Goal: Communication & Community: Answer question/provide support

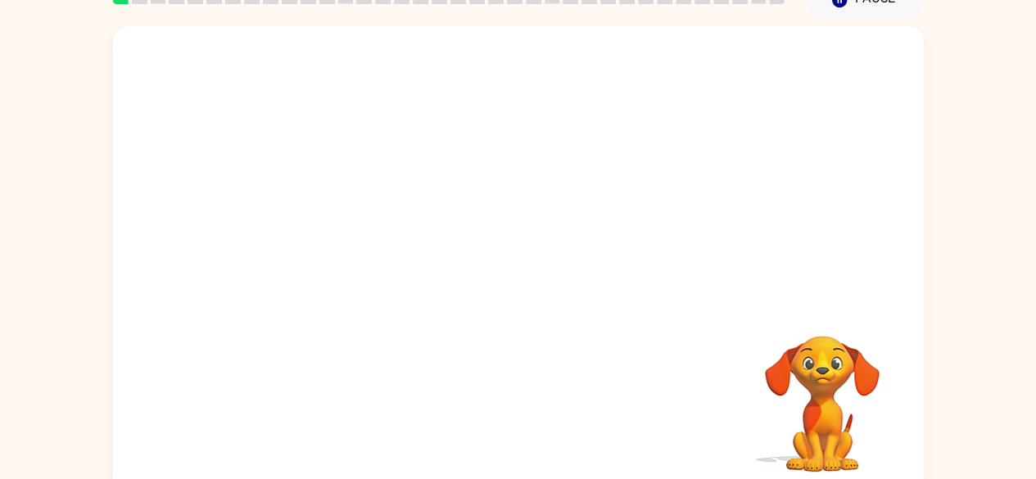
scroll to position [97, 0]
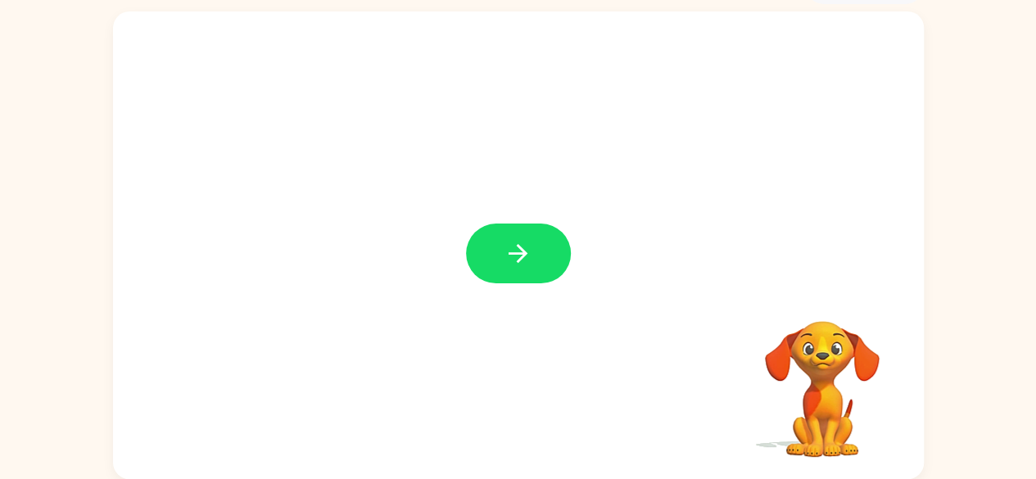
click at [493, 263] on button "button" at bounding box center [518, 254] width 105 height 60
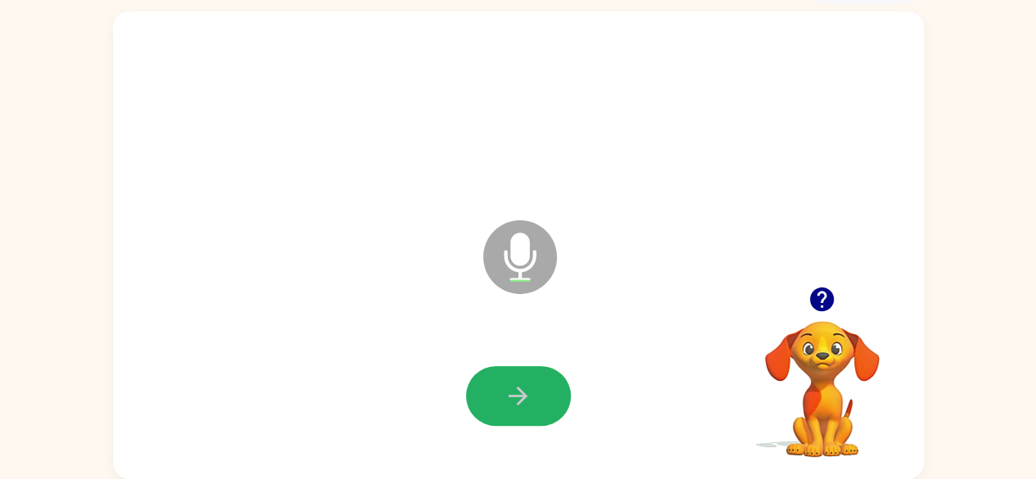
click at [514, 393] on icon "button" at bounding box center [518, 396] width 29 height 29
click at [524, 403] on icon "button" at bounding box center [518, 396] width 29 height 29
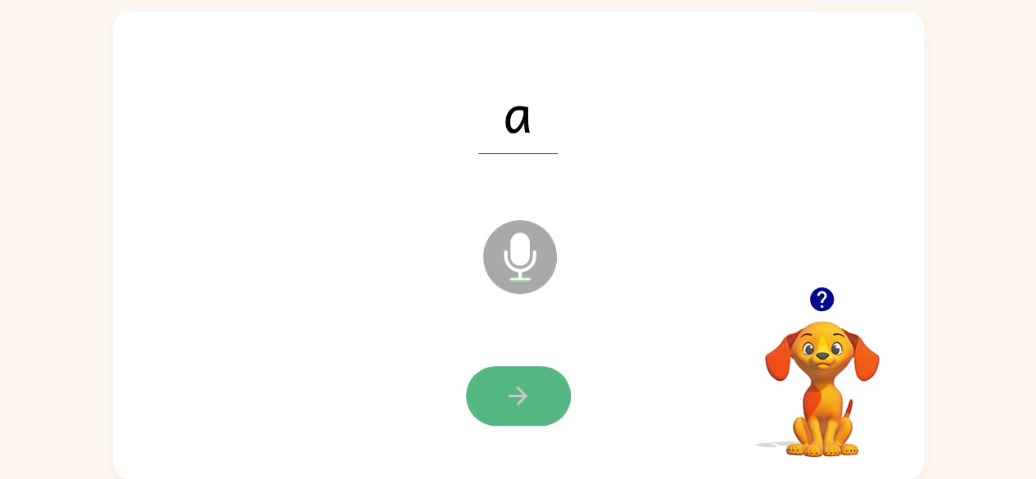
click at [518, 391] on icon "button" at bounding box center [518, 396] width 29 height 29
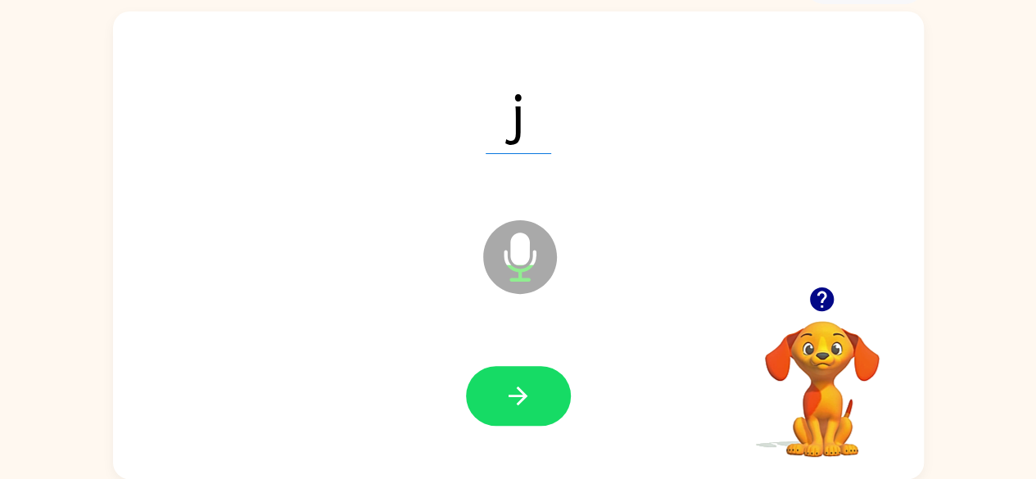
click at [519, 384] on icon "button" at bounding box center [518, 396] width 29 height 29
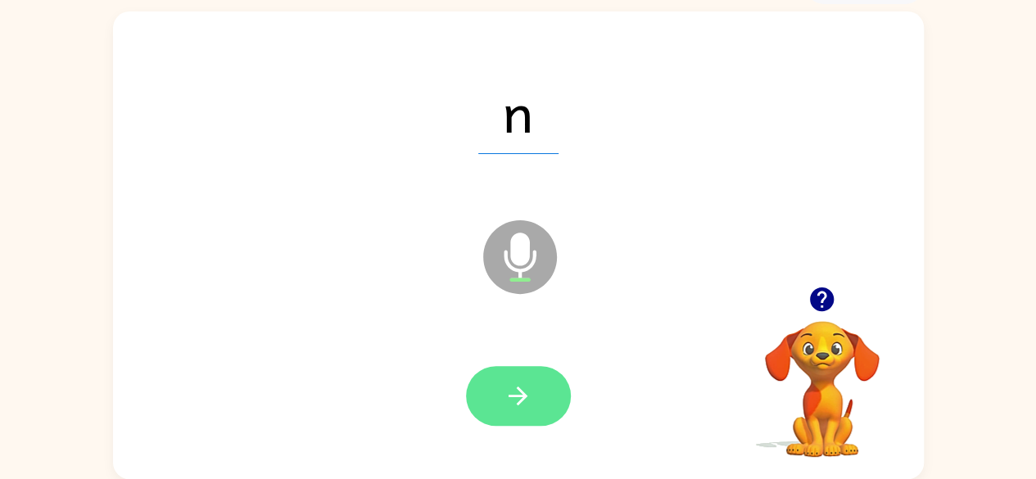
click at [534, 398] on button "button" at bounding box center [518, 396] width 105 height 60
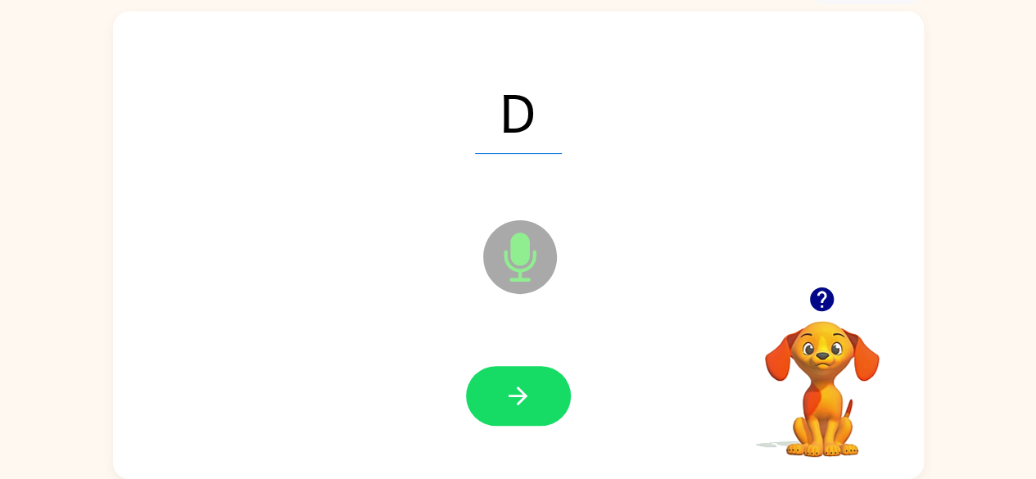
click at [509, 402] on icon "button" at bounding box center [518, 396] width 29 height 29
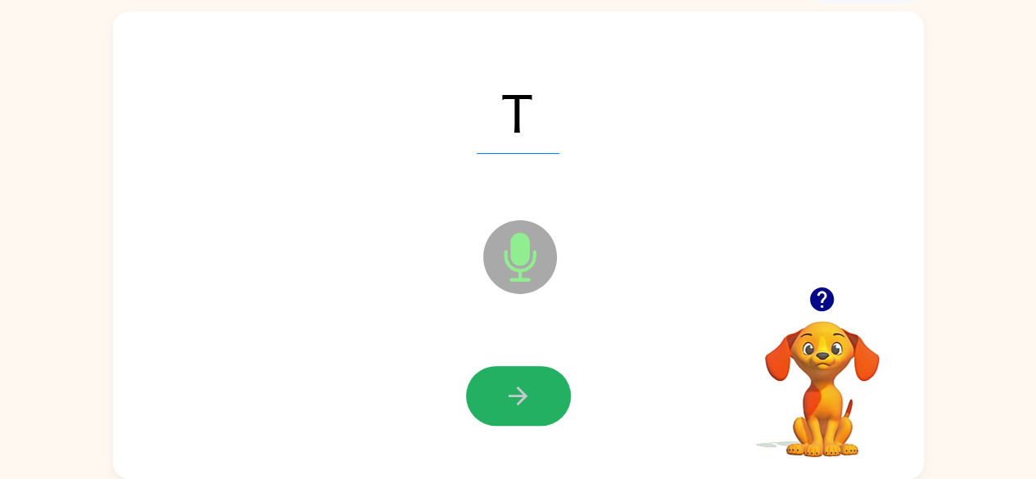
click at [509, 402] on icon "button" at bounding box center [518, 396] width 29 height 29
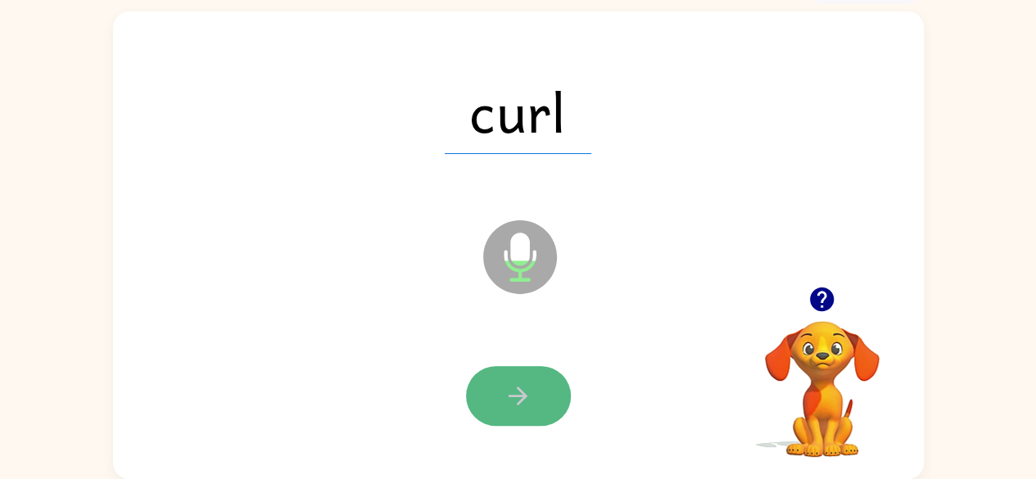
click at [523, 397] on icon "button" at bounding box center [518, 396] width 19 height 19
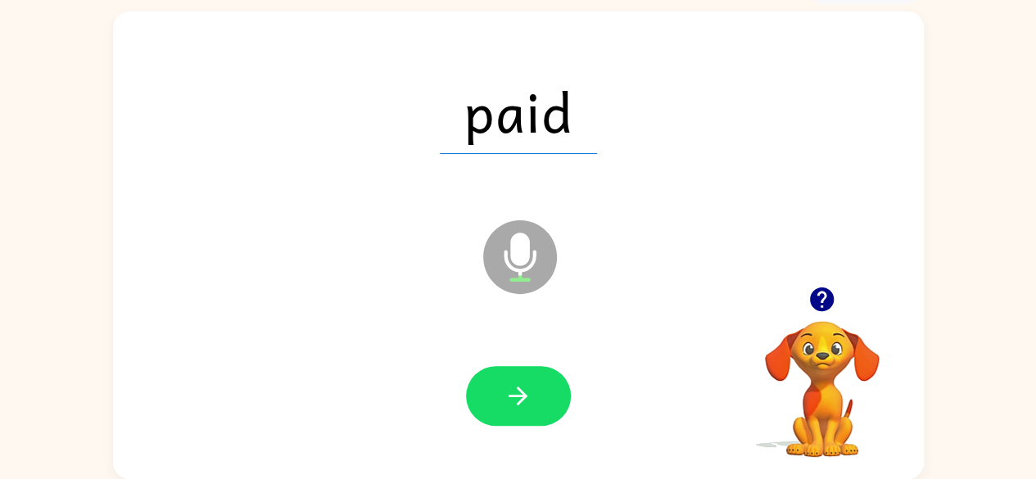
click at [520, 401] on icon "button" at bounding box center [518, 396] width 19 height 19
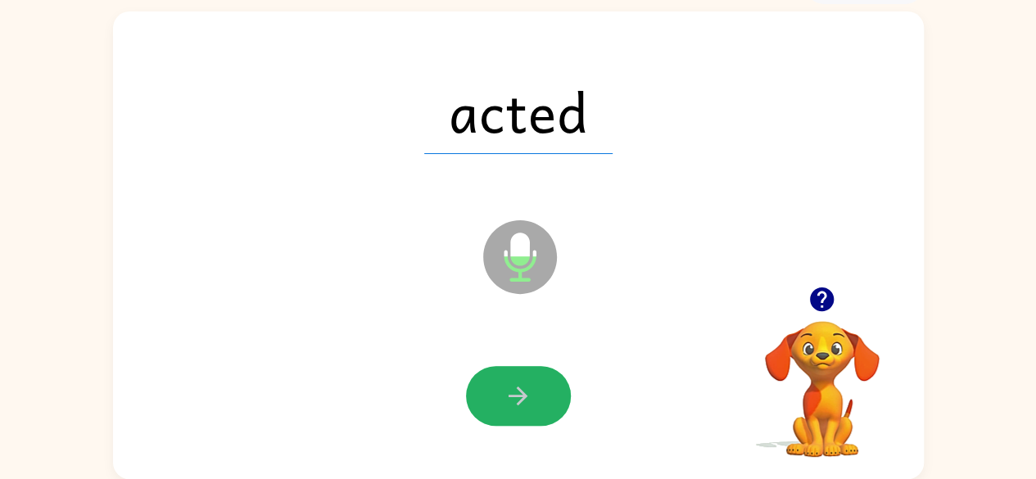
click at [520, 401] on icon "button" at bounding box center [518, 396] width 19 height 19
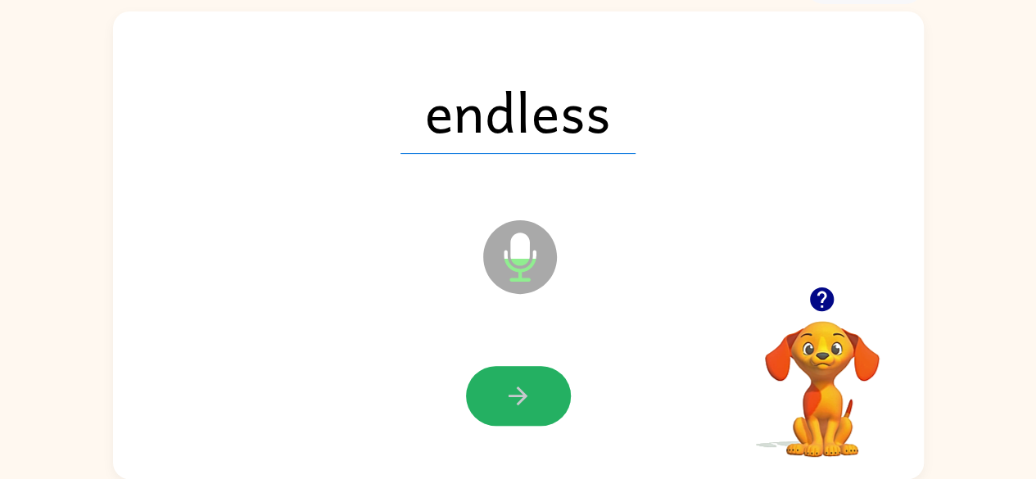
click at [519, 401] on icon "button" at bounding box center [518, 396] width 19 height 19
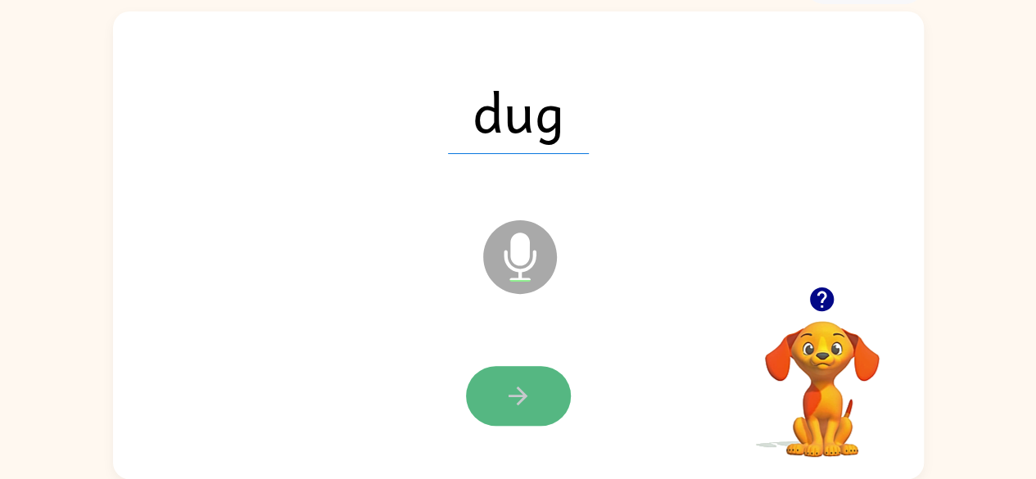
click at [534, 402] on button "button" at bounding box center [518, 396] width 105 height 60
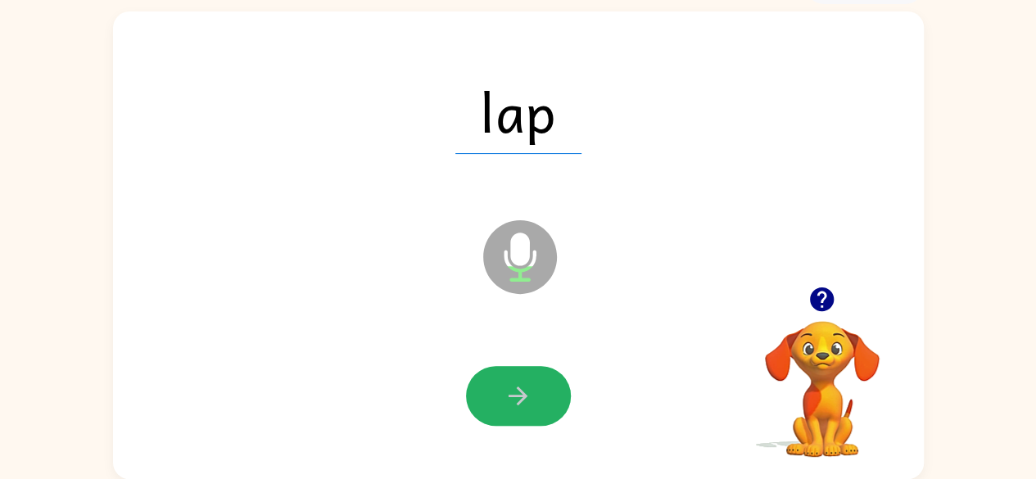
click at [534, 402] on button "button" at bounding box center [518, 396] width 105 height 60
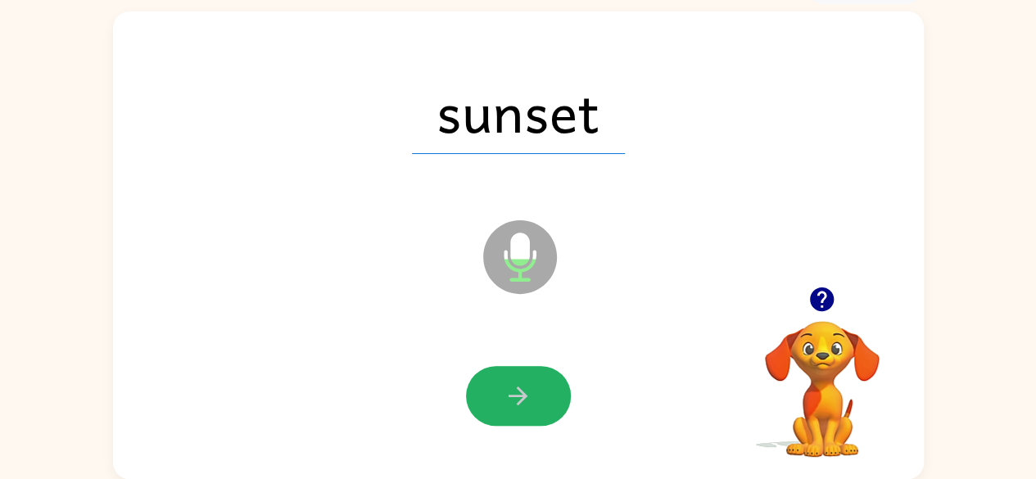
click at [534, 402] on button "button" at bounding box center [518, 396] width 105 height 60
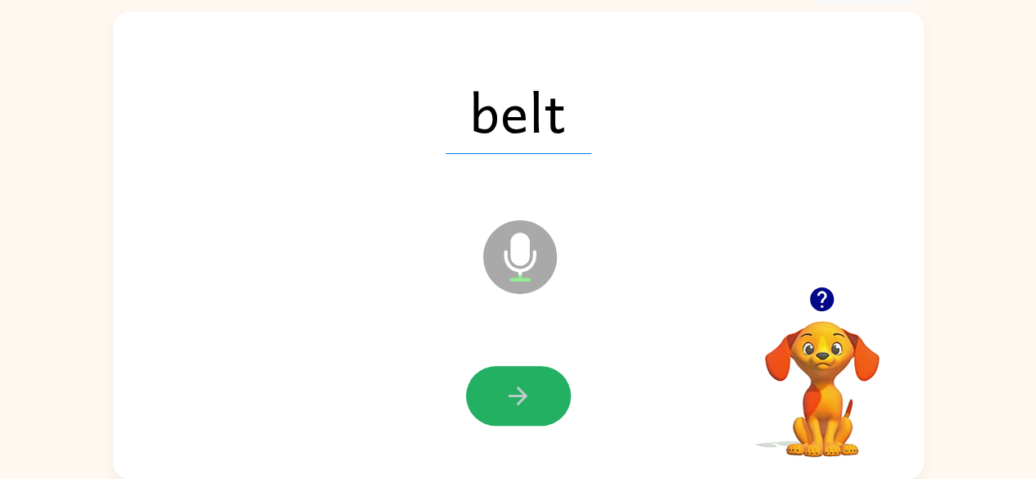
click at [534, 402] on button "button" at bounding box center [518, 396] width 105 height 60
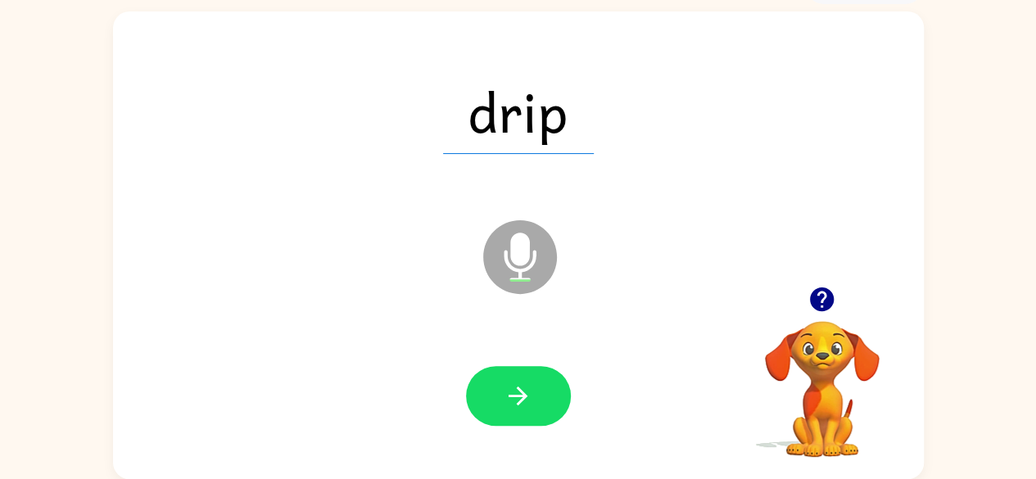
click at [534, 402] on button "button" at bounding box center [518, 396] width 105 height 60
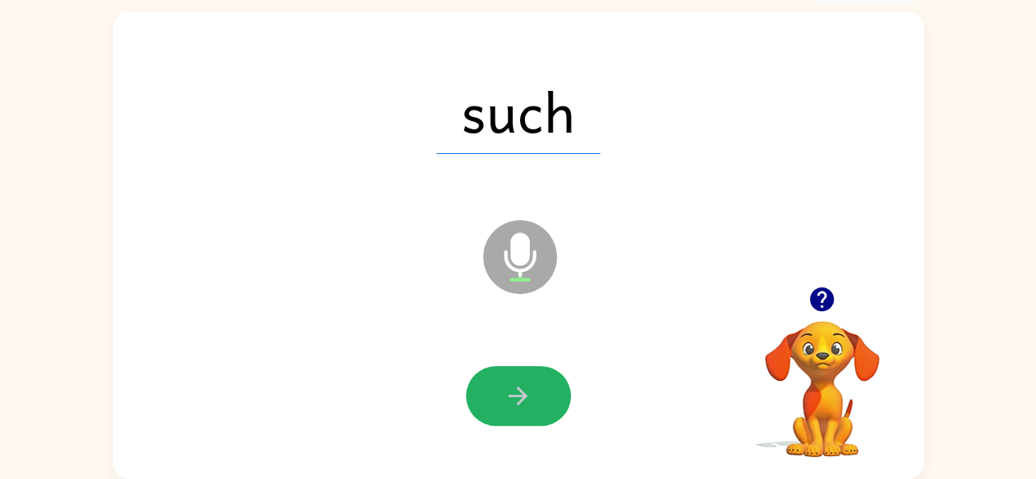
click at [534, 402] on button "button" at bounding box center [518, 396] width 105 height 60
click at [539, 392] on button "button" at bounding box center [518, 396] width 105 height 60
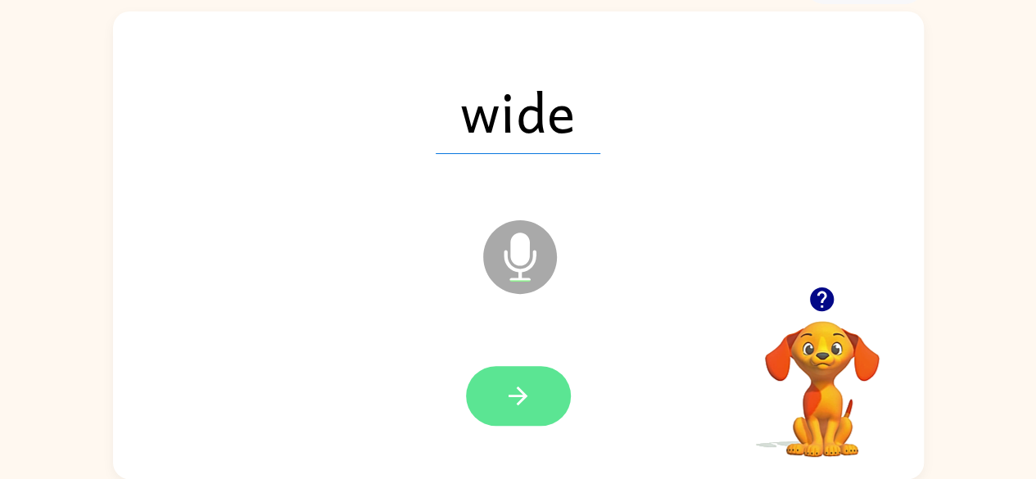
click at [483, 395] on button "button" at bounding box center [518, 396] width 105 height 60
click at [480, 393] on button "button" at bounding box center [518, 396] width 105 height 60
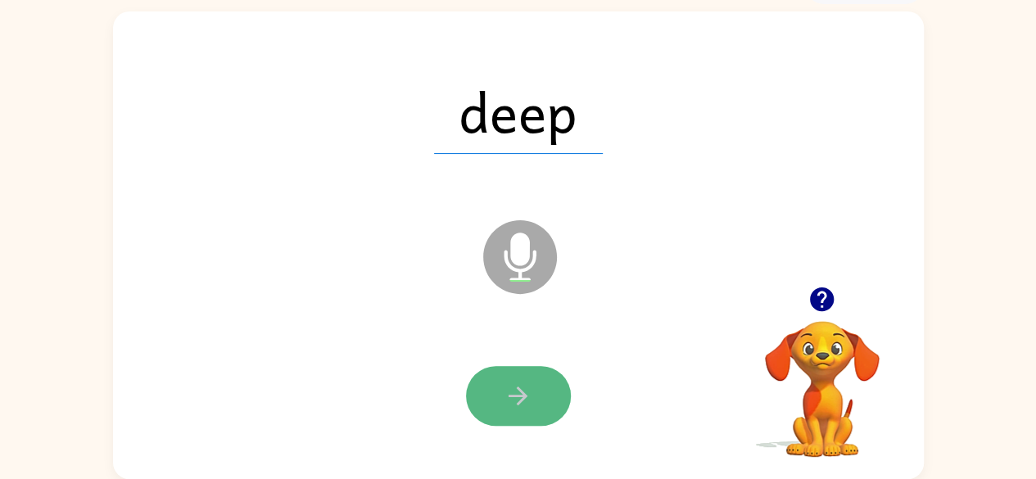
click at [511, 394] on icon "button" at bounding box center [518, 396] width 29 height 29
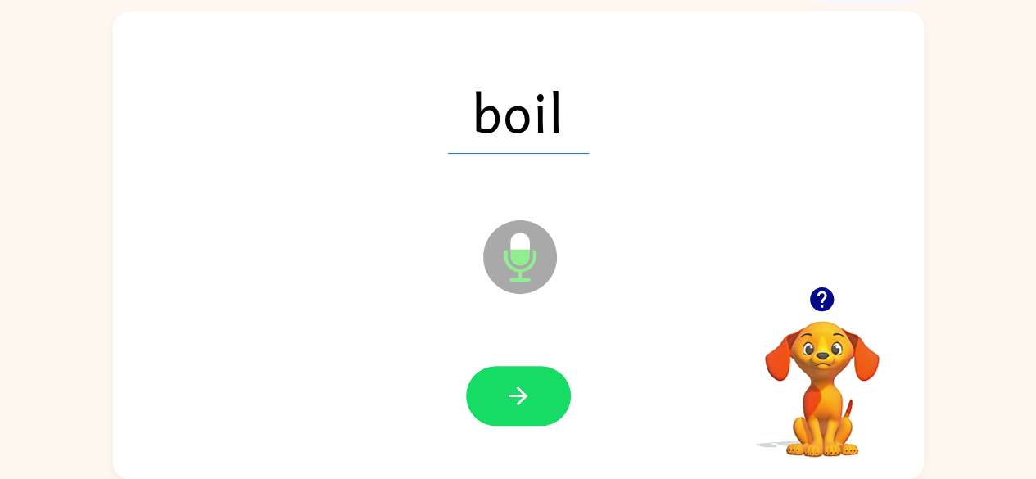
click at [519, 414] on button "button" at bounding box center [518, 396] width 105 height 60
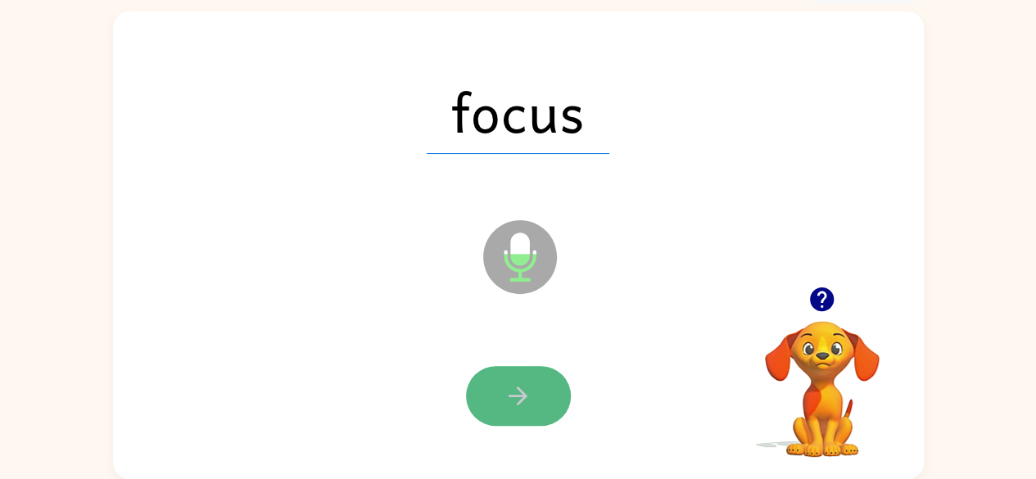
click at [498, 390] on button "button" at bounding box center [518, 396] width 105 height 60
click at [511, 387] on icon "button" at bounding box center [518, 396] width 29 height 29
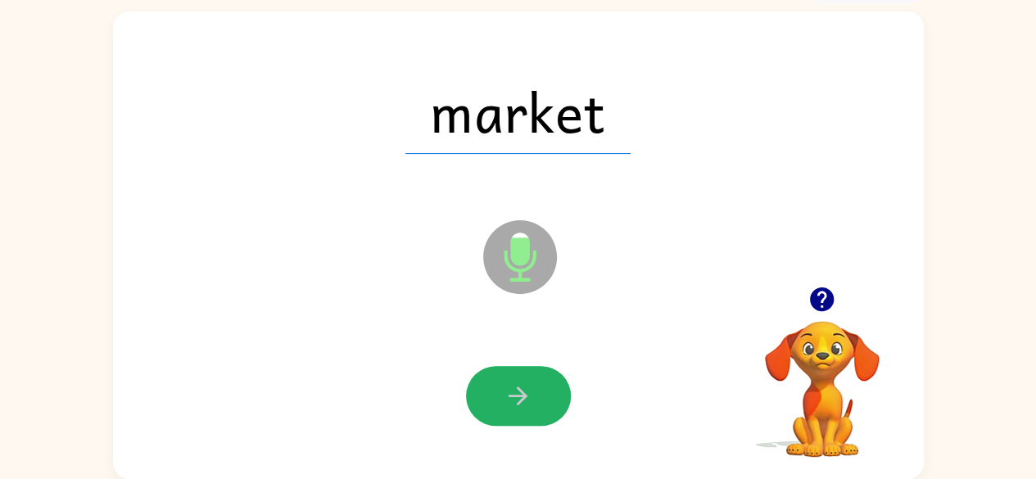
click at [511, 387] on icon "button" at bounding box center [518, 396] width 29 height 29
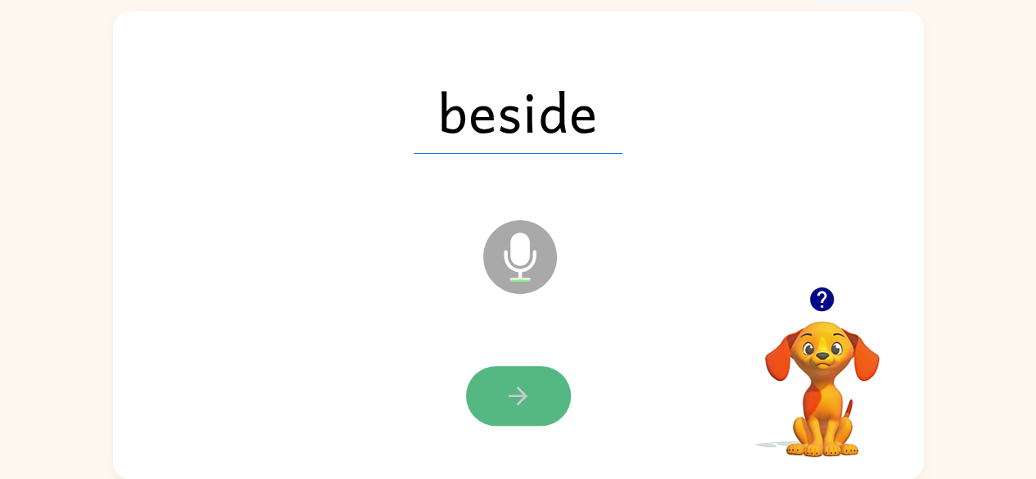
click at [524, 385] on icon "button" at bounding box center [518, 396] width 29 height 29
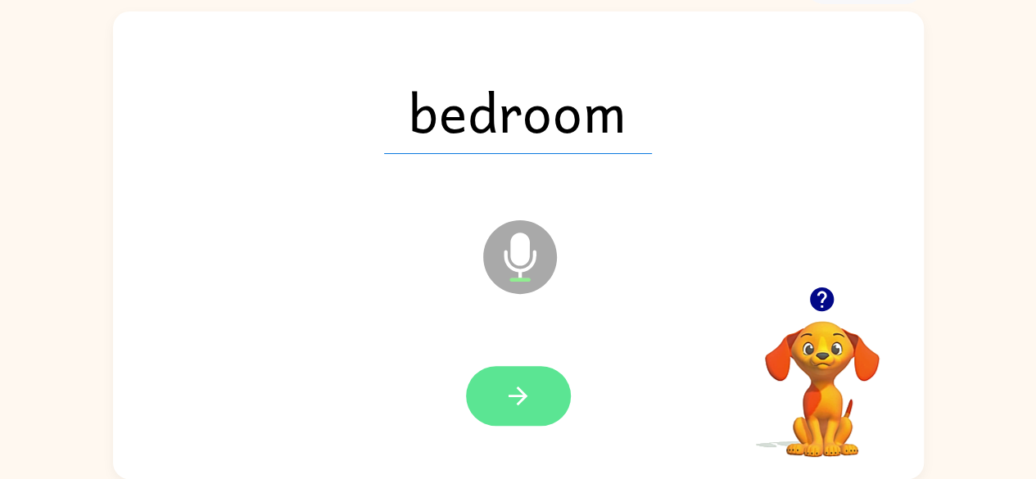
click at [502, 390] on button "button" at bounding box center [518, 396] width 105 height 60
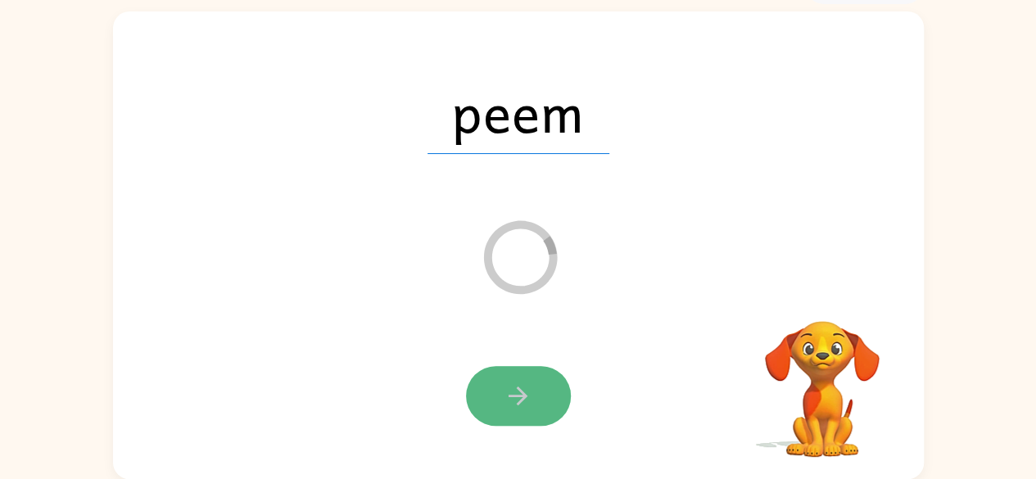
click at [511, 391] on icon "button" at bounding box center [518, 396] width 29 height 29
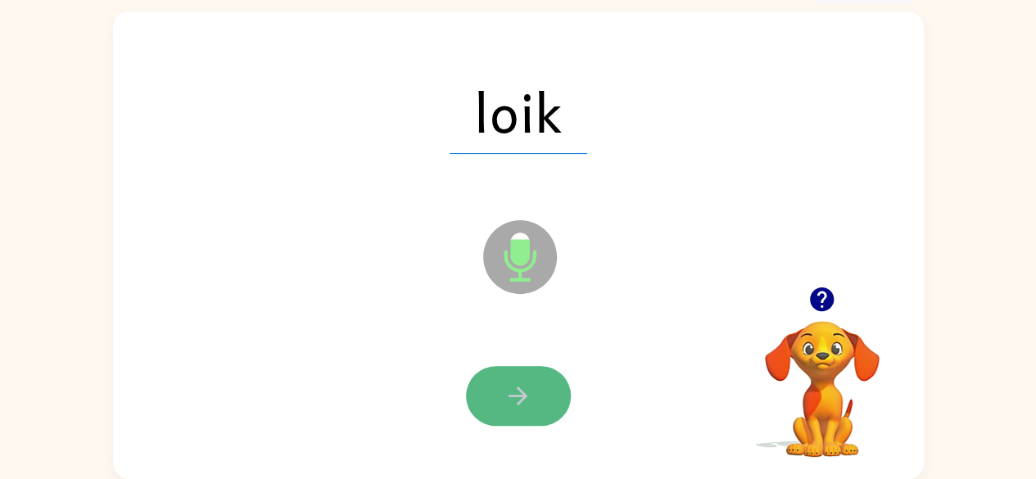
click at [516, 401] on icon "button" at bounding box center [518, 396] width 29 height 29
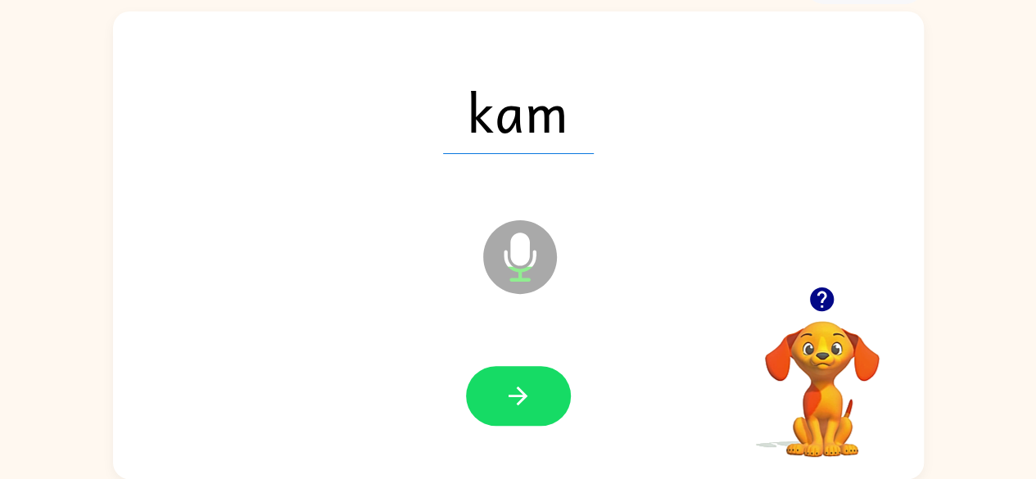
click at [517, 397] on icon "button" at bounding box center [518, 396] width 29 height 29
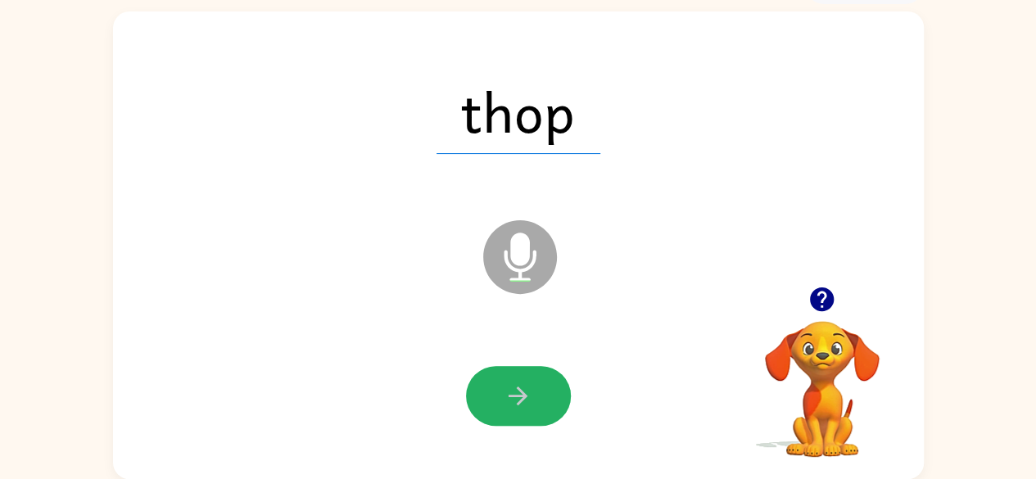
click at [517, 397] on icon "button" at bounding box center [518, 396] width 29 height 29
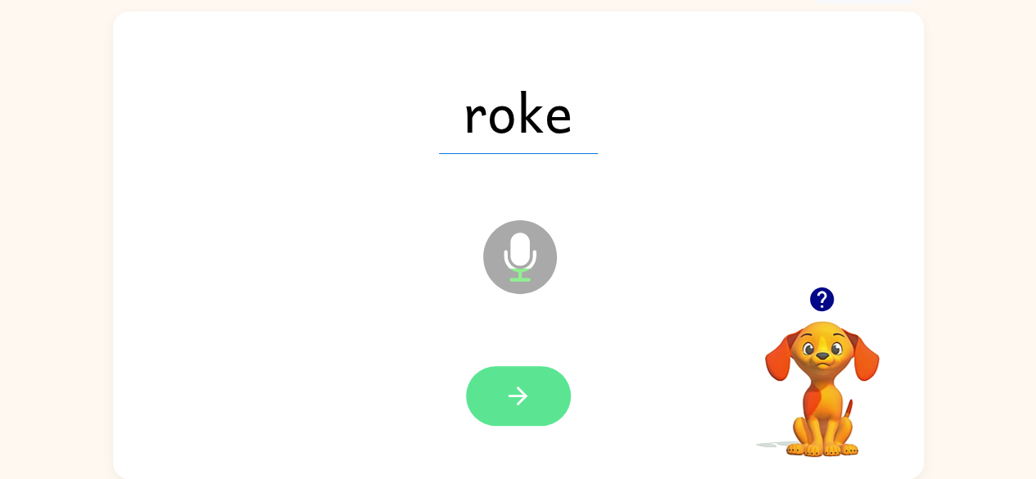
click at [532, 394] on icon "button" at bounding box center [518, 396] width 29 height 29
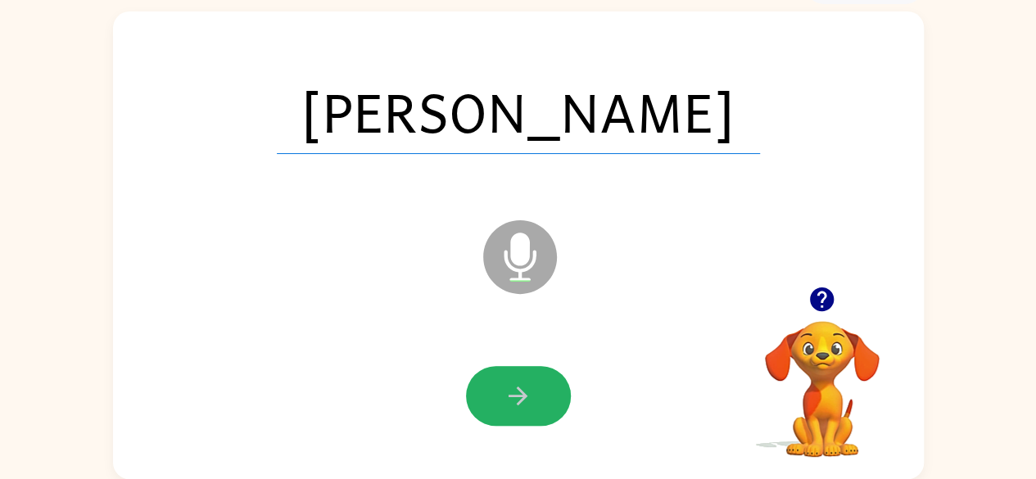
click at [532, 394] on icon "button" at bounding box center [518, 396] width 29 height 29
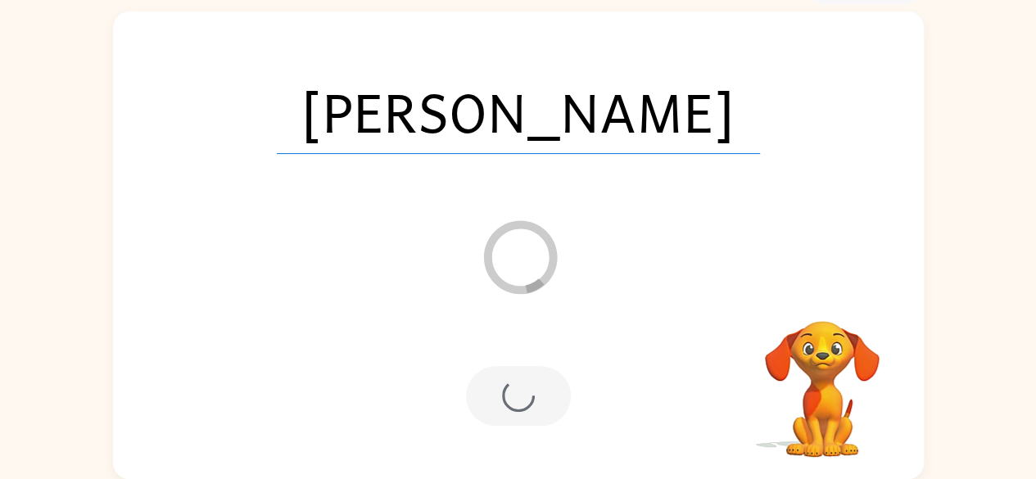
scroll to position [67, 0]
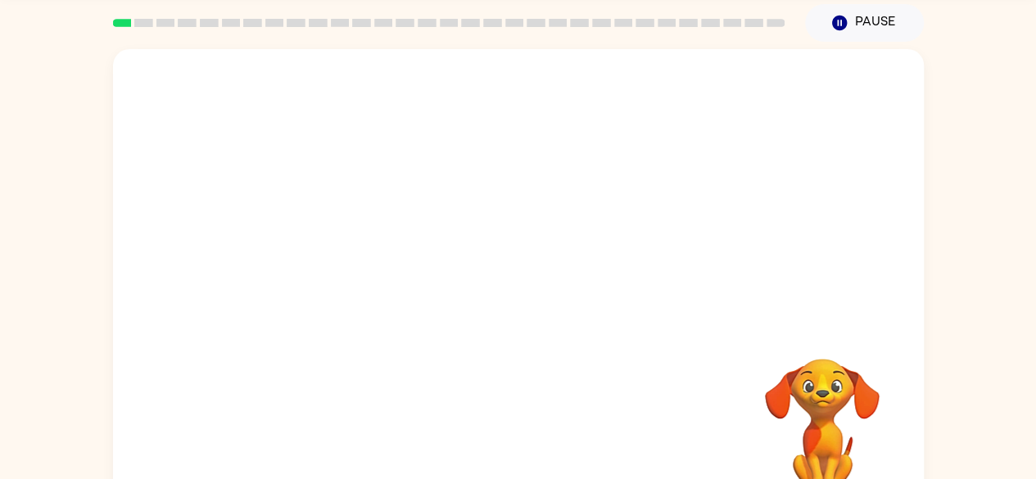
scroll to position [97, 0]
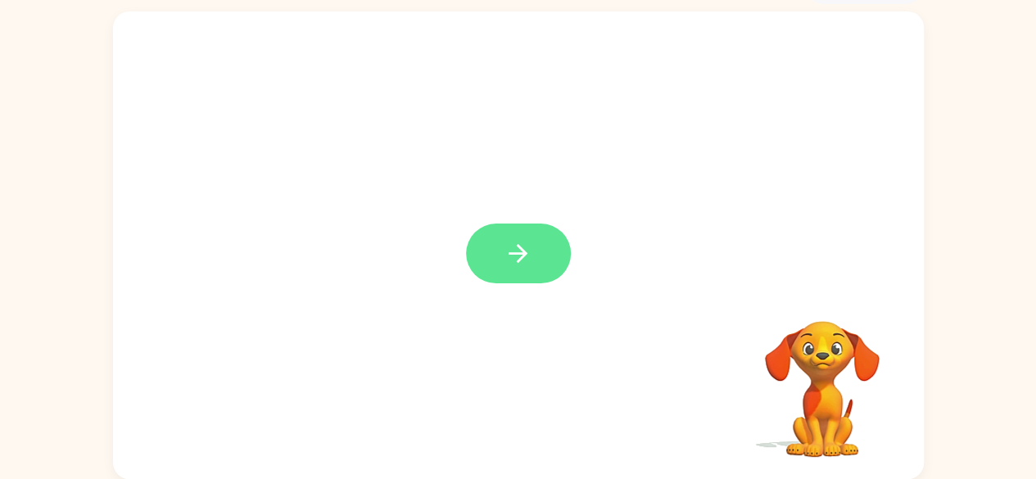
click at [528, 260] on icon "button" at bounding box center [518, 253] width 29 height 29
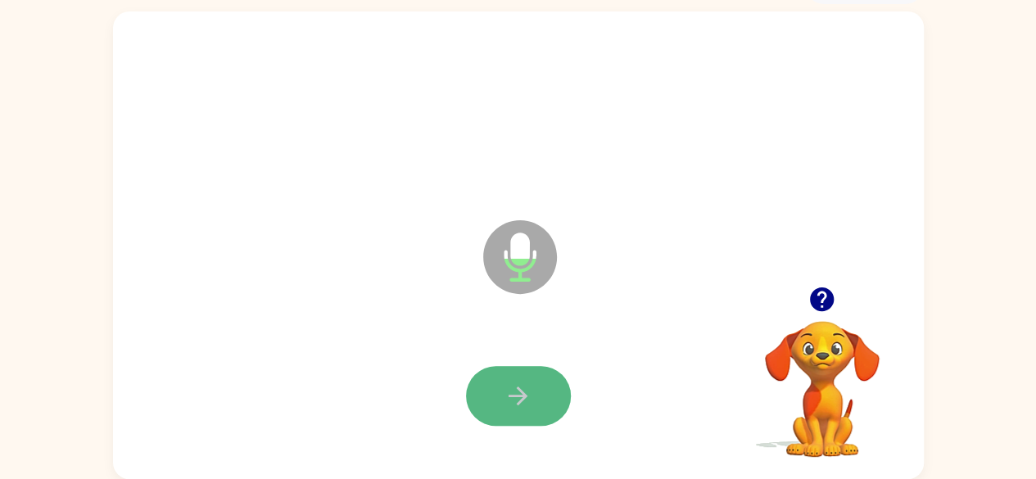
click at [521, 404] on icon "button" at bounding box center [518, 396] width 29 height 29
click at [521, 395] on icon "button" at bounding box center [518, 396] width 29 height 29
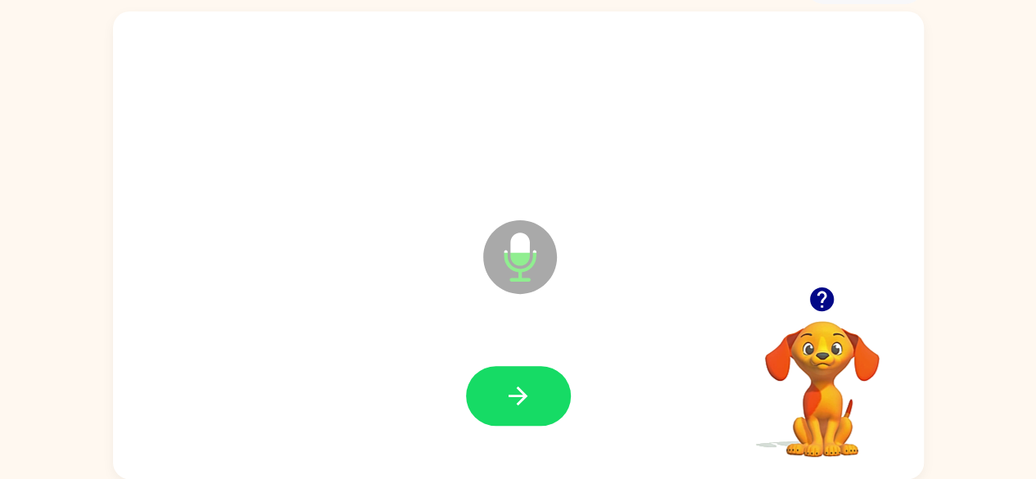
click at [532, 402] on button "button" at bounding box center [518, 396] width 105 height 60
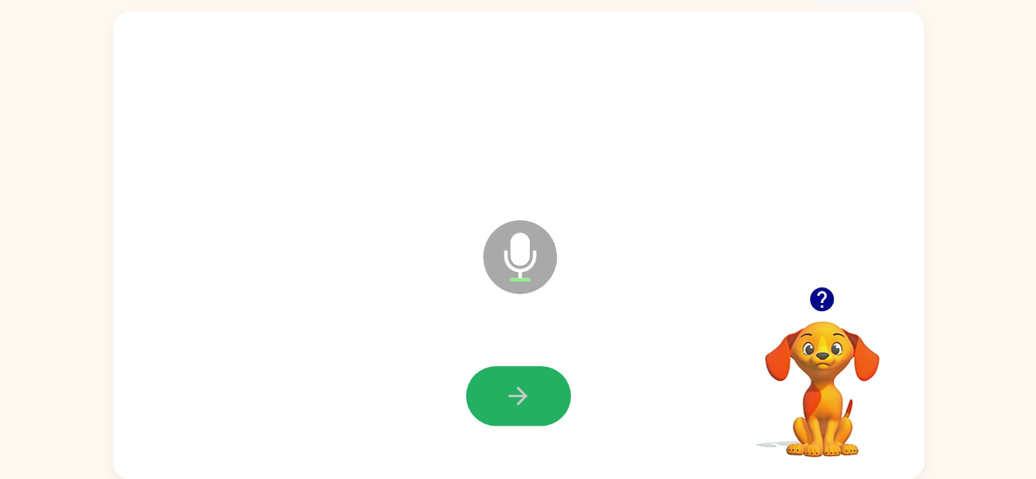
click at [532, 402] on button "button" at bounding box center [518, 396] width 105 height 60
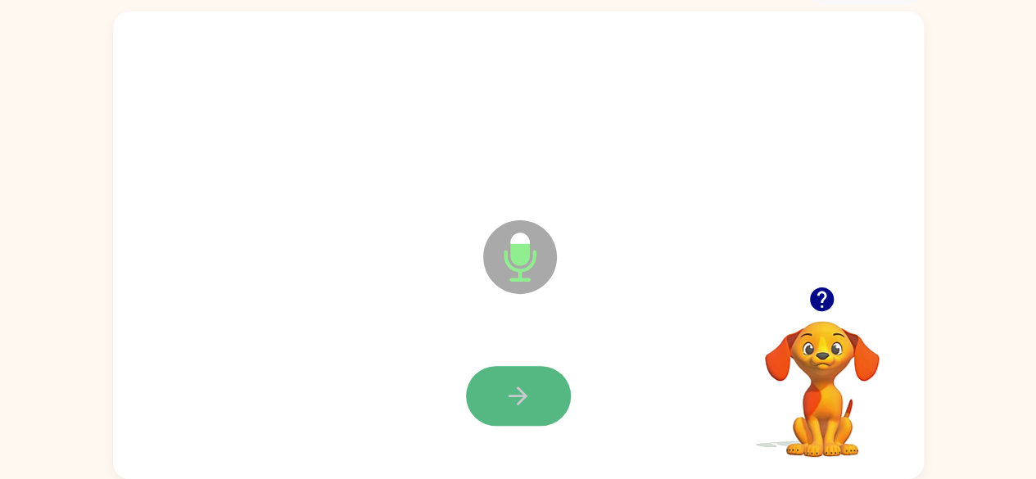
click at [533, 397] on button "button" at bounding box center [518, 396] width 105 height 60
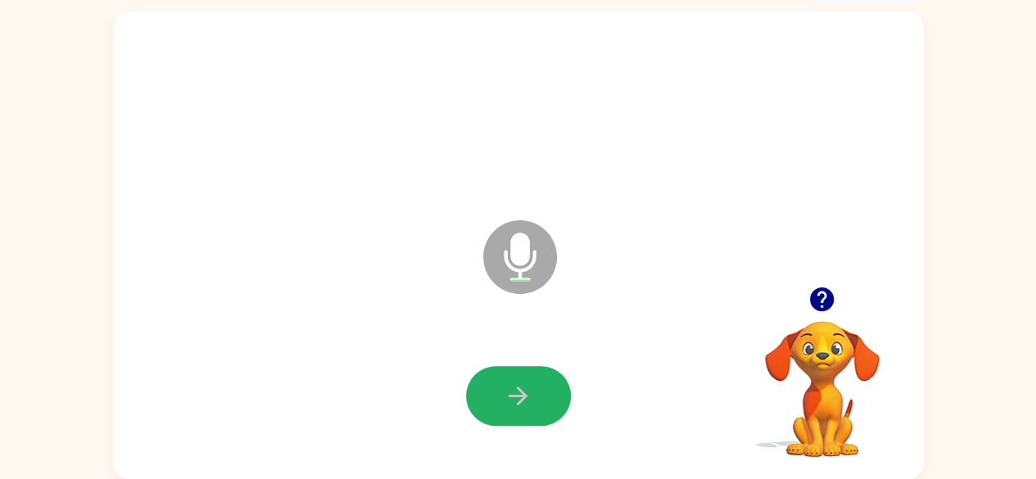
click at [533, 397] on button "button" at bounding box center [518, 396] width 105 height 60
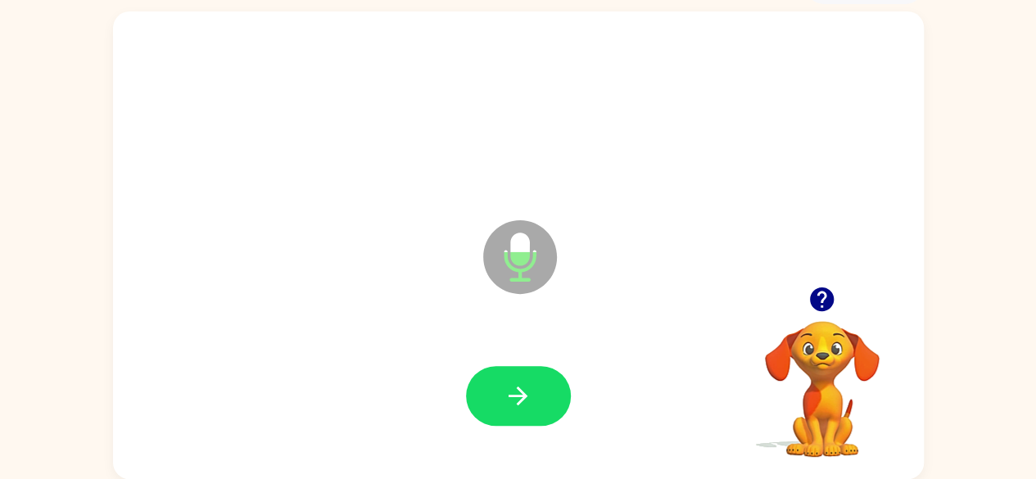
click at [533, 397] on button "button" at bounding box center [518, 396] width 105 height 60
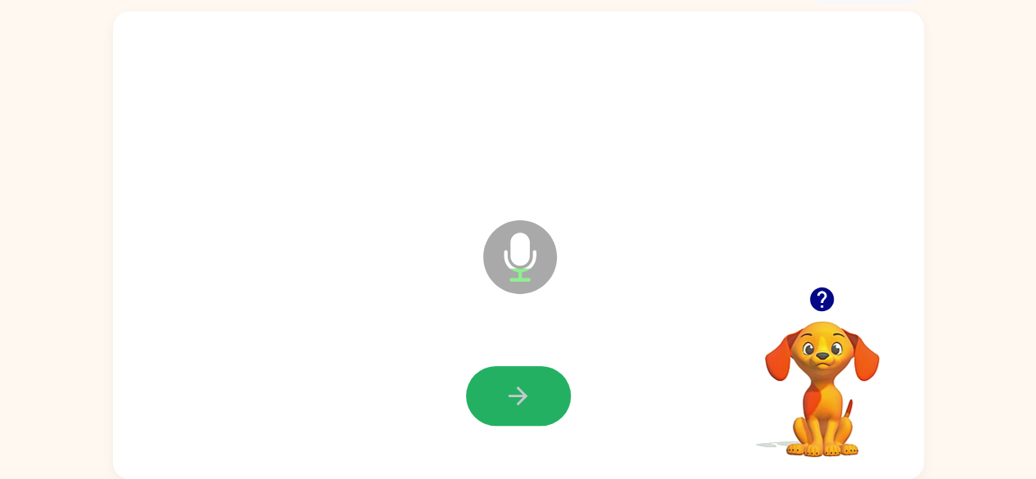
click at [523, 387] on icon "button" at bounding box center [518, 396] width 29 height 29
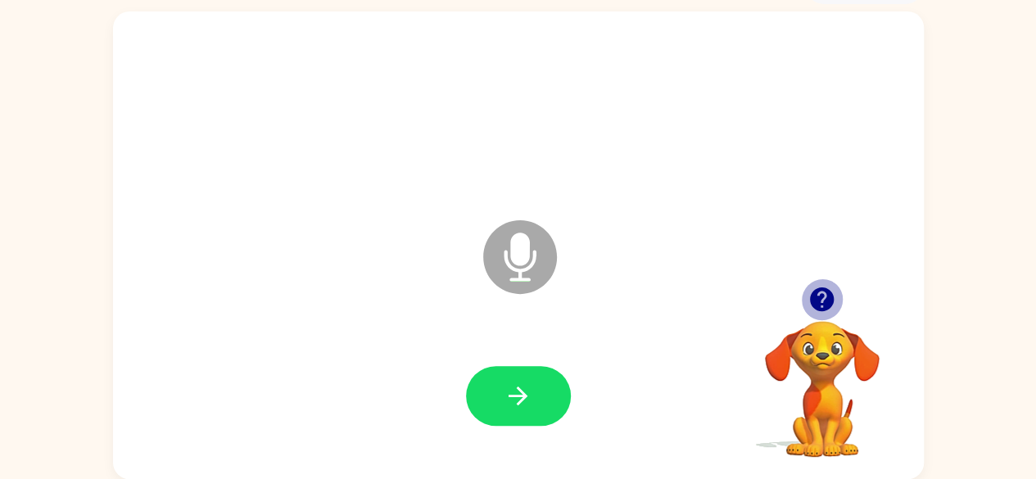
click at [826, 301] on icon "button" at bounding box center [822, 299] width 24 height 24
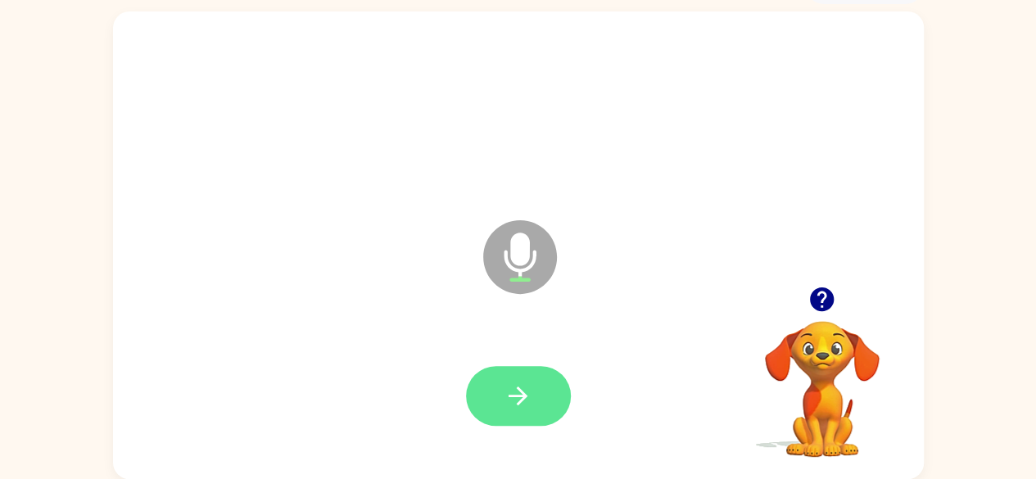
click at [511, 396] on icon "button" at bounding box center [518, 396] width 19 height 19
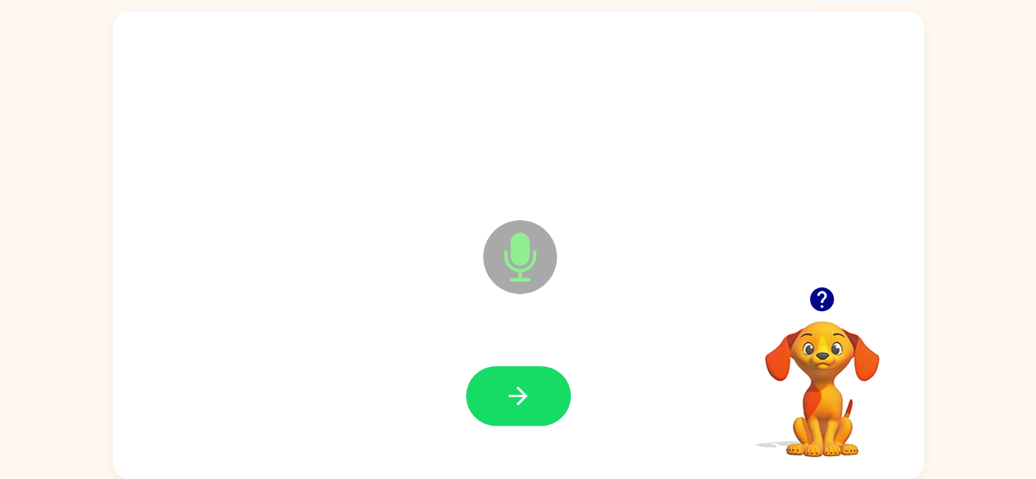
click at [509, 386] on icon "button" at bounding box center [518, 396] width 29 height 29
click at [509, 387] on icon "button" at bounding box center [518, 396] width 29 height 29
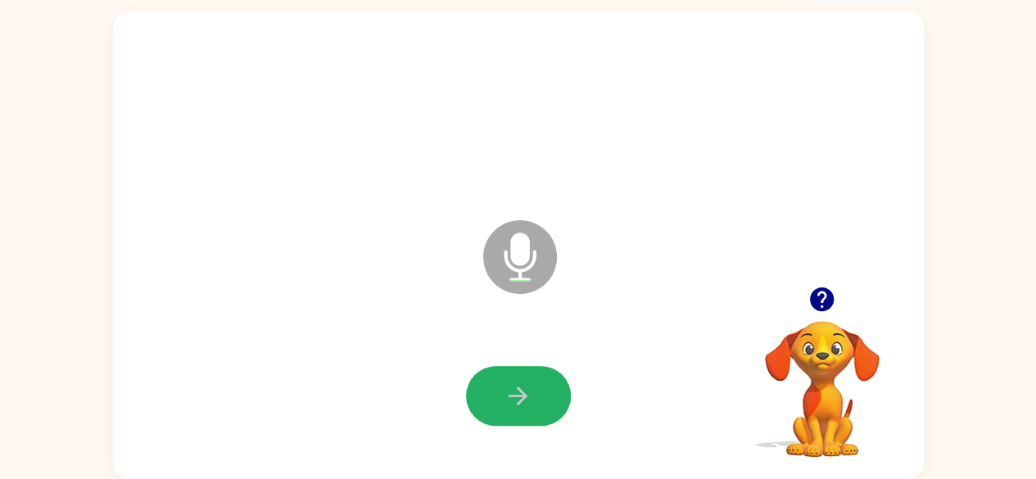
click at [511, 387] on icon "button" at bounding box center [518, 396] width 29 height 29
click at [498, 406] on button "button" at bounding box center [518, 396] width 105 height 60
click at [501, 401] on button "button" at bounding box center [518, 396] width 105 height 60
click at [496, 396] on button "button" at bounding box center [518, 396] width 105 height 60
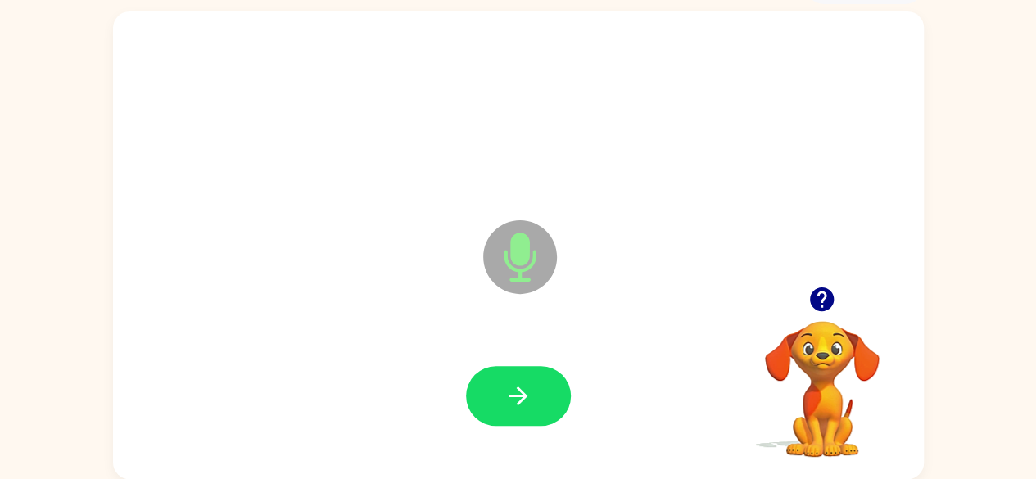
click at [496, 396] on button "button" at bounding box center [518, 396] width 105 height 60
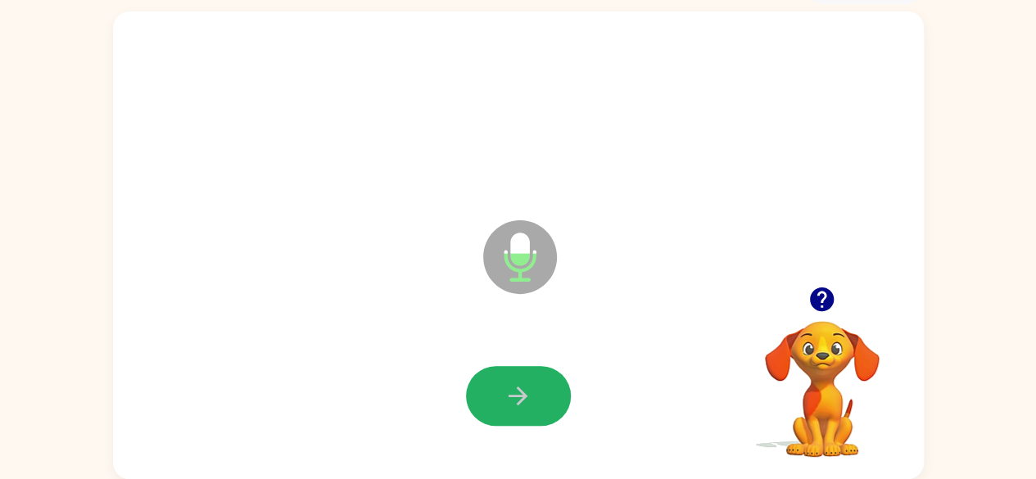
click at [510, 396] on icon "button" at bounding box center [518, 396] width 29 height 29
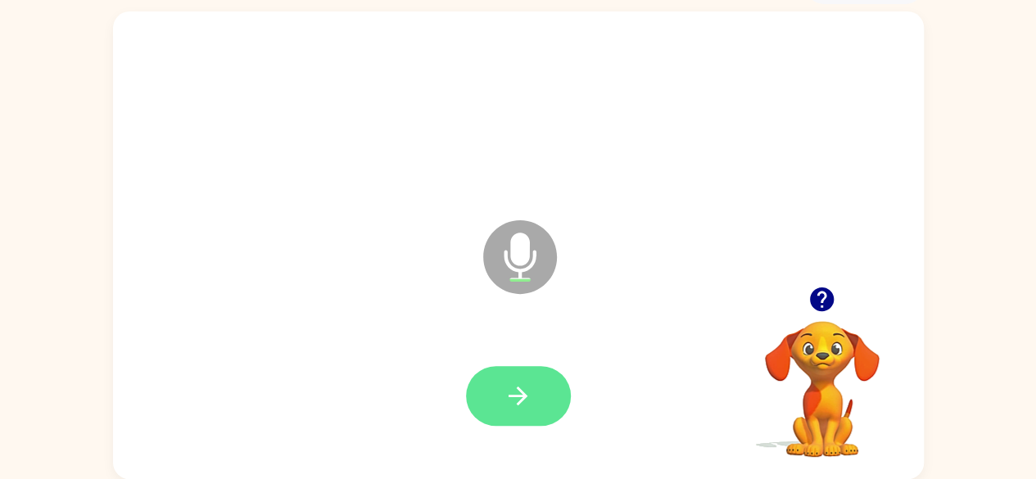
click at [497, 405] on button "button" at bounding box center [518, 396] width 105 height 60
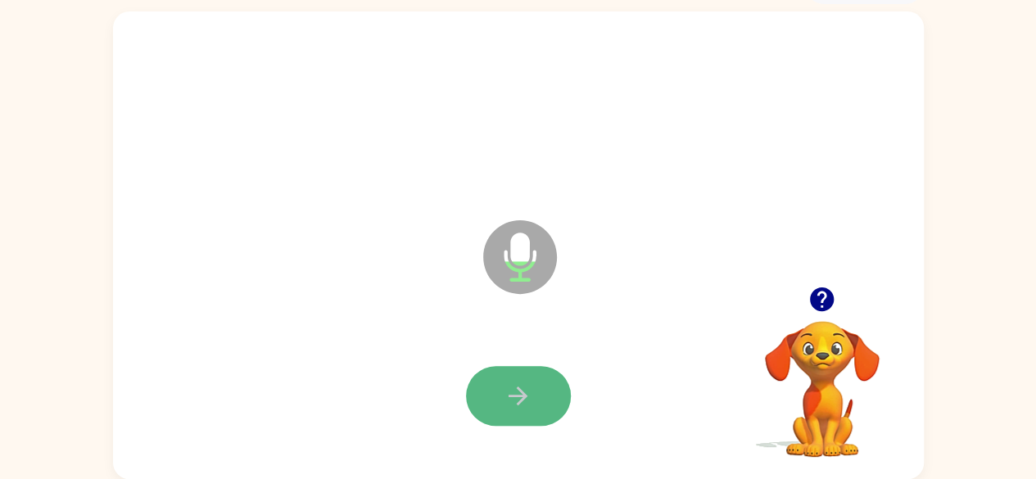
click at [518, 405] on icon "button" at bounding box center [518, 396] width 19 height 19
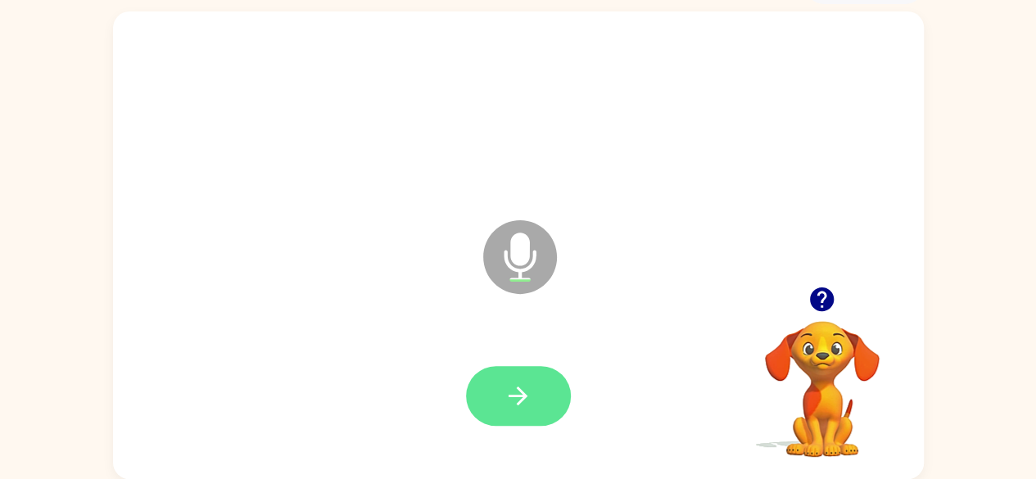
click at [516, 417] on button "button" at bounding box center [518, 396] width 105 height 60
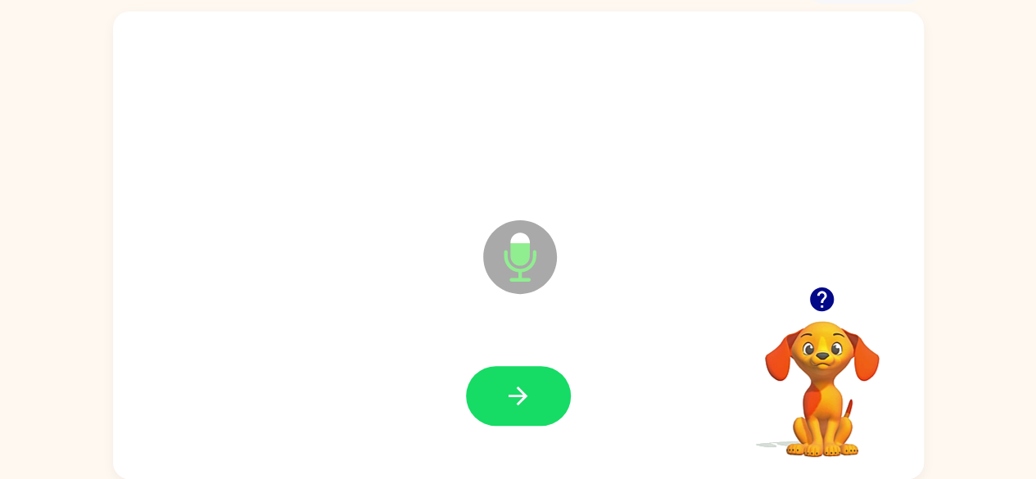
click at [532, 403] on button "button" at bounding box center [518, 396] width 105 height 60
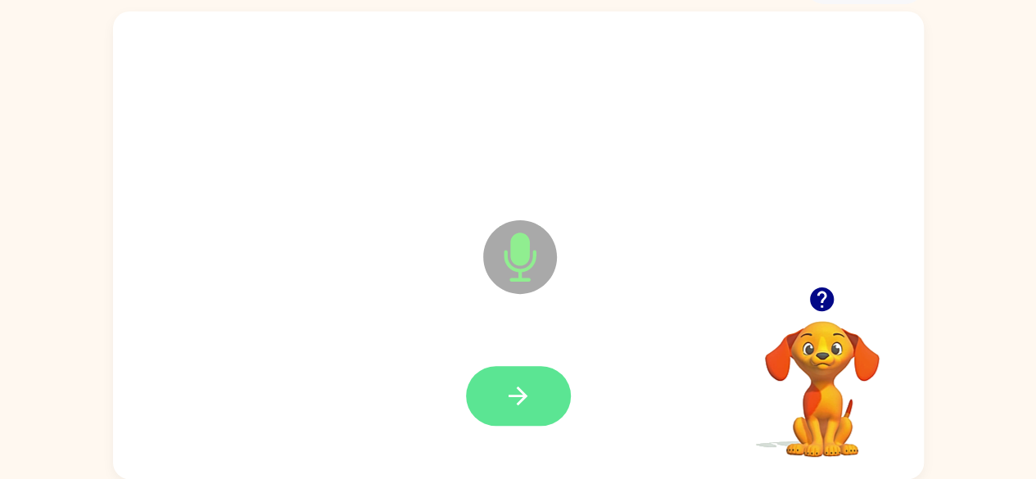
click at [491, 392] on button "button" at bounding box center [518, 396] width 105 height 60
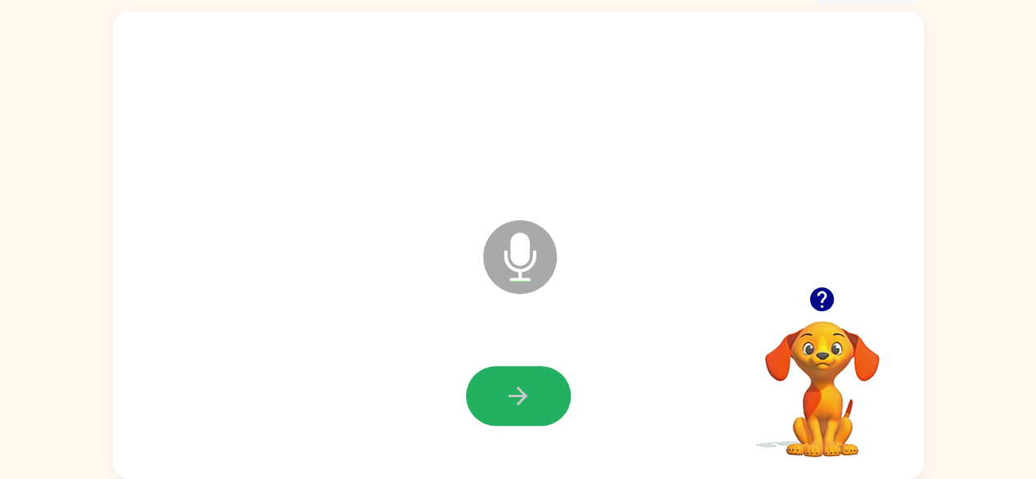
click at [491, 392] on button "button" at bounding box center [518, 396] width 105 height 60
click at [490, 398] on button "button" at bounding box center [518, 396] width 105 height 60
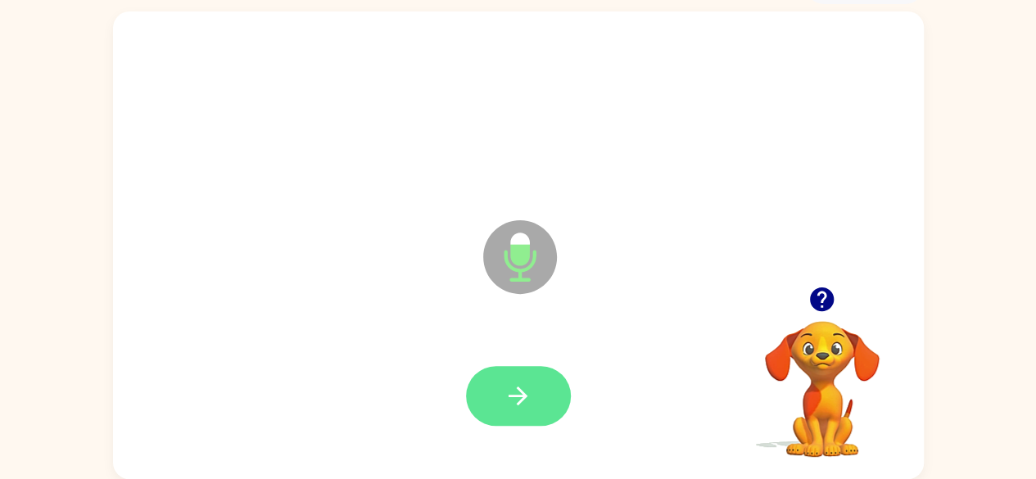
click at [511, 396] on icon "button" at bounding box center [518, 396] width 19 height 19
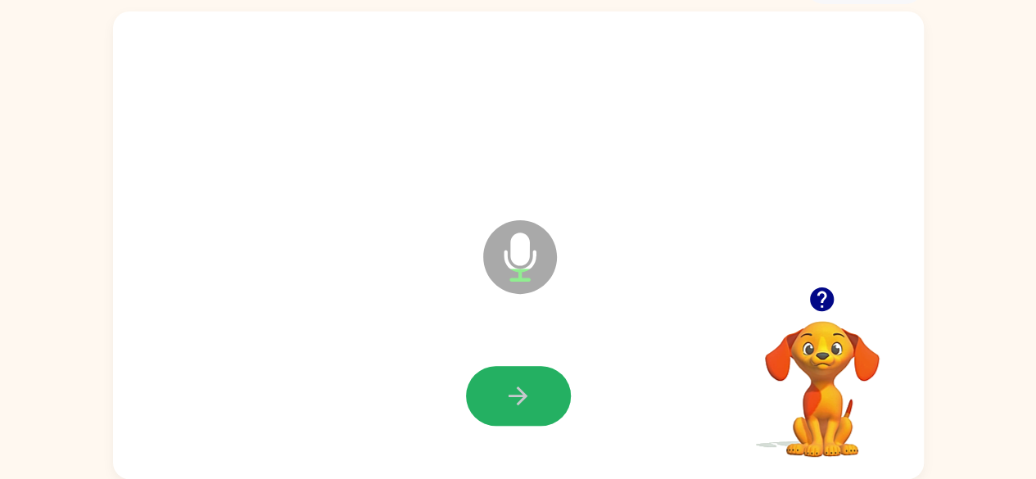
click at [511, 396] on icon "button" at bounding box center [518, 396] width 19 height 19
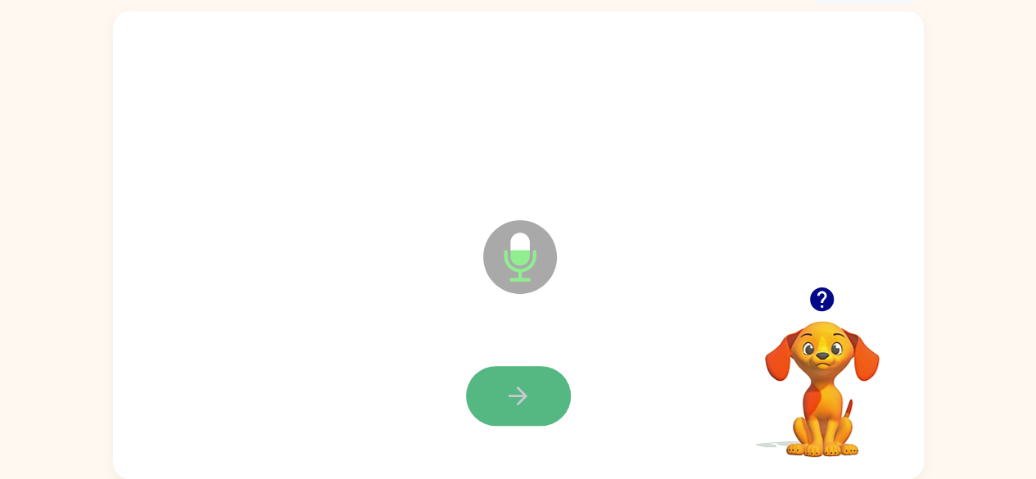
click at [510, 397] on icon "button" at bounding box center [518, 396] width 29 height 29
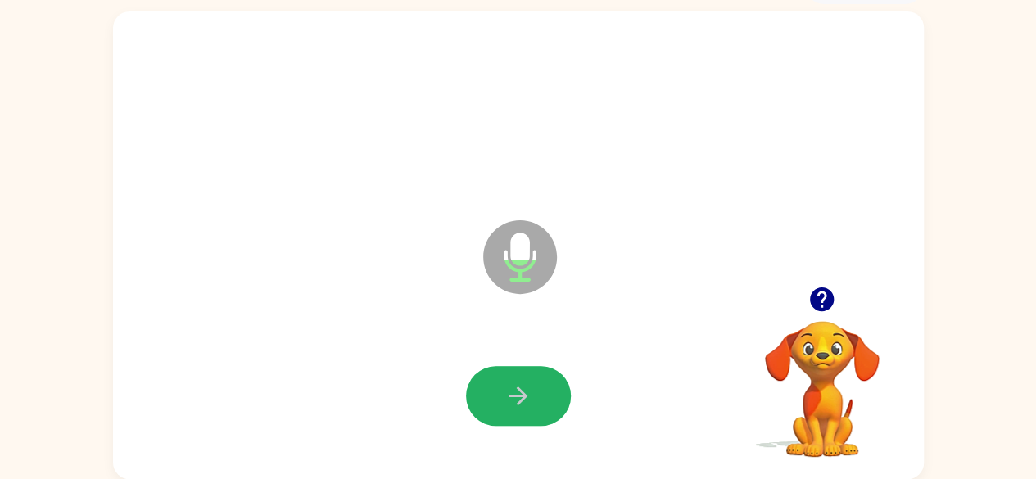
click at [510, 397] on icon "button" at bounding box center [518, 396] width 29 height 29
click at [500, 398] on button "button" at bounding box center [518, 396] width 105 height 60
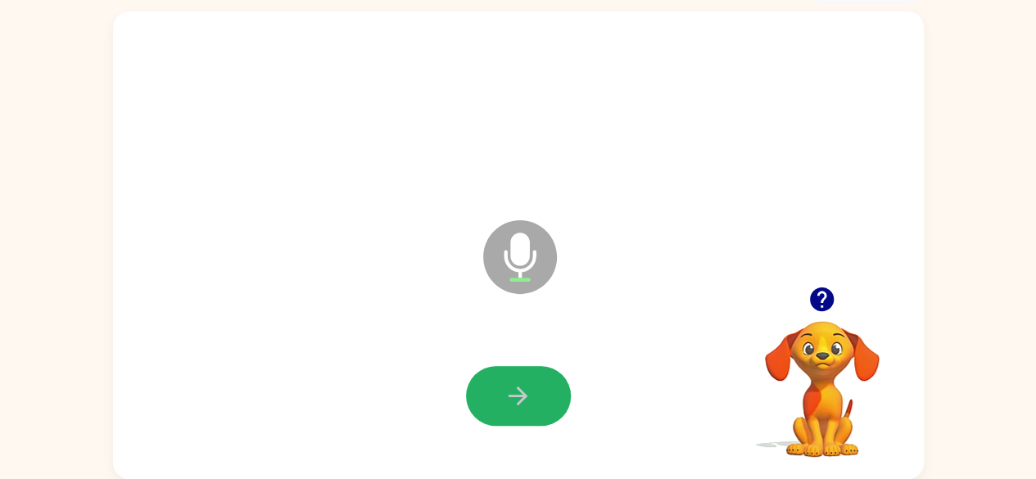
click at [528, 397] on icon "button" at bounding box center [518, 396] width 29 height 29
click at [514, 391] on icon "button" at bounding box center [518, 396] width 29 height 29
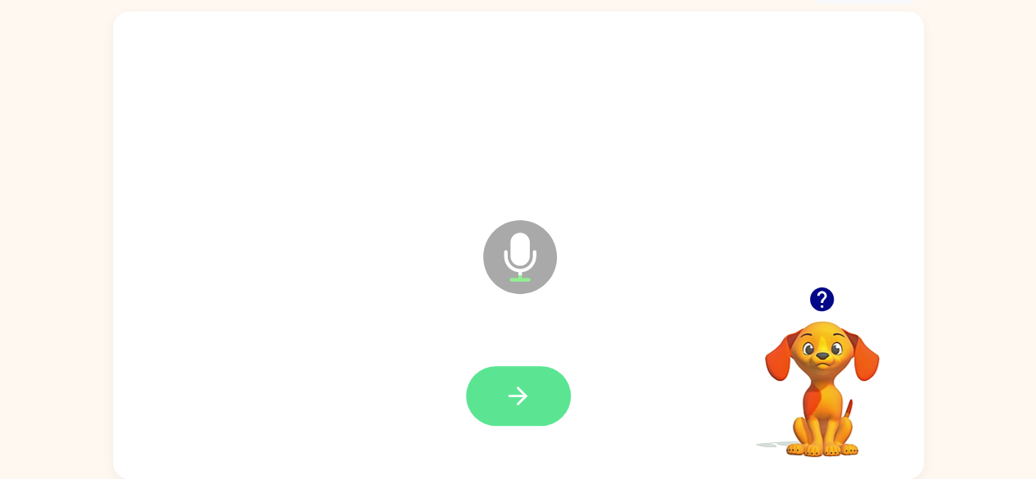
click at [523, 394] on icon "button" at bounding box center [518, 396] width 19 height 19
click at [527, 396] on icon "button" at bounding box center [518, 396] width 19 height 19
click at [532, 393] on icon "button" at bounding box center [518, 396] width 29 height 29
click at [551, 393] on button "button" at bounding box center [518, 396] width 105 height 60
click at [538, 404] on button "button" at bounding box center [518, 396] width 105 height 60
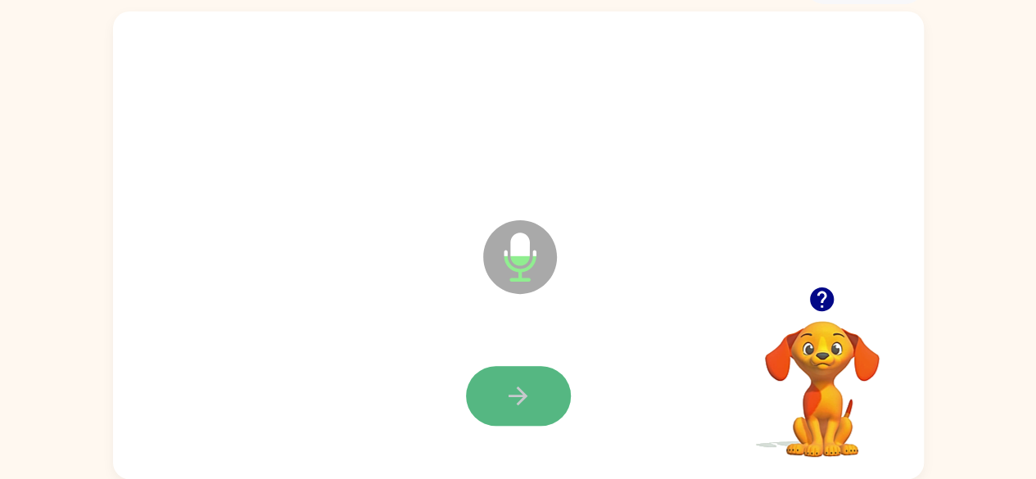
click at [531, 405] on icon "button" at bounding box center [518, 396] width 29 height 29
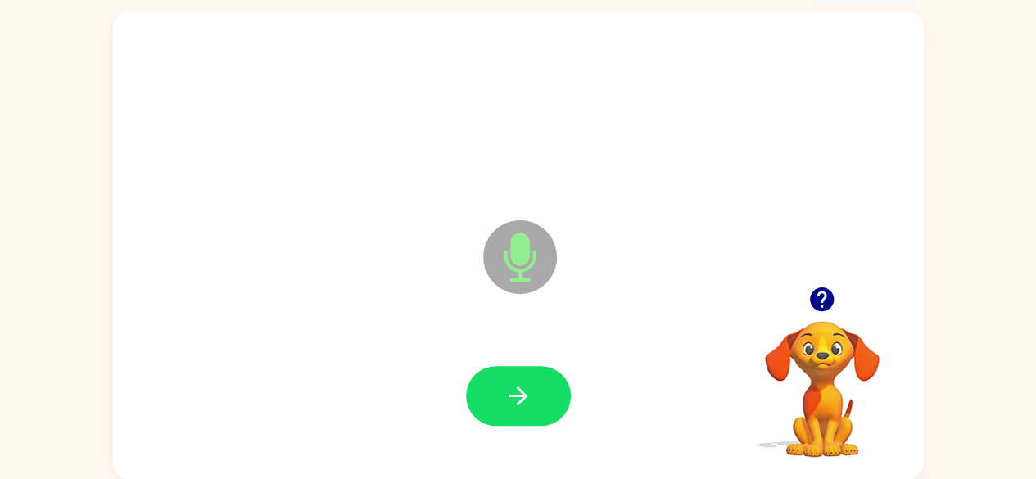
click at [569, 417] on div at bounding box center [518, 396] width 105 height 60
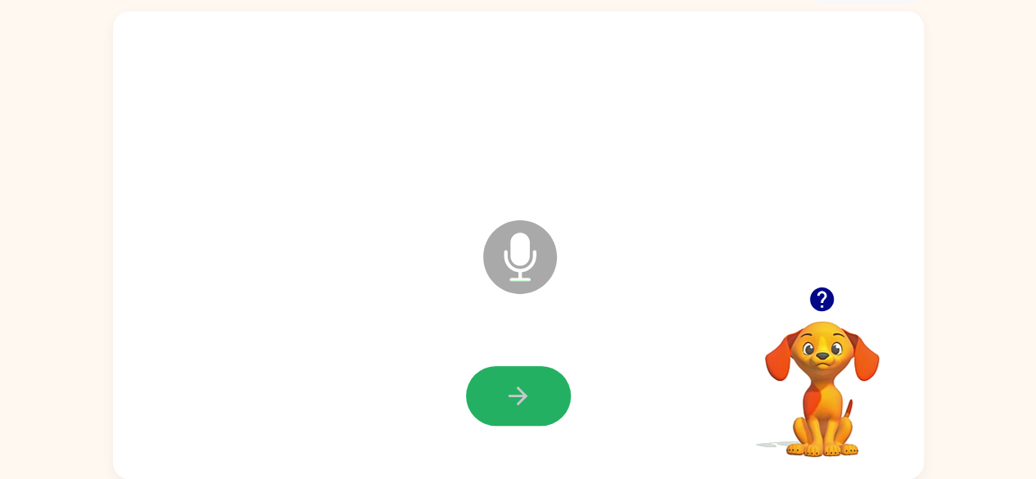
click at [523, 402] on icon "button" at bounding box center [518, 396] width 29 height 29
click at [533, 399] on button "button" at bounding box center [518, 396] width 105 height 60
click at [536, 401] on button "button" at bounding box center [518, 396] width 105 height 60
click at [550, 401] on button "button" at bounding box center [518, 396] width 105 height 60
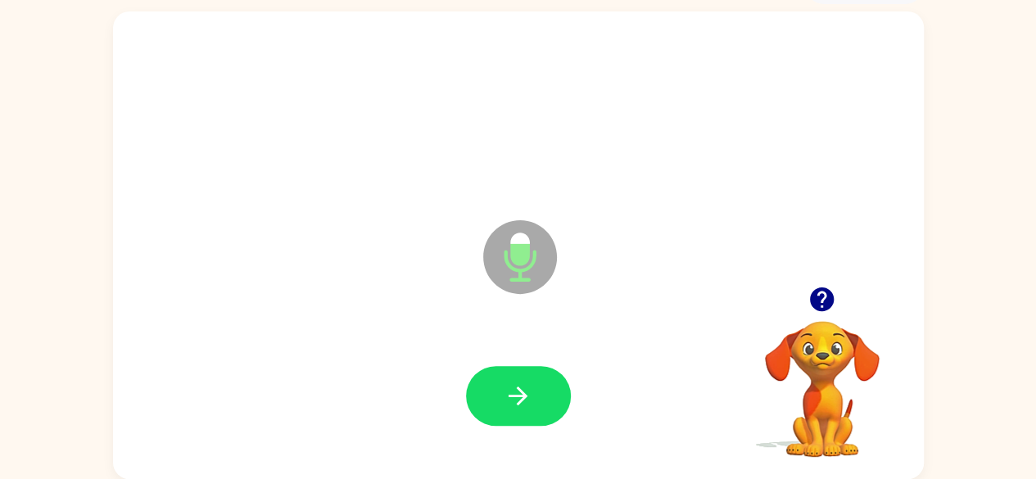
click at [523, 392] on icon "button" at bounding box center [518, 396] width 19 height 19
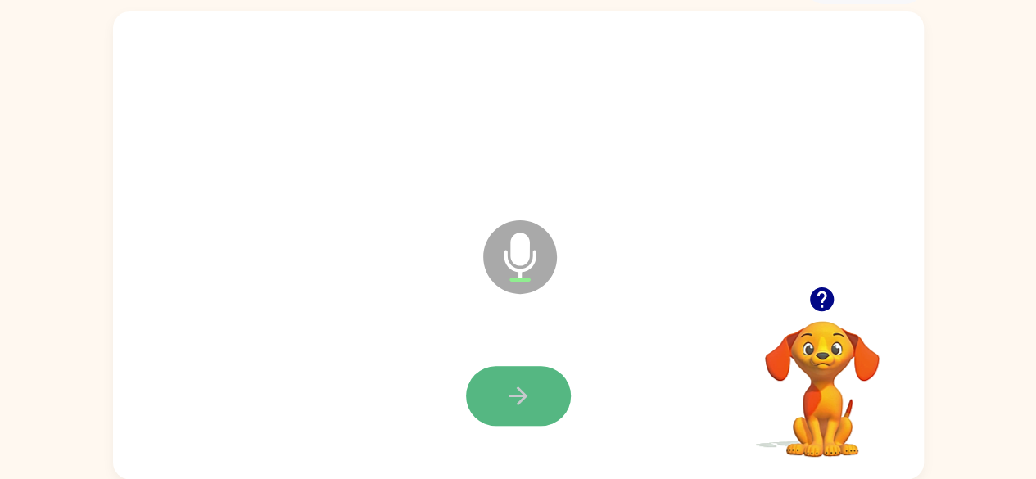
click at [527, 403] on icon "button" at bounding box center [518, 396] width 29 height 29
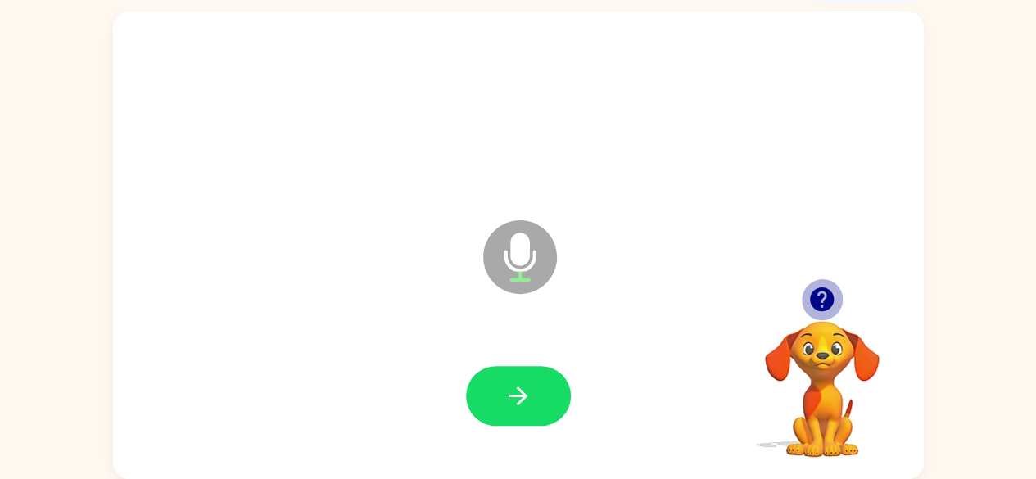
click at [826, 291] on icon "button" at bounding box center [822, 299] width 24 height 24
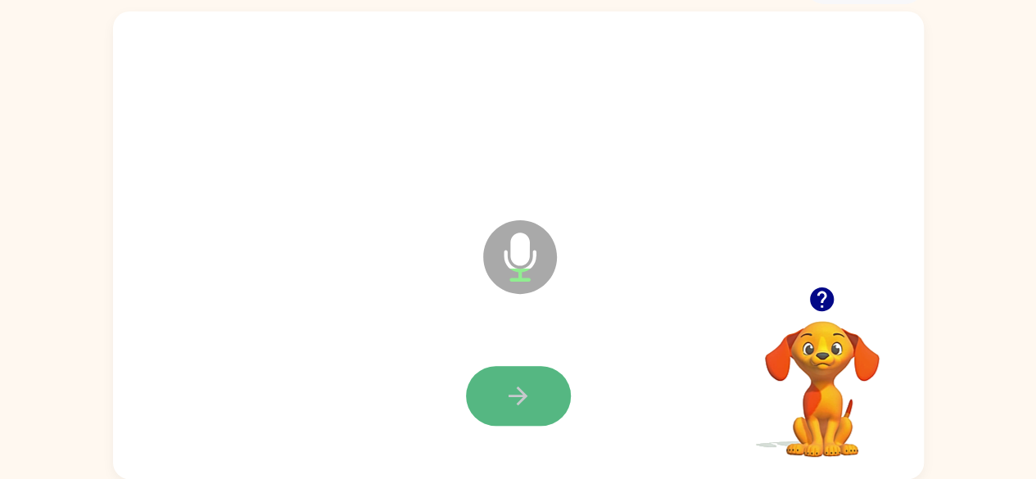
click at [529, 392] on icon "button" at bounding box center [518, 396] width 29 height 29
click at [539, 394] on button "button" at bounding box center [518, 396] width 105 height 60
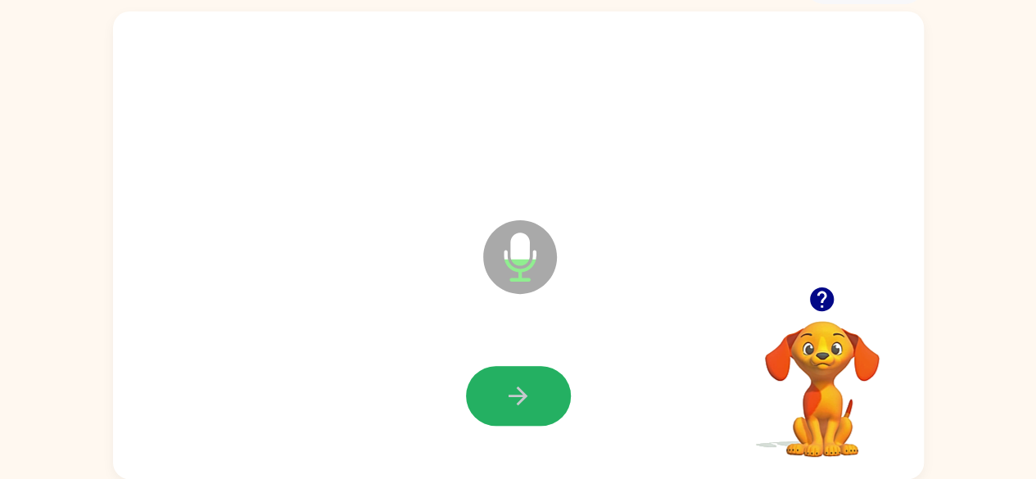
click at [545, 392] on button "button" at bounding box center [518, 396] width 105 height 60
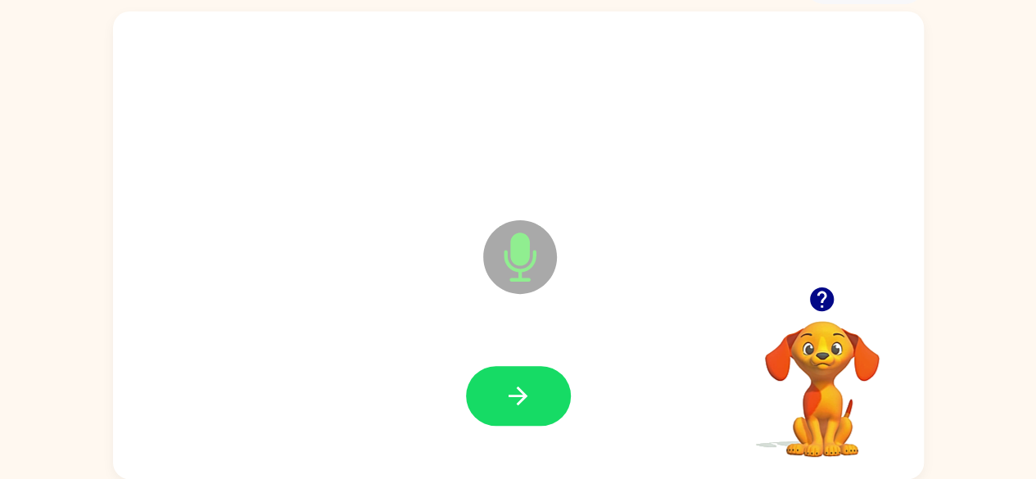
click at [545, 392] on button "button" at bounding box center [518, 396] width 105 height 60
click at [534, 391] on button "button" at bounding box center [518, 396] width 105 height 60
click at [827, 296] on icon "button" at bounding box center [822, 299] width 24 height 24
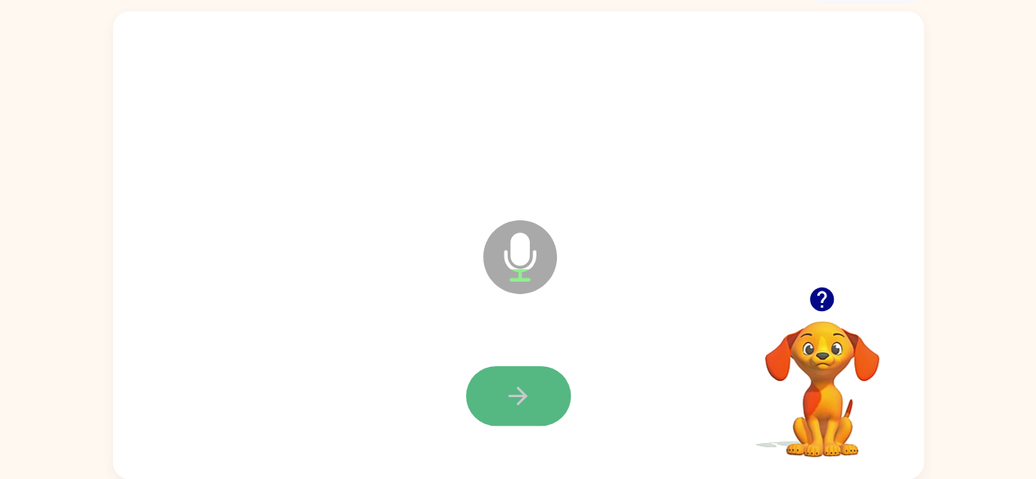
click at [536, 399] on button "button" at bounding box center [518, 396] width 105 height 60
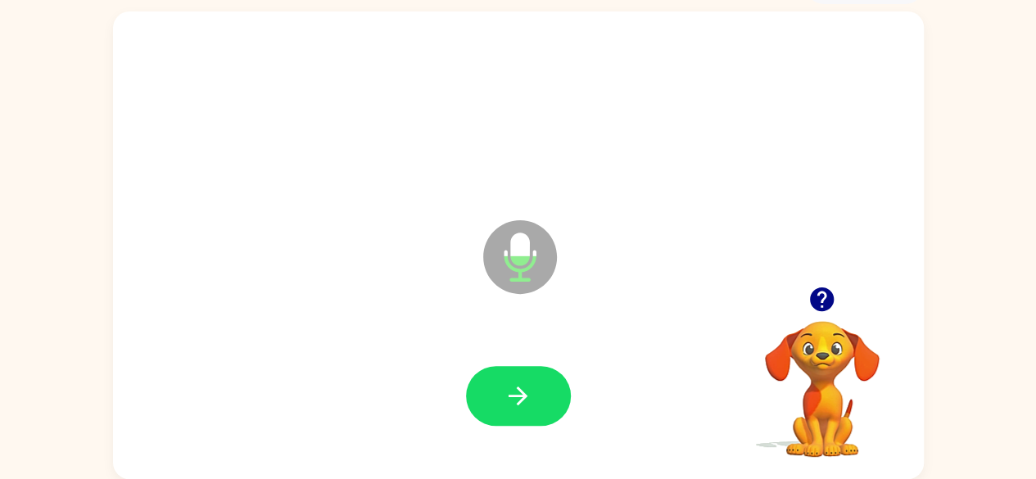
click at [544, 400] on button "button" at bounding box center [518, 396] width 105 height 60
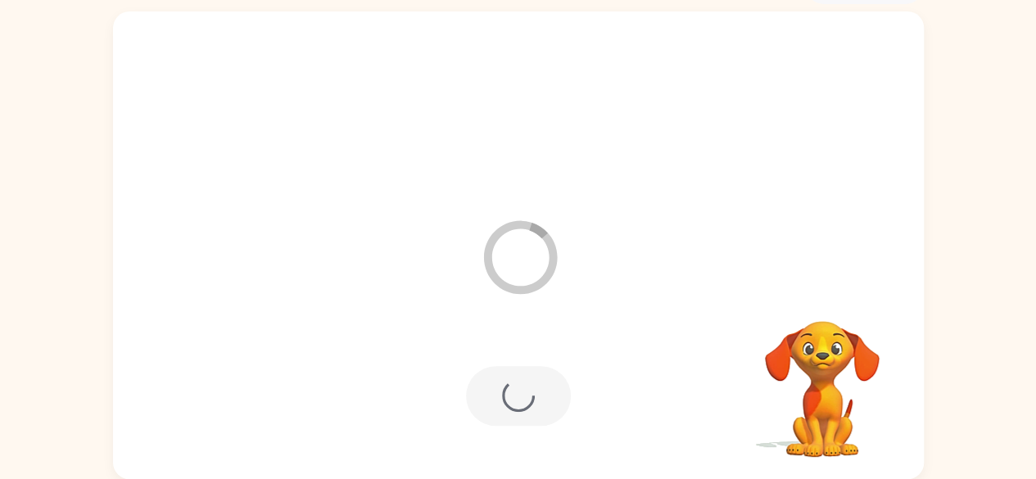
scroll to position [67, 0]
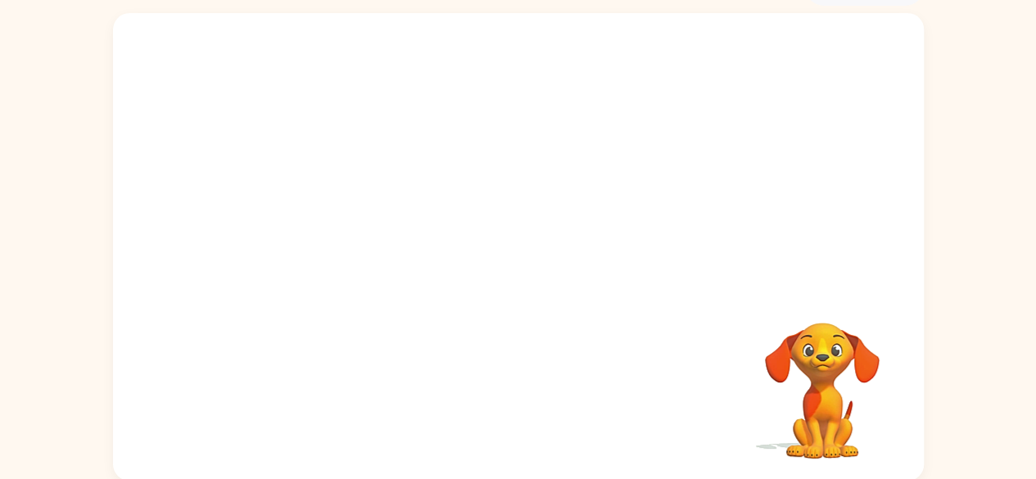
scroll to position [97, 0]
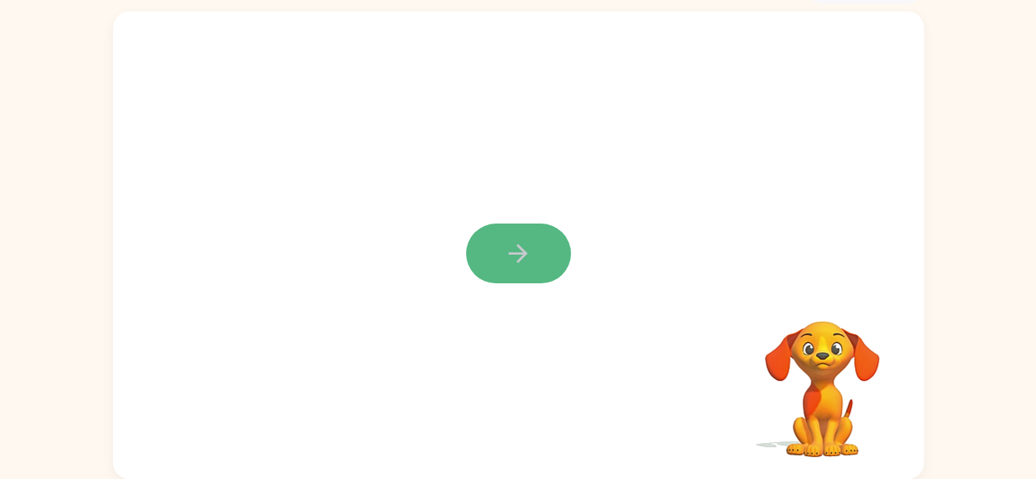
click at [515, 262] on icon "button" at bounding box center [518, 253] width 29 height 29
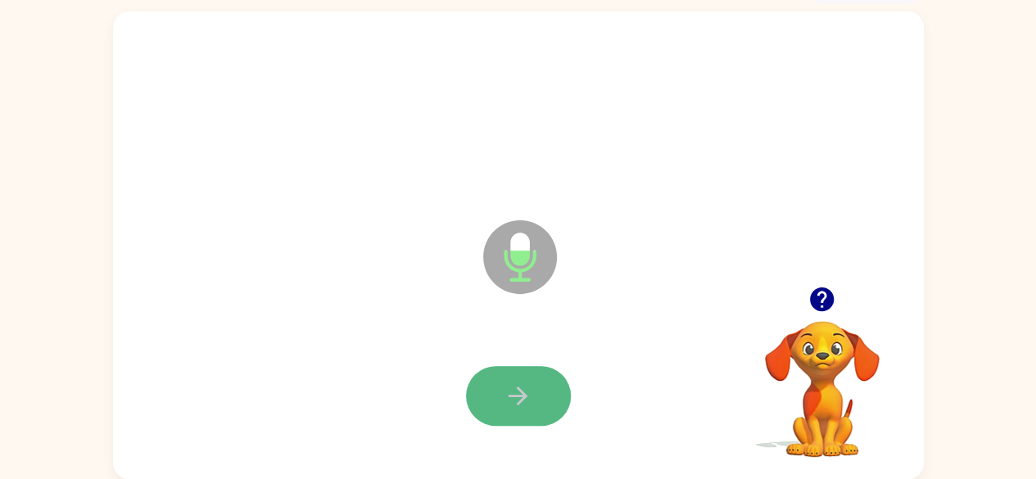
click at [505, 399] on icon "button" at bounding box center [518, 396] width 29 height 29
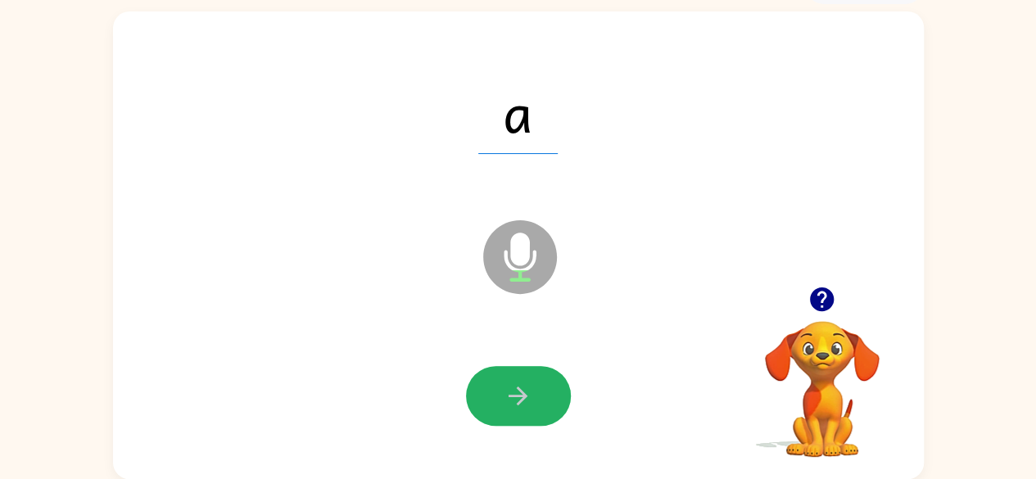
click at [500, 391] on button "button" at bounding box center [518, 396] width 105 height 60
click at [495, 392] on button "button" at bounding box center [518, 396] width 105 height 60
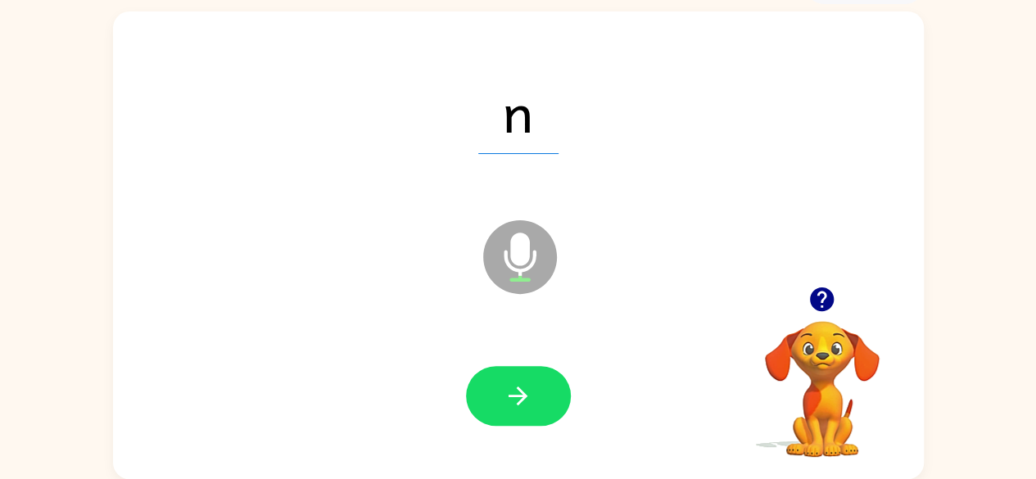
click at [495, 398] on button "button" at bounding box center [518, 396] width 105 height 60
click at [516, 364] on div at bounding box center [518, 396] width 778 height 134
click at [505, 384] on icon "button" at bounding box center [518, 396] width 29 height 29
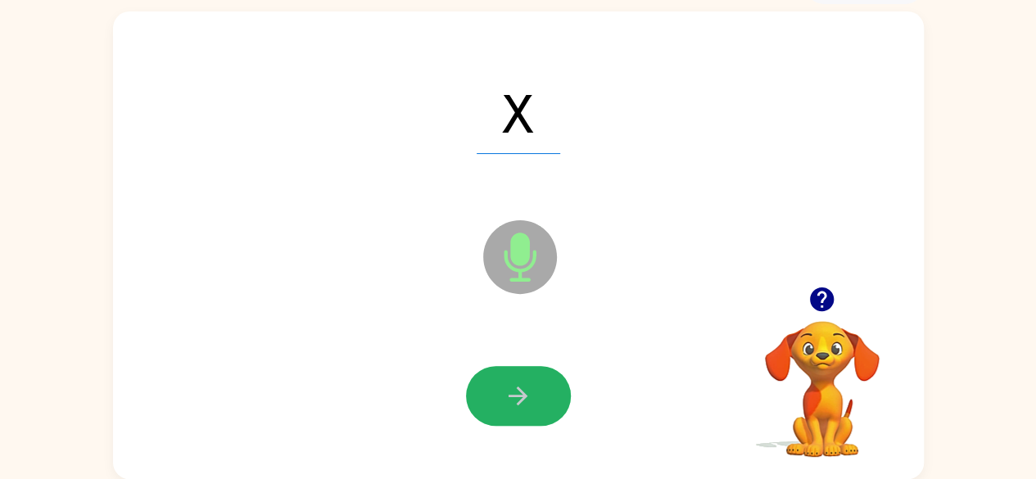
click at [513, 399] on icon "button" at bounding box center [518, 396] width 29 height 29
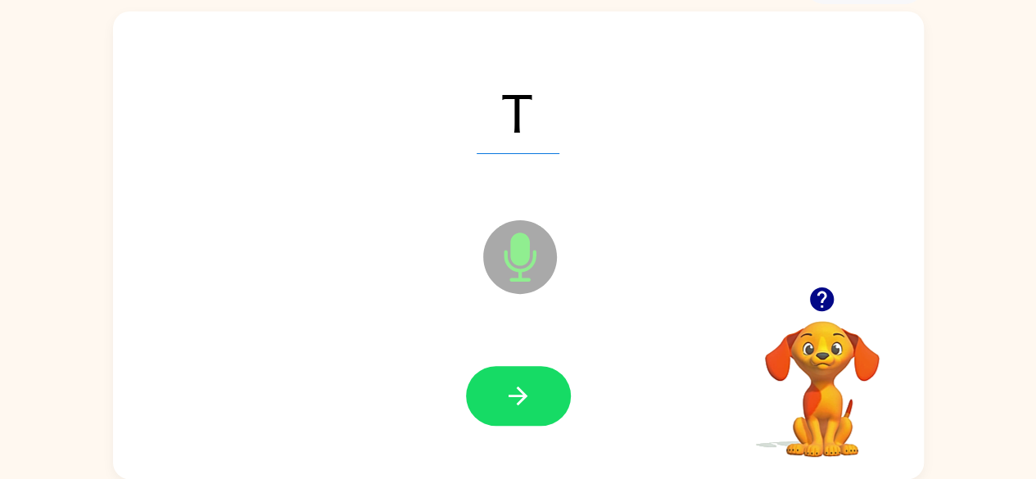
click at [513, 399] on icon "button" at bounding box center [518, 396] width 29 height 29
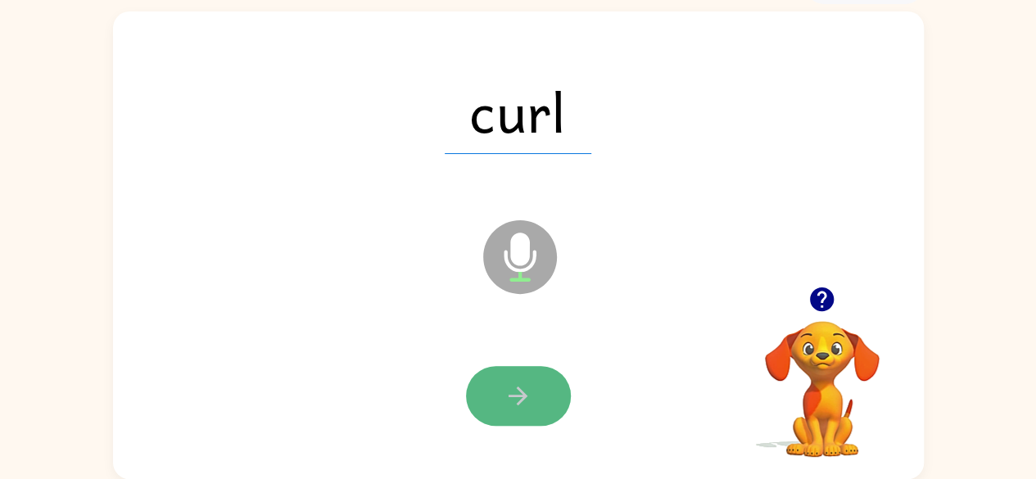
click at [504, 389] on icon "button" at bounding box center [518, 396] width 29 height 29
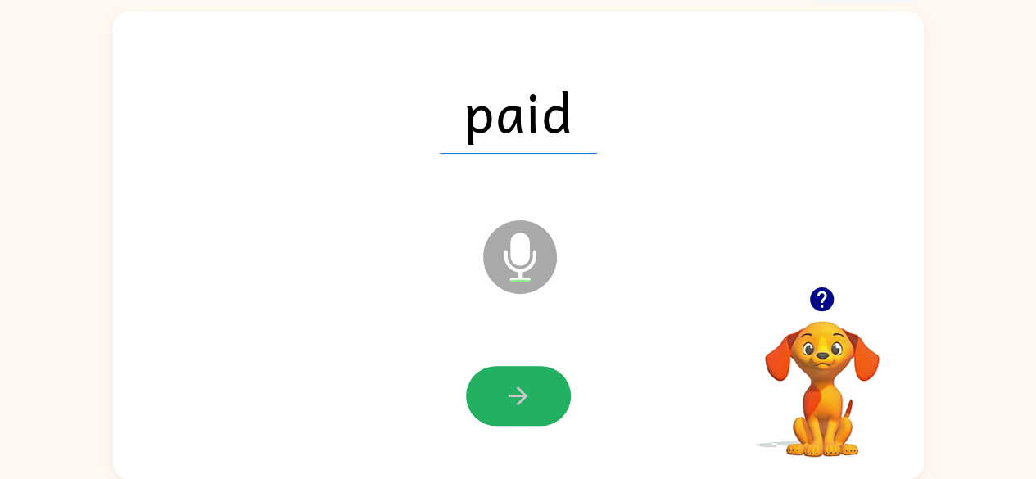
click at [509, 401] on icon "button" at bounding box center [518, 396] width 29 height 29
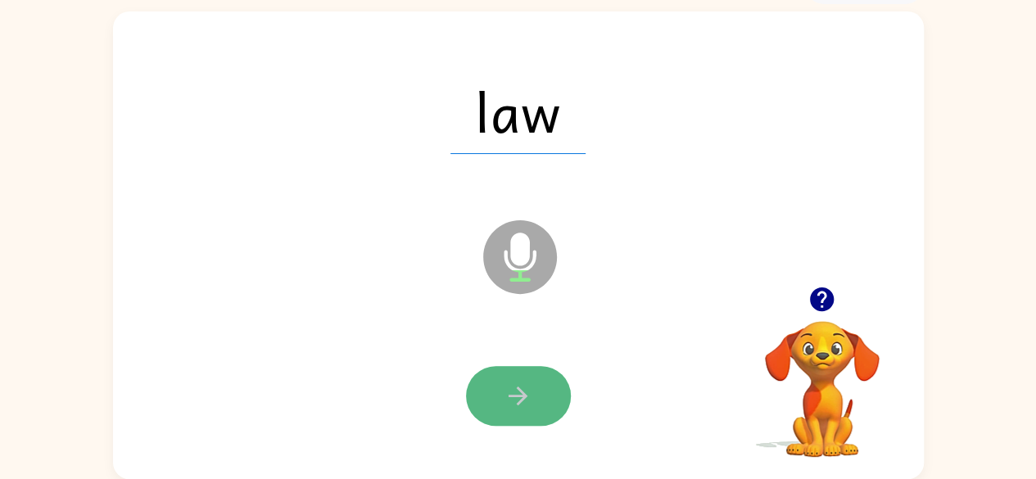
click at [531, 395] on icon "button" at bounding box center [518, 396] width 29 height 29
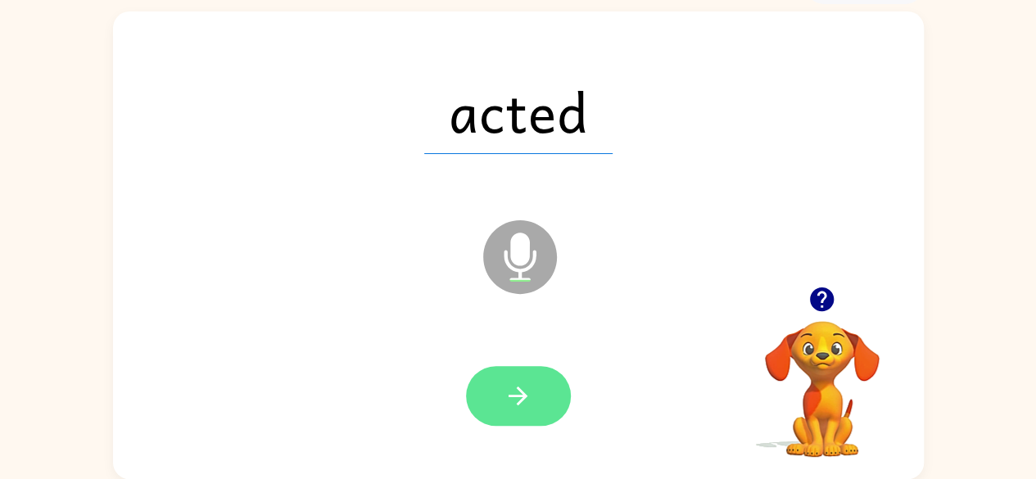
click at [513, 394] on icon "button" at bounding box center [518, 396] width 29 height 29
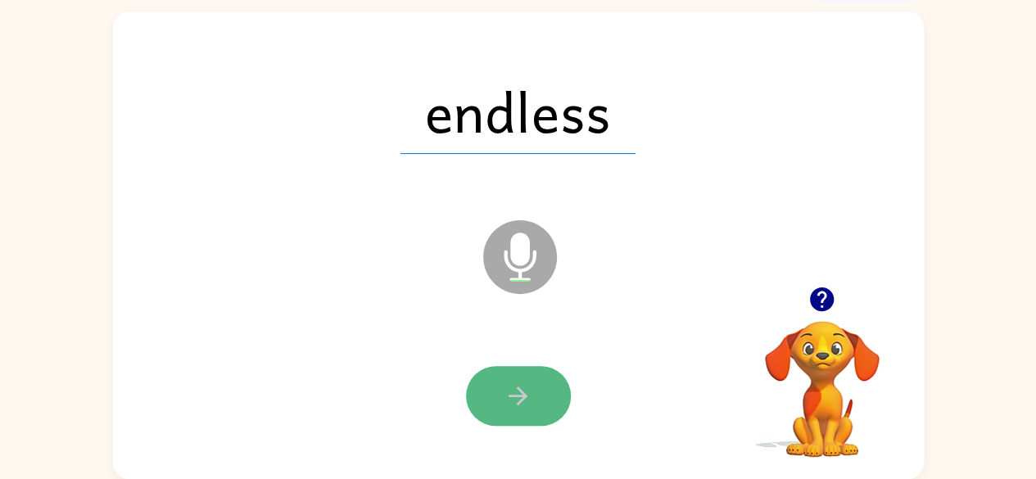
click at [536, 401] on button "button" at bounding box center [518, 396] width 105 height 60
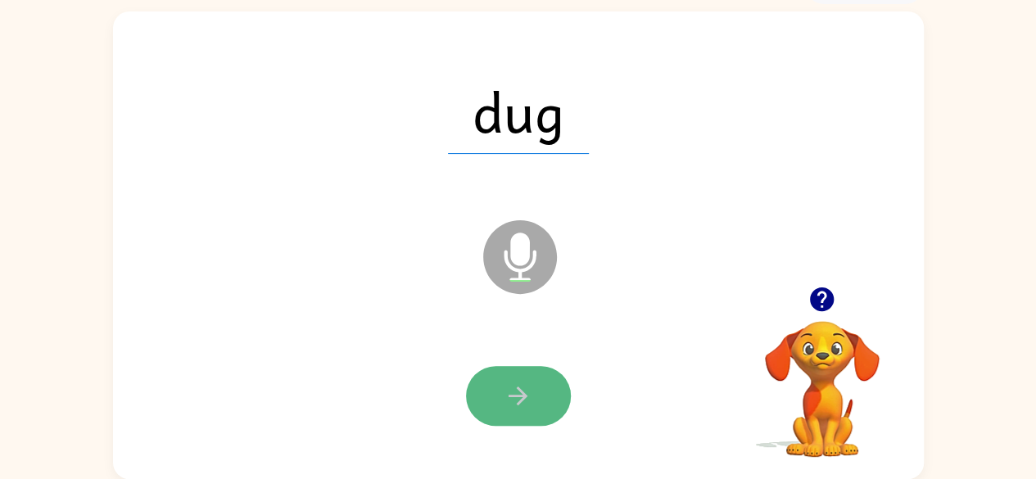
click at [519, 401] on icon "button" at bounding box center [518, 396] width 19 height 19
click at [537, 391] on button "button" at bounding box center [518, 396] width 105 height 60
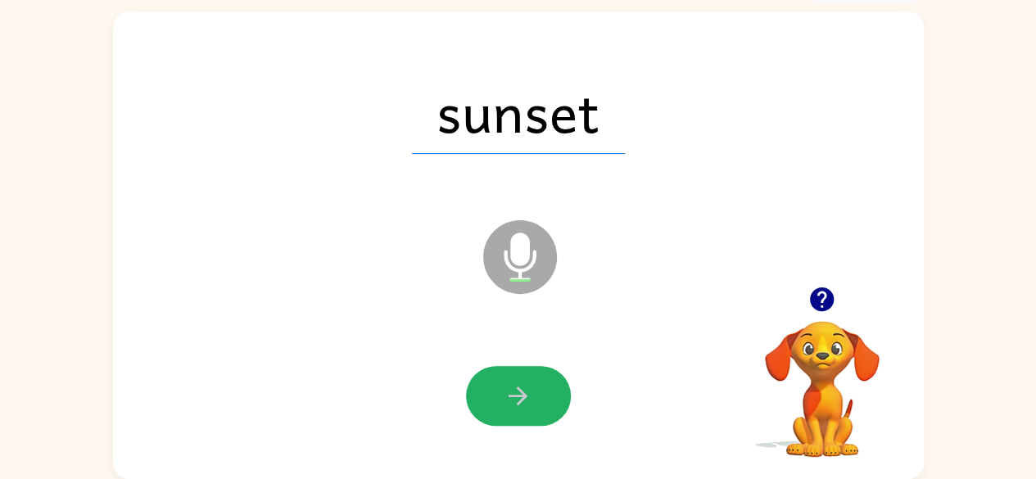
click at [542, 398] on button "button" at bounding box center [518, 396] width 105 height 60
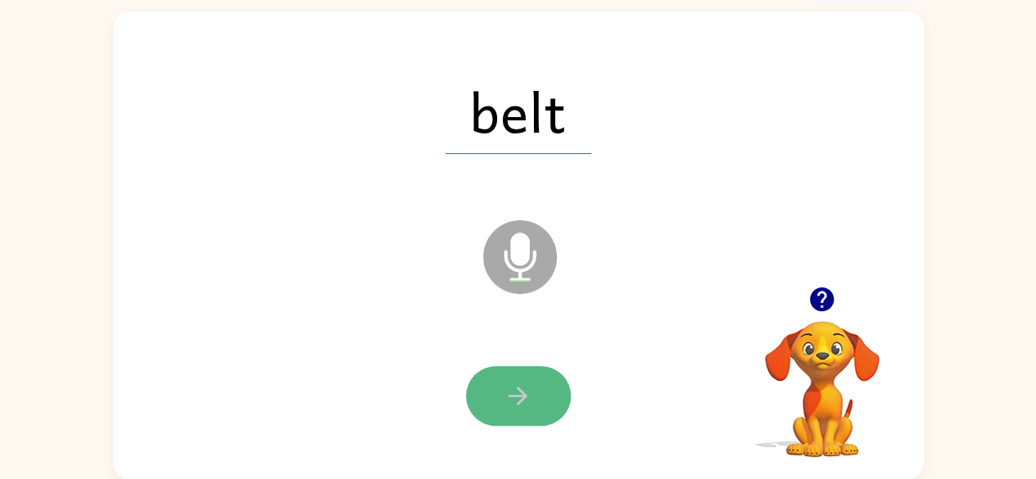
click at [531, 378] on button "button" at bounding box center [518, 396] width 105 height 60
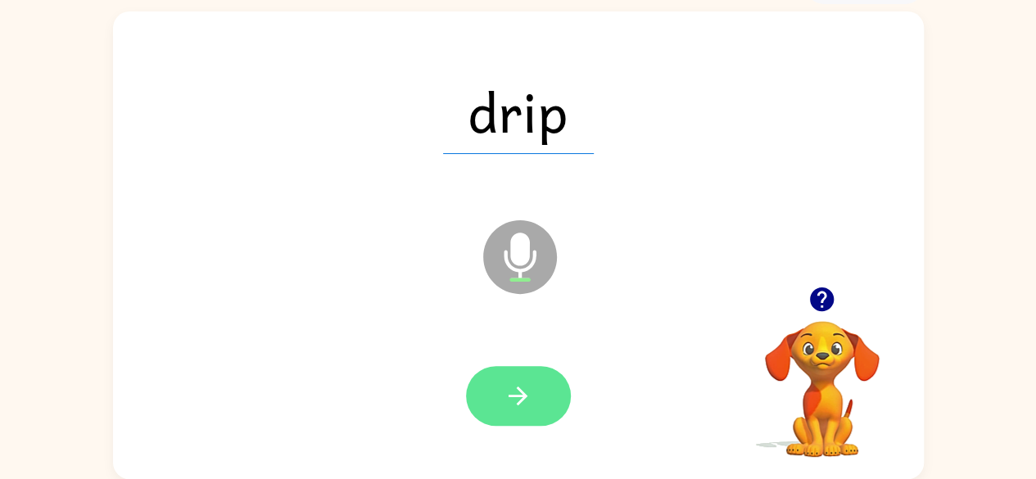
click at [496, 391] on button "button" at bounding box center [518, 396] width 105 height 60
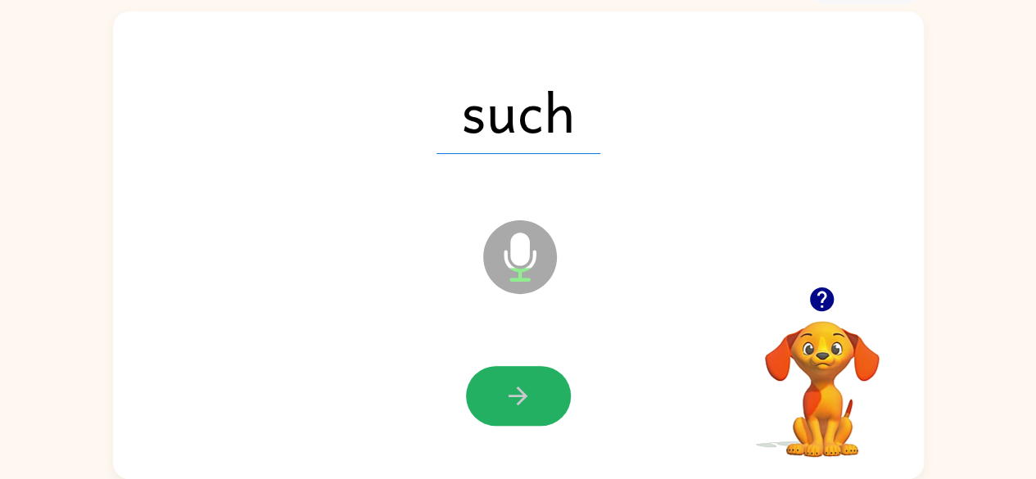
click at [530, 398] on icon "button" at bounding box center [518, 396] width 29 height 29
click at [553, 409] on button "button" at bounding box center [518, 396] width 105 height 60
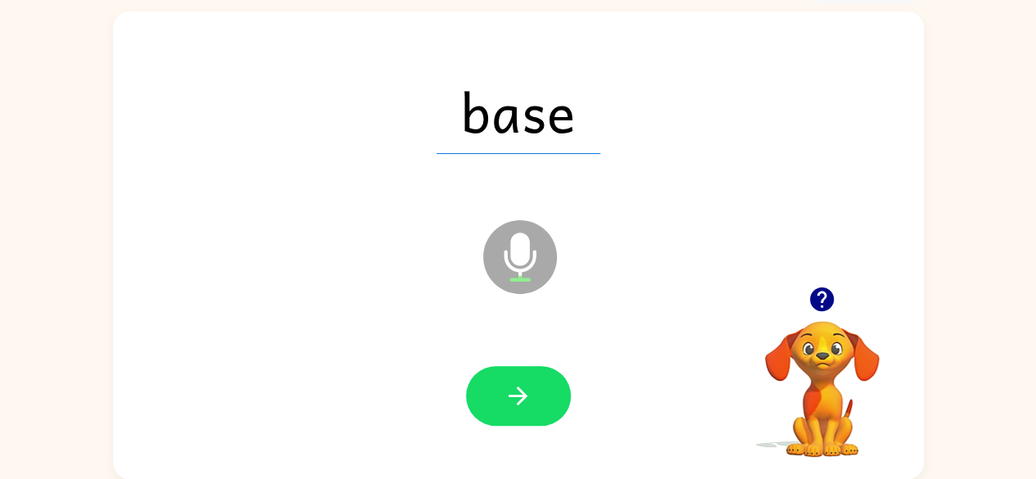
click at [508, 391] on icon "button" at bounding box center [518, 396] width 29 height 29
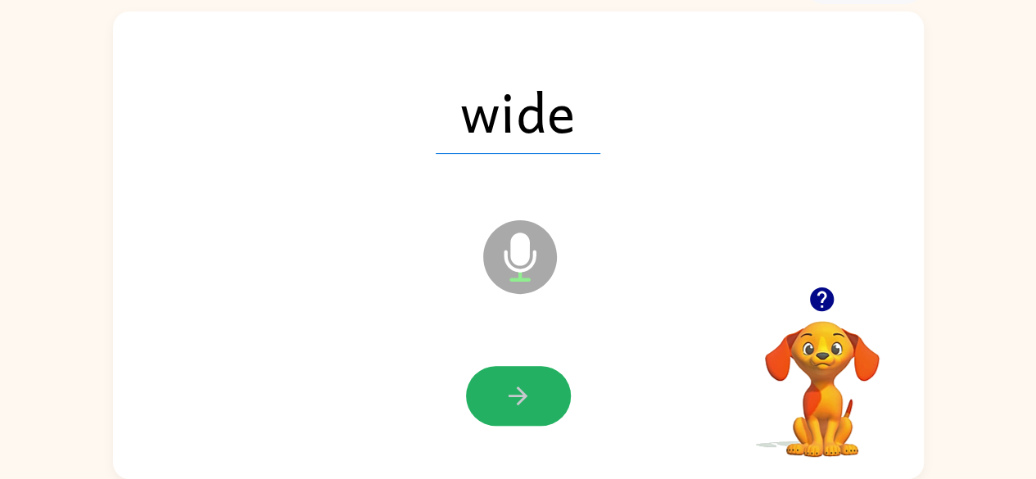
click at [526, 390] on icon "button" at bounding box center [518, 396] width 29 height 29
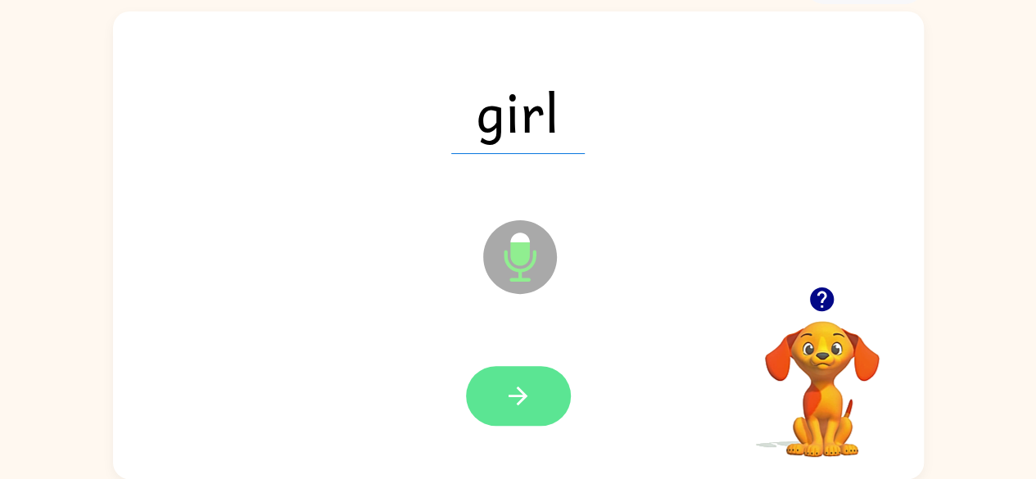
click at [529, 397] on icon "button" at bounding box center [518, 396] width 29 height 29
click at [495, 399] on button "button" at bounding box center [518, 396] width 105 height 60
click at [514, 397] on icon "button" at bounding box center [518, 396] width 29 height 29
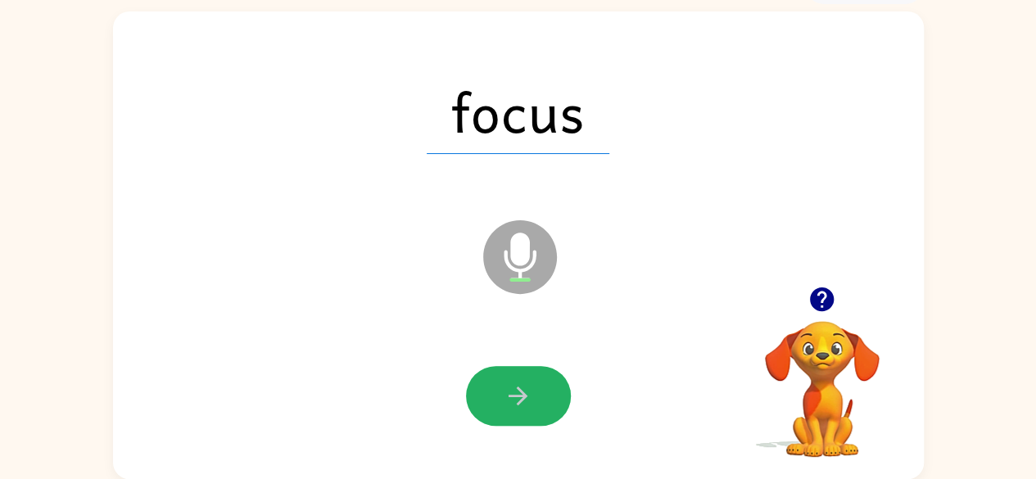
click at [523, 397] on icon "button" at bounding box center [518, 396] width 29 height 29
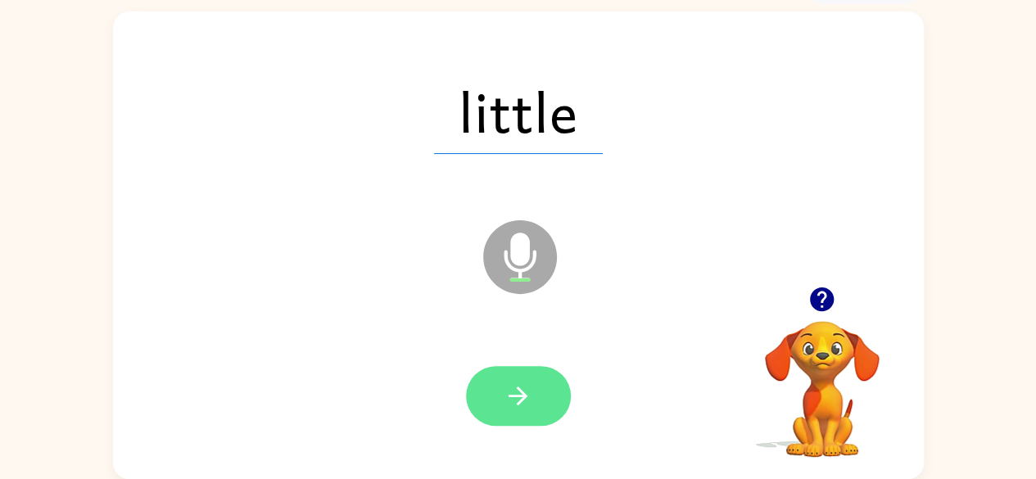
click at [530, 379] on button "button" at bounding box center [518, 396] width 105 height 60
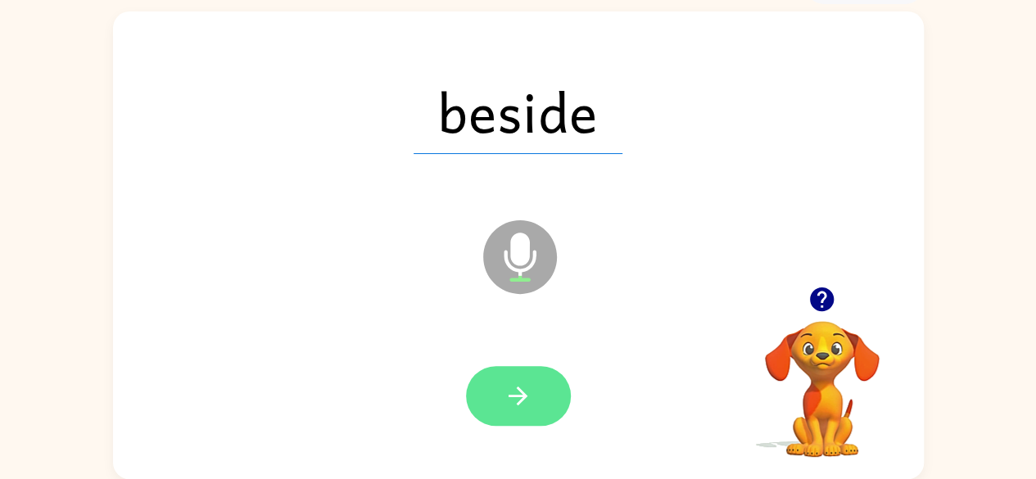
click at [514, 389] on icon "button" at bounding box center [518, 396] width 29 height 29
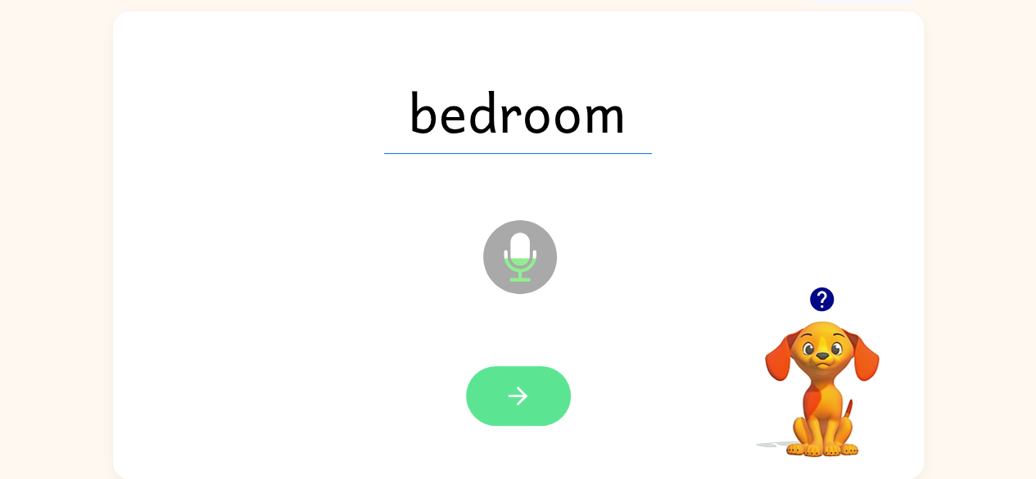
click at [518, 383] on icon "button" at bounding box center [518, 396] width 29 height 29
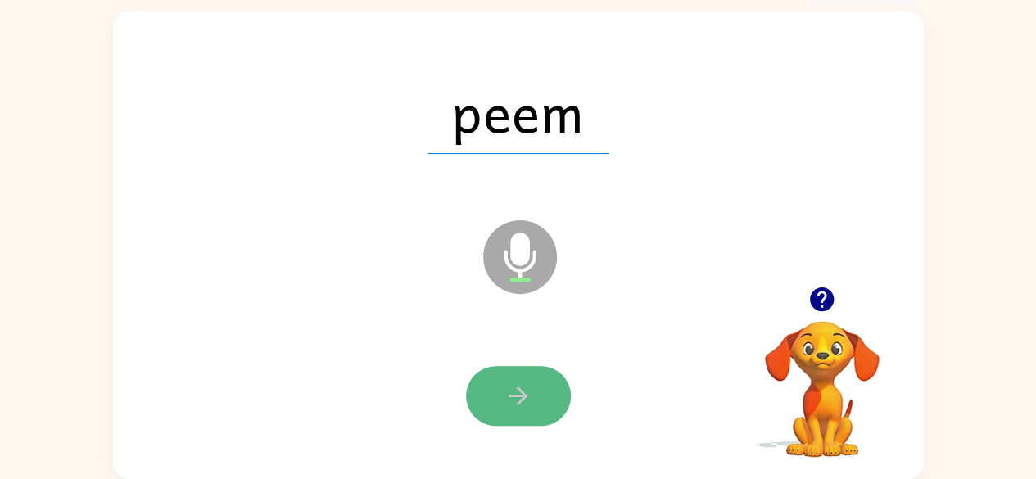
click at [523, 391] on icon "button" at bounding box center [518, 396] width 19 height 19
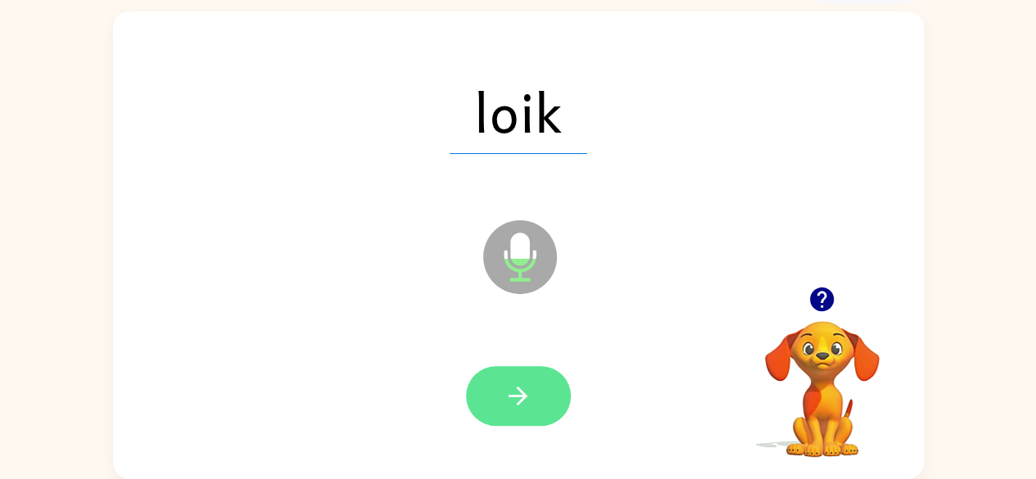
click at [508, 384] on icon "button" at bounding box center [518, 396] width 29 height 29
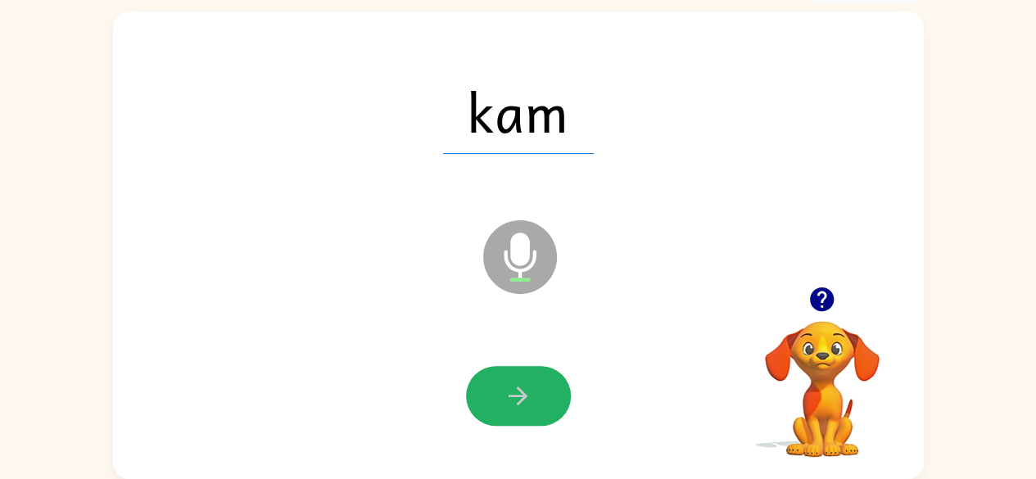
click at [503, 397] on button "button" at bounding box center [518, 396] width 105 height 60
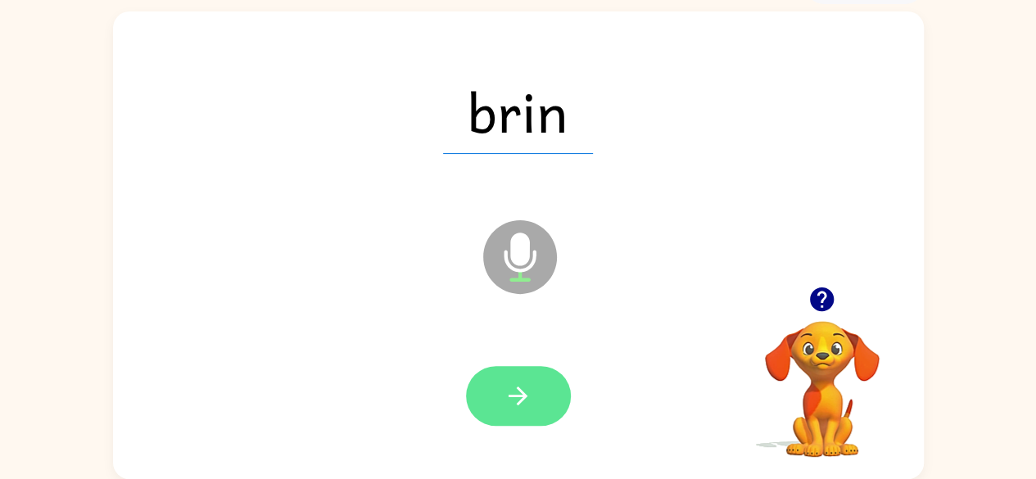
click at [526, 392] on icon "button" at bounding box center [518, 396] width 29 height 29
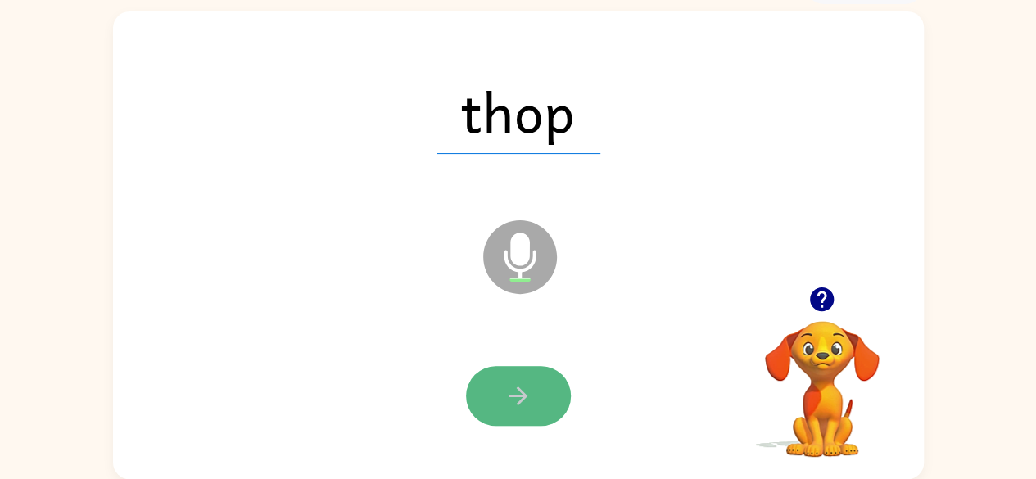
click at [540, 410] on button "button" at bounding box center [518, 396] width 105 height 60
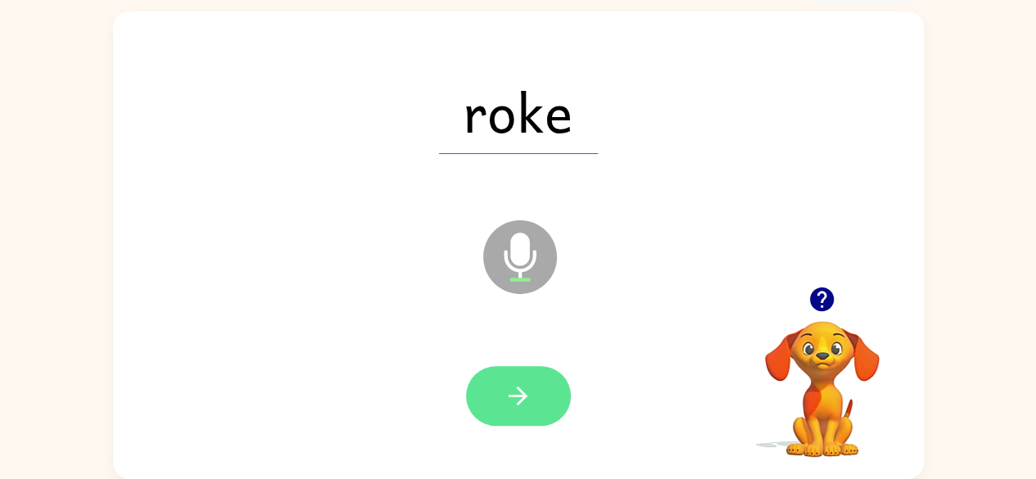
click at [509, 410] on button "button" at bounding box center [518, 396] width 105 height 60
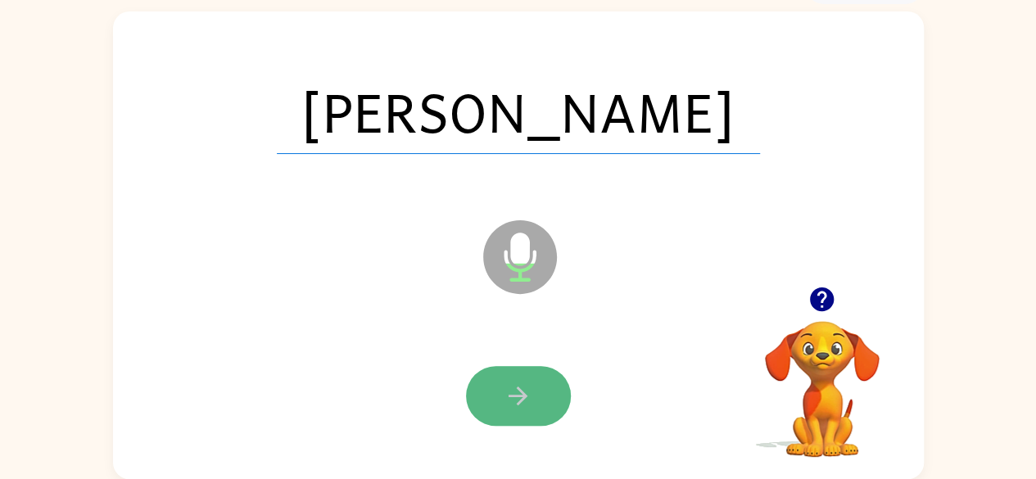
click at [518, 401] on icon "button" at bounding box center [518, 396] width 29 height 29
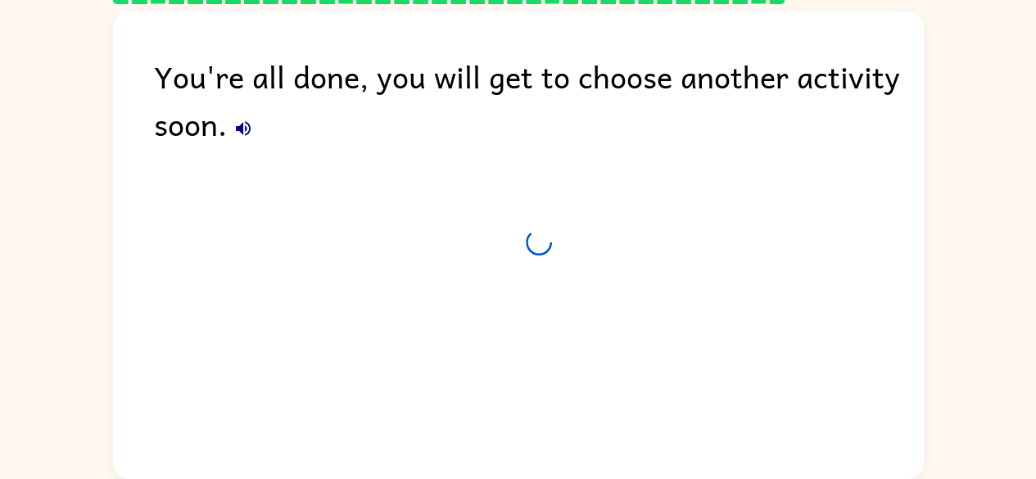
scroll to position [67, 0]
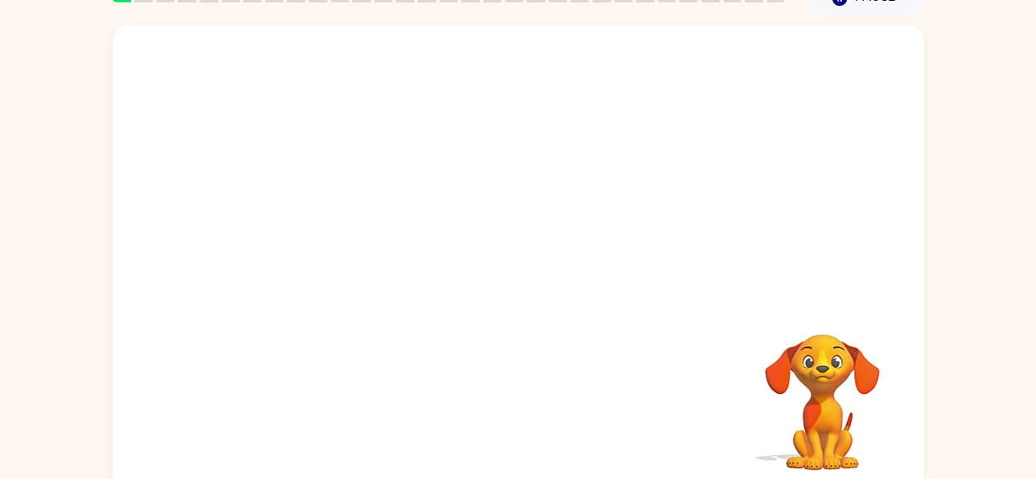
scroll to position [97, 0]
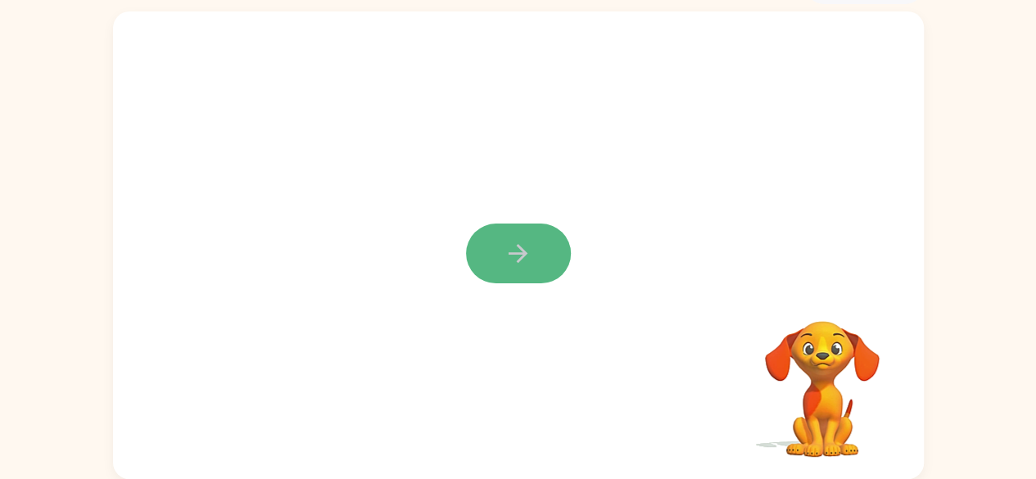
click at [537, 269] on button "button" at bounding box center [518, 254] width 105 height 60
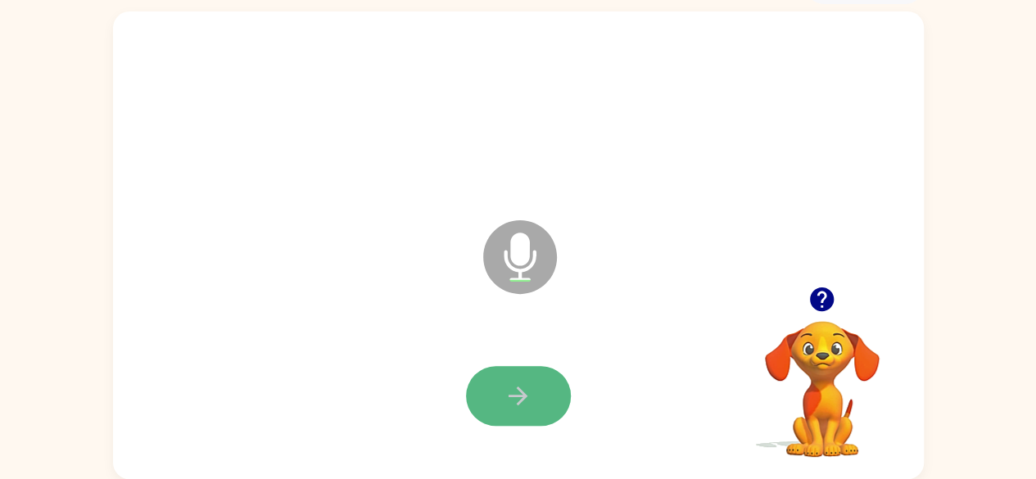
click at [508, 397] on icon "button" at bounding box center [518, 396] width 29 height 29
click at [526, 391] on icon "button" at bounding box center [518, 396] width 29 height 29
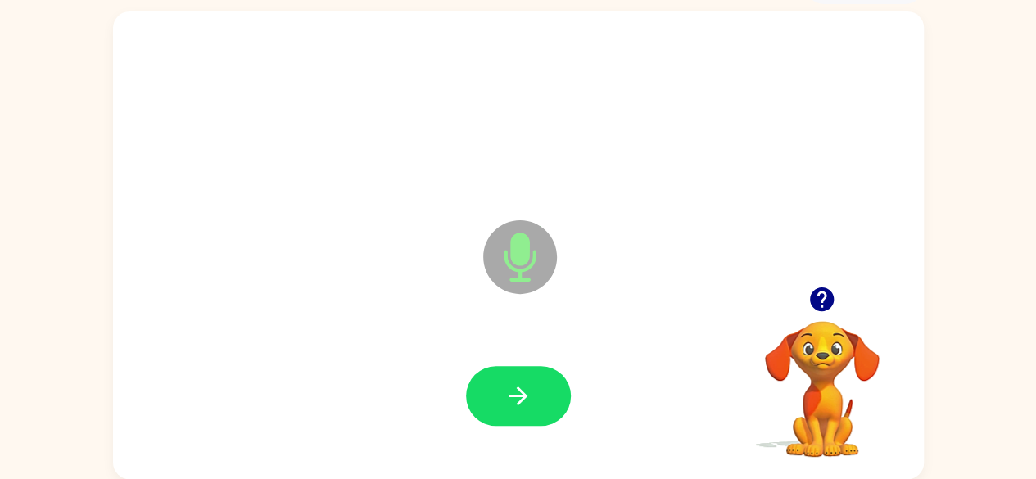
click at [533, 394] on button "button" at bounding box center [518, 396] width 105 height 60
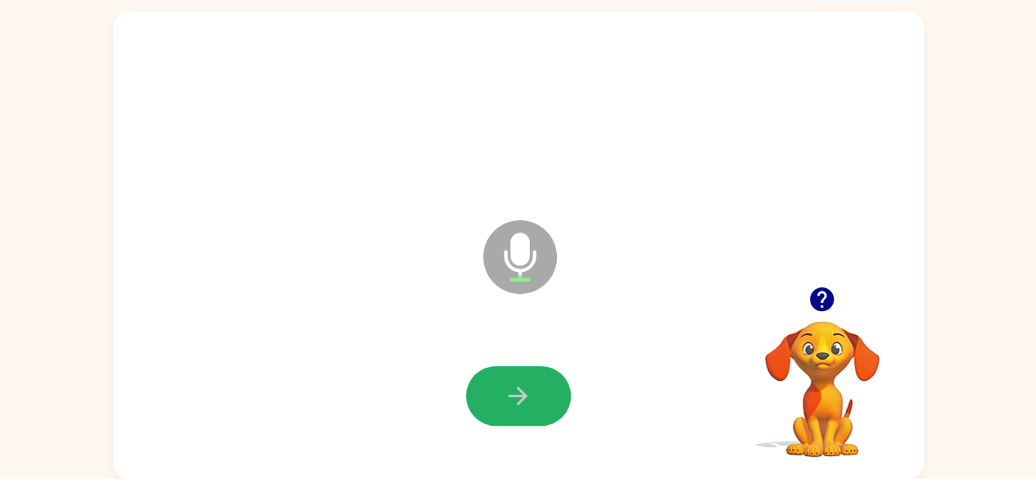
click at [533, 394] on button "button" at bounding box center [518, 396] width 105 height 60
click at [523, 394] on icon "button" at bounding box center [518, 396] width 19 height 19
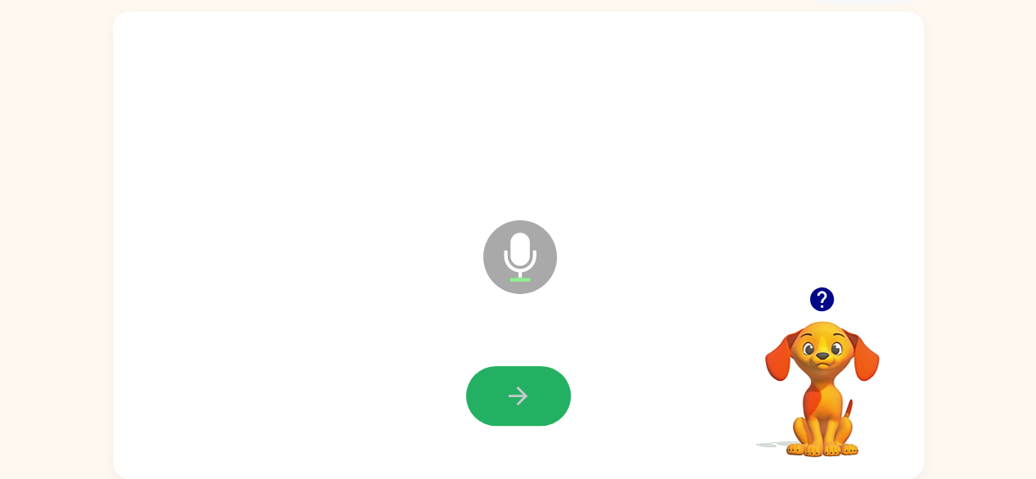
click at [523, 394] on icon "button" at bounding box center [518, 396] width 19 height 19
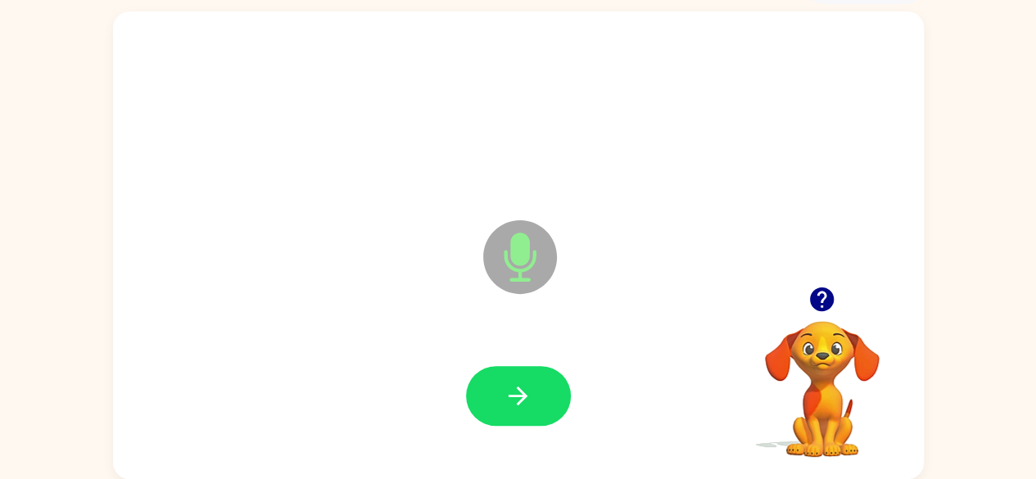
click at [523, 394] on icon "button" at bounding box center [518, 396] width 19 height 19
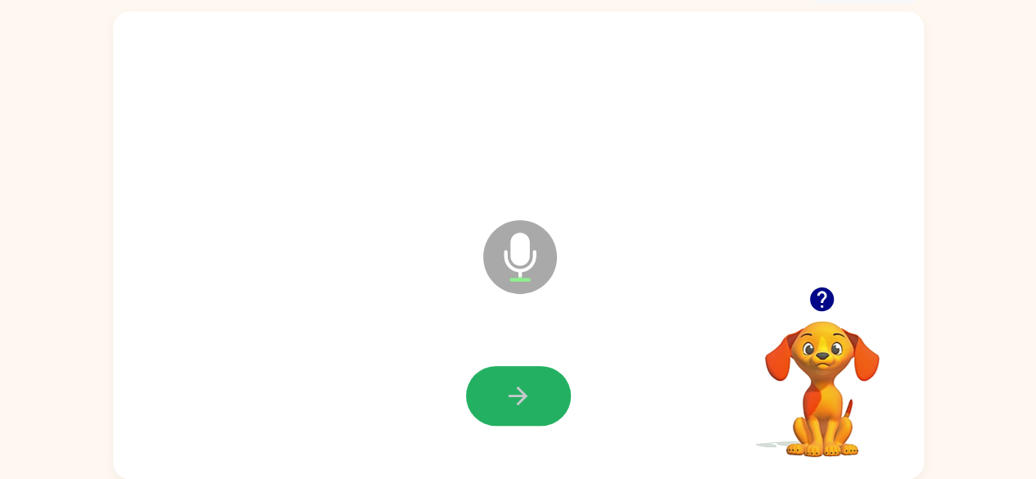
click at [523, 394] on icon "button" at bounding box center [518, 396] width 19 height 19
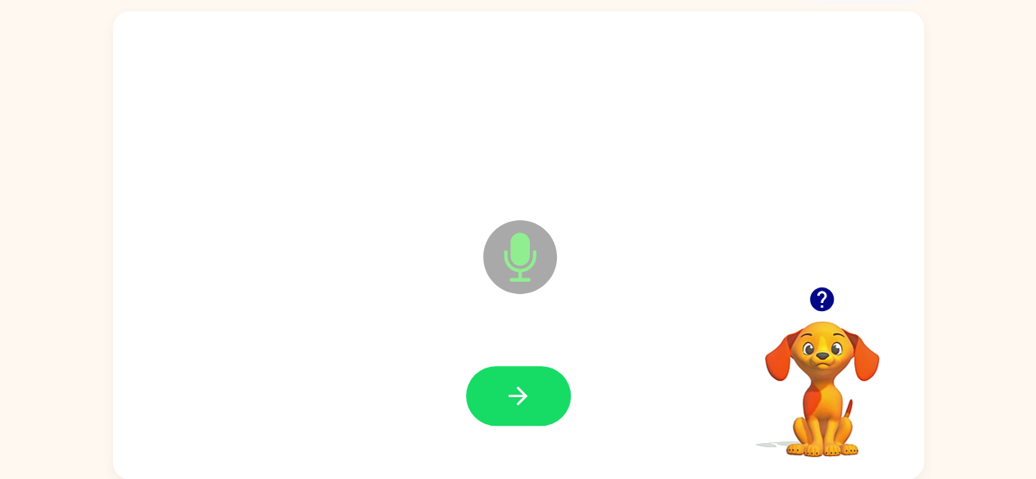
click at [523, 394] on icon "button" at bounding box center [518, 396] width 19 height 19
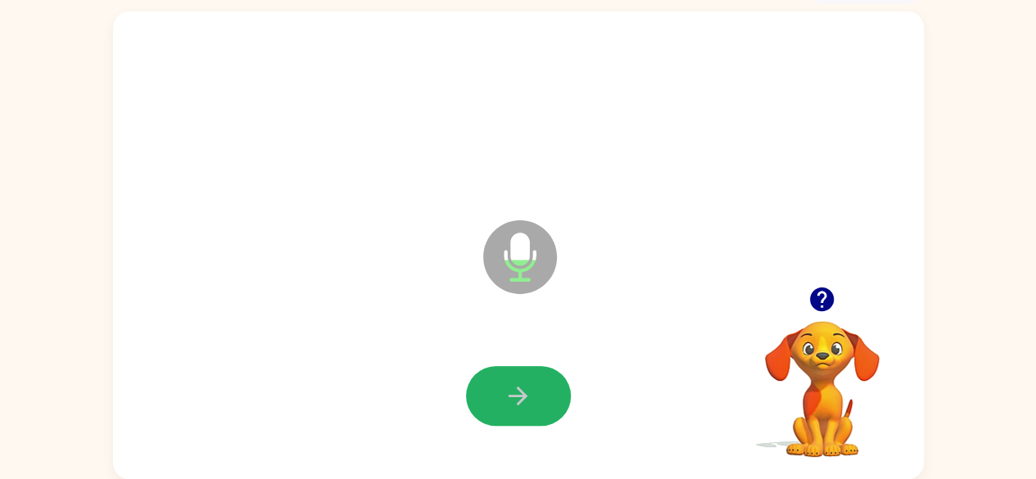
click at [523, 394] on icon "button" at bounding box center [518, 396] width 19 height 19
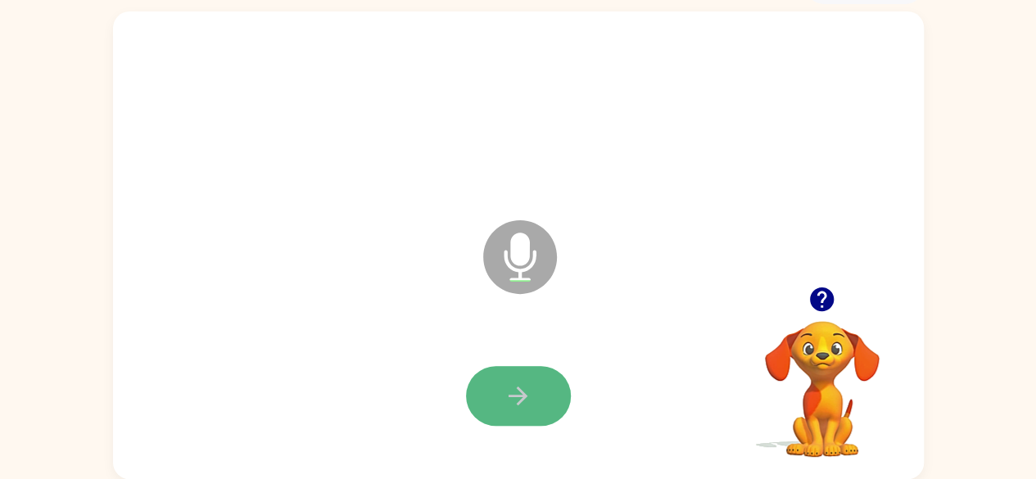
click at [532, 390] on icon "button" at bounding box center [518, 396] width 29 height 29
click at [532, 389] on icon "button" at bounding box center [518, 396] width 29 height 29
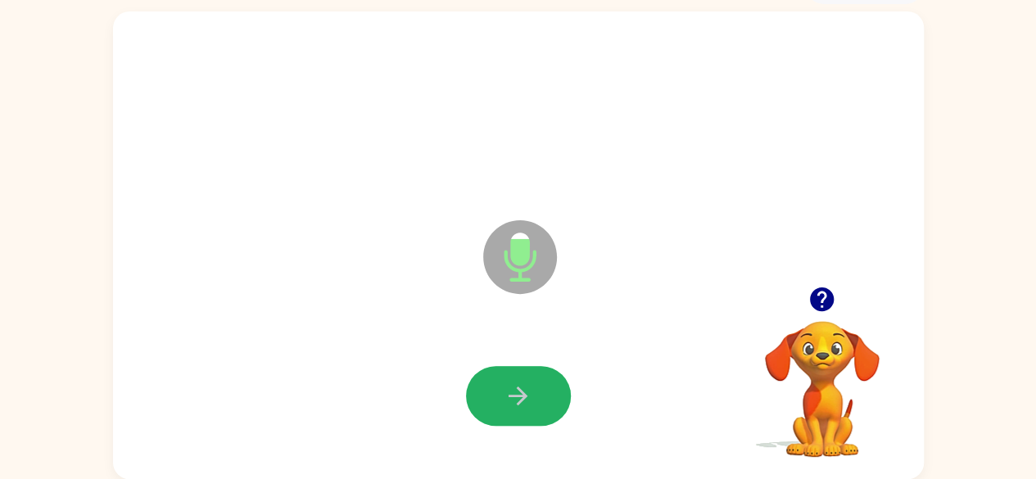
click at [532, 387] on icon "button" at bounding box center [518, 396] width 29 height 29
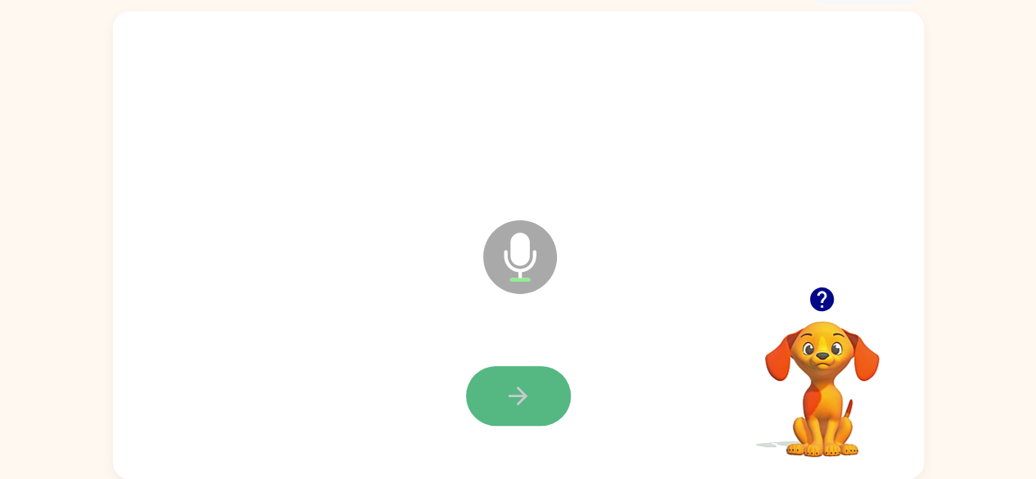
click at [532, 378] on button "button" at bounding box center [518, 396] width 105 height 60
click at [532, 369] on button "button" at bounding box center [518, 396] width 105 height 60
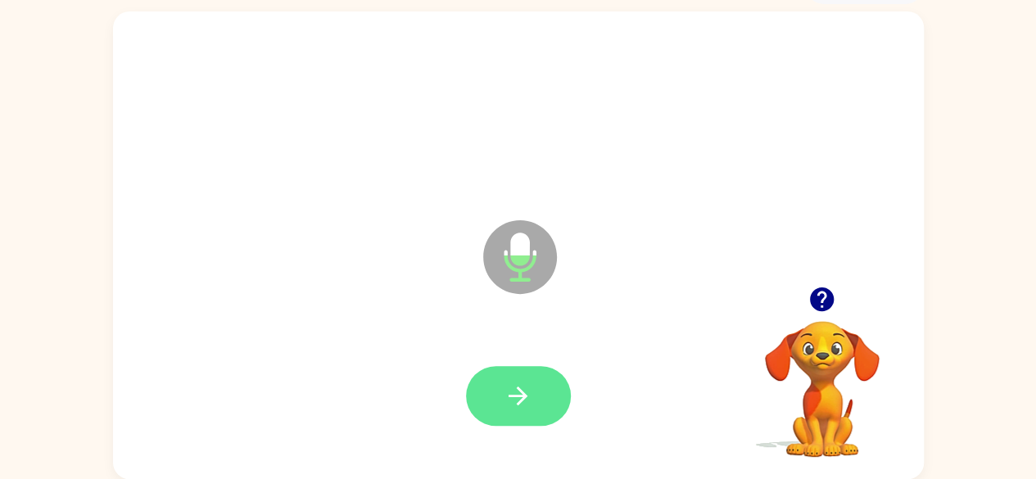
click at [527, 392] on icon "button" at bounding box center [518, 396] width 29 height 29
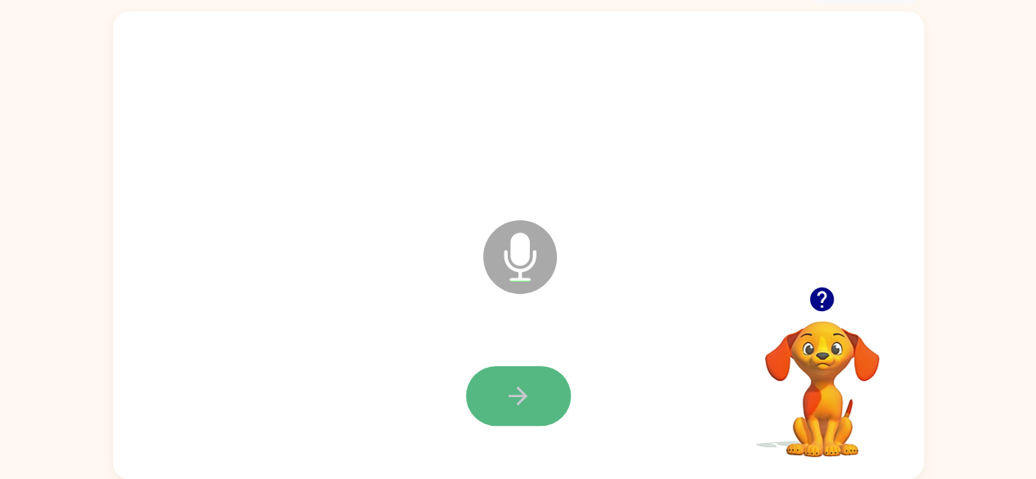
click at [519, 412] on button "button" at bounding box center [518, 396] width 105 height 60
click at [541, 379] on button "button" at bounding box center [518, 396] width 105 height 60
click at [547, 382] on button "button" at bounding box center [518, 396] width 105 height 60
click at [545, 397] on button "button" at bounding box center [518, 396] width 105 height 60
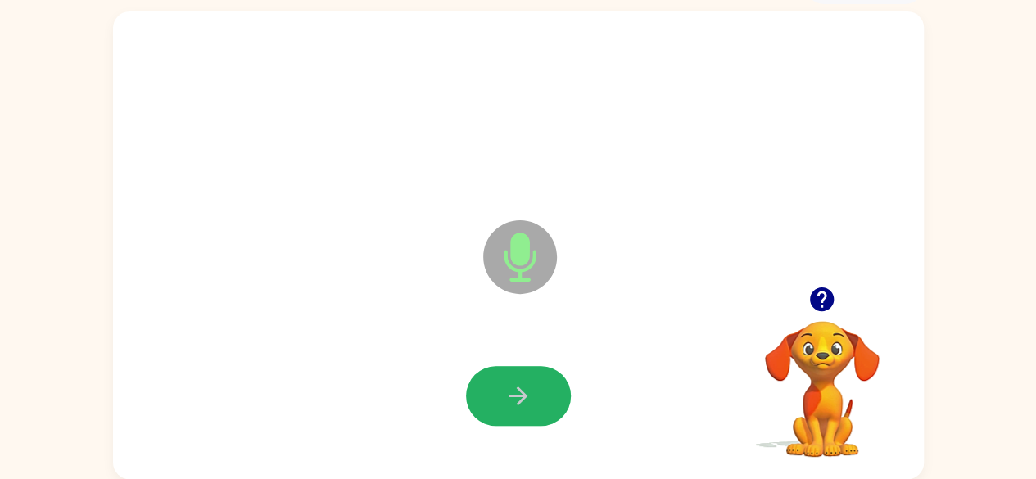
click at [545, 397] on button "button" at bounding box center [518, 396] width 105 height 60
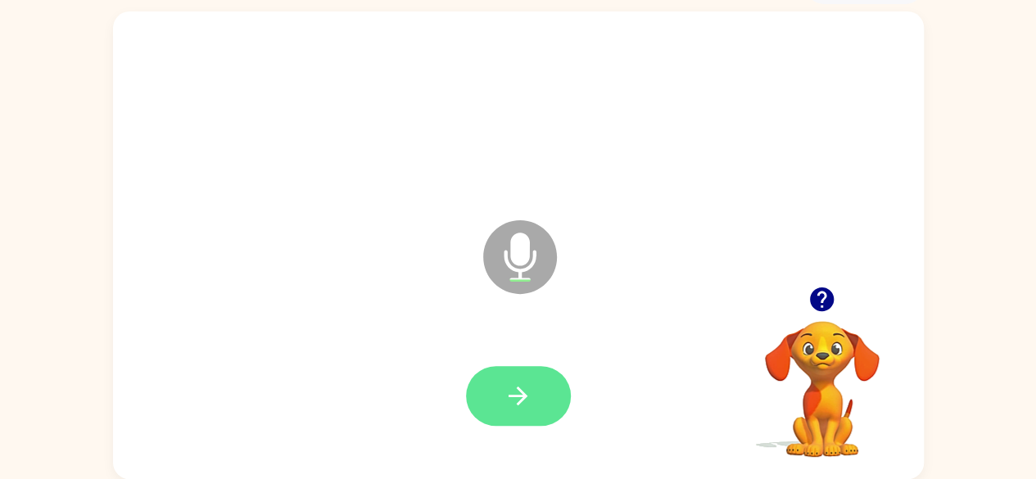
click at [512, 389] on icon "button" at bounding box center [518, 396] width 29 height 29
click at [506, 382] on icon "button" at bounding box center [518, 396] width 29 height 29
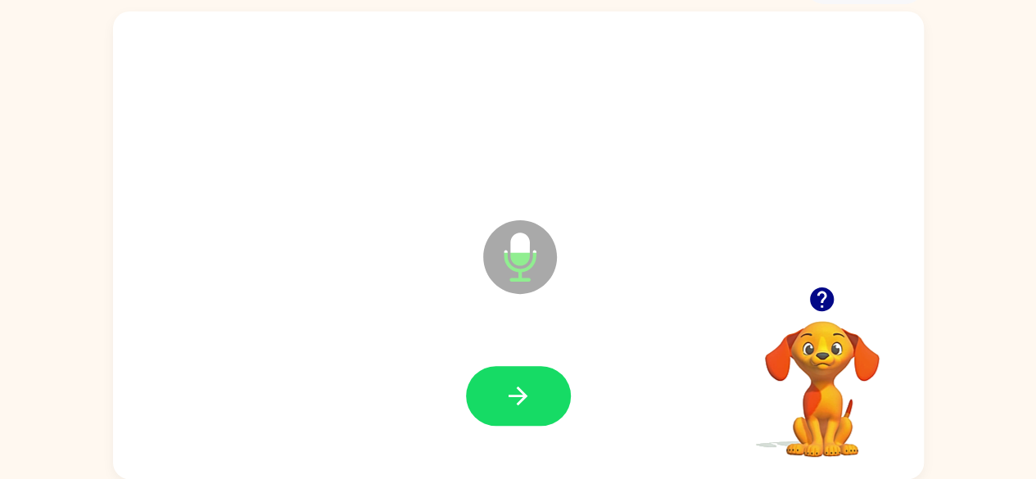
click at [495, 377] on button "button" at bounding box center [518, 396] width 105 height 60
click at [500, 387] on button "button" at bounding box center [518, 396] width 105 height 60
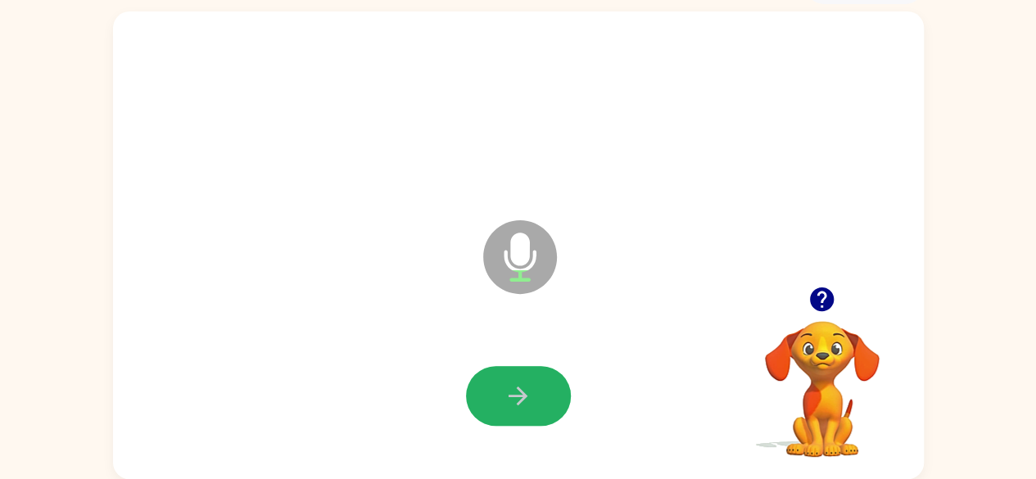
click at [501, 390] on button "button" at bounding box center [518, 396] width 105 height 60
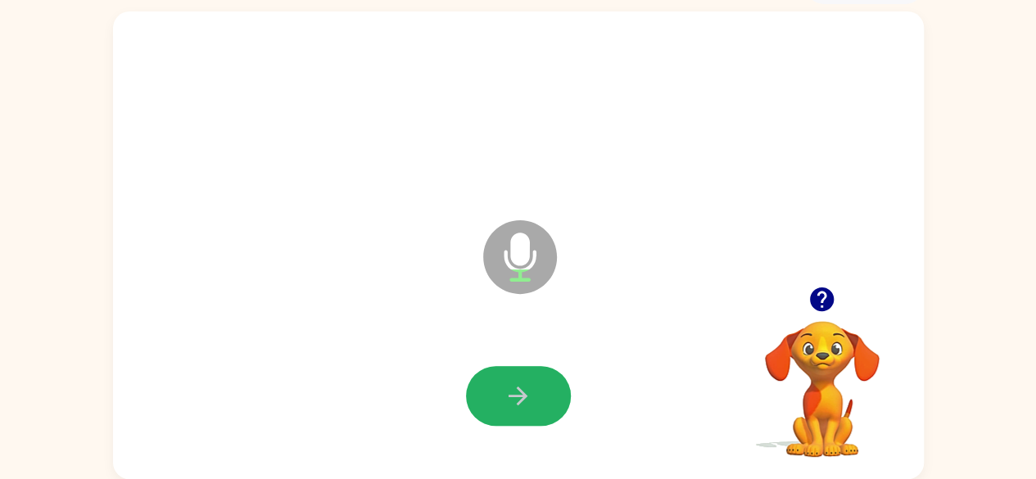
click at [501, 390] on button "button" at bounding box center [518, 396] width 105 height 60
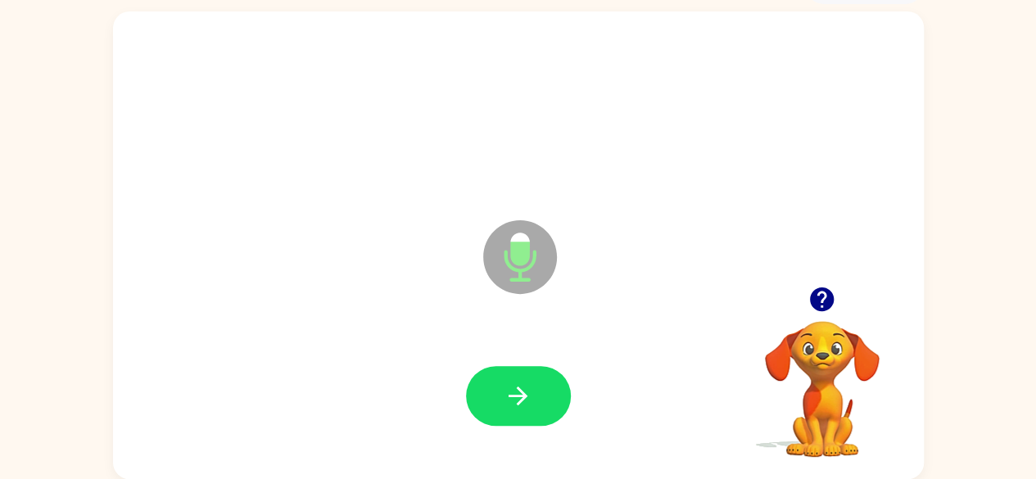
click at [501, 390] on button "button" at bounding box center [518, 396] width 105 height 60
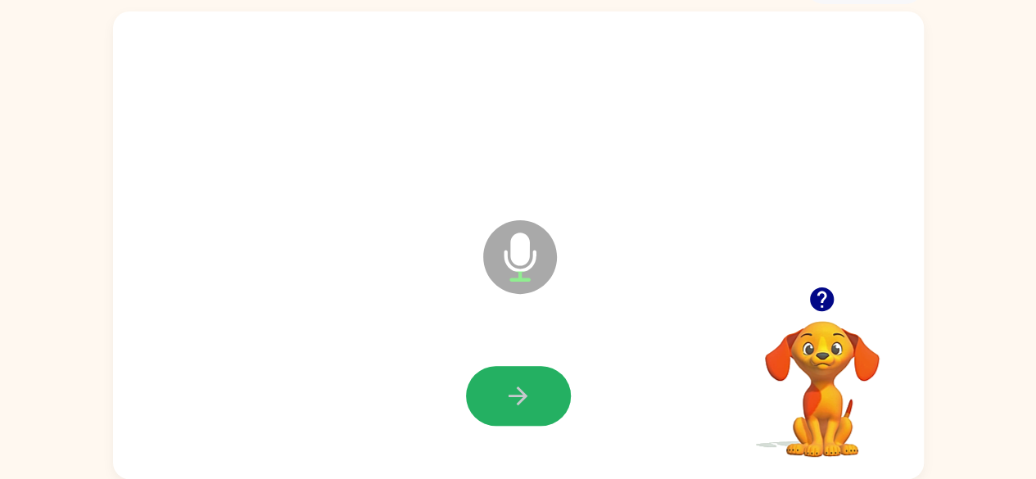
click at [501, 390] on button "button" at bounding box center [518, 396] width 105 height 60
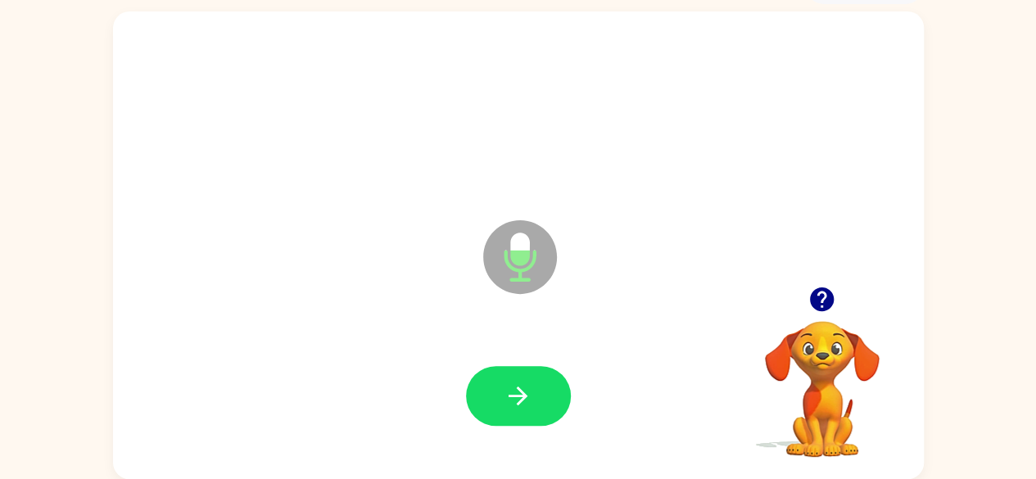
click at [501, 390] on button "button" at bounding box center [518, 396] width 105 height 60
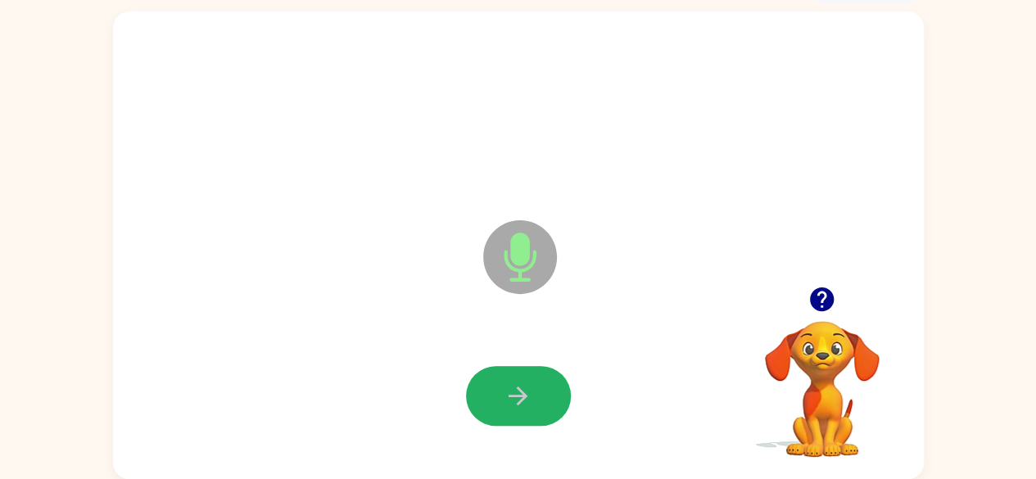
click at [501, 390] on button "button" at bounding box center [518, 396] width 105 height 60
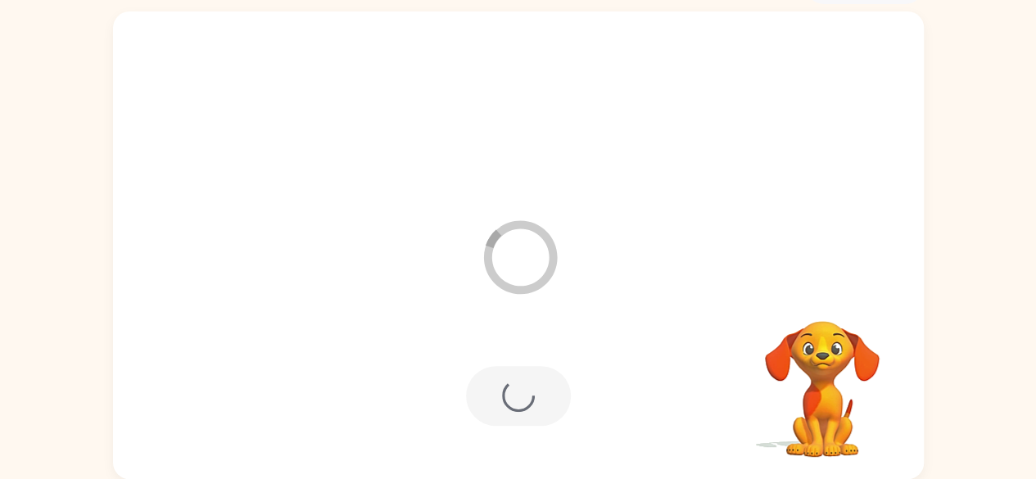
drag, startPoint x: 531, startPoint y: 396, endPoint x: 538, endPoint y: 401, distance: 9.3
click at [538, 401] on div at bounding box center [518, 396] width 105 height 60
click at [541, 409] on div at bounding box center [518, 396] width 105 height 60
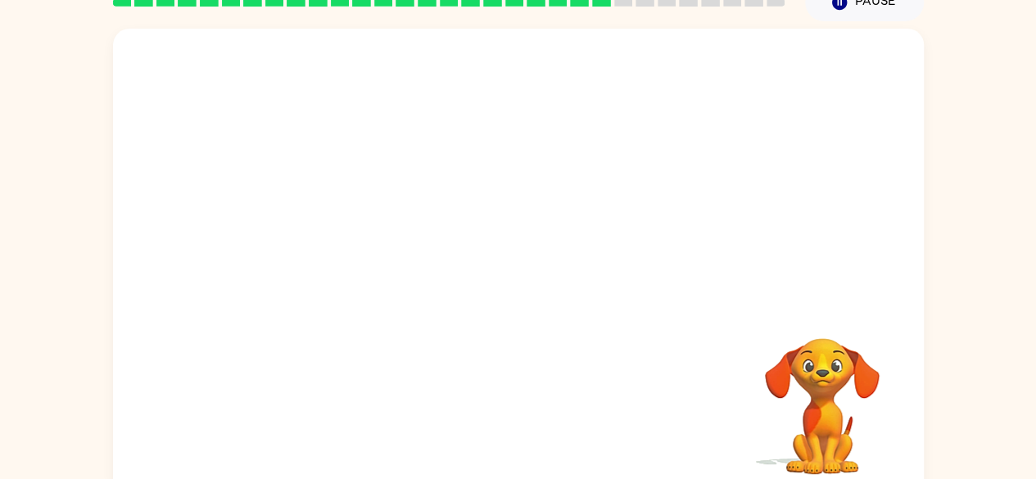
scroll to position [97, 0]
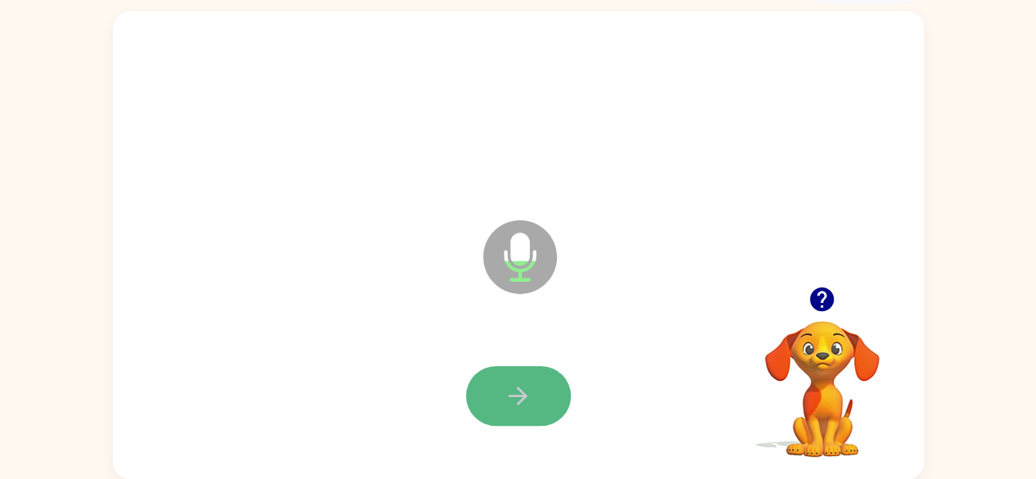
click at [508, 389] on icon "button" at bounding box center [518, 396] width 29 height 29
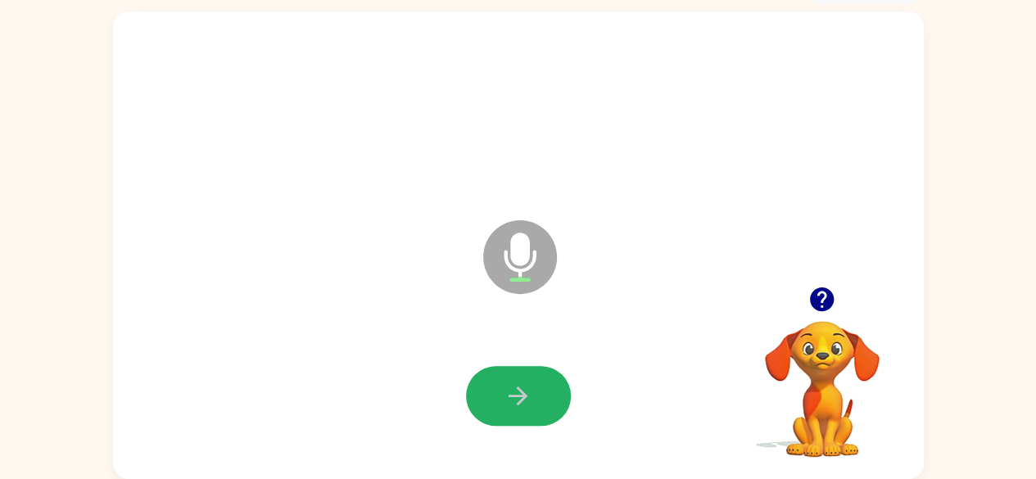
click at [508, 389] on icon "button" at bounding box center [518, 396] width 29 height 29
click at [511, 396] on icon "button" at bounding box center [518, 396] width 19 height 19
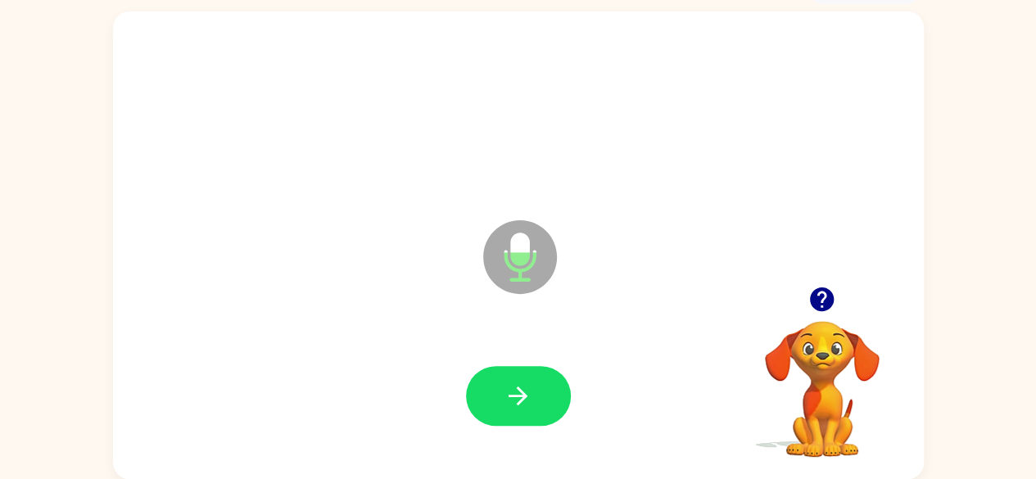
click at [505, 391] on icon "button" at bounding box center [518, 396] width 29 height 29
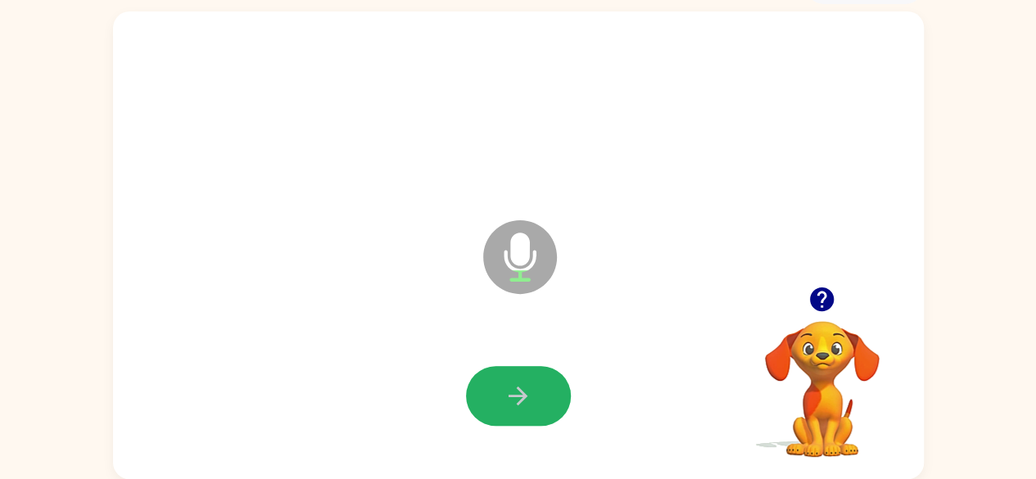
click at [505, 391] on icon "button" at bounding box center [518, 396] width 29 height 29
click at [505, 388] on icon "button" at bounding box center [518, 396] width 29 height 29
click at [506, 388] on icon "button" at bounding box center [518, 396] width 29 height 29
click at [507, 388] on icon "button" at bounding box center [518, 396] width 29 height 29
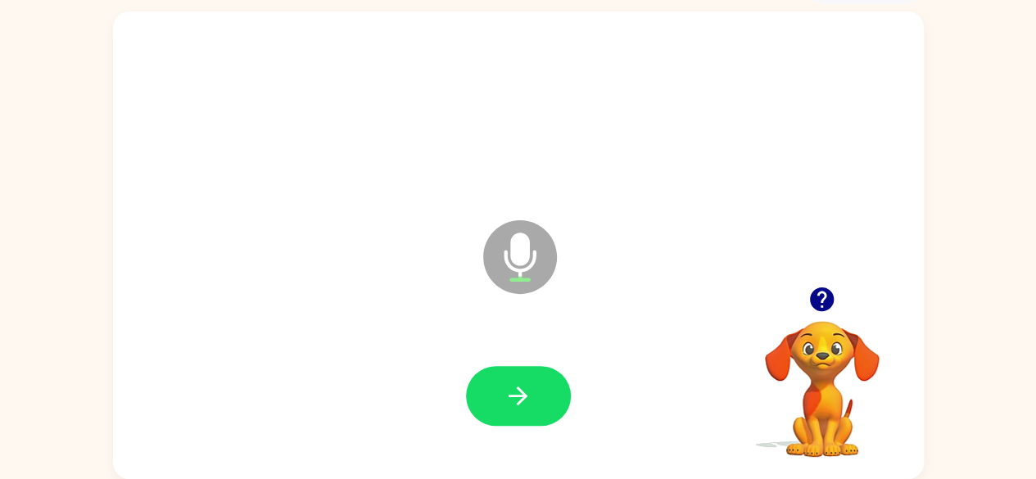
click at [507, 388] on icon "button" at bounding box center [518, 396] width 29 height 29
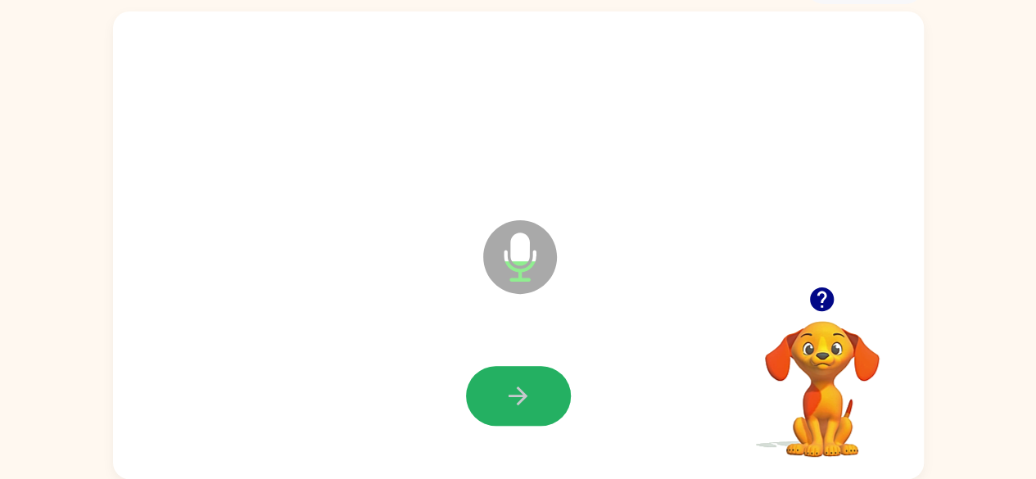
click at [507, 388] on icon "button" at bounding box center [518, 396] width 29 height 29
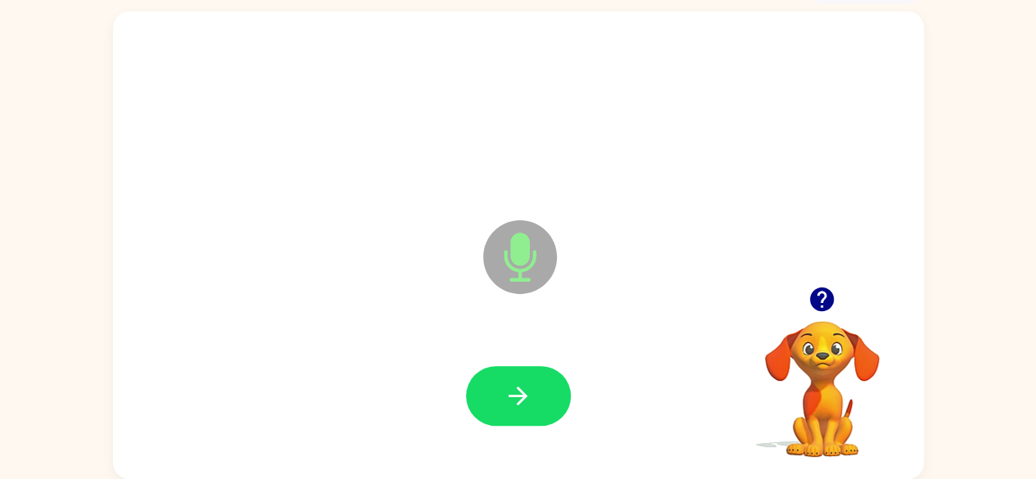
click at [507, 396] on icon "button" at bounding box center [518, 396] width 29 height 29
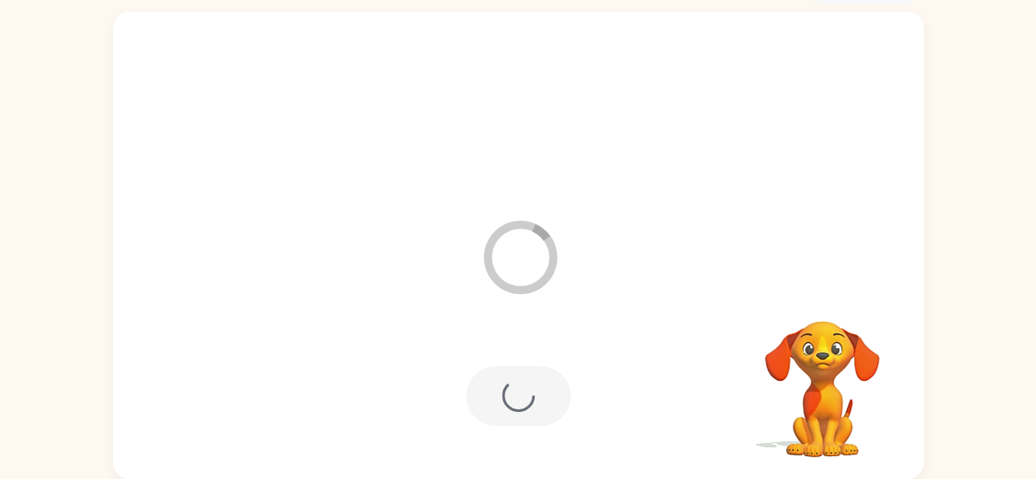
scroll to position [67, 0]
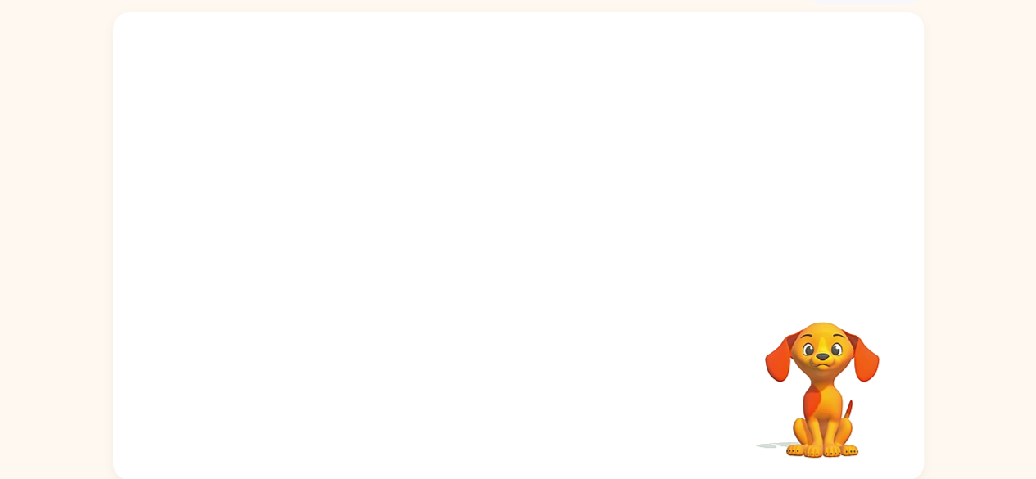
scroll to position [97, 0]
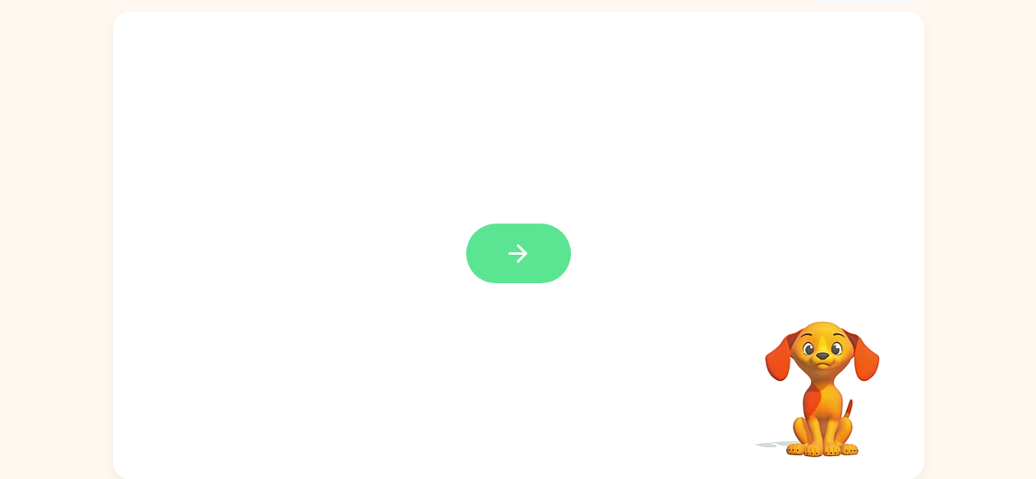
click at [518, 255] on icon "button" at bounding box center [518, 253] width 29 height 29
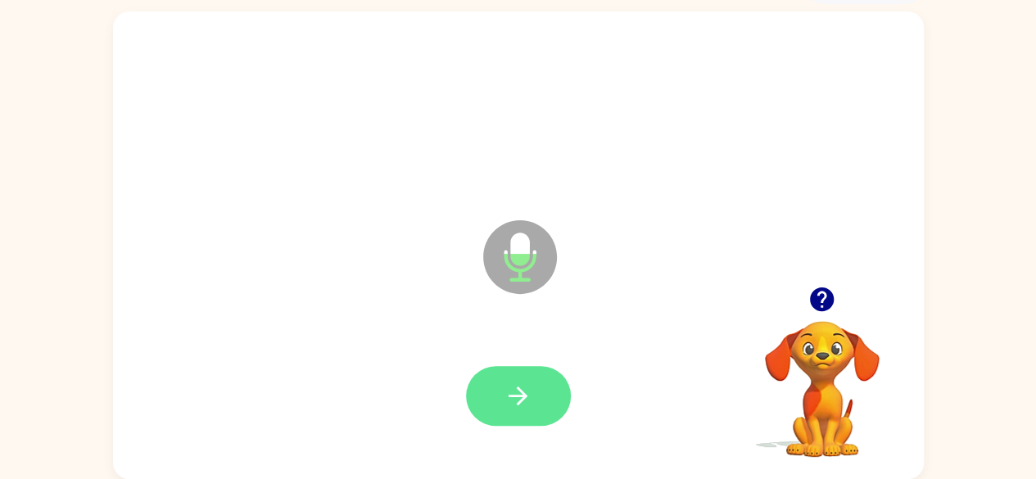
click at [504, 392] on icon "button" at bounding box center [518, 396] width 29 height 29
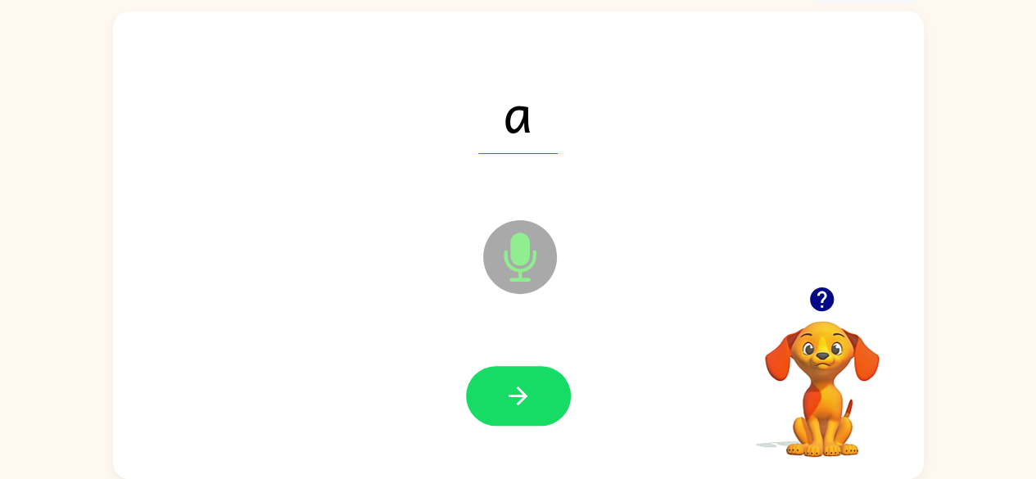
click at [512, 402] on icon "button" at bounding box center [518, 396] width 29 height 29
click at [515, 394] on icon "button" at bounding box center [518, 396] width 29 height 29
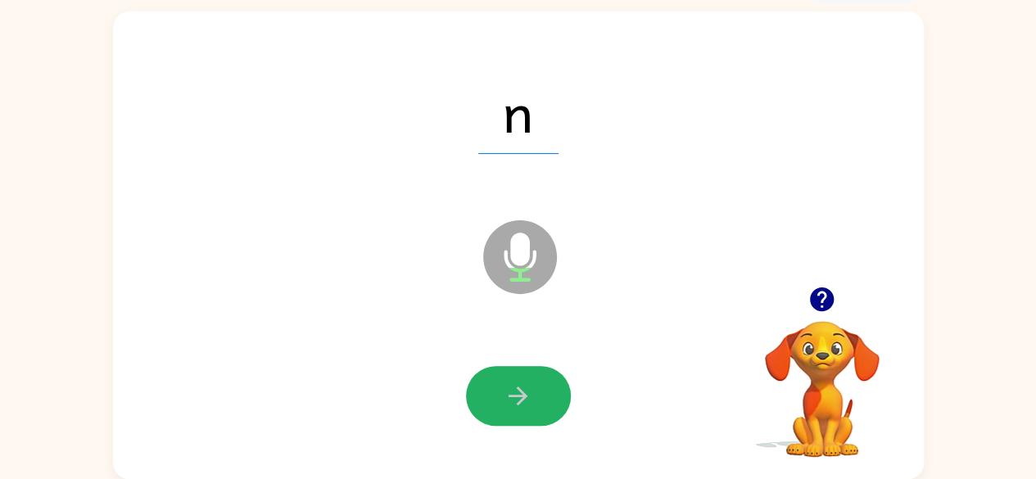
click at [515, 394] on icon "button" at bounding box center [518, 396] width 29 height 29
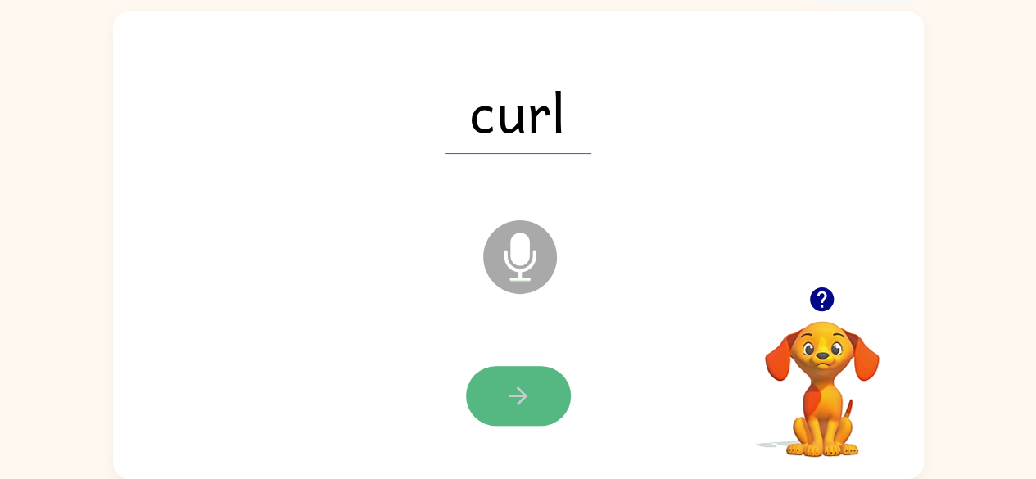
click at [525, 383] on icon "button" at bounding box center [518, 396] width 29 height 29
click at [519, 397] on icon "button" at bounding box center [518, 396] width 29 height 29
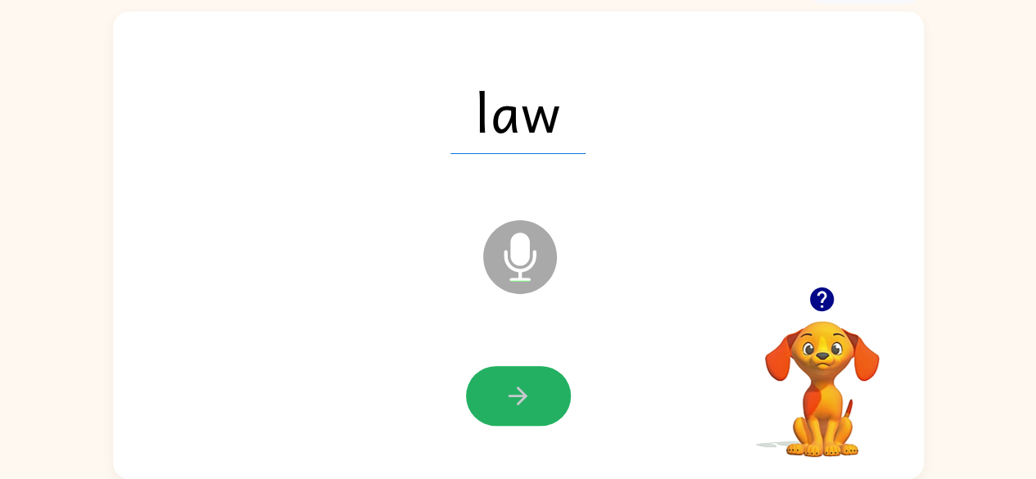
click at [519, 397] on icon "button" at bounding box center [518, 396] width 29 height 29
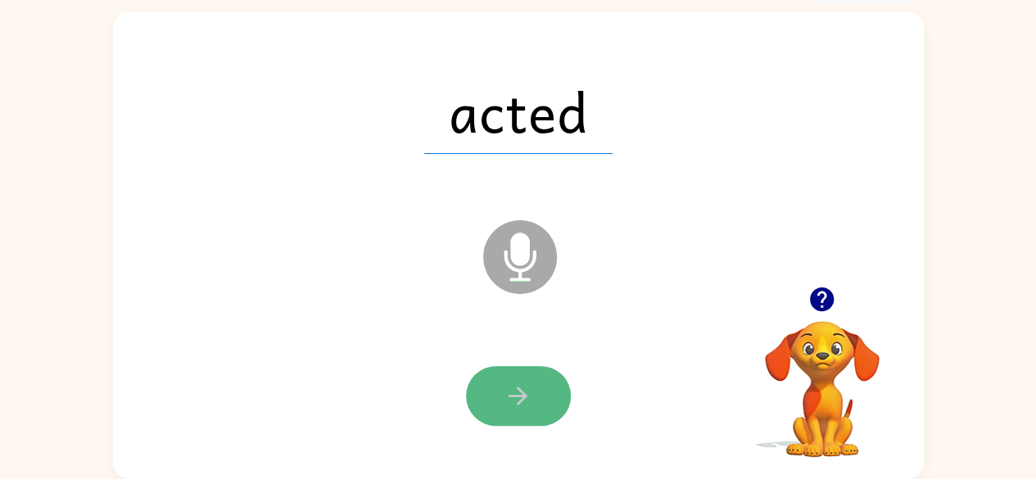
click at [491, 382] on button "button" at bounding box center [518, 396] width 105 height 60
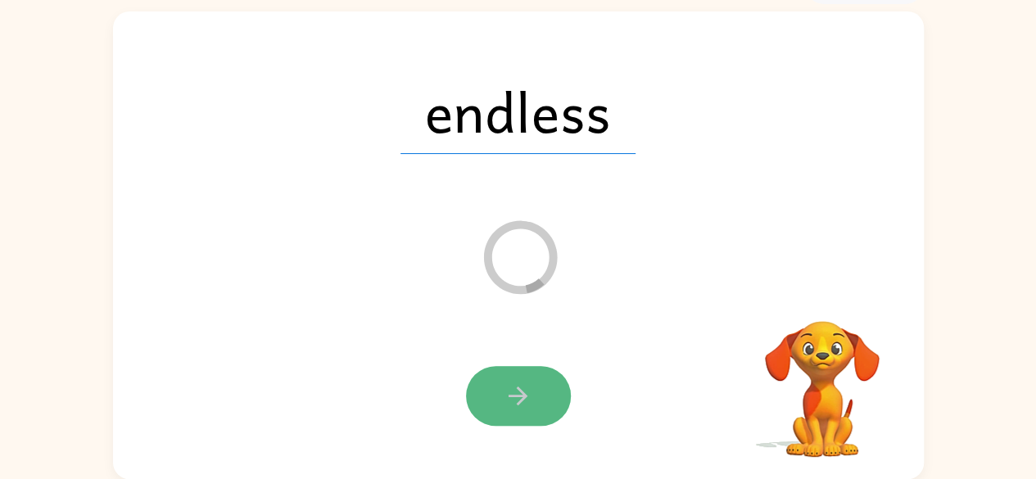
click at [506, 404] on icon "button" at bounding box center [518, 396] width 29 height 29
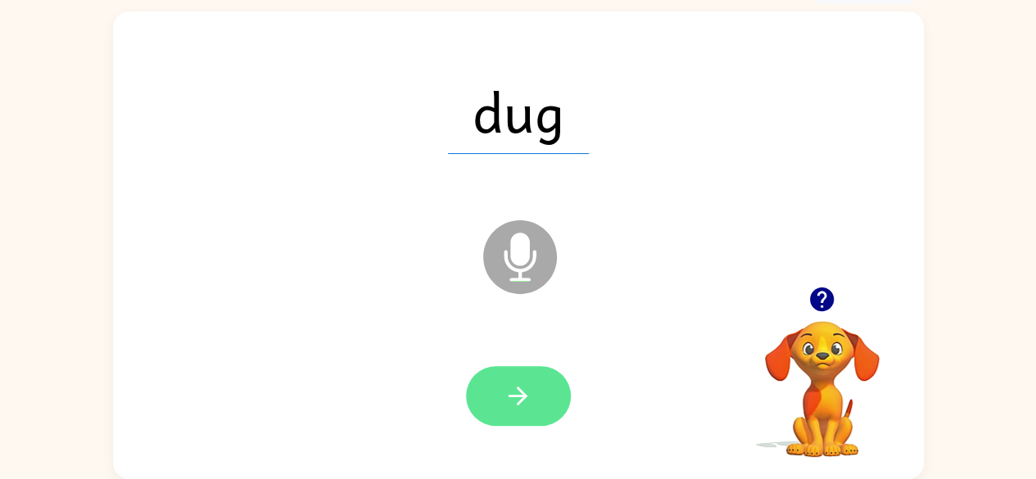
click at [526, 384] on icon "button" at bounding box center [518, 396] width 29 height 29
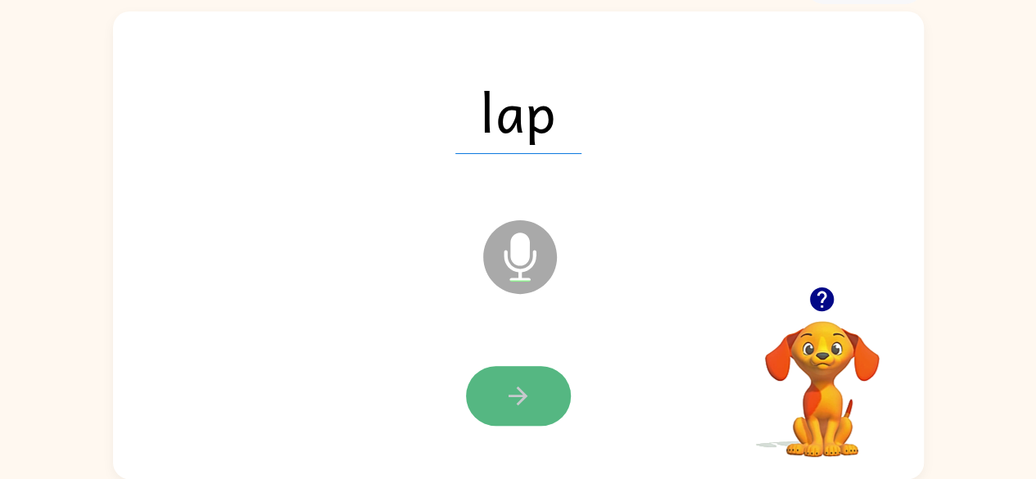
click at [517, 393] on icon "button" at bounding box center [518, 396] width 29 height 29
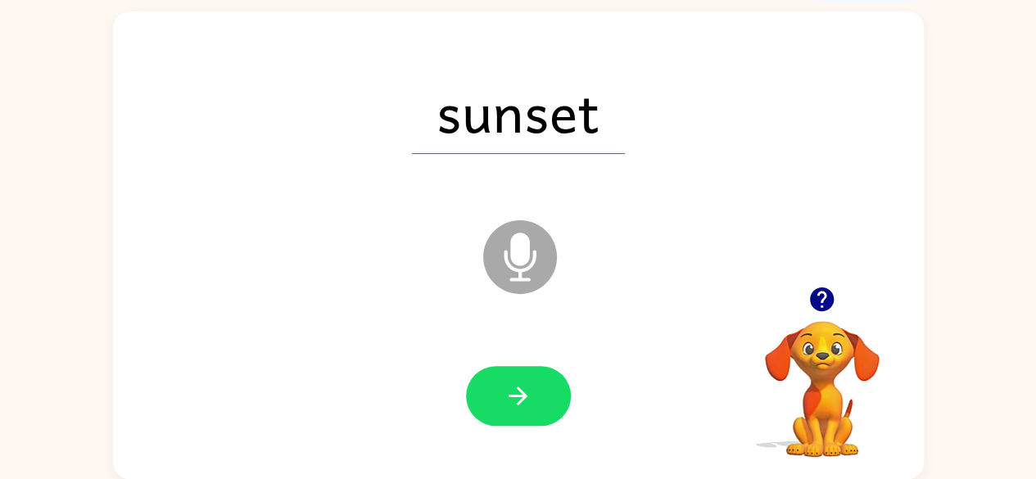
click at [517, 393] on icon "button" at bounding box center [518, 396] width 29 height 29
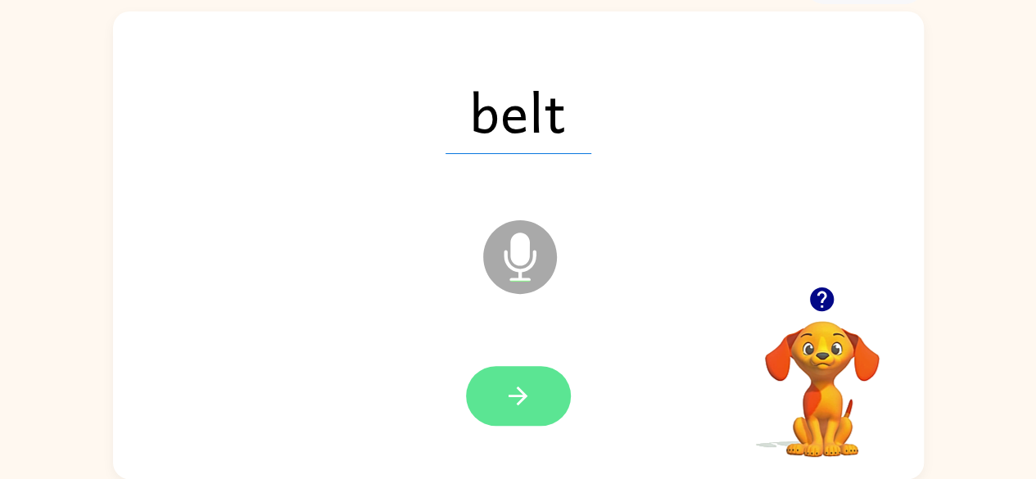
click at [509, 394] on icon "button" at bounding box center [518, 396] width 29 height 29
click at [521, 384] on icon "button" at bounding box center [518, 396] width 29 height 29
click at [509, 387] on icon "button" at bounding box center [518, 396] width 29 height 29
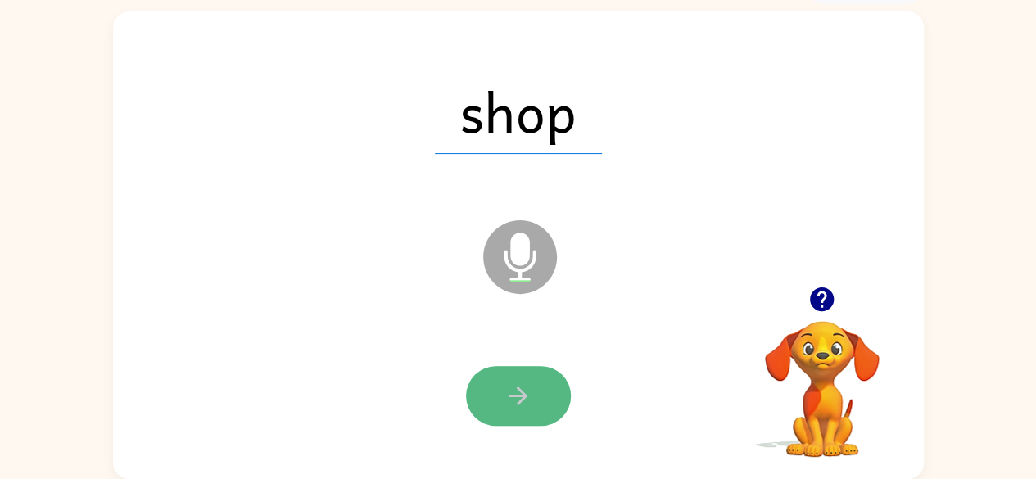
click at [516, 396] on icon "button" at bounding box center [518, 396] width 19 height 19
click at [514, 394] on icon "button" at bounding box center [518, 396] width 29 height 29
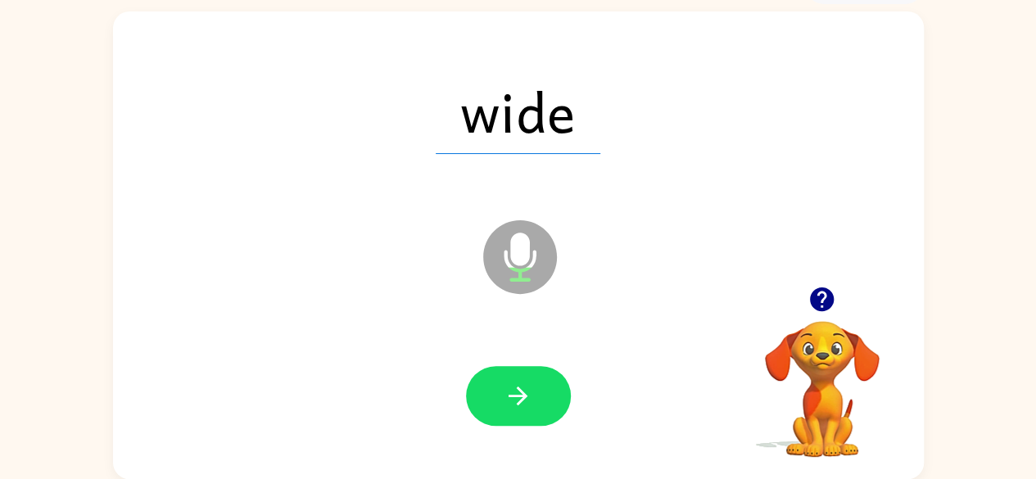
click at [505, 385] on icon "button" at bounding box center [518, 396] width 29 height 29
click at [531, 394] on icon "button" at bounding box center [518, 396] width 29 height 29
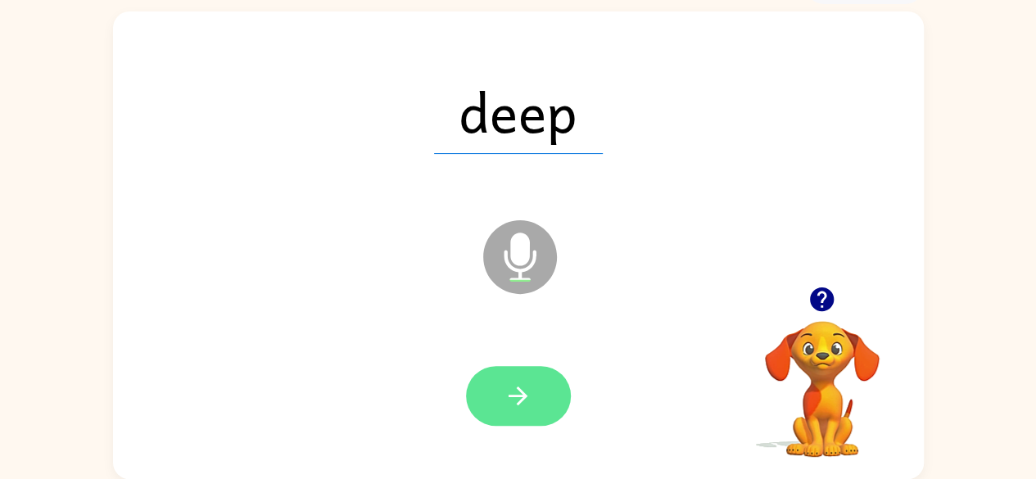
click at [542, 394] on button "button" at bounding box center [518, 396] width 105 height 60
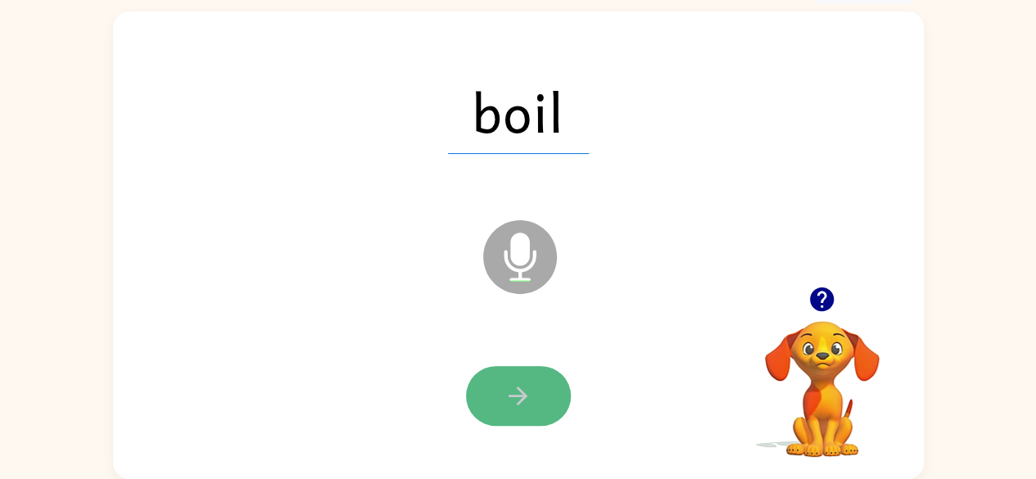
click at [521, 387] on icon "button" at bounding box center [518, 396] width 29 height 29
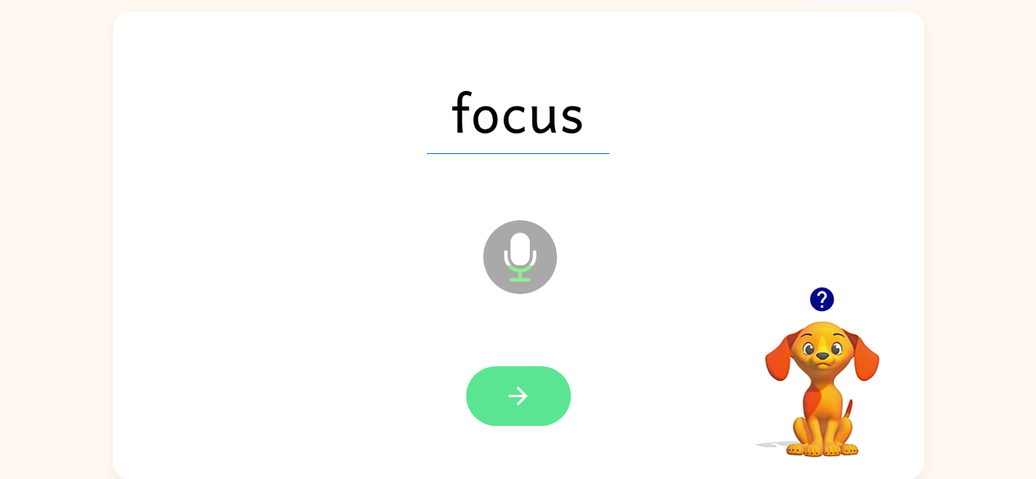
click at [521, 405] on icon "button" at bounding box center [518, 396] width 29 height 29
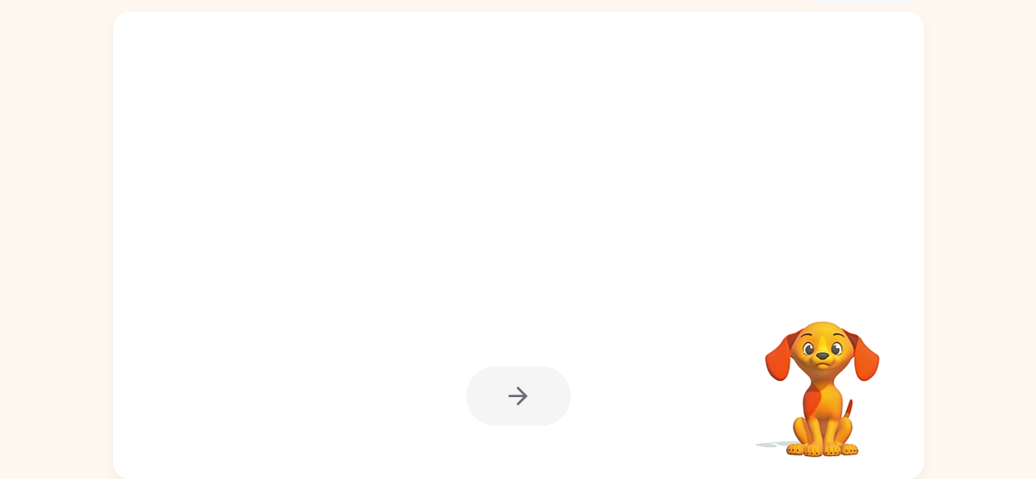
click at [521, 394] on div at bounding box center [518, 396] width 105 height 60
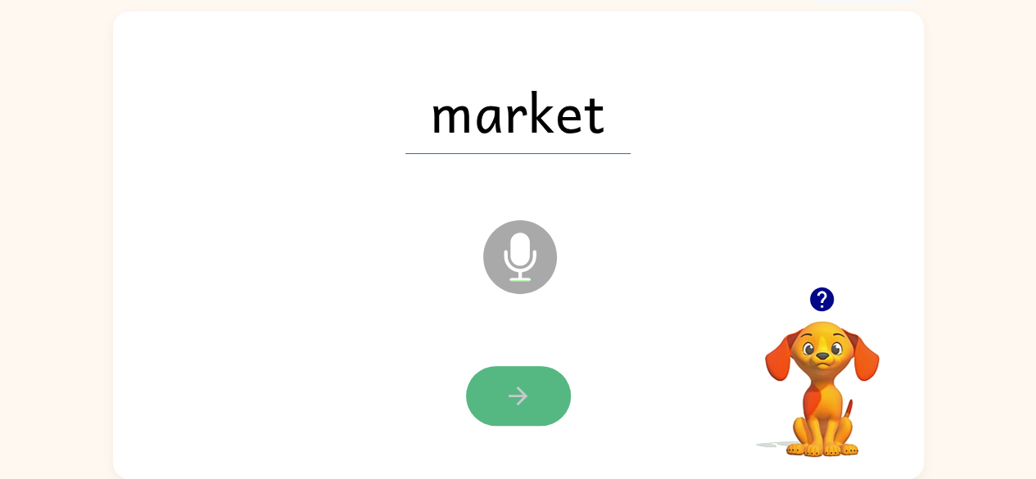
click at [527, 404] on icon "button" at bounding box center [518, 396] width 29 height 29
click at [523, 386] on icon "button" at bounding box center [518, 396] width 29 height 29
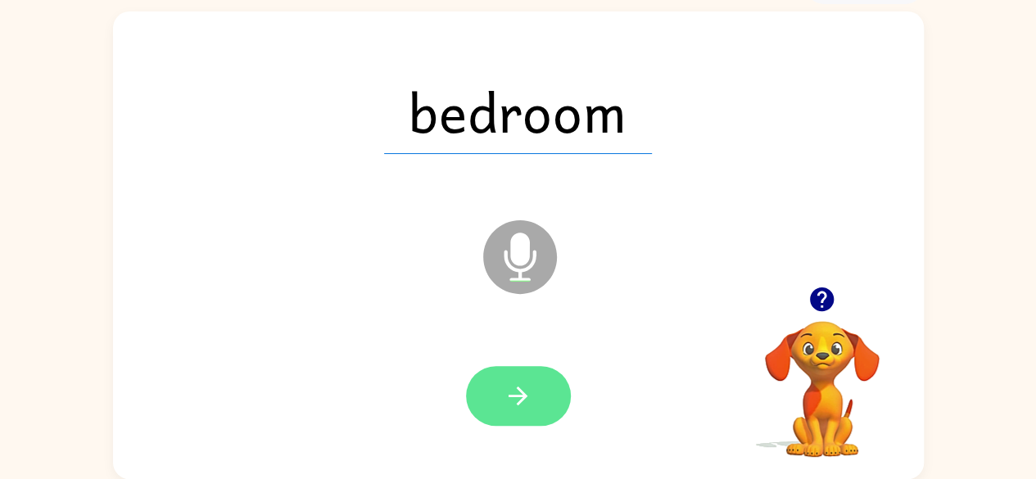
click at [542, 401] on button "button" at bounding box center [518, 396] width 105 height 60
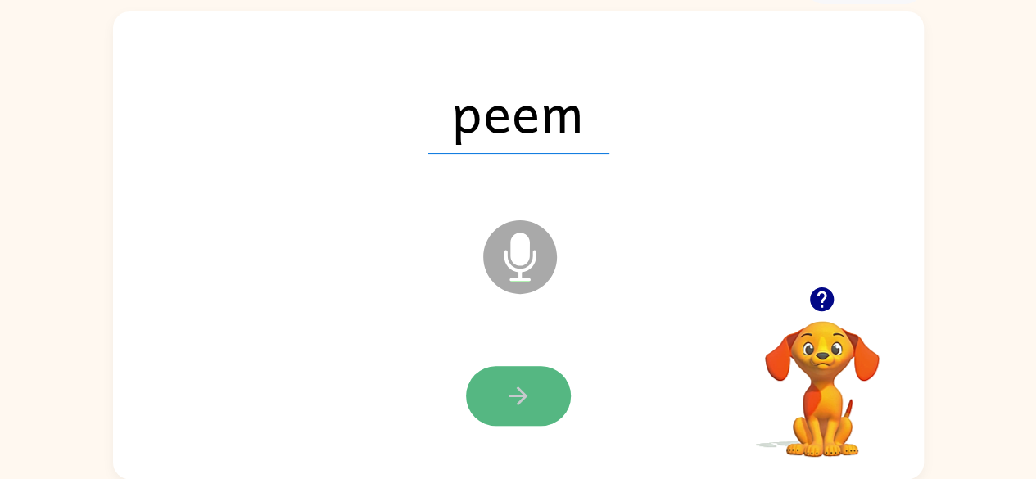
click at [524, 391] on icon "button" at bounding box center [518, 396] width 29 height 29
click at [529, 392] on icon "button" at bounding box center [518, 396] width 29 height 29
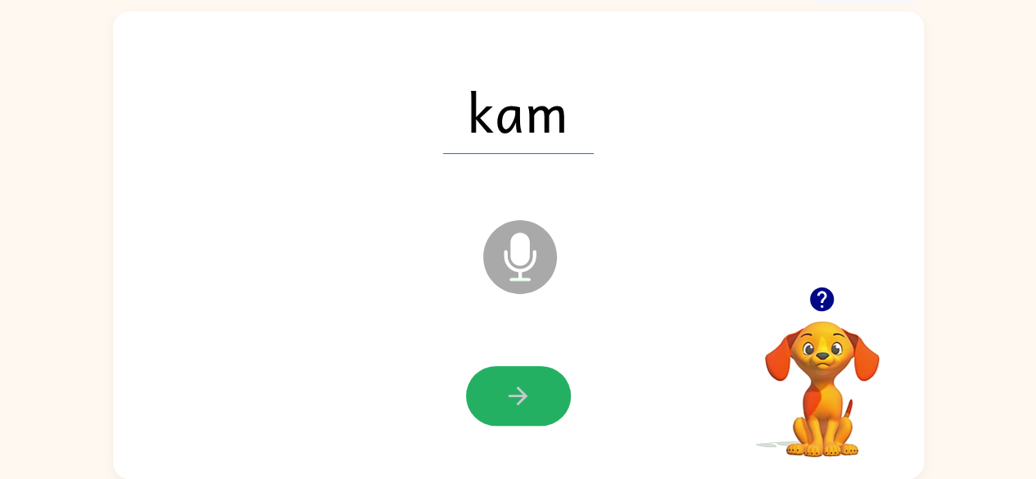
click at [509, 386] on icon "button" at bounding box center [518, 396] width 29 height 29
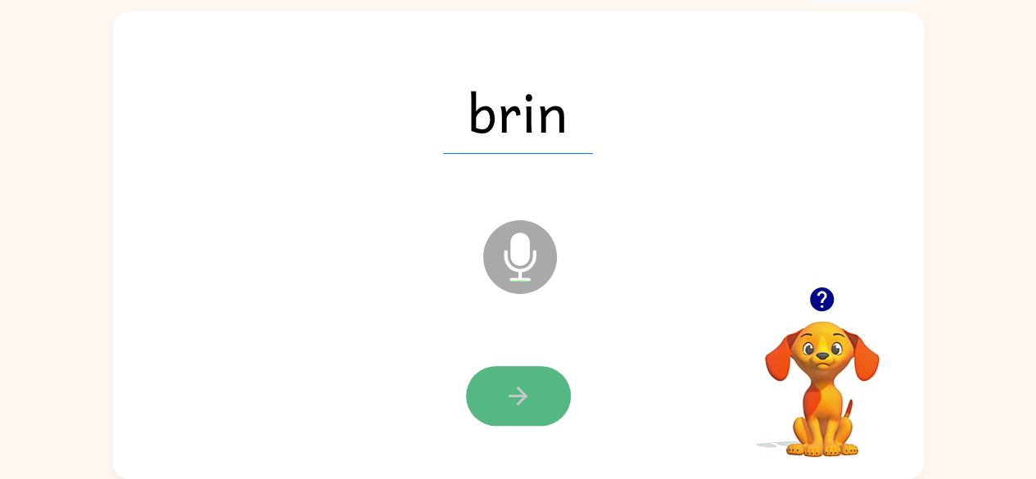
click at [521, 388] on icon "button" at bounding box center [518, 396] width 29 height 29
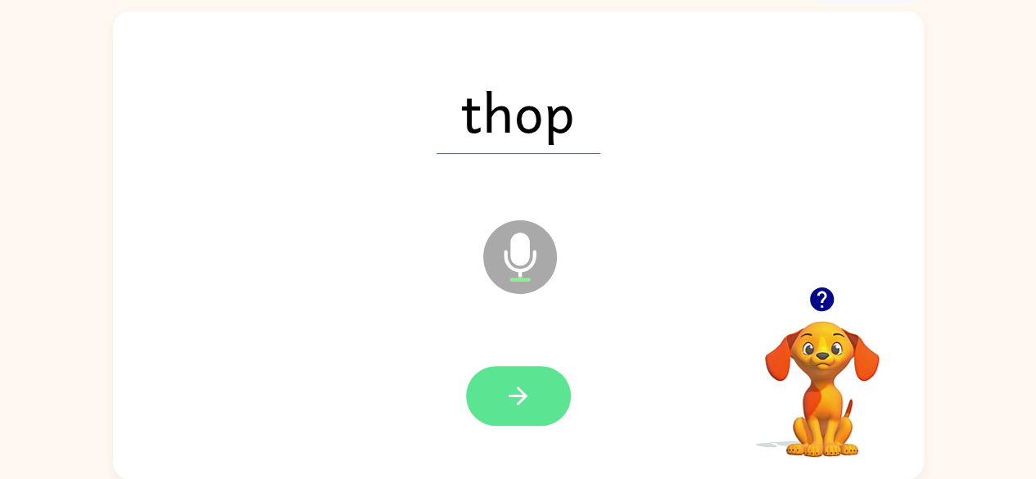
click at [523, 387] on icon "button" at bounding box center [518, 396] width 29 height 29
click at [527, 384] on icon "button" at bounding box center [518, 396] width 29 height 29
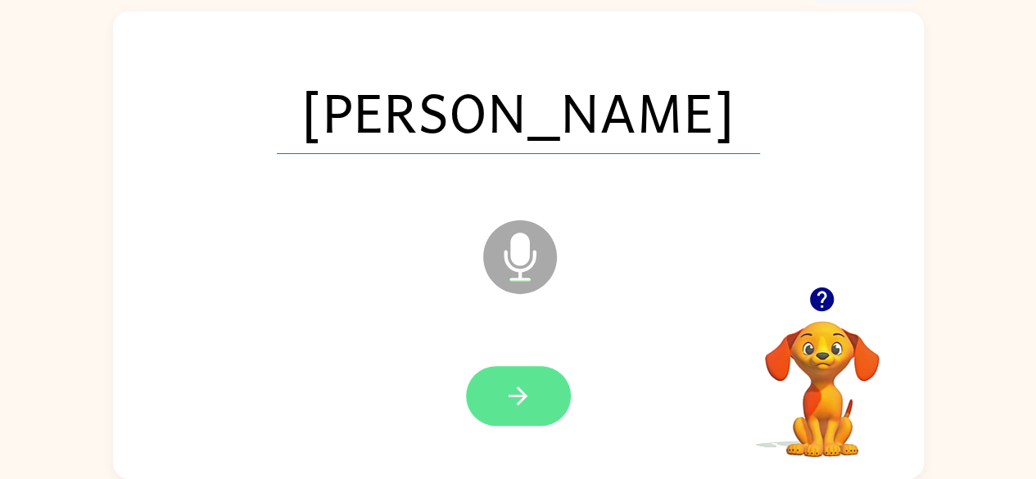
click at [535, 397] on button "button" at bounding box center [518, 396] width 105 height 60
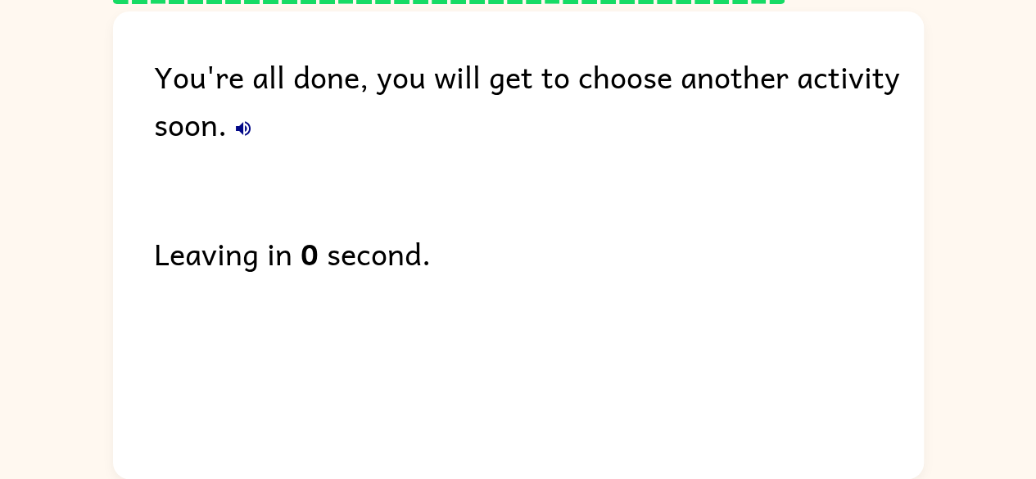
scroll to position [63, 0]
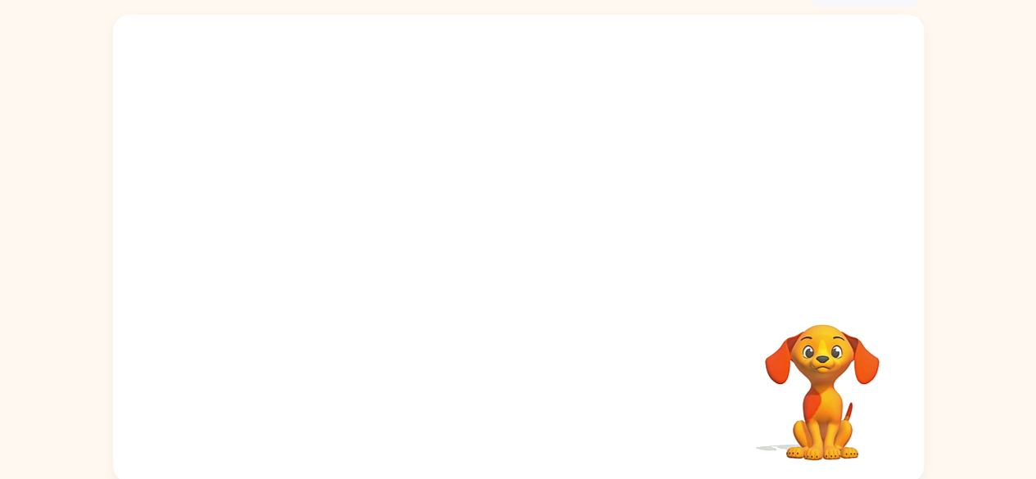
scroll to position [97, 0]
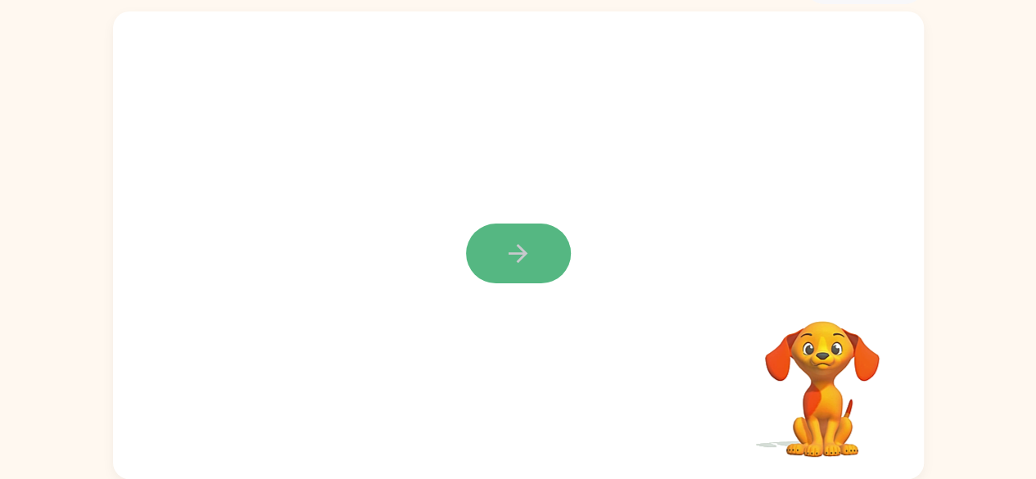
click at [489, 247] on button "button" at bounding box center [518, 254] width 105 height 60
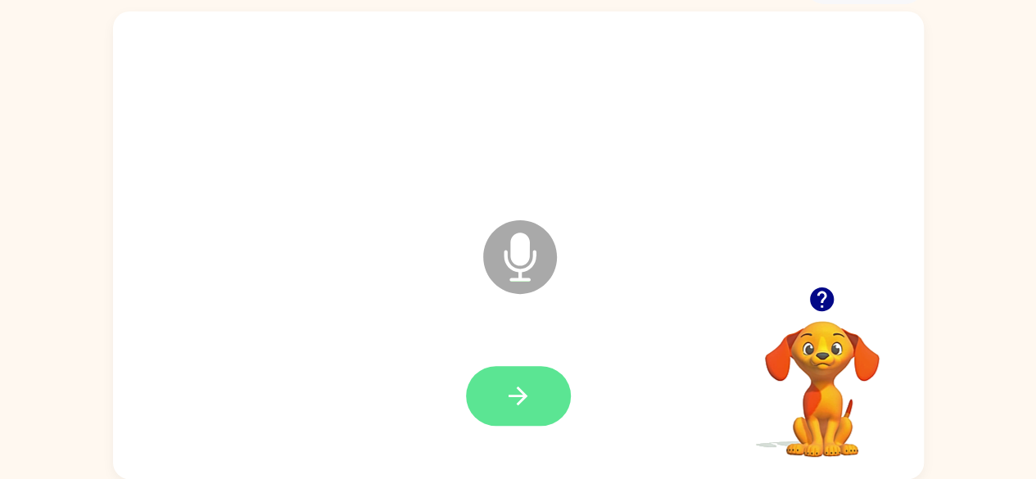
click at [531, 391] on icon "button" at bounding box center [518, 396] width 29 height 29
click at [531, 389] on icon "button" at bounding box center [518, 396] width 29 height 29
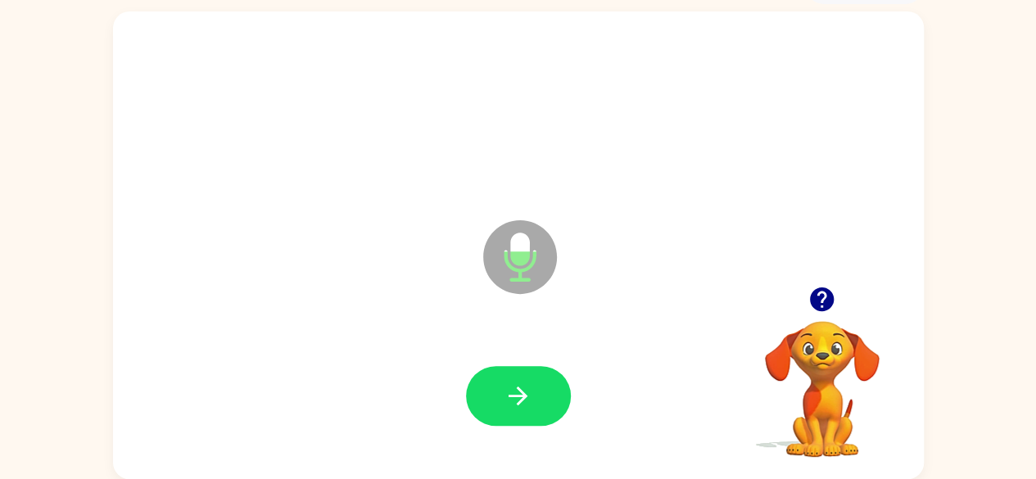
click at [531, 389] on icon "button" at bounding box center [518, 396] width 29 height 29
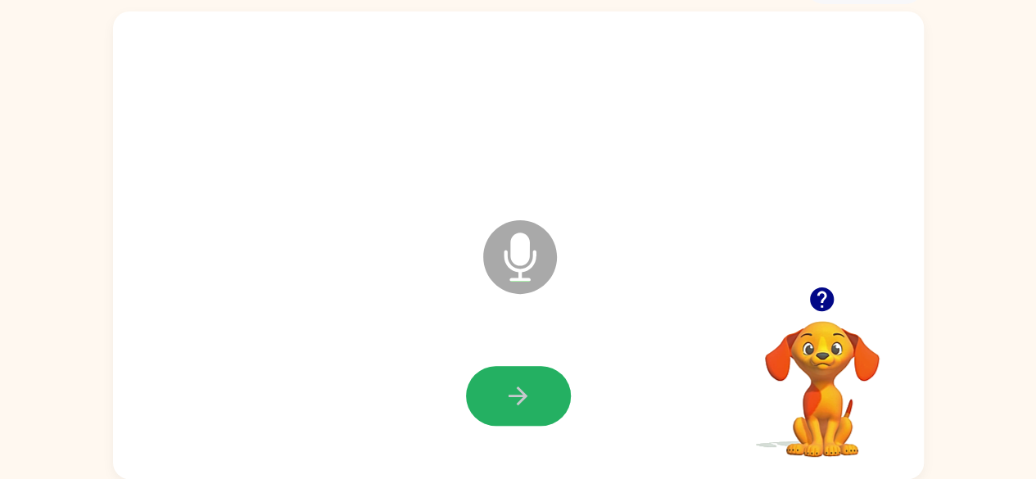
click at [532, 400] on icon "button" at bounding box center [518, 396] width 29 height 29
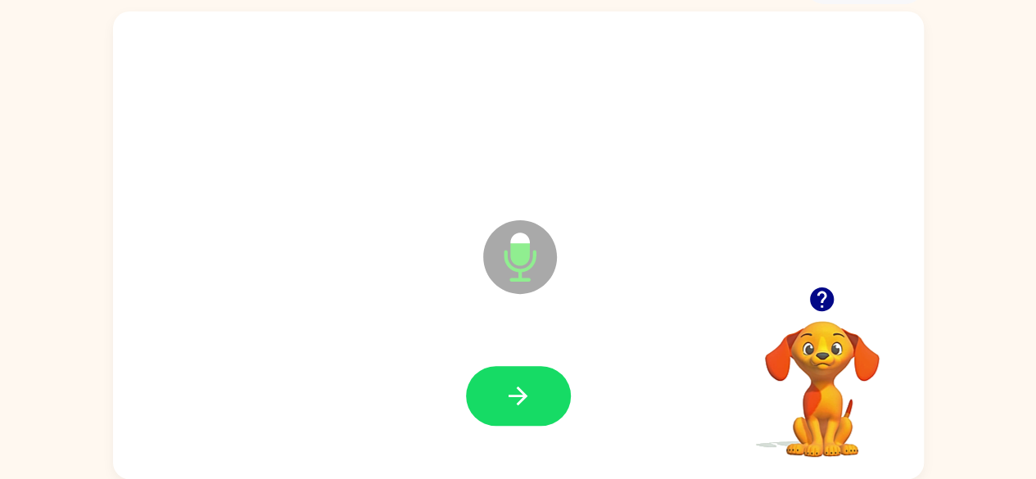
click at [530, 387] on icon "button" at bounding box center [518, 396] width 29 height 29
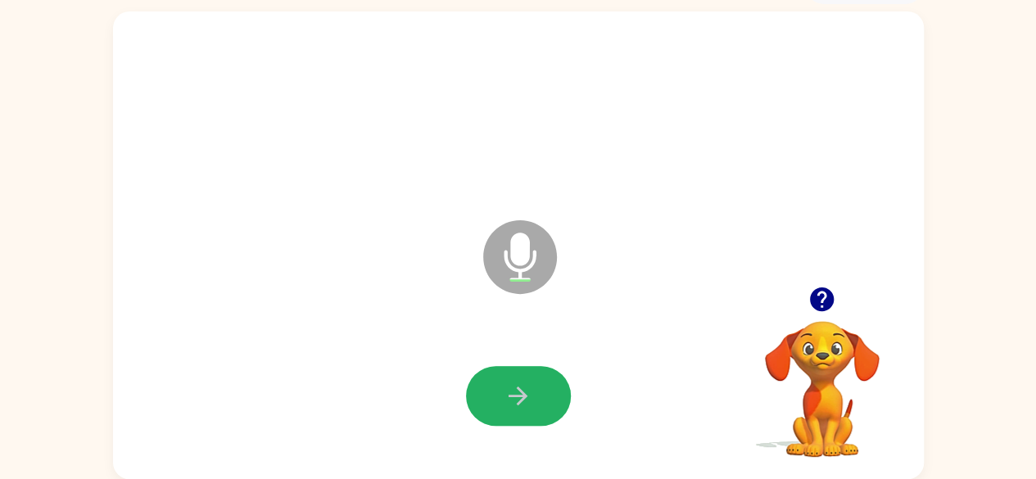
click at [530, 387] on icon "button" at bounding box center [518, 396] width 29 height 29
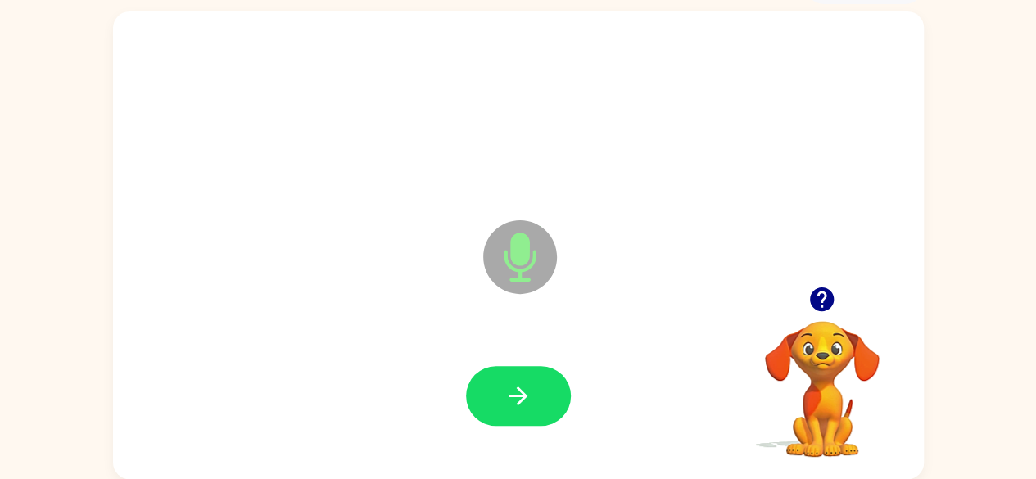
click at [530, 387] on icon "button" at bounding box center [518, 396] width 29 height 29
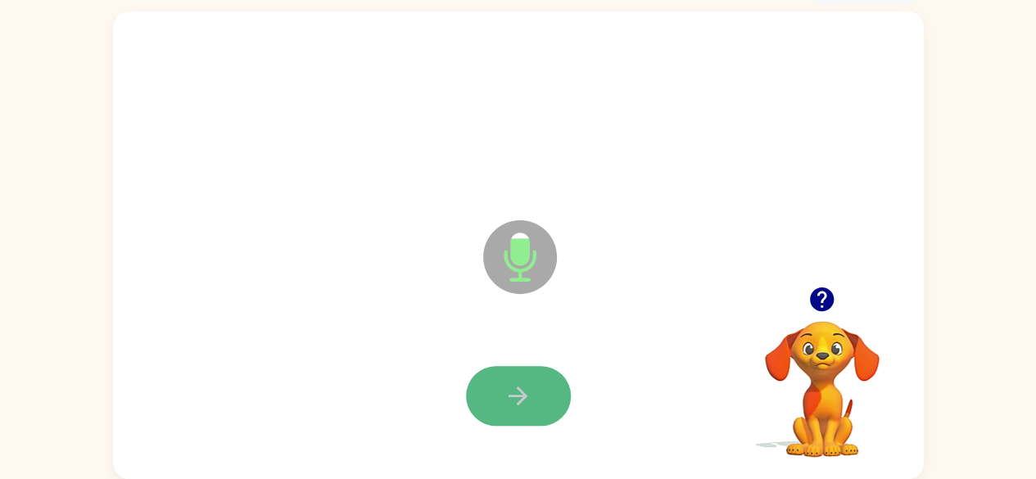
click at [523, 404] on icon "button" at bounding box center [518, 396] width 29 height 29
click at [538, 396] on button "button" at bounding box center [518, 396] width 105 height 60
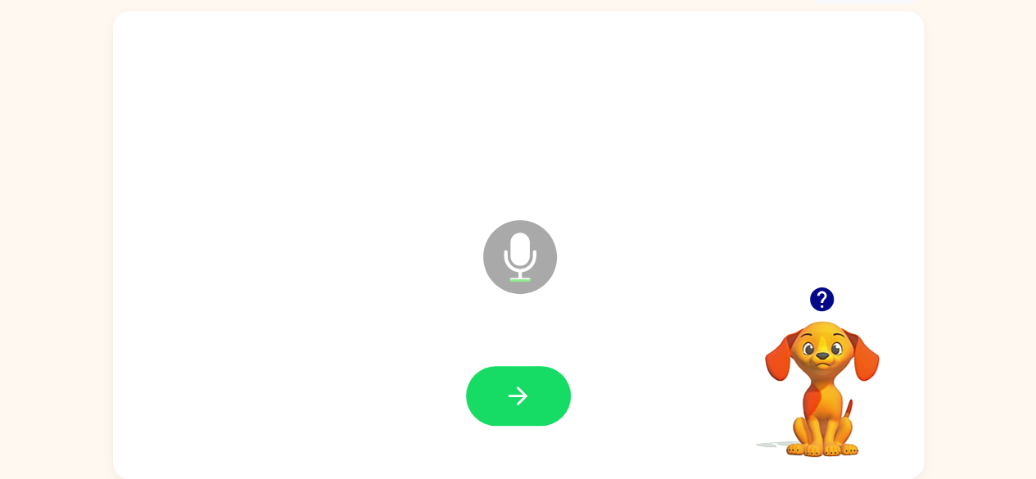
click at [538, 396] on button "button" at bounding box center [518, 396] width 105 height 60
click at [549, 399] on button "button" at bounding box center [518, 396] width 105 height 60
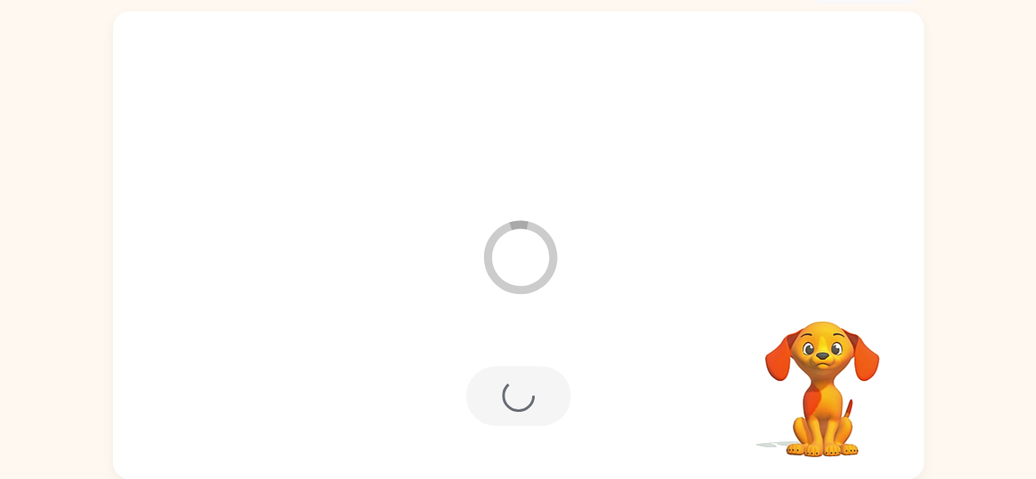
click at [518, 399] on div at bounding box center [518, 396] width 105 height 60
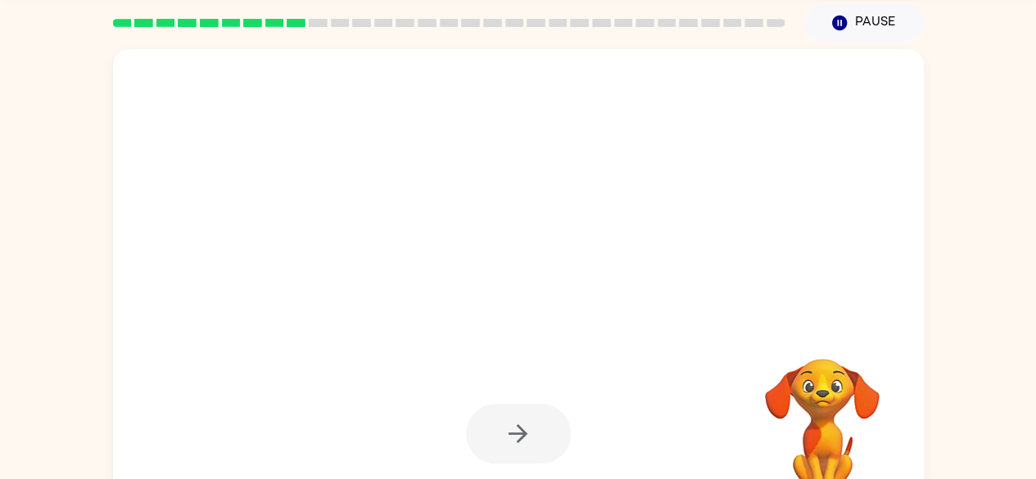
scroll to position [97, 0]
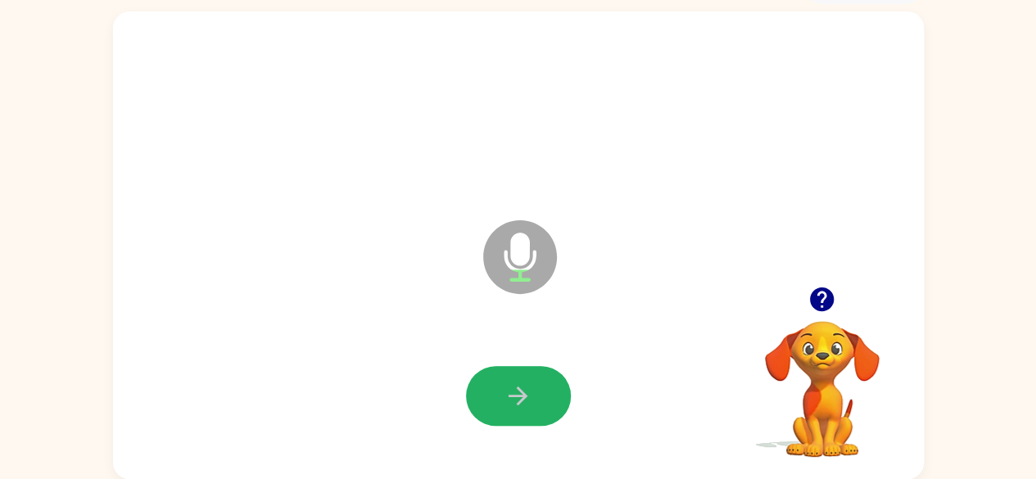
click at [507, 397] on icon "button" at bounding box center [518, 396] width 29 height 29
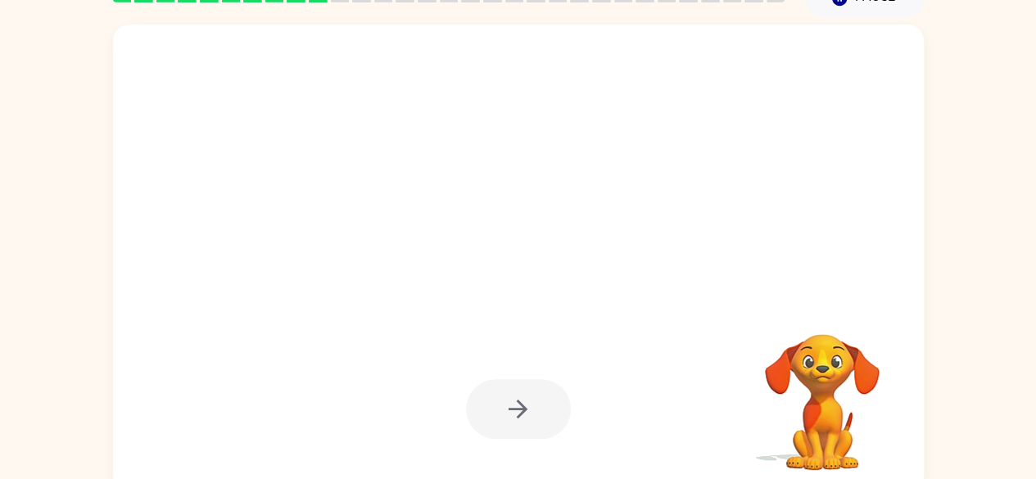
scroll to position [97, 0]
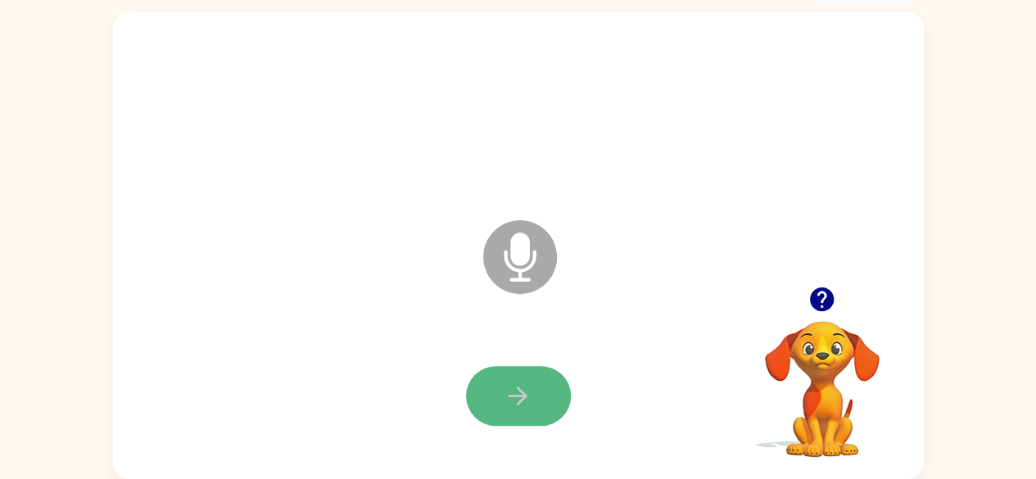
click at [509, 389] on icon "button" at bounding box center [518, 396] width 29 height 29
click at [505, 402] on icon "button" at bounding box center [518, 396] width 29 height 29
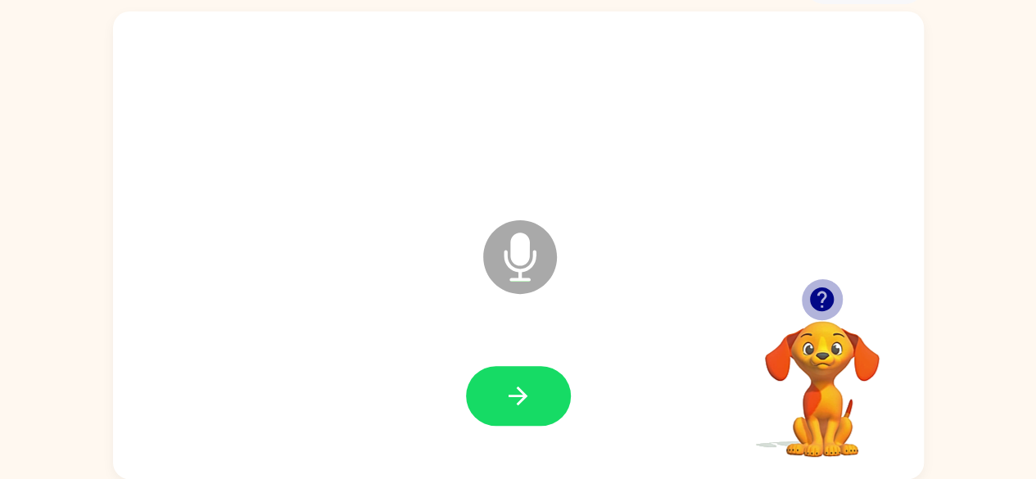
click at [819, 292] on icon "button" at bounding box center [822, 299] width 29 height 29
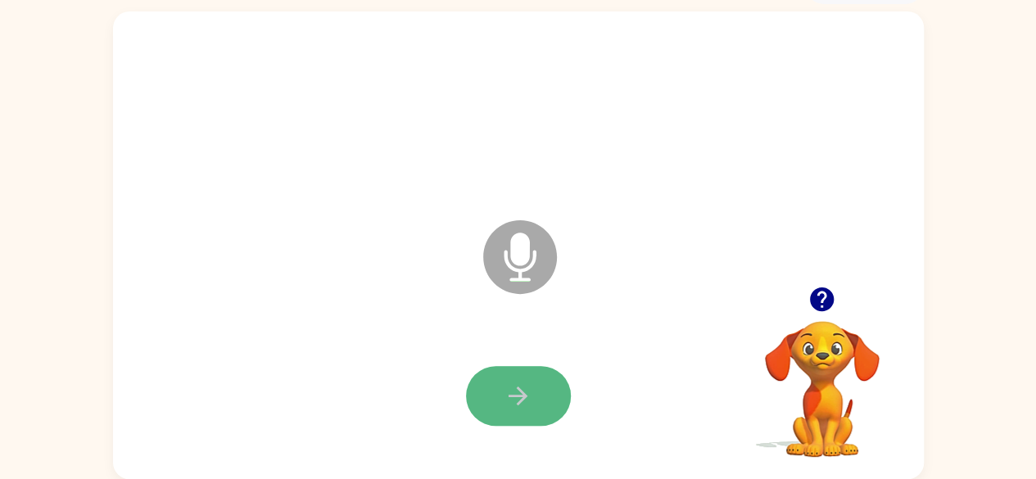
click at [505, 378] on button "button" at bounding box center [518, 396] width 105 height 60
click at [487, 382] on button "button" at bounding box center [518, 396] width 105 height 60
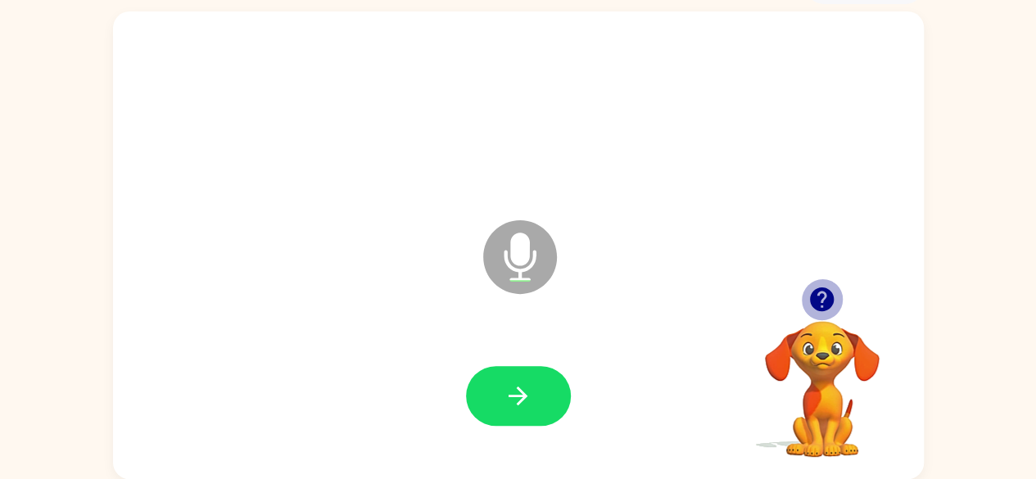
click at [825, 301] on icon "button" at bounding box center [822, 299] width 24 height 24
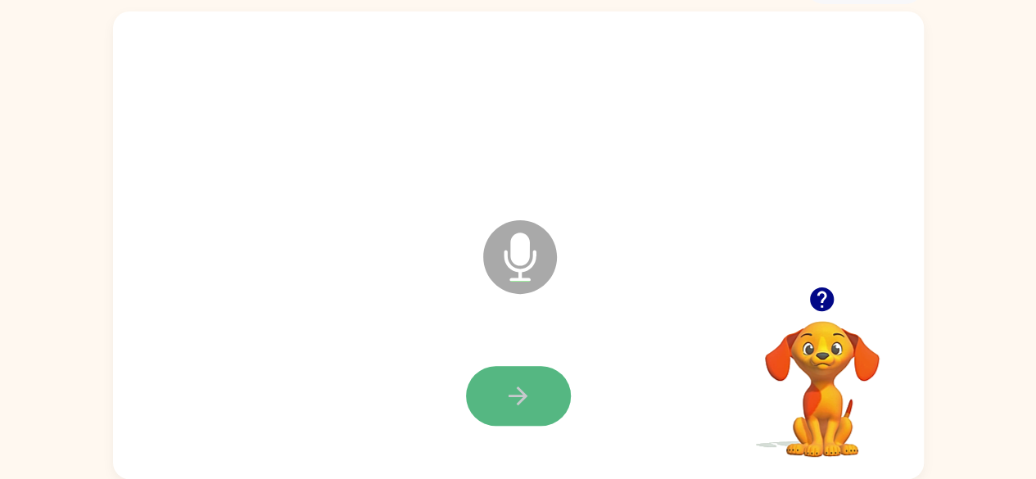
click at [540, 399] on button "button" at bounding box center [518, 396] width 105 height 60
click at [531, 402] on icon "button" at bounding box center [518, 396] width 29 height 29
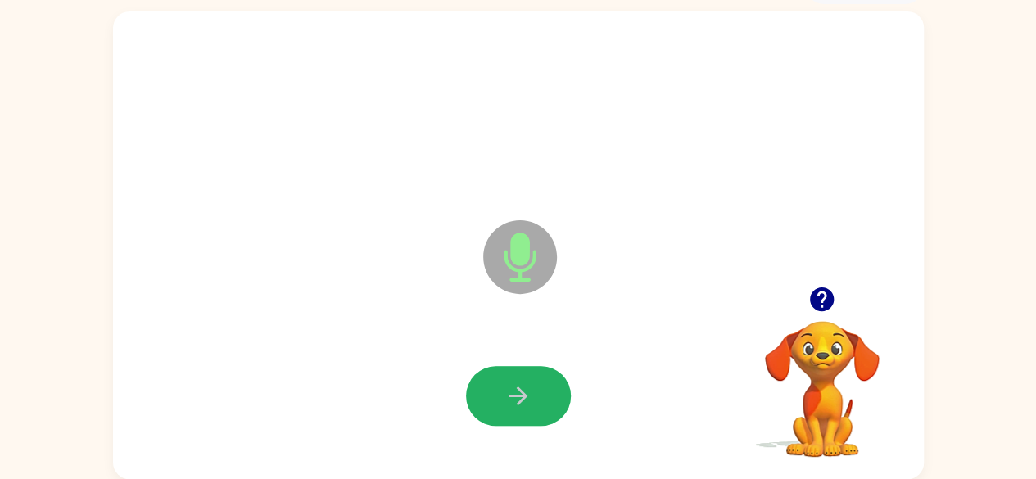
click at [533, 400] on button "button" at bounding box center [518, 396] width 105 height 60
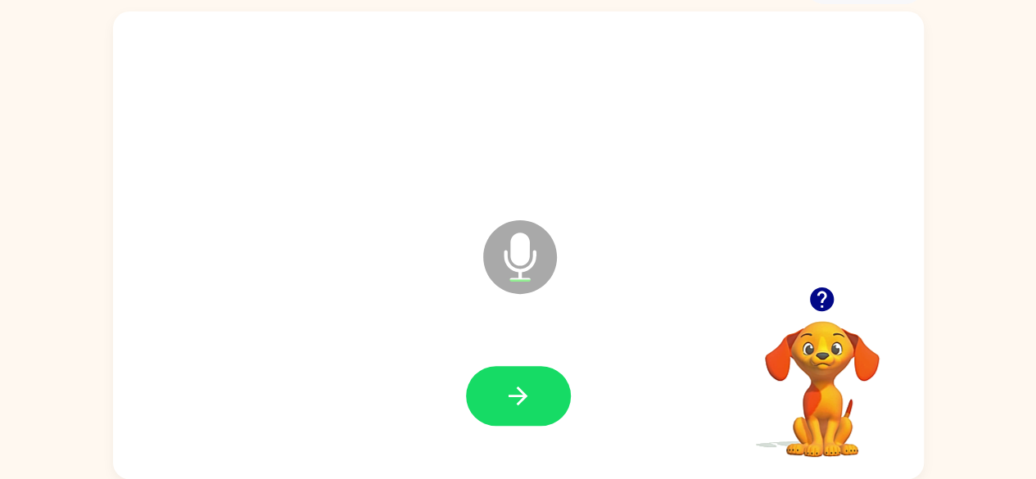
click at [533, 400] on button "button" at bounding box center [518, 396] width 105 height 60
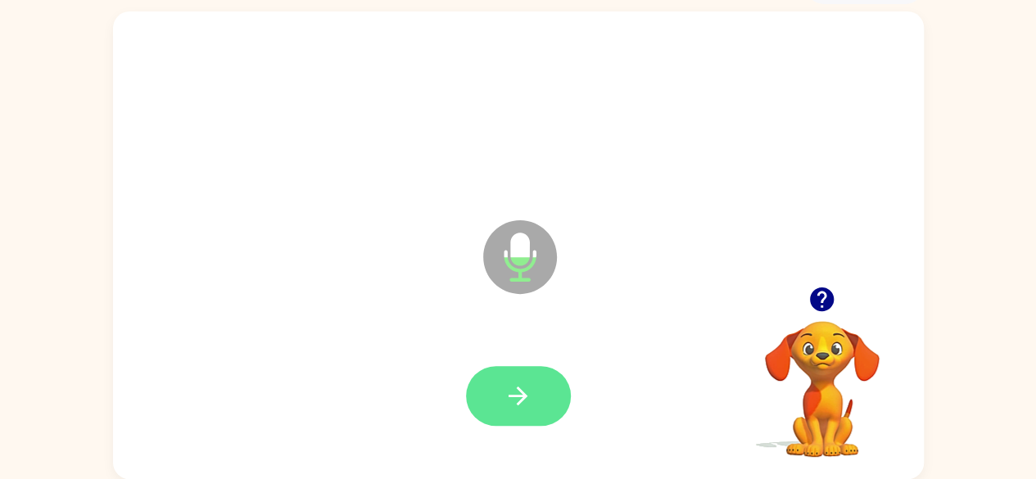
drag, startPoint x: 533, startPoint y: 400, endPoint x: 533, endPoint y: 412, distance: 12.3
click at [533, 412] on button "button" at bounding box center [518, 396] width 105 height 60
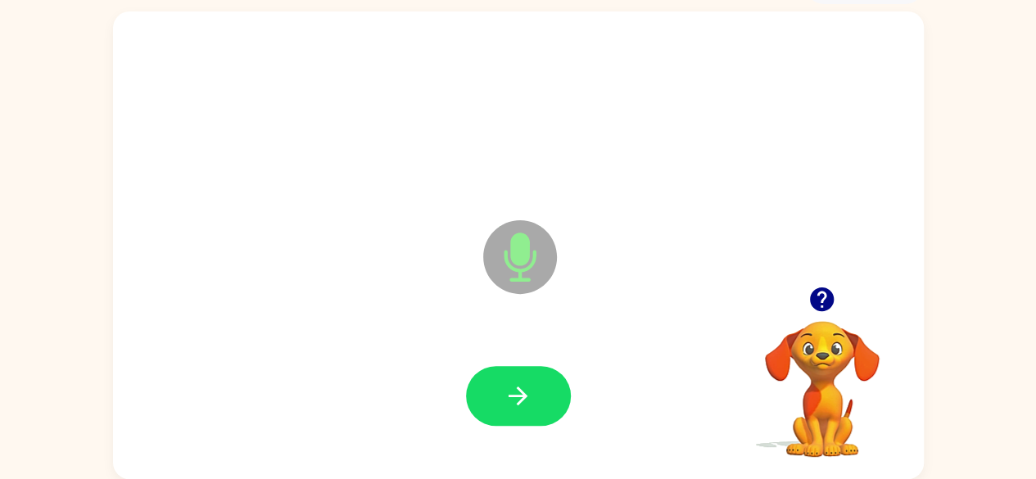
drag, startPoint x: 527, startPoint y: 388, endPoint x: 536, endPoint y: 398, distance: 13.3
click at [536, 398] on button "button" at bounding box center [518, 396] width 105 height 60
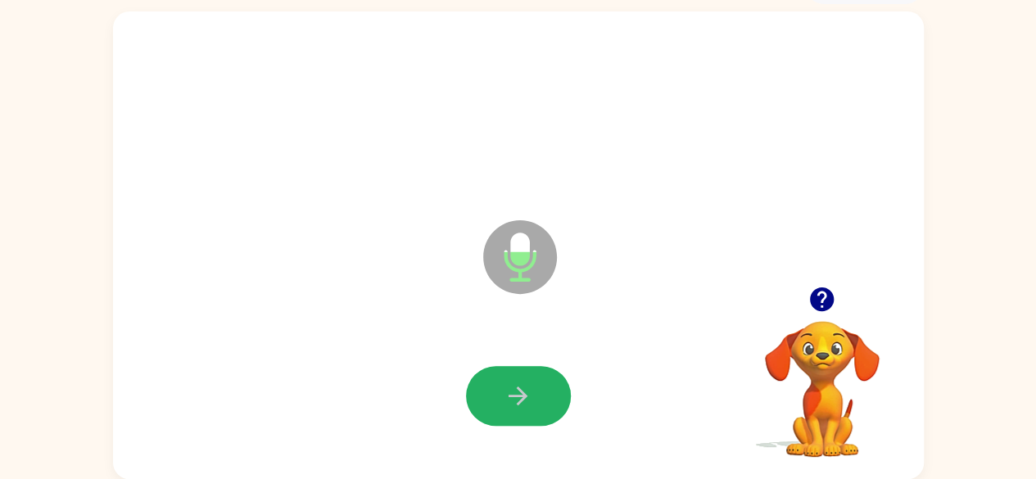
click at [536, 398] on button "button" at bounding box center [518, 396] width 105 height 60
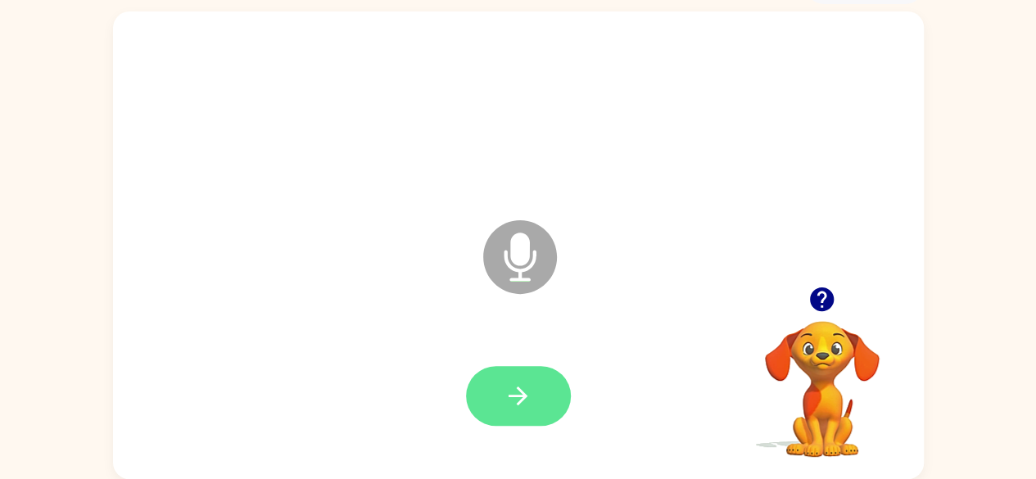
click at [495, 382] on button "button" at bounding box center [518, 396] width 105 height 60
click at [536, 389] on button "button" at bounding box center [518, 396] width 105 height 60
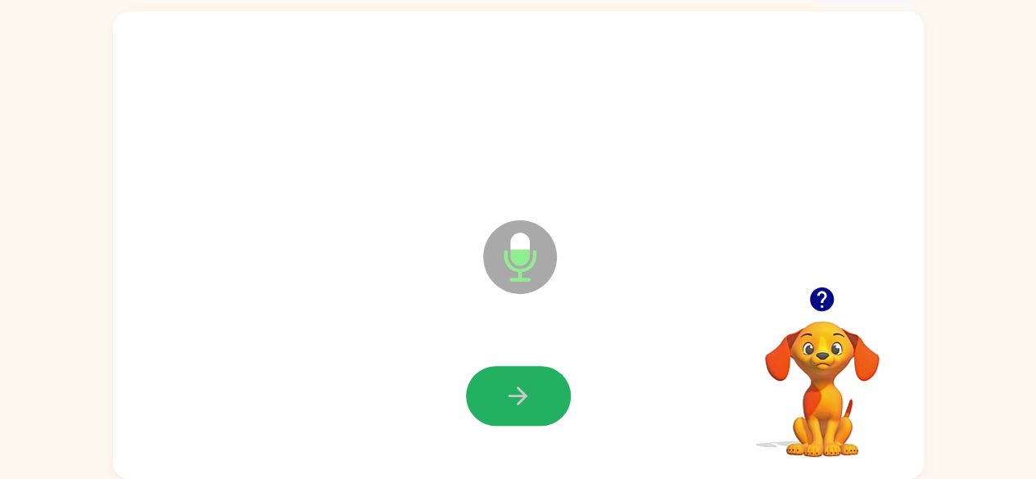
click at [536, 389] on button "button" at bounding box center [518, 396] width 105 height 60
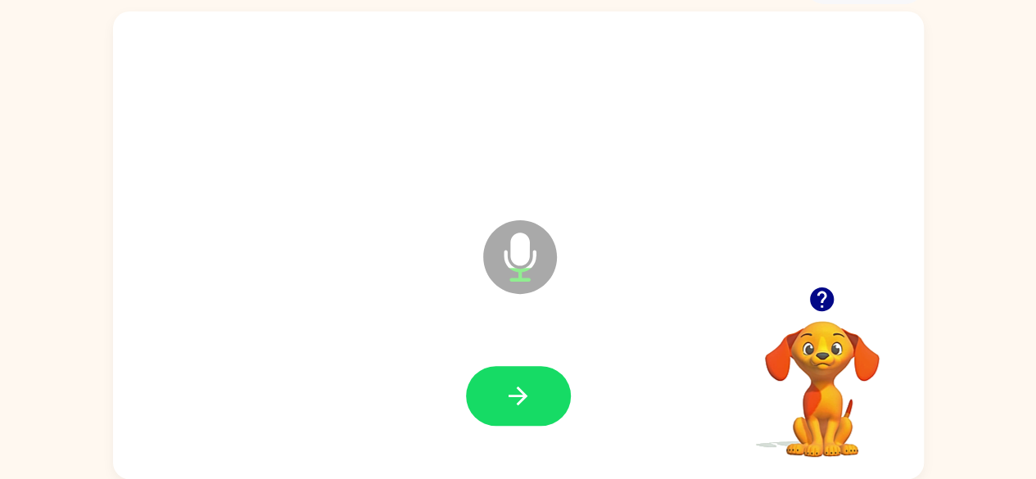
click at [536, 389] on button "button" at bounding box center [518, 396] width 105 height 60
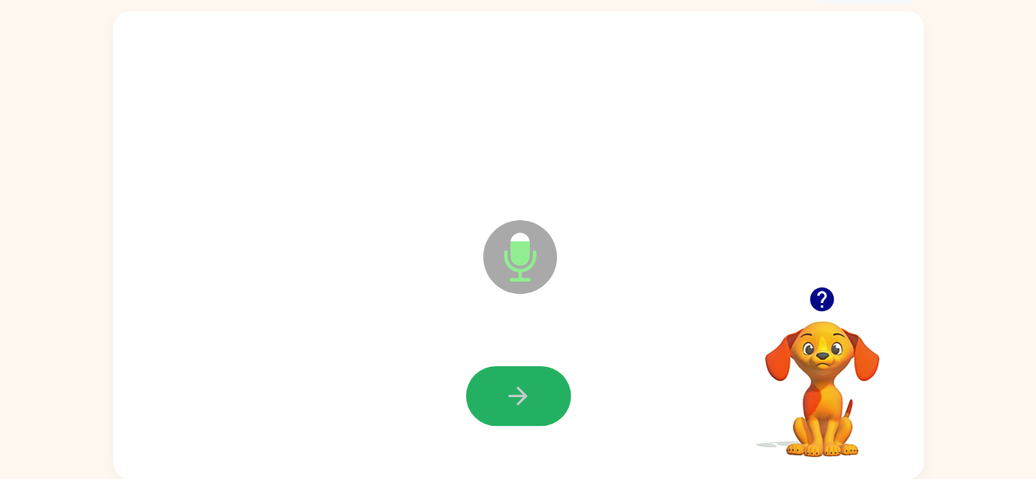
click at [536, 389] on button "button" at bounding box center [518, 396] width 105 height 60
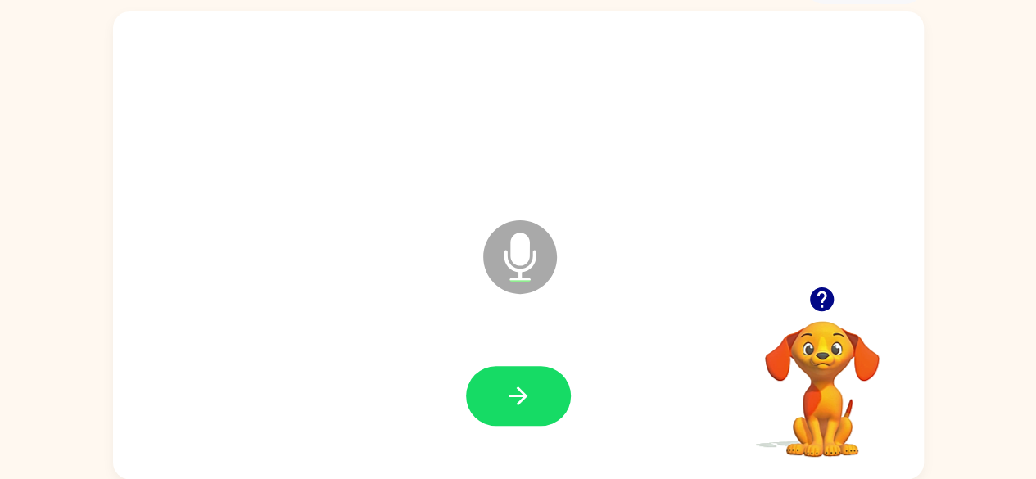
click at [536, 389] on button "button" at bounding box center [518, 396] width 105 height 60
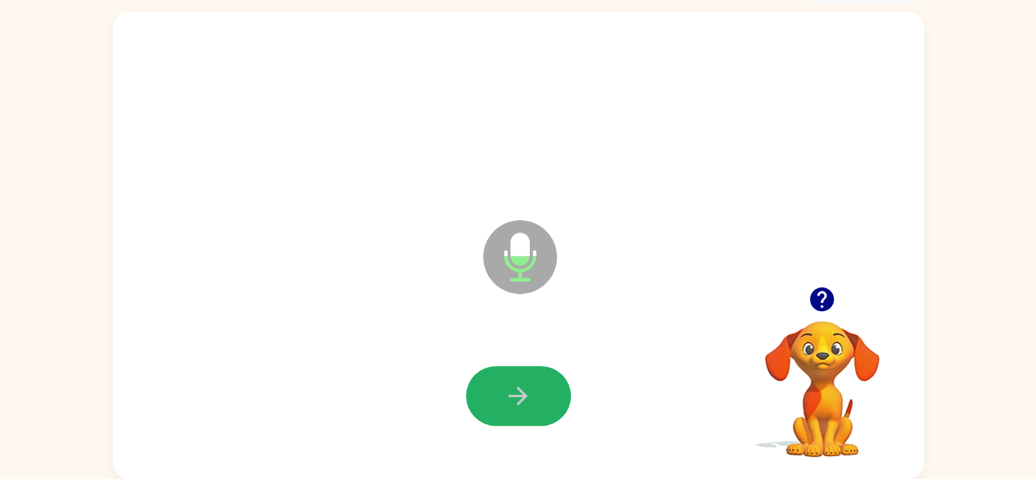
click at [536, 389] on button "button" at bounding box center [518, 396] width 105 height 60
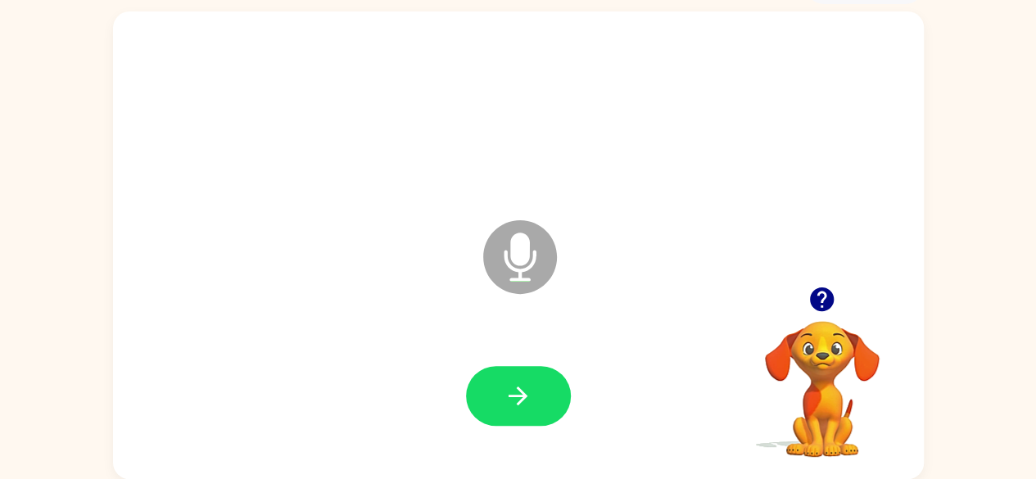
click at [536, 389] on button "button" at bounding box center [518, 396] width 105 height 60
click at [821, 294] on icon "button" at bounding box center [822, 299] width 24 height 24
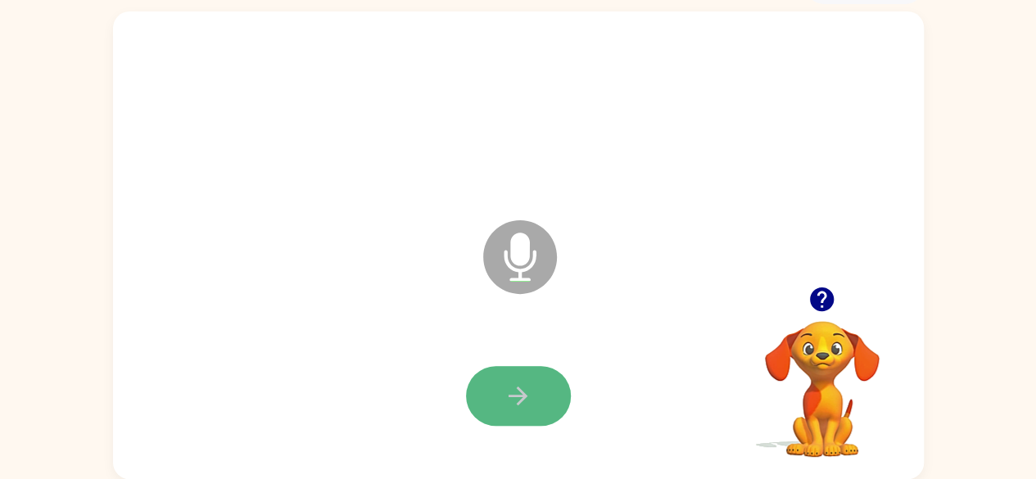
click at [520, 396] on icon "button" at bounding box center [518, 396] width 19 height 19
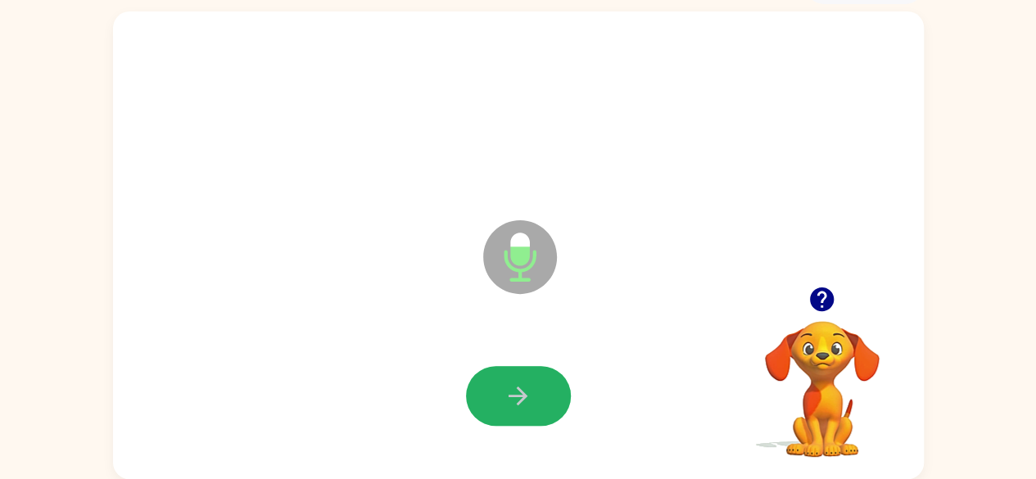
click at [520, 396] on icon "button" at bounding box center [518, 396] width 19 height 19
click at [514, 396] on icon "button" at bounding box center [518, 396] width 19 height 19
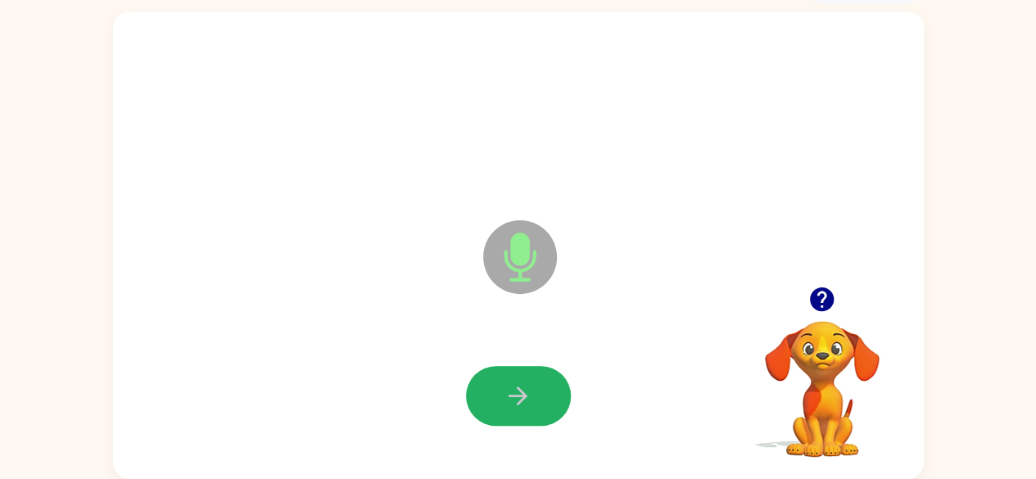
click at [514, 396] on icon "button" at bounding box center [518, 396] width 19 height 19
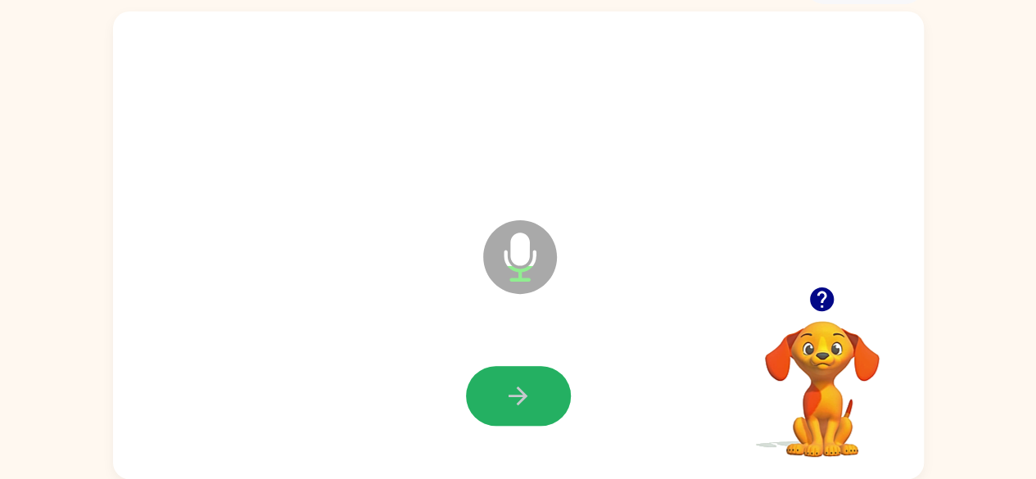
click at [514, 396] on icon "button" at bounding box center [518, 396] width 19 height 19
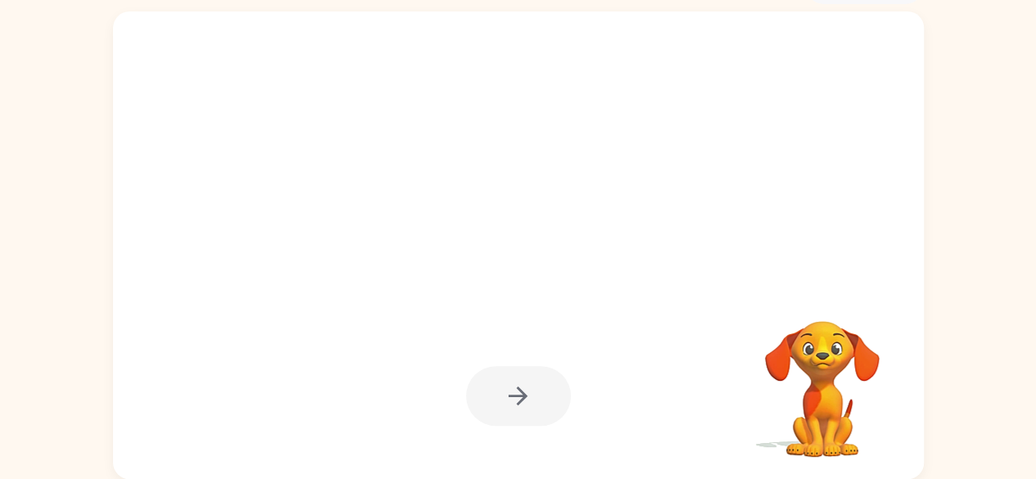
click at [514, 396] on icon "button" at bounding box center [518, 396] width 19 height 19
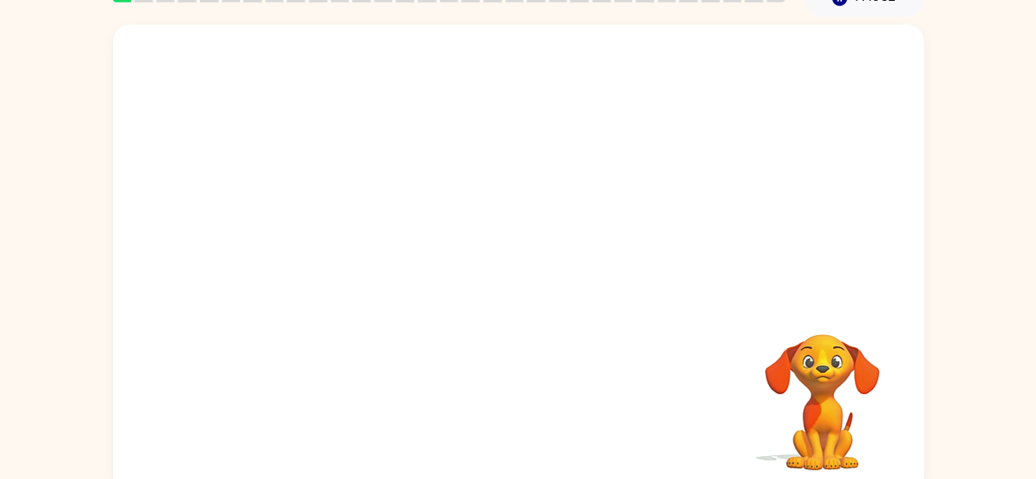
scroll to position [97, 0]
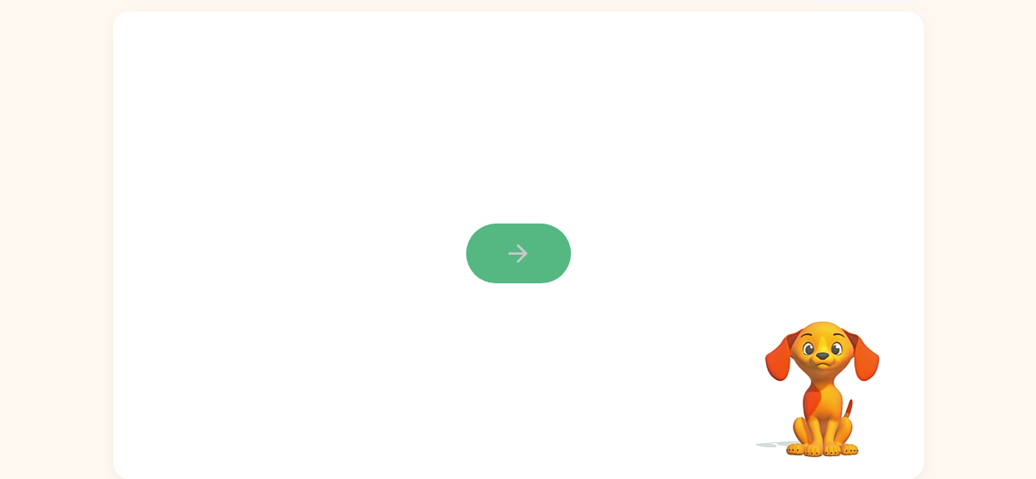
click at [524, 265] on icon "button" at bounding box center [518, 253] width 29 height 29
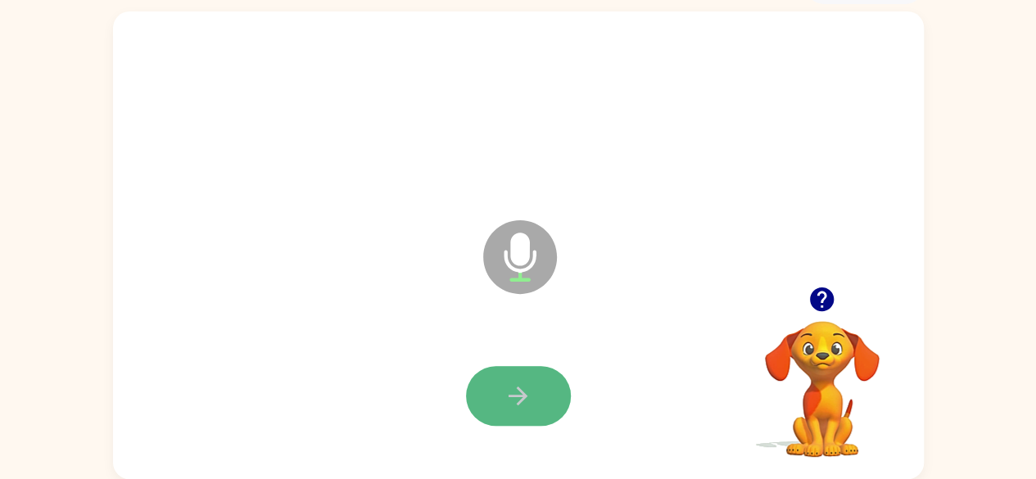
click at [509, 379] on button "button" at bounding box center [518, 396] width 105 height 60
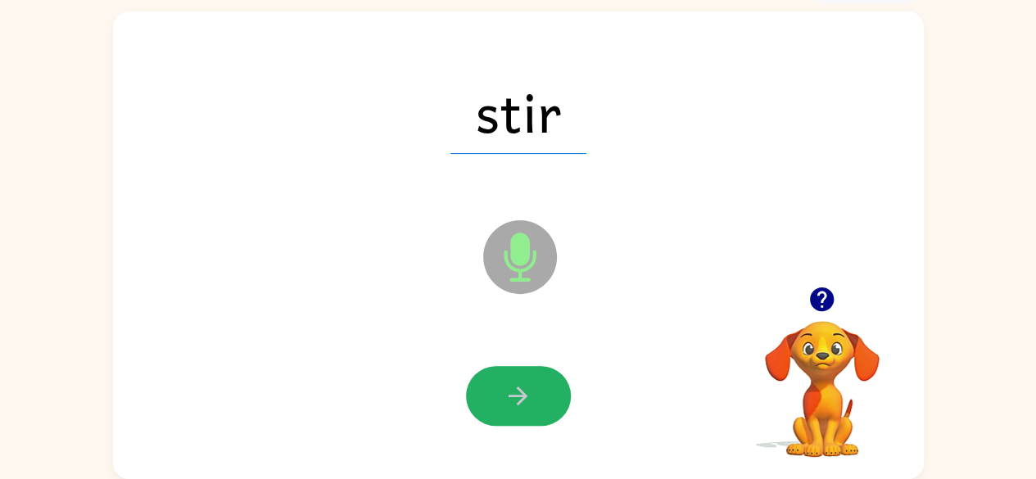
click at [539, 401] on button "button" at bounding box center [518, 396] width 105 height 60
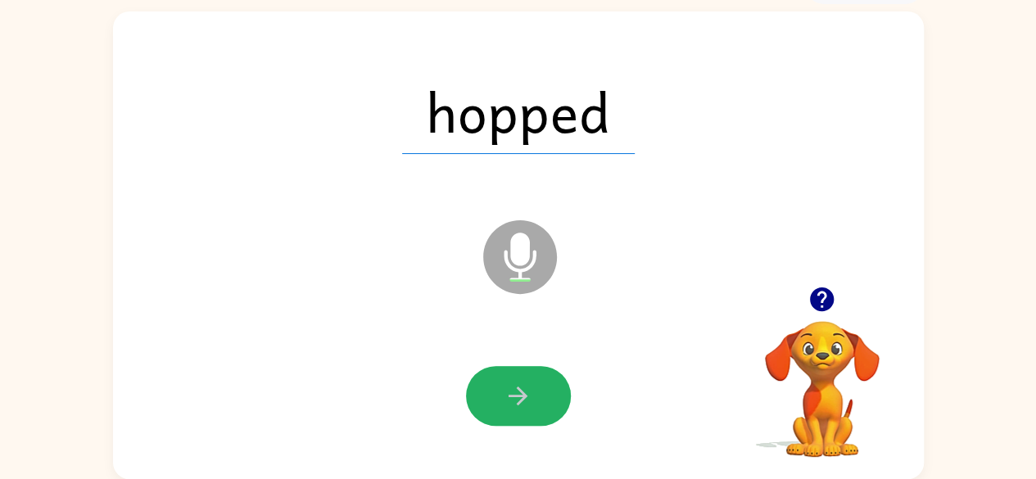
click at [539, 401] on button "button" at bounding box center [518, 396] width 105 height 60
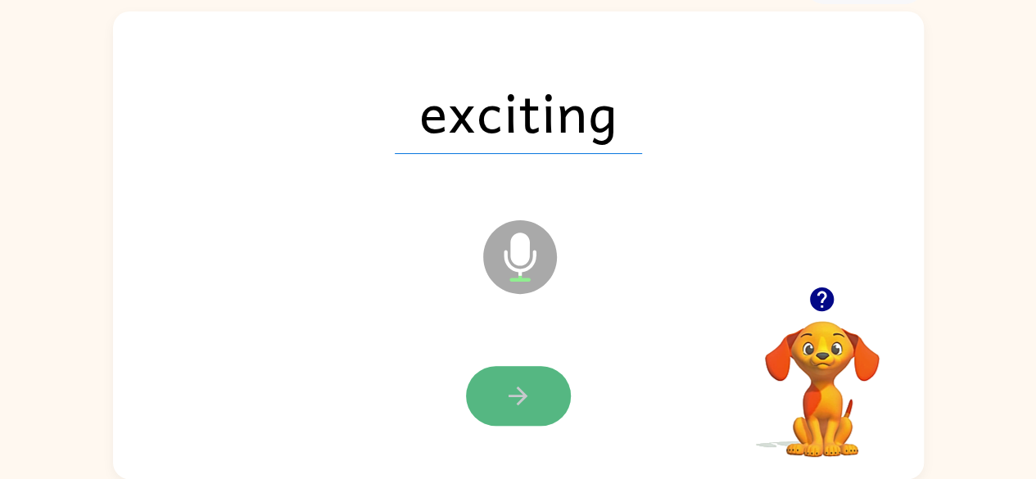
click at [527, 391] on icon "button" at bounding box center [518, 396] width 29 height 29
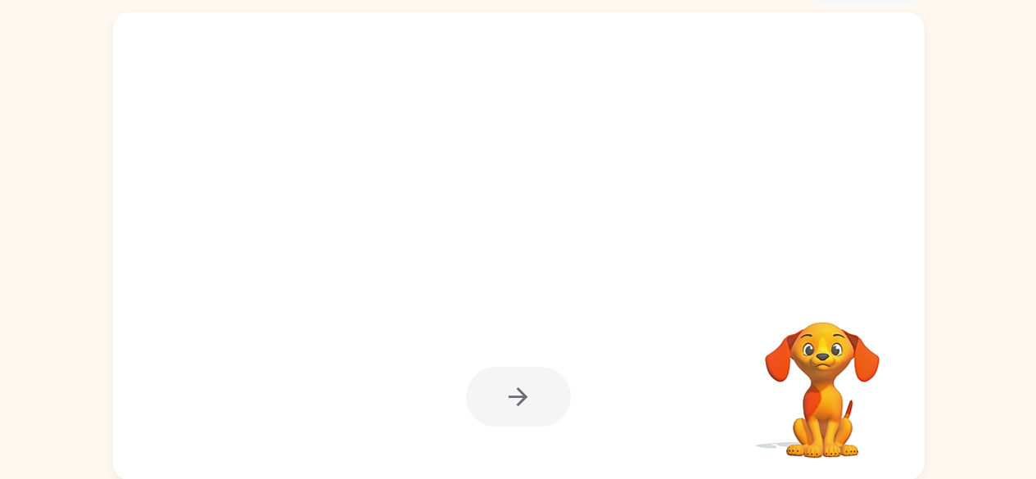
scroll to position [97, 0]
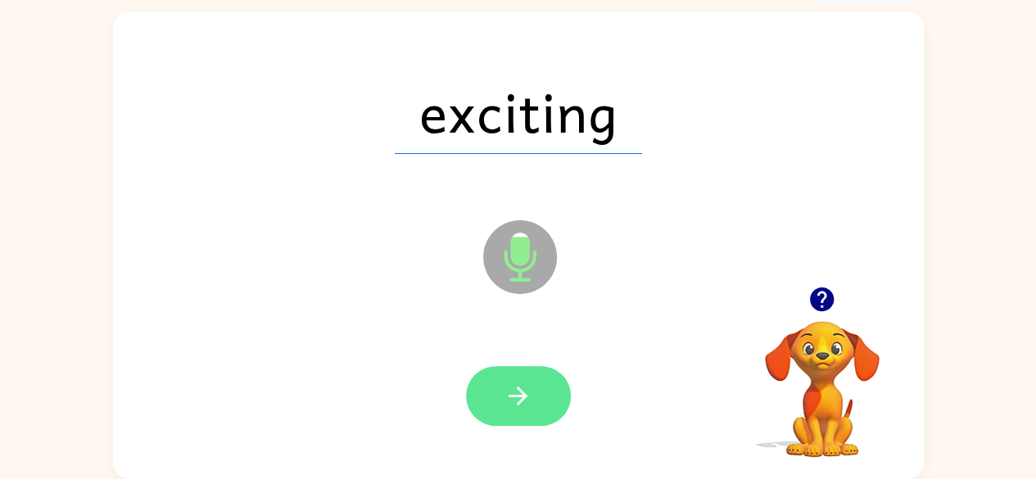
click at [521, 397] on icon "button" at bounding box center [518, 396] width 29 height 29
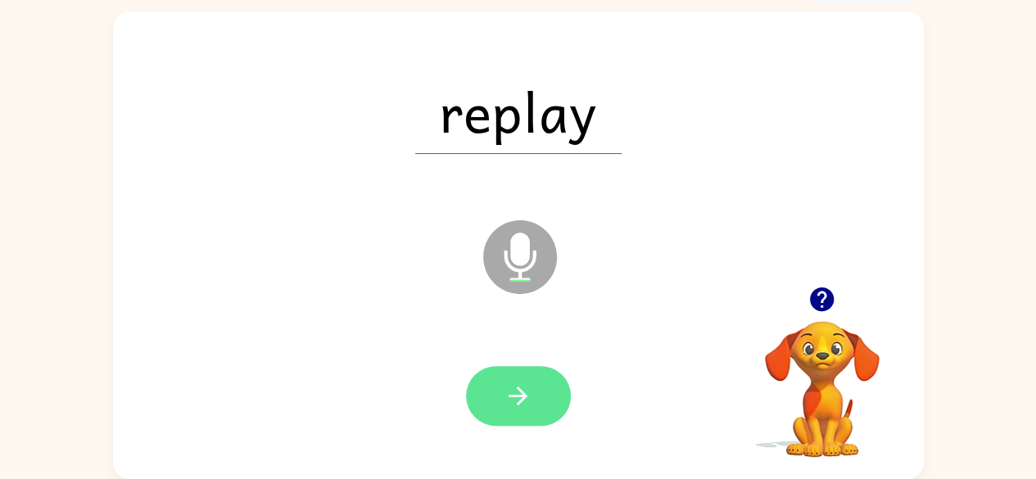
click at [524, 410] on button "button" at bounding box center [518, 396] width 105 height 60
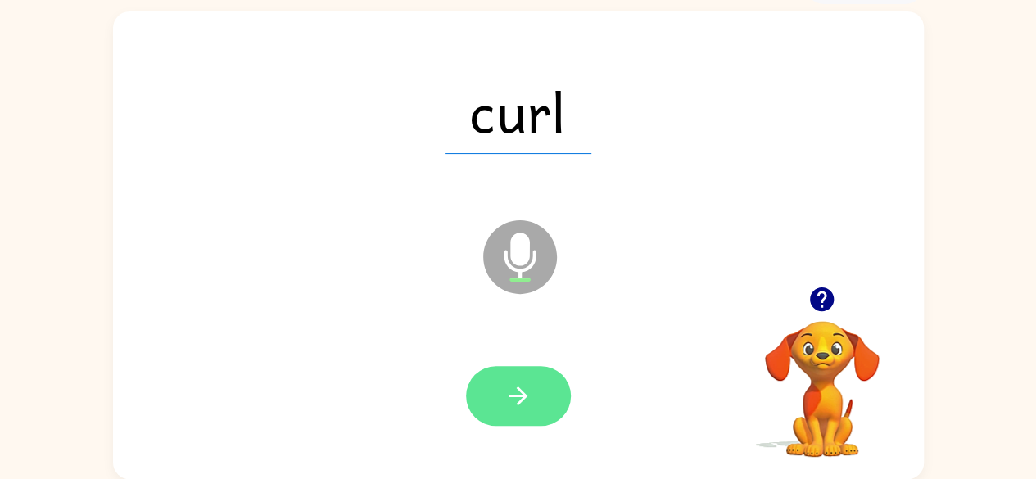
click at [507, 404] on icon "button" at bounding box center [518, 396] width 29 height 29
click at [522, 401] on icon "button" at bounding box center [518, 396] width 19 height 19
click at [522, 385] on icon "button" at bounding box center [518, 396] width 29 height 29
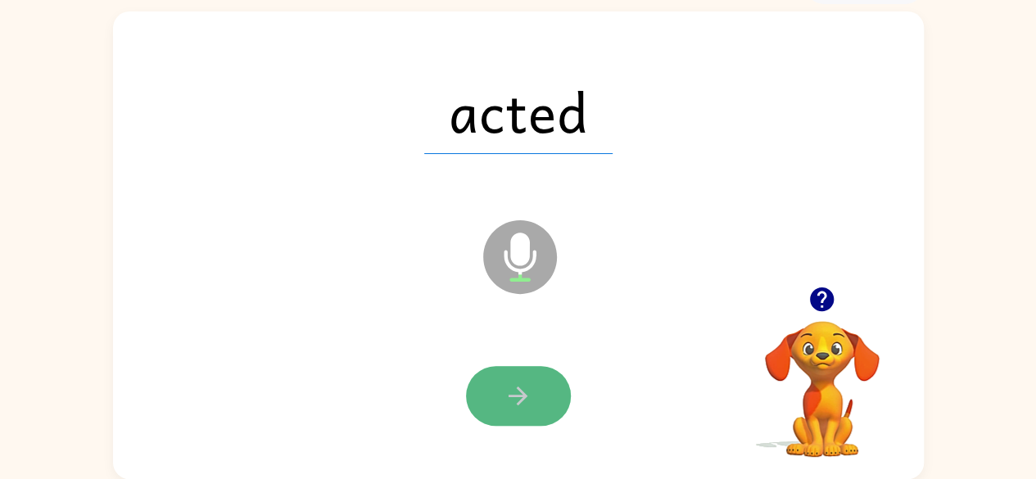
click at [515, 413] on button "button" at bounding box center [518, 396] width 105 height 60
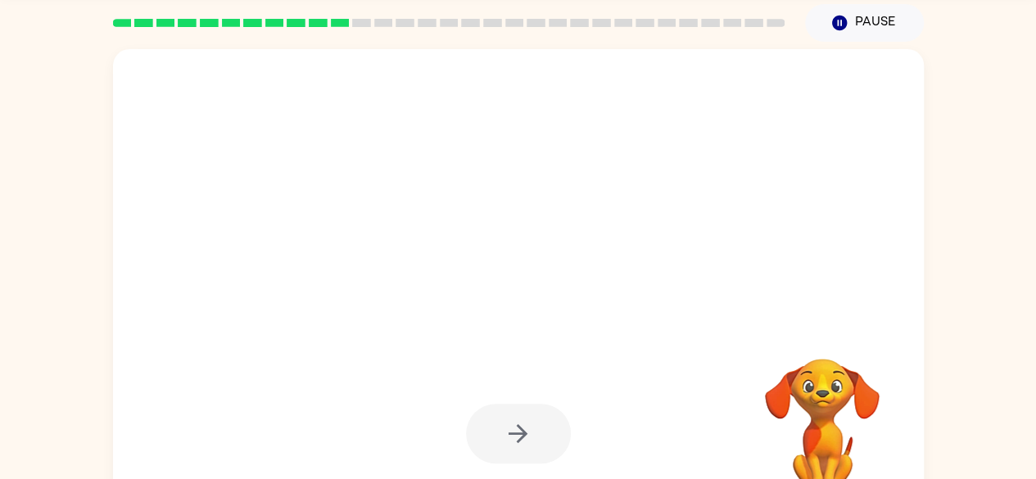
scroll to position [97, 0]
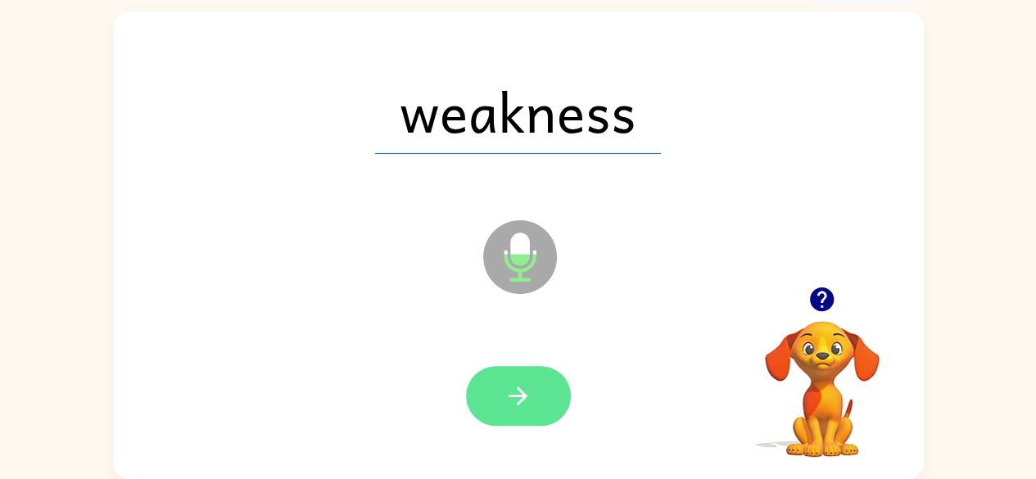
click at [508, 401] on icon "button" at bounding box center [518, 396] width 29 height 29
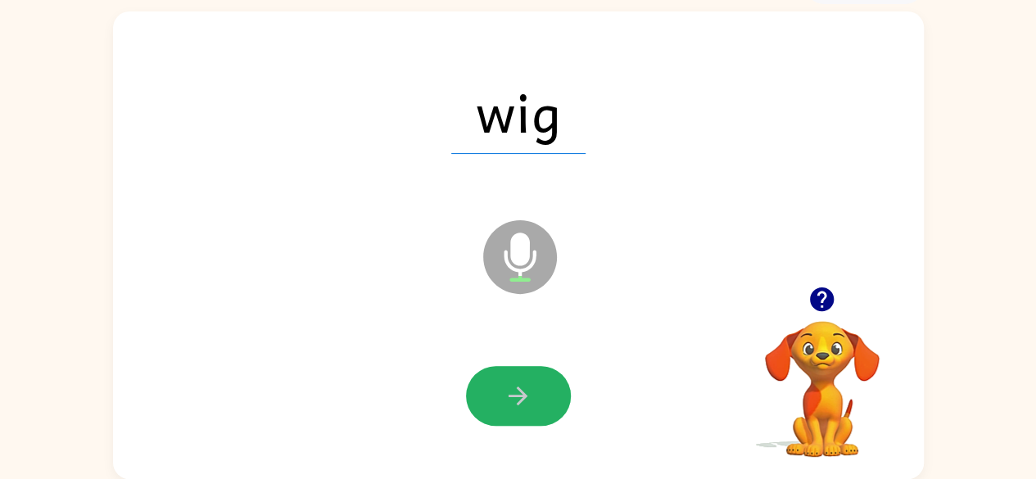
click at [508, 401] on icon "button" at bounding box center [518, 396] width 29 height 29
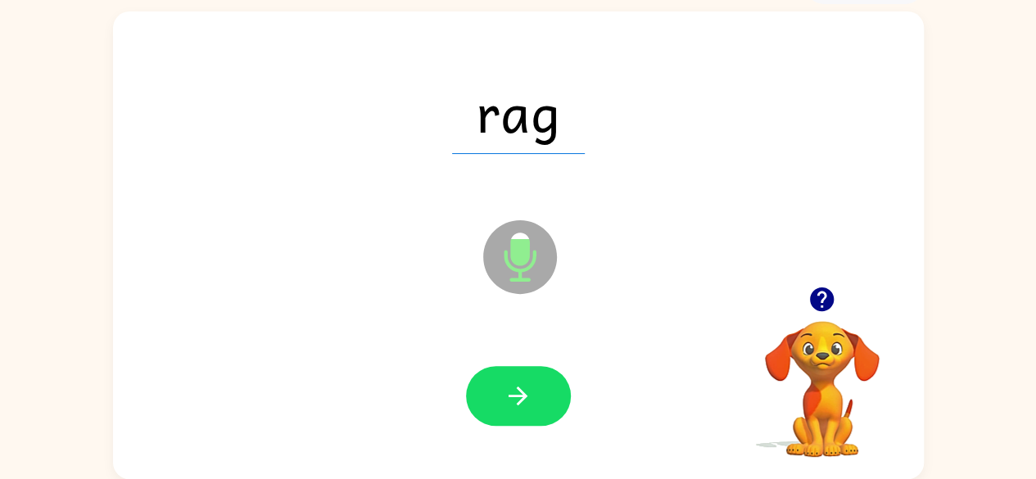
click at [508, 401] on icon "button" at bounding box center [518, 396] width 29 height 29
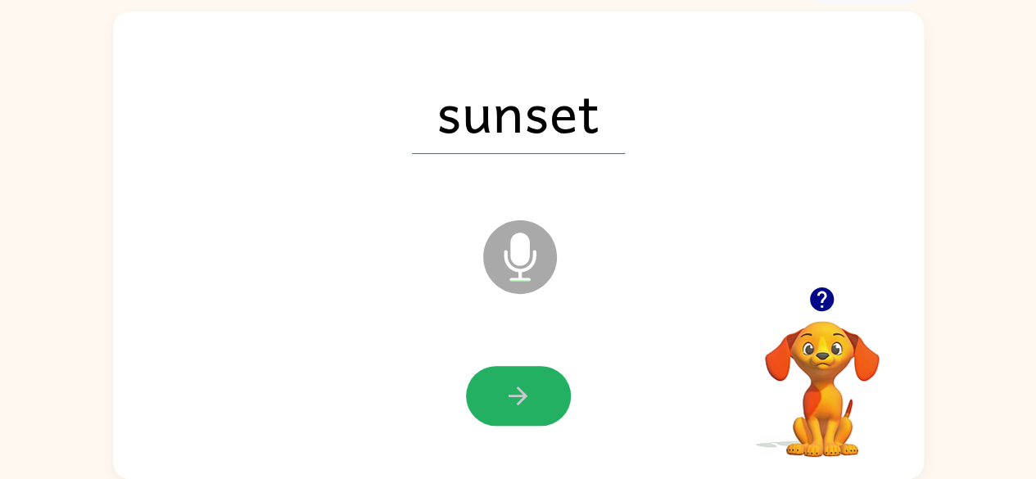
click at [514, 383] on icon "button" at bounding box center [518, 396] width 29 height 29
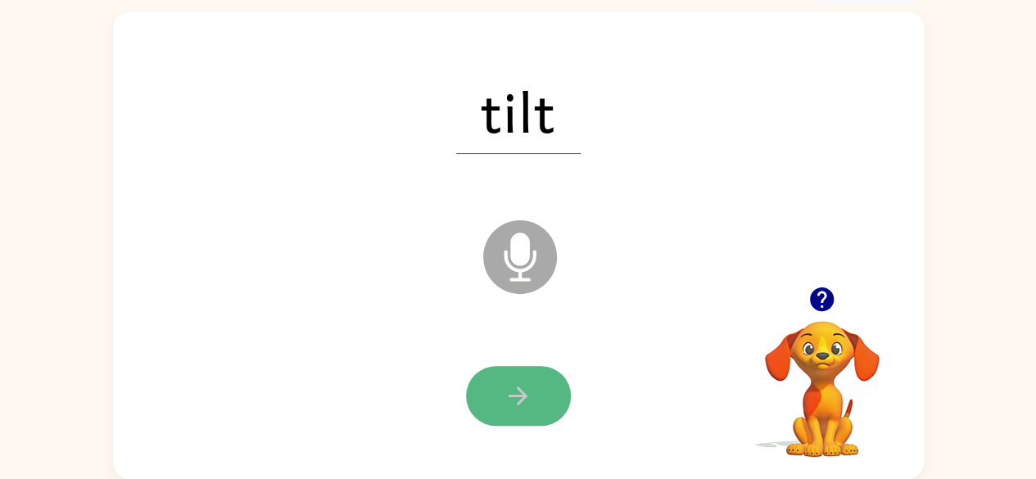
click at [511, 391] on icon "button" at bounding box center [518, 396] width 29 height 29
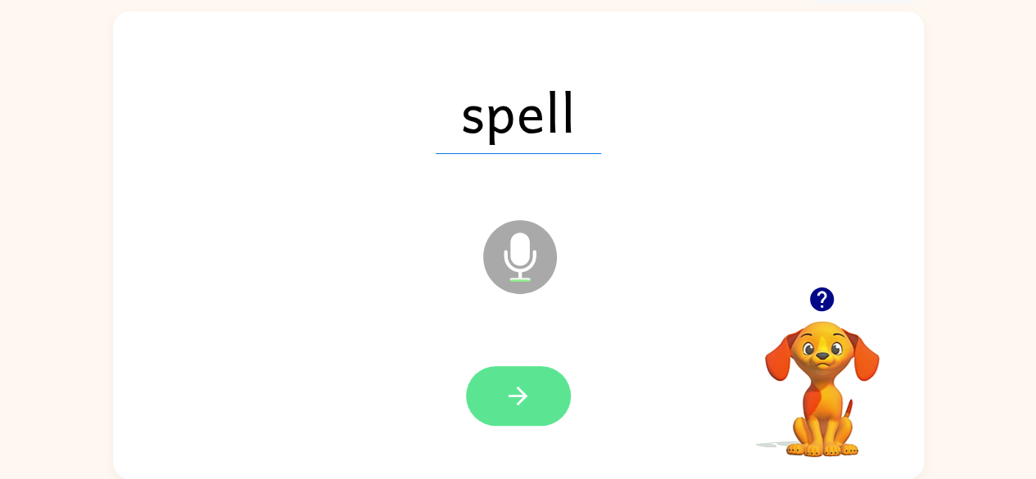
click at [495, 399] on button "button" at bounding box center [518, 396] width 105 height 60
click at [490, 387] on button "button" at bounding box center [518, 396] width 105 height 60
click at [533, 386] on button "button" at bounding box center [518, 396] width 105 height 60
click at [547, 390] on button "button" at bounding box center [518, 396] width 105 height 60
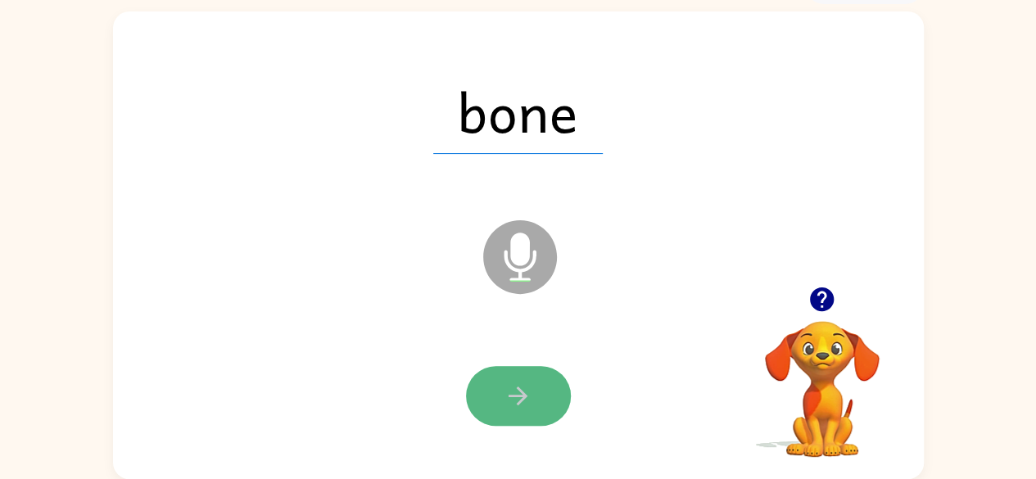
click at [516, 391] on icon "button" at bounding box center [518, 396] width 29 height 29
click at [523, 401] on icon "button" at bounding box center [518, 396] width 29 height 29
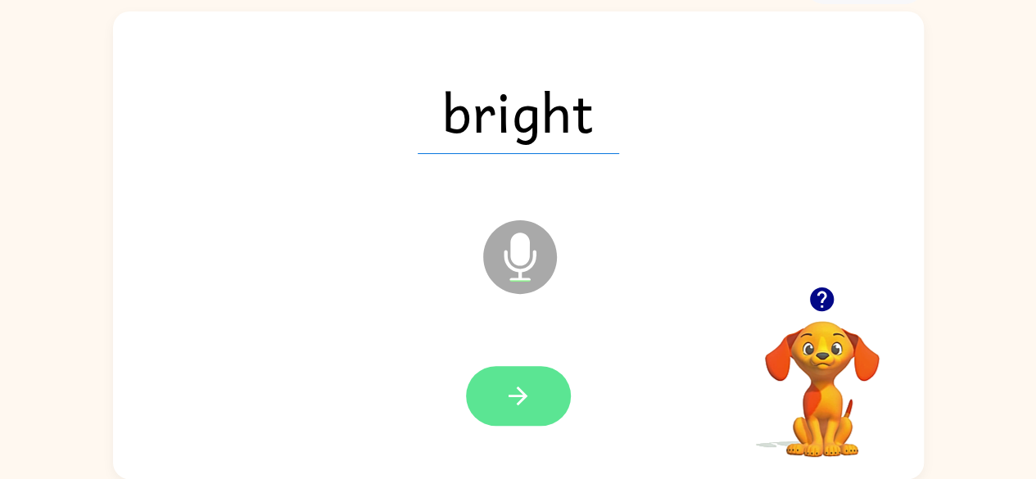
click at [511, 373] on button "button" at bounding box center [518, 396] width 105 height 60
click at [524, 398] on icon "button" at bounding box center [518, 396] width 19 height 19
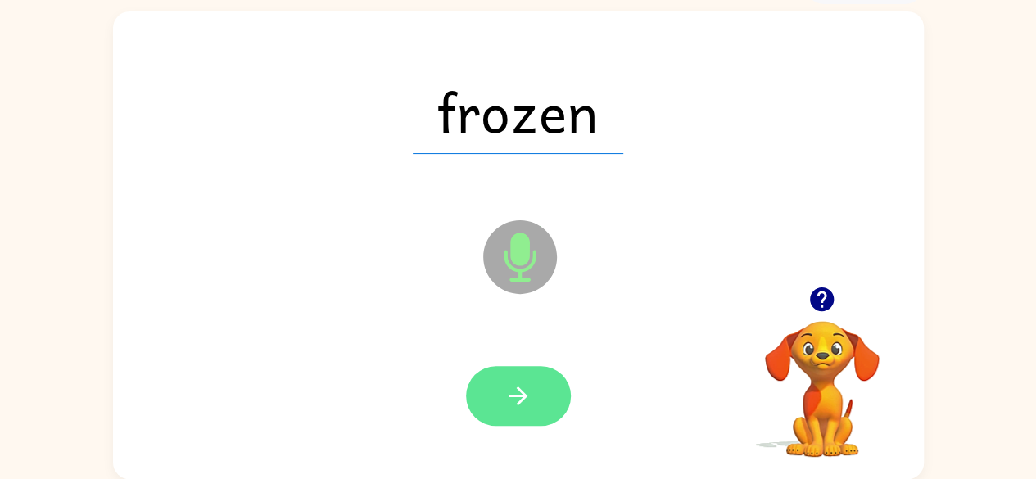
click at [542, 399] on button "button" at bounding box center [518, 396] width 105 height 60
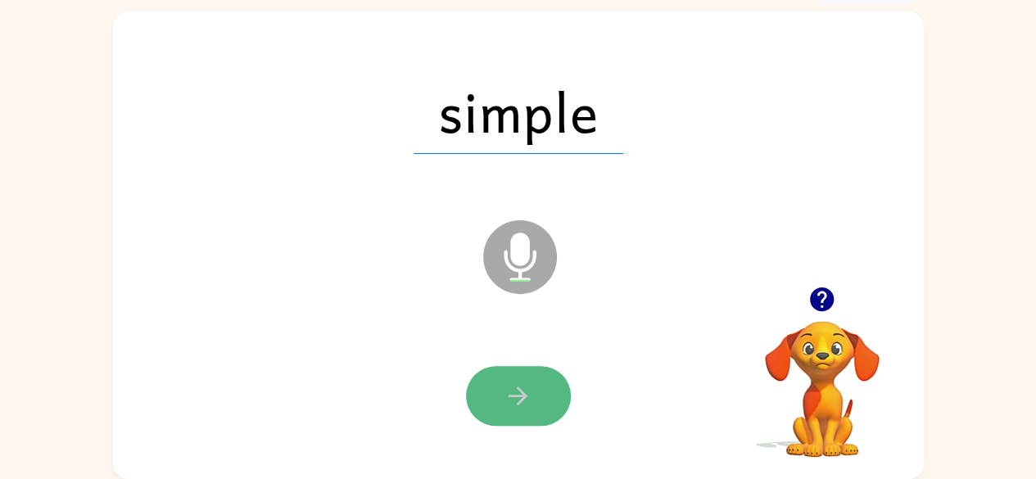
click at [502, 403] on button "button" at bounding box center [518, 396] width 105 height 60
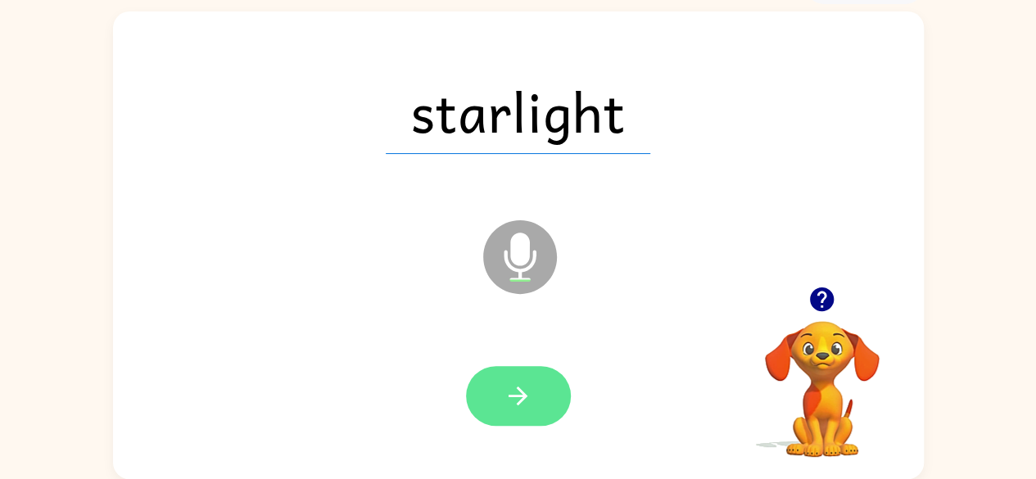
click at [500, 384] on button "button" at bounding box center [518, 396] width 105 height 60
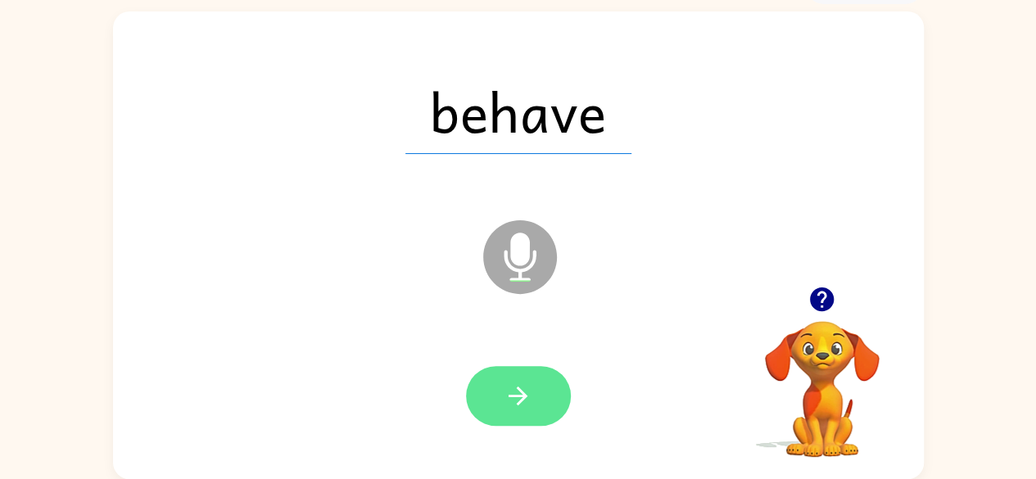
click at [535, 391] on button "button" at bounding box center [518, 396] width 105 height 60
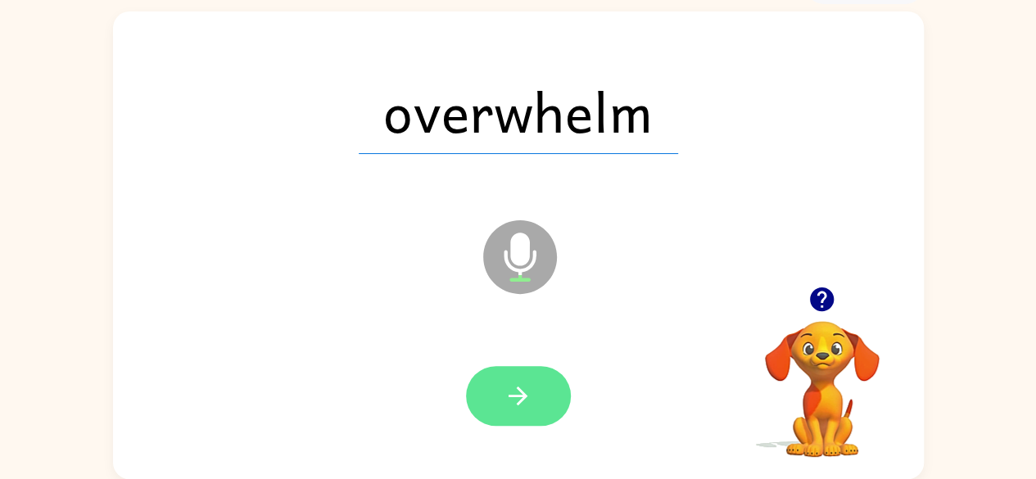
click at [500, 395] on button "button" at bounding box center [518, 396] width 105 height 60
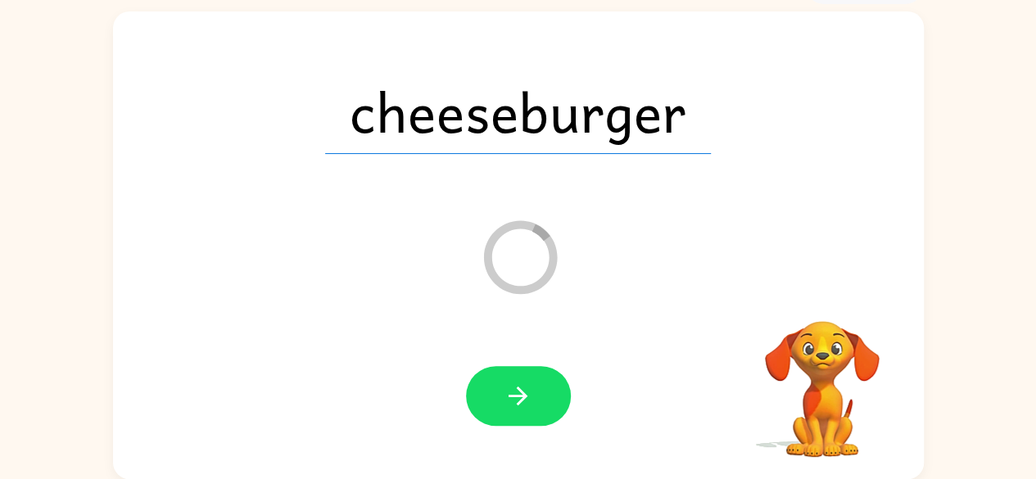
scroll to position [67, 0]
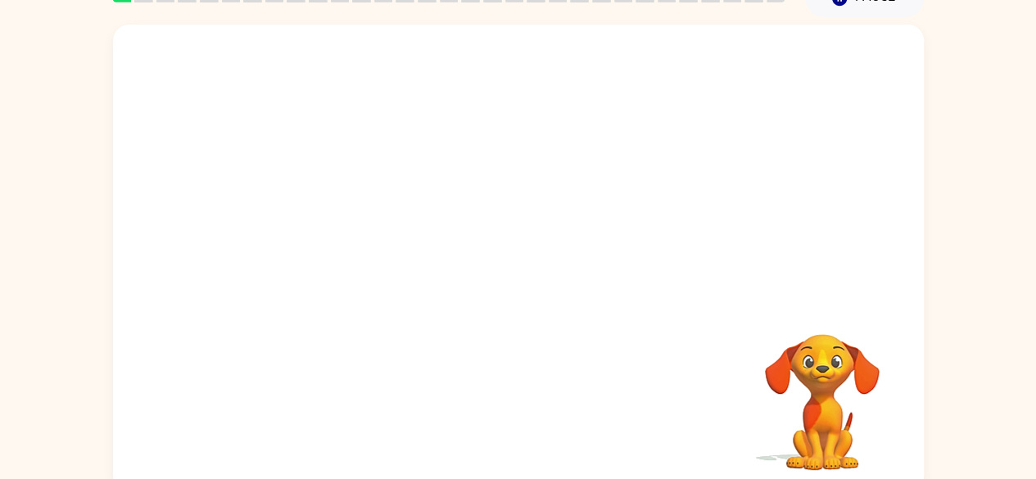
scroll to position [97, 0]
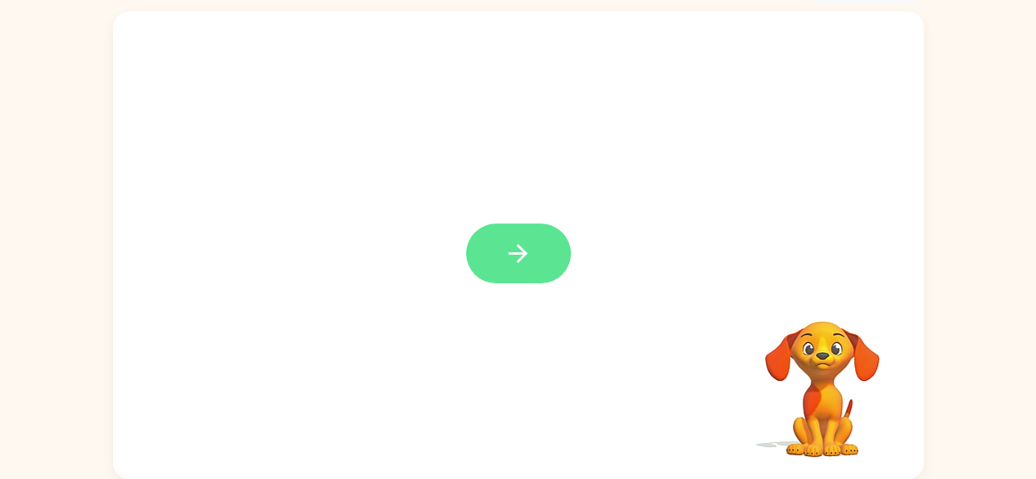
click at [509, 263] on icon "button" at bounding box center [518, 253] width 29 height 29
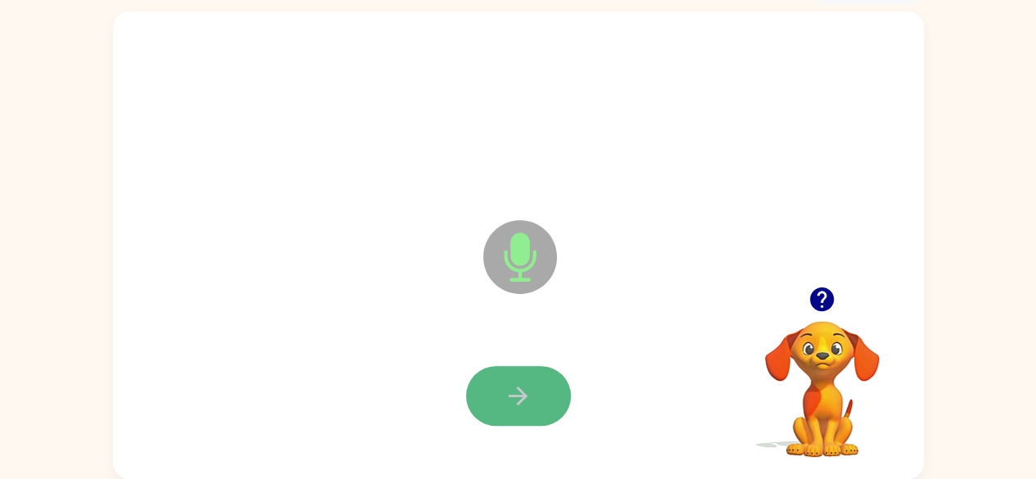
click at [519, 392] on icon "button" at bounding box center [518, 396] width 29 height 29
click at [503, 392] on button "button" at bounding box center [518, 396] width 105 height 60
click at [523, 390] on icon "button" at bounding box center [518, 396] width 29 height 29
click at [536, 402] on button "button" at bounding box center [518, 396] width 105 height 60
click at [538, 397] on button "button" at bounding box center [518, 396] width 105 height 60
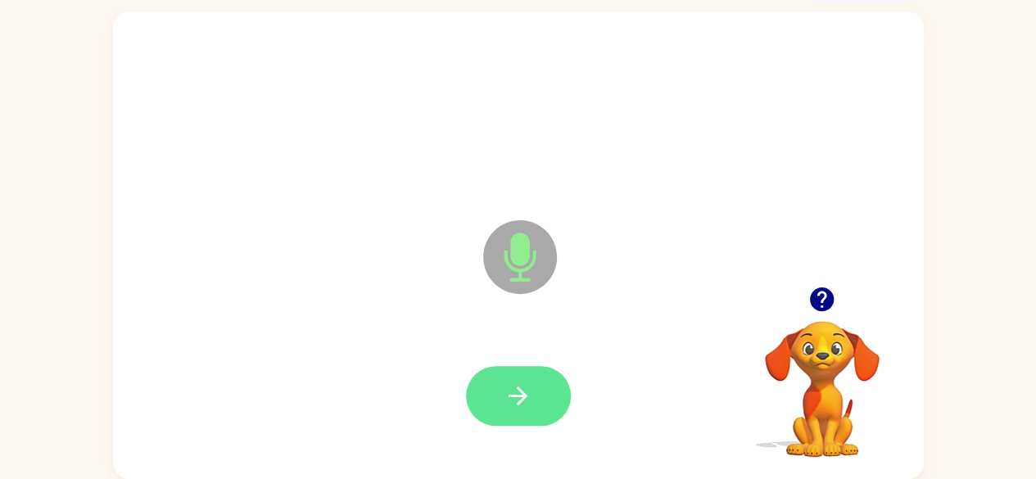
click at [534, 382] on button "button" at bounding box center [518, 396] width 105 height 60
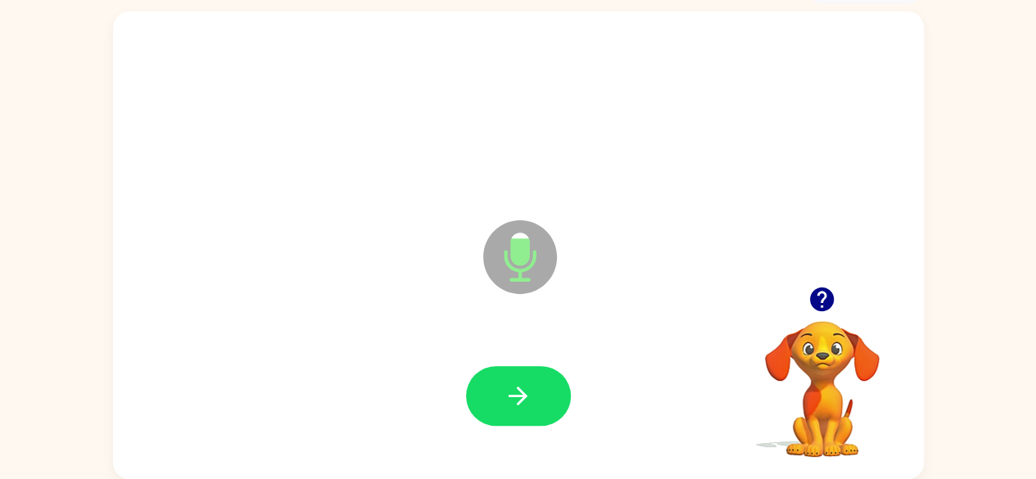
click at [534, 382] on button "button" at bounding box center [518, 396] width 105 height 60
click at [532, 395] on icon "button" at bounding box center [518, 396] width 29 height 29
click at [532, 394] on icon "button" at bounding box center [518, 396] width 29 height 29
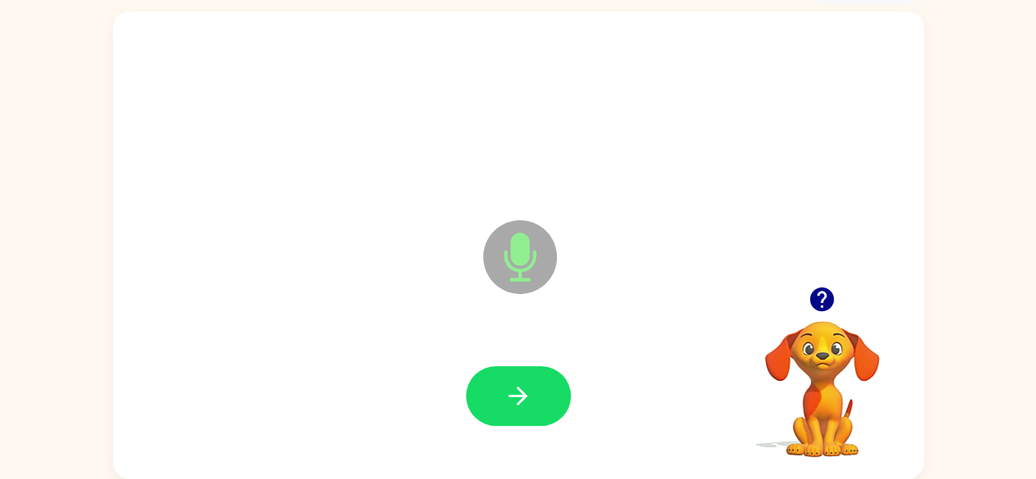
click at [532, 394] on icon "button" at bounding box center [518, 396] width 29 height 29
click at [532, 389] on icon "button" at bounding box center [518, 396] width 29 height 29
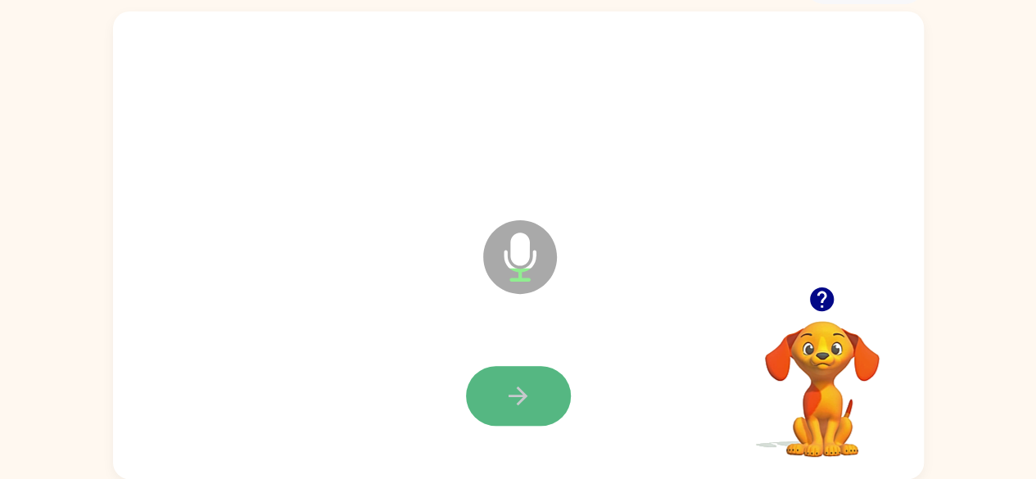
click at [495, 393] on button "button" at bounding box center [518, 396] width 105 height 60
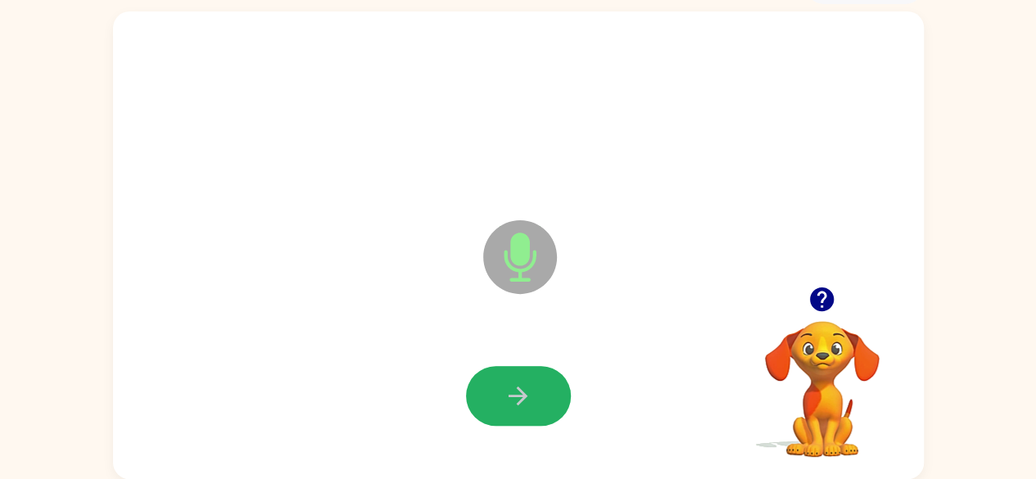
click at [495, 393] on button "button" at bounding box center [518, 396] width 105 height 60
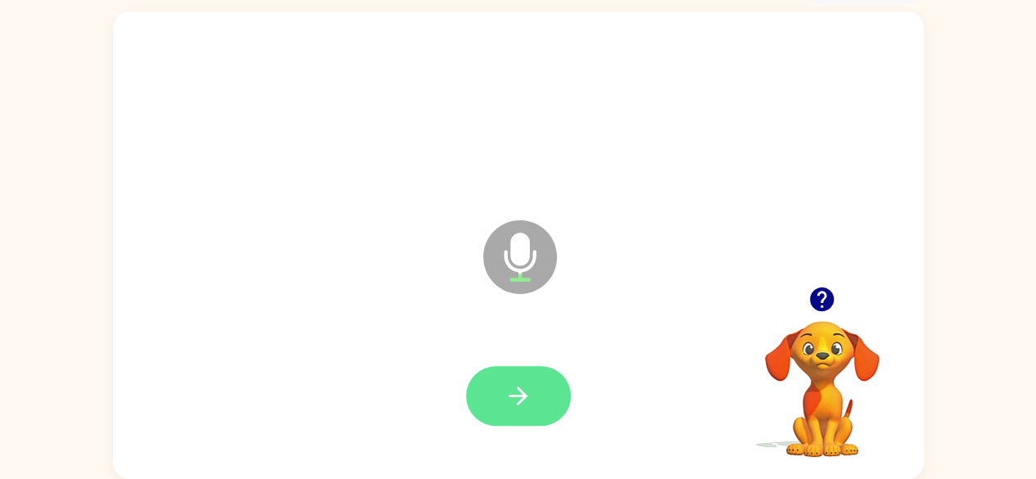
click at [496, 391] on button "button" at bounding box center [518, 396] width 105 height 60
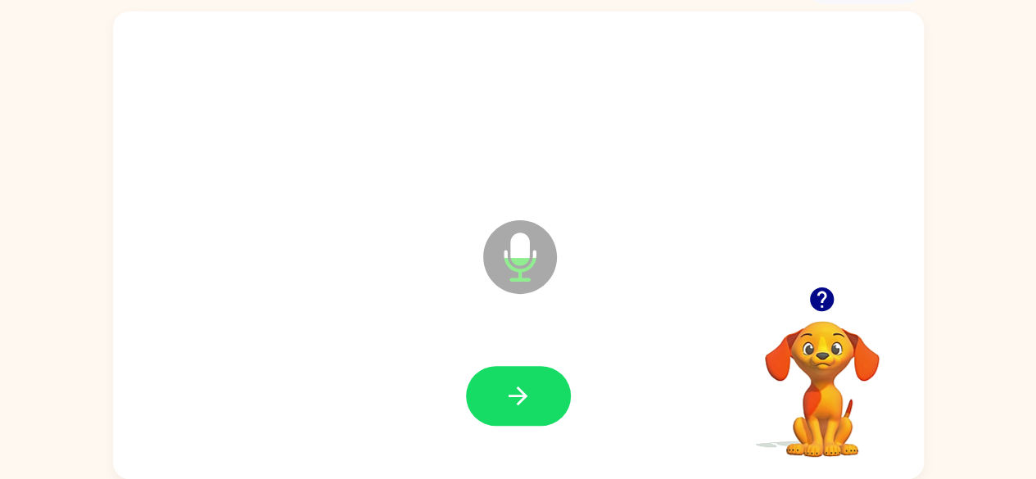
click at [497, 388] on button "button" at bounding box center [518, 396] width 105 height 60
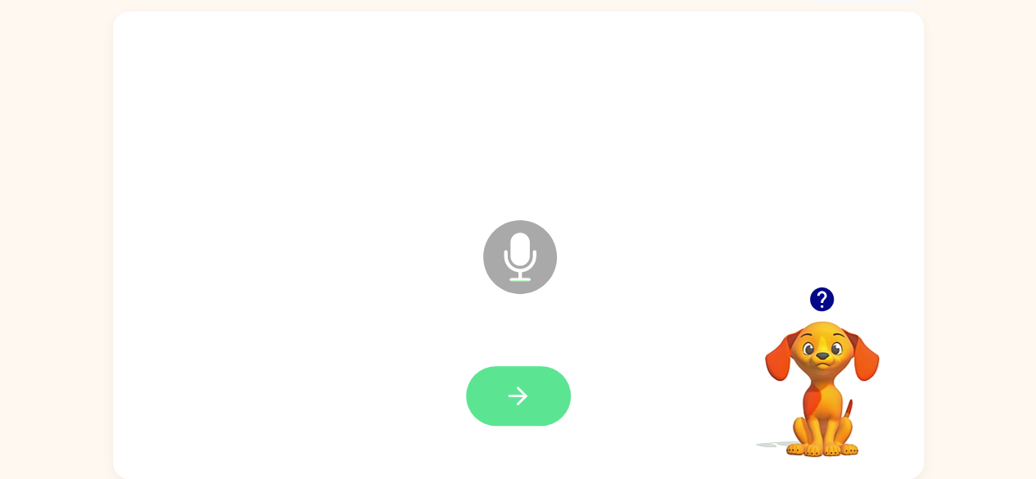
click at [487, 396] on button "button" at bounding box center [518, 396] width 105 height 60
click at [511, 394] on icon "button" at bounding box center [518, 396] width 29 height 29
click at [500, 397] on button "button" at bounding box center [518, 396] width 105 height 60
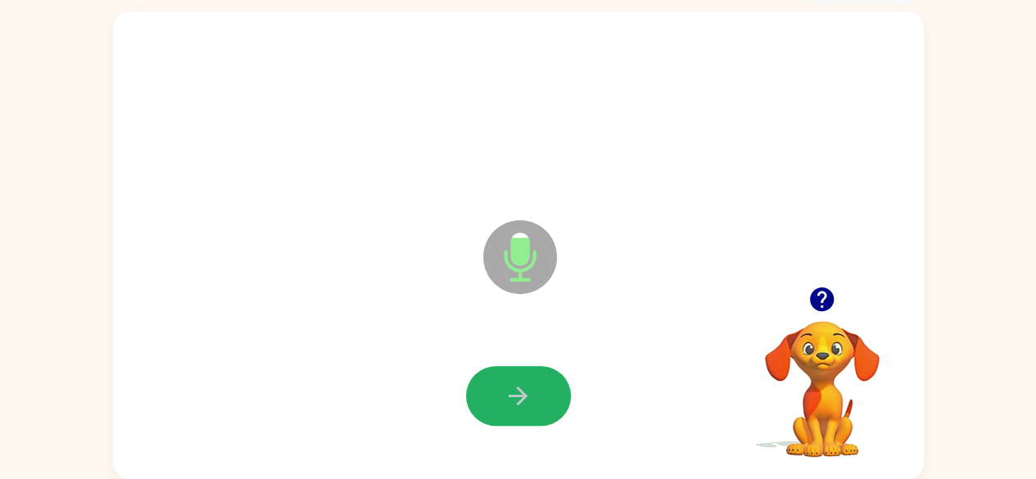
click at [500, 397] on button "button" at bounding box center [518, 396] width 105 height 60
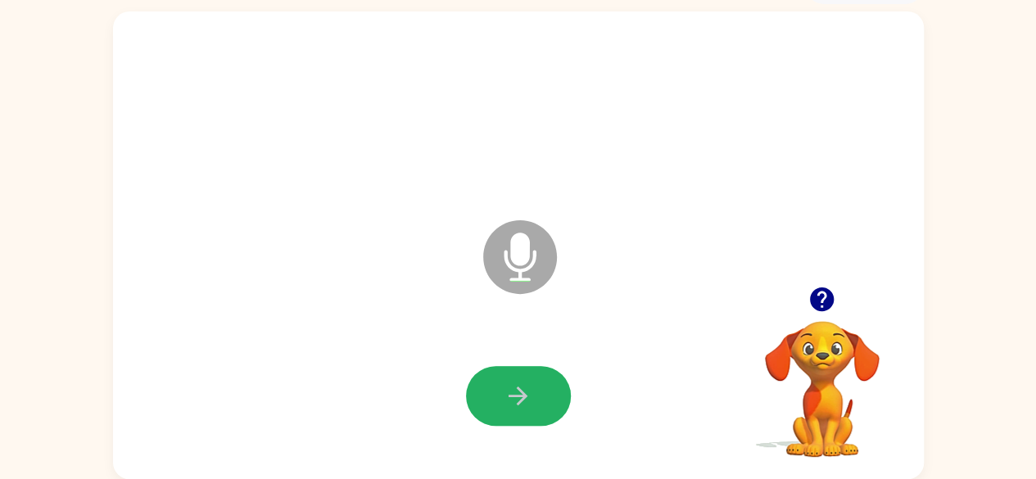
click at [500, 397] on button "button" at bounding box center [518, 396] width 105 height 60
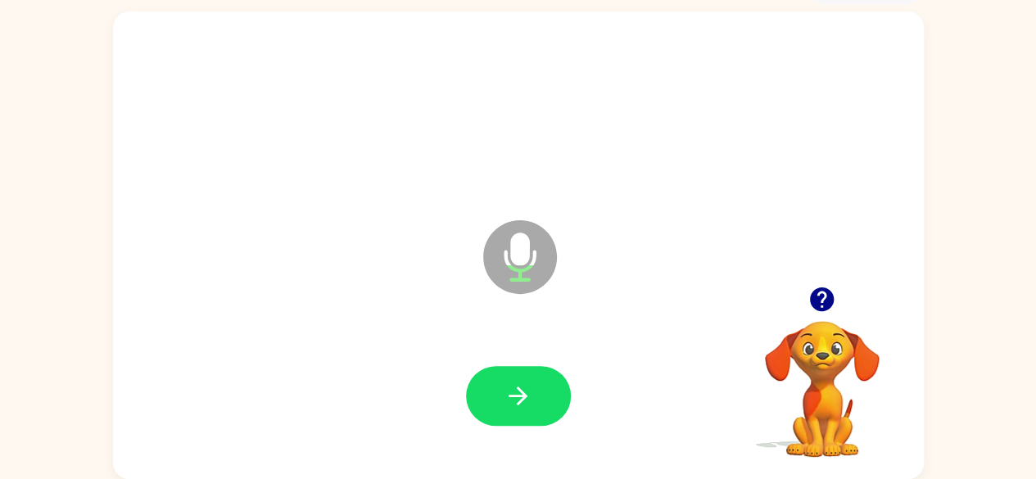
click at [500, 397] on button "button" at bounding box center [518, 396] width 105 height 60
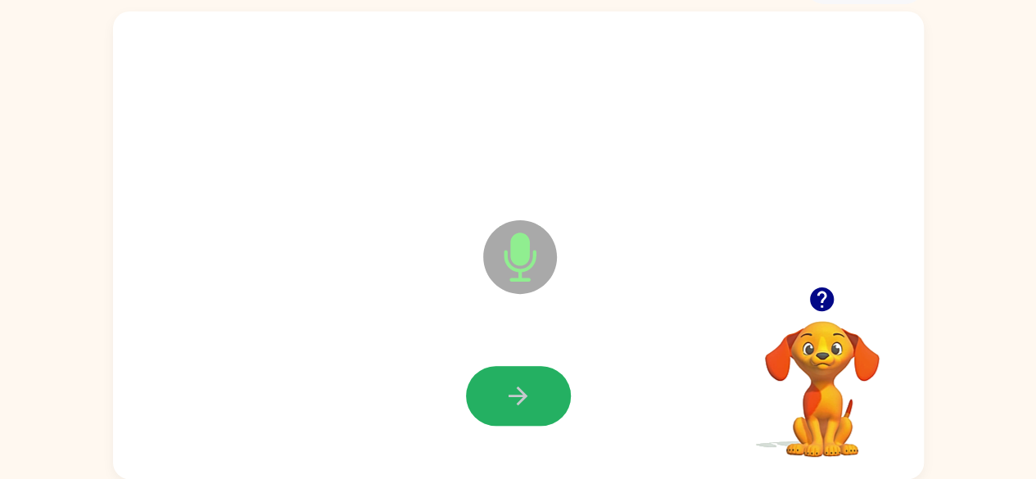
click at [500, 397] on button "button" at bounding box center [518, 396] width 105 height 60
click at [506, 399] on button "button" at bounding box center [518, 396] width 105 height 60
click at [506, 399] on icon "button" at bounding box center [518, 396] width 29 height 29
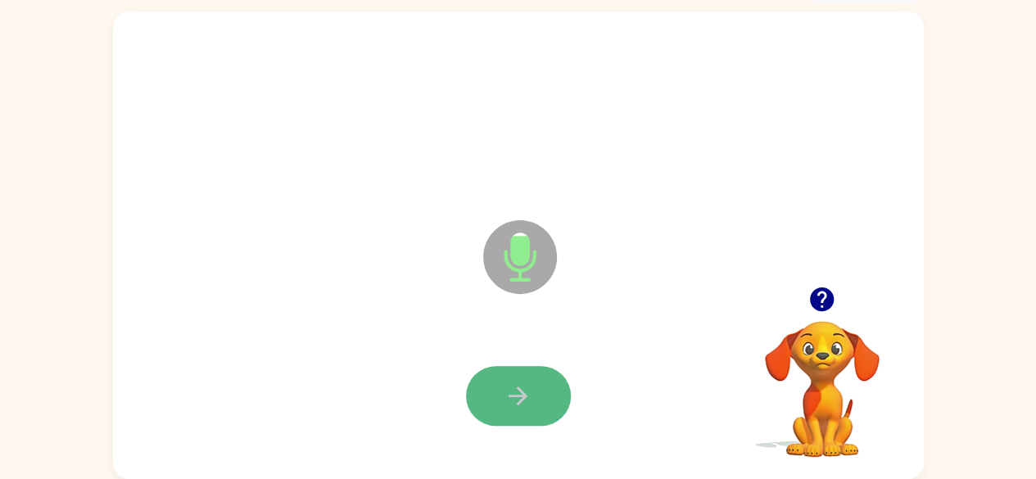
click at [512, 392] on icon "button" at bounding box center [518, 396] width 29 height 29
click at [514, 392] on icon "button" at bounding box center [518, 396] width 29 height 29
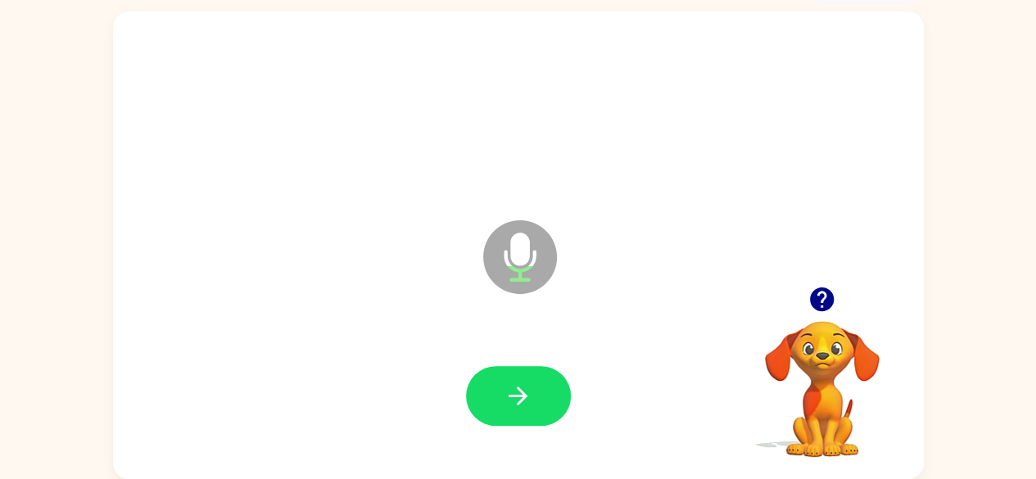
click at [514, 392] on icon "button" at bounding box center [518, 396] width 29 height 29
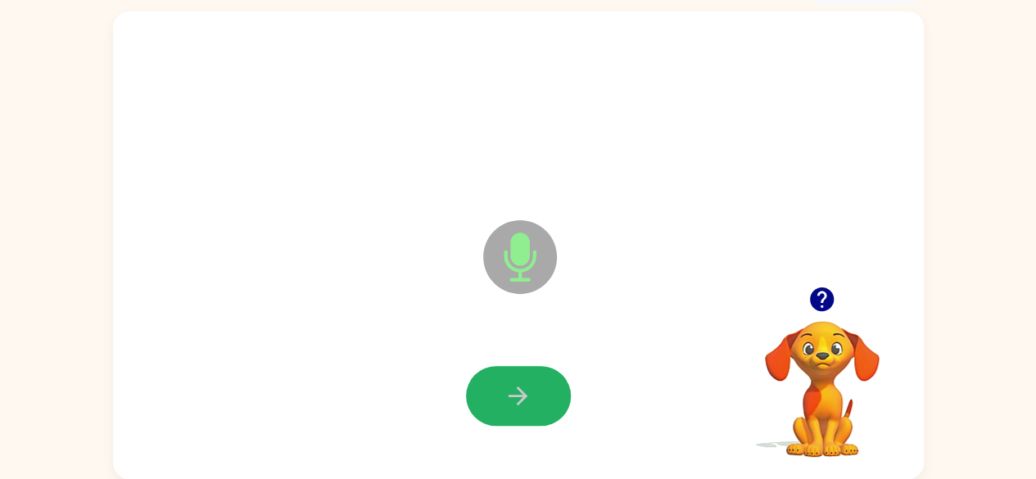
click at [514, 389] on icon "button" at bounding box center [518, 396] width 29 height 29
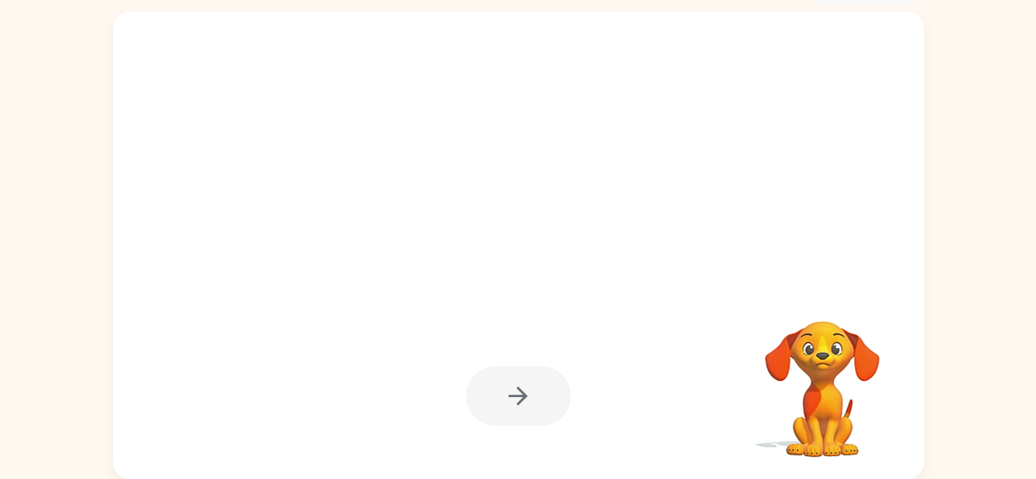
click at [517, 387] on div at bounding box center [518, 396] width 105 height 60
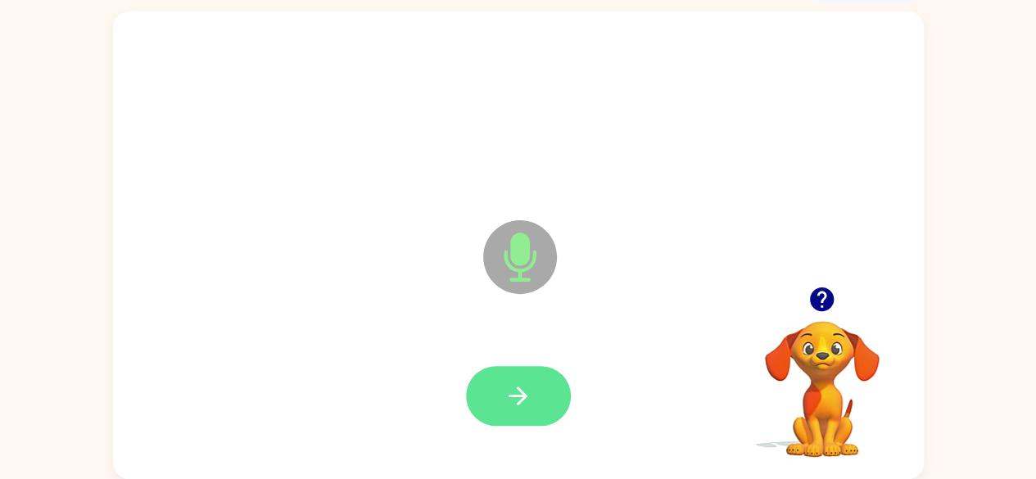
click at [517, 386] on icon "button" at bounding box center [518, 396] width 29 height 29
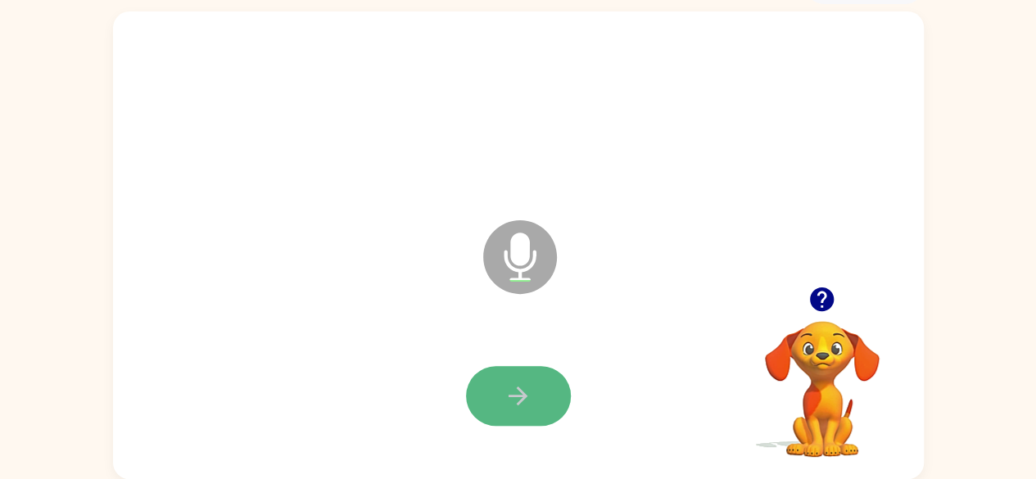
click at [516, 404] on icon "button" at bounding box center [518, 396] width 19 height 19
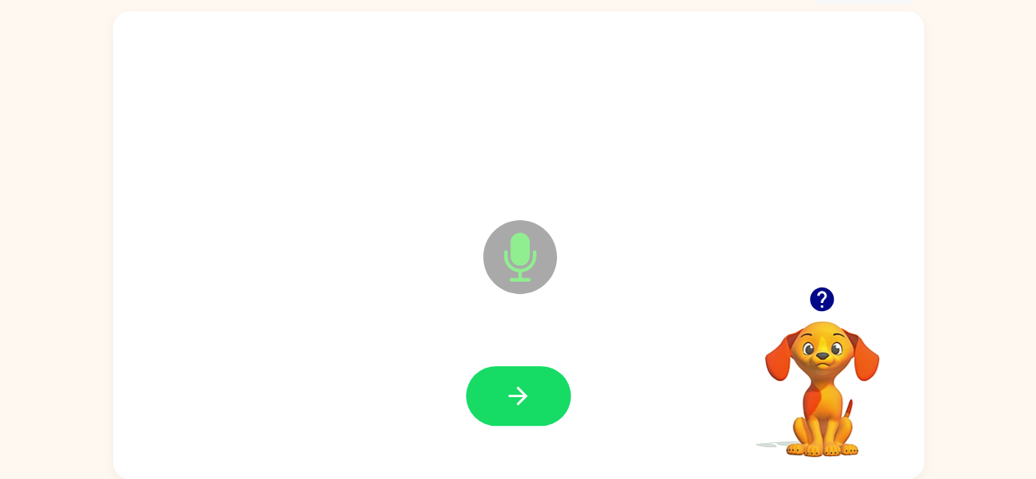
click at [548, 389] on button "button" at bounding box center [518, 396] width 105 height 60
click at [535, 396] on button "button" at bounding box center [518, 396] width 105 height 60
click at [535, 395] on button "button" at bounding box center [518, 396] width 105 height 60
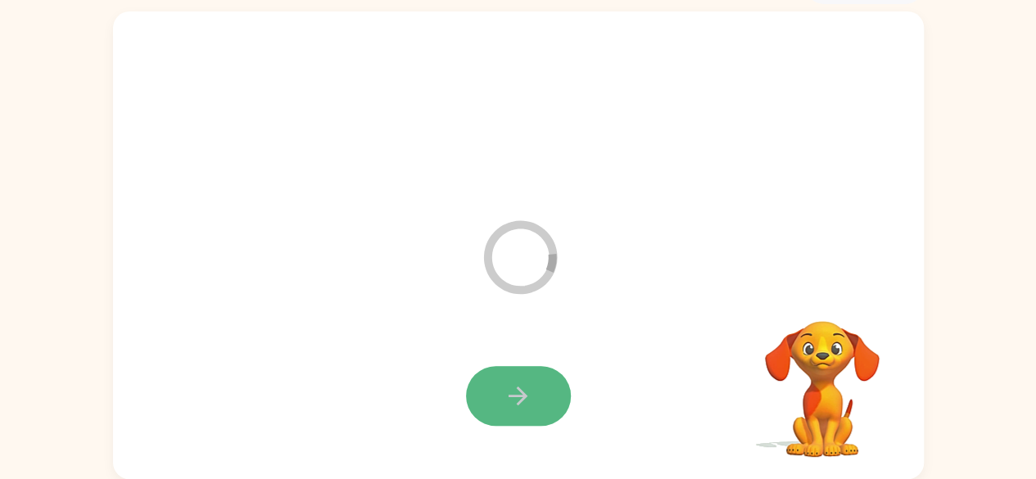
click at [532, 376] on button "button" at bounding box center [518, 396] width 105 height 60
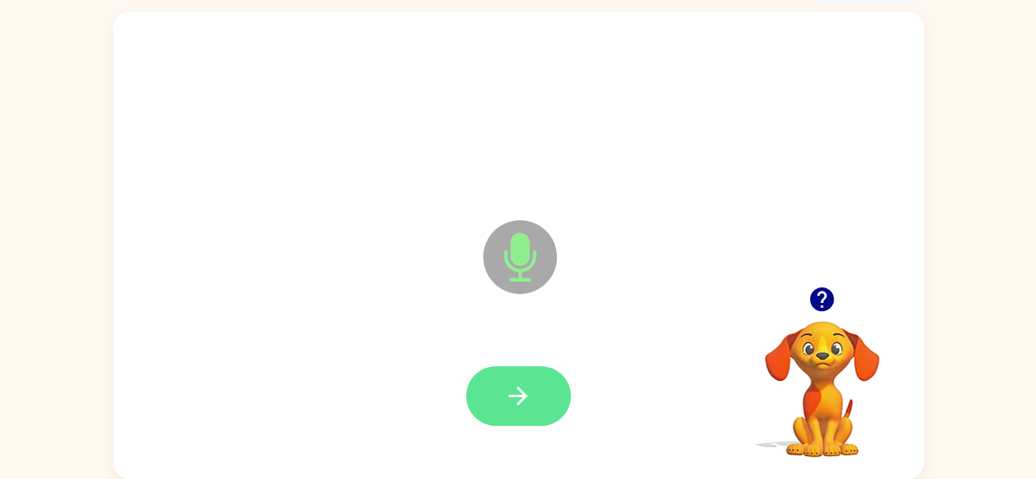
click at [532, 384] on button "button" at bounding box center [518, 396] width 105 height 60
click at [523, 391] on icon "button" at bounding box center [518, 396] width 29 height 29
click at [537, 402] on button "button" at bounding box center [518, 396] width 105 height 60
click at [543, 405] on button "button" at bounding box center [518, 396] width 105 height 60
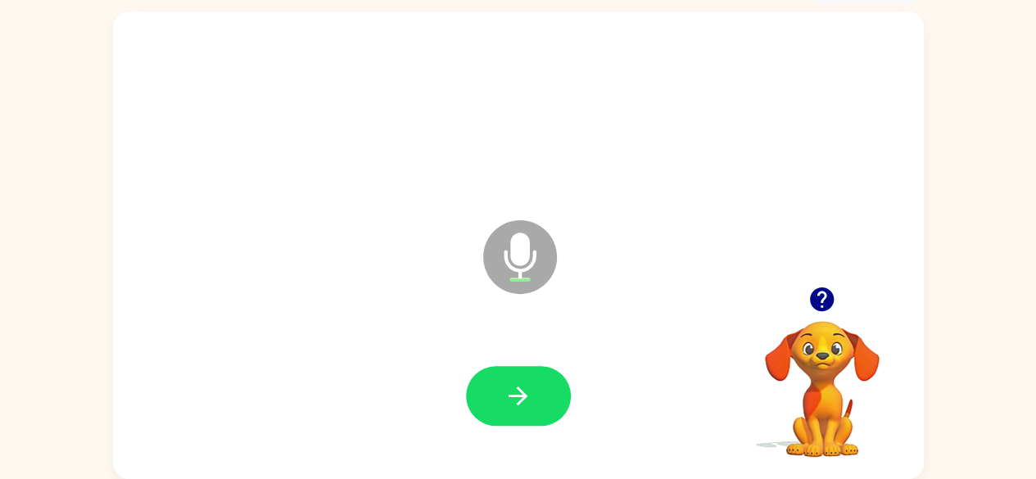
click at [820, 297] on icon "button" at bounding box center [822, 299] width 24 height 24
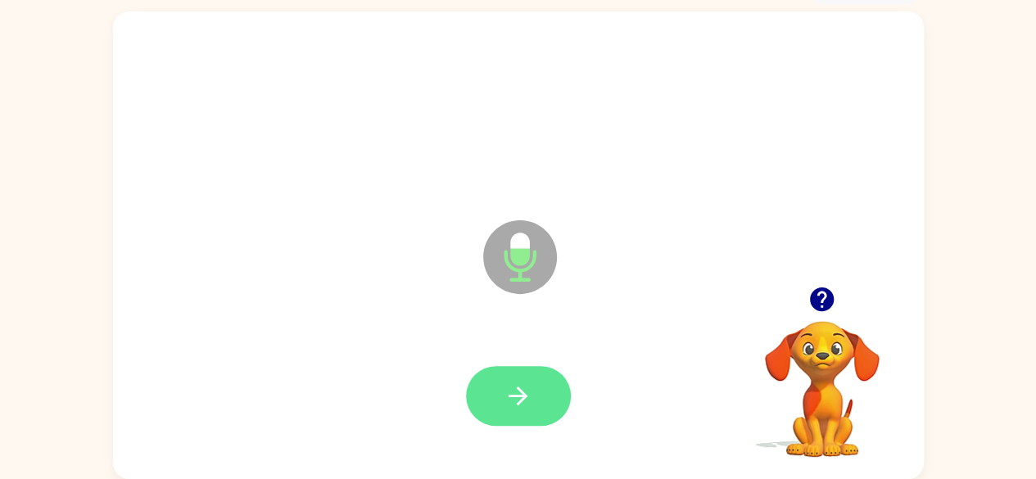
click at [521, 387] on icon "button" at bounding box center [518, 396] width 29 height 29
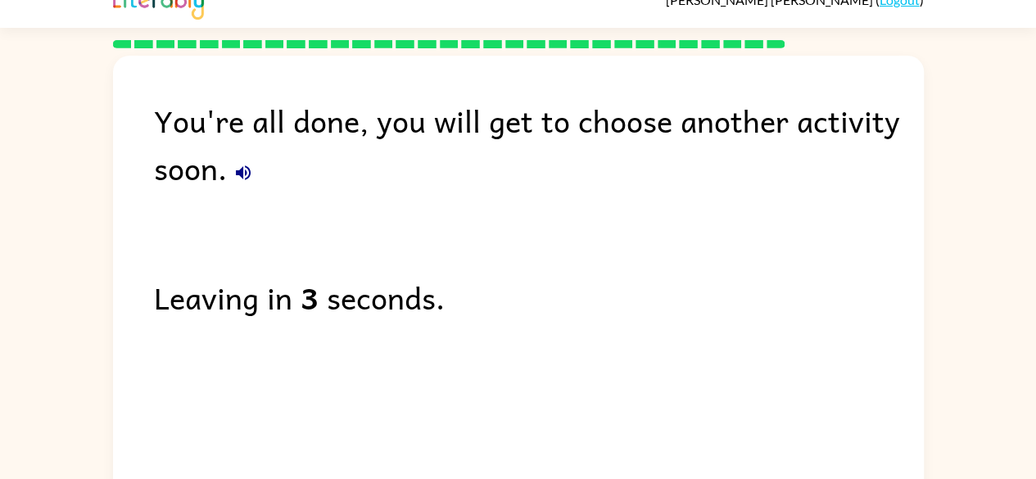
scroll to position [0, 0]
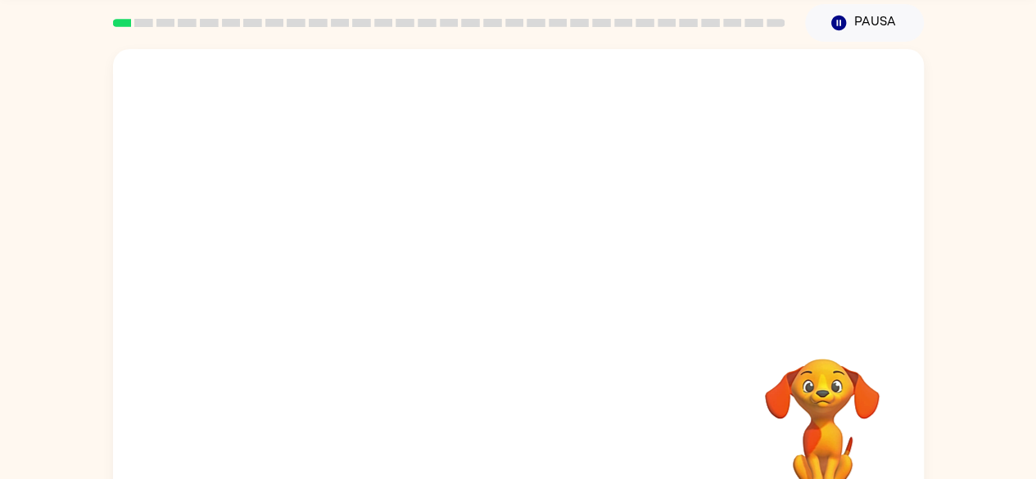
scroll to position [97, 0]
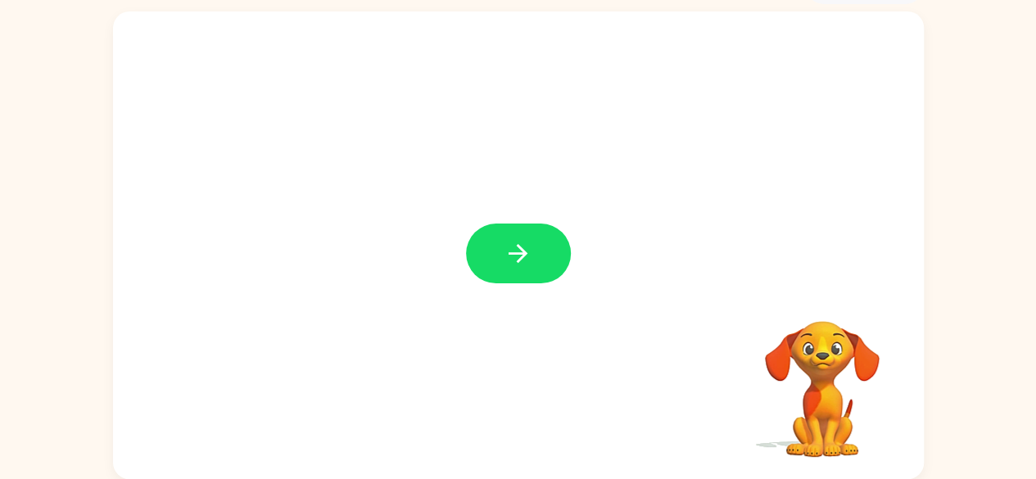
click at [704, 214] on div at bounding box center [518, 245] width 811 height 468
click at [505, 256] on icon "button" at bounding box center [518, 253] width 29 height 29
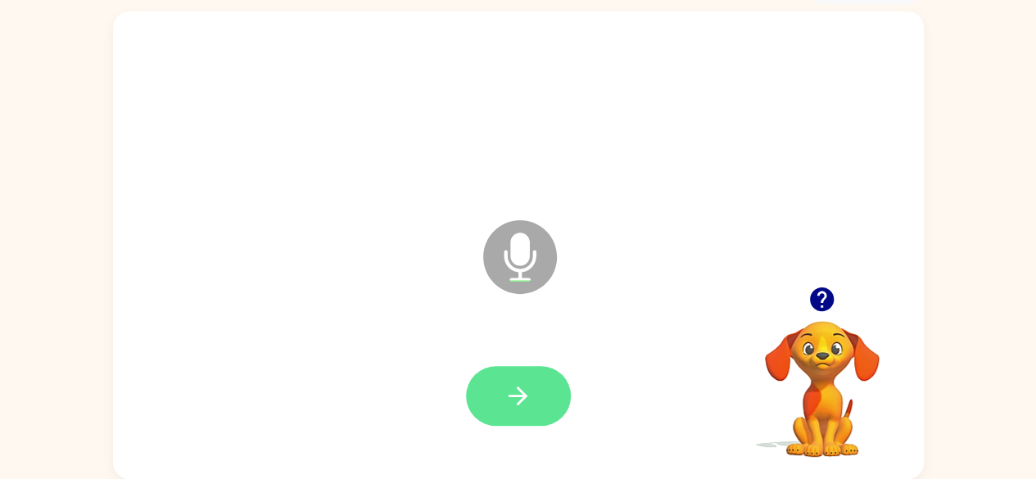
click at [524, 396] on icon "button" at bounding box center [518, 396] width 19 height 19
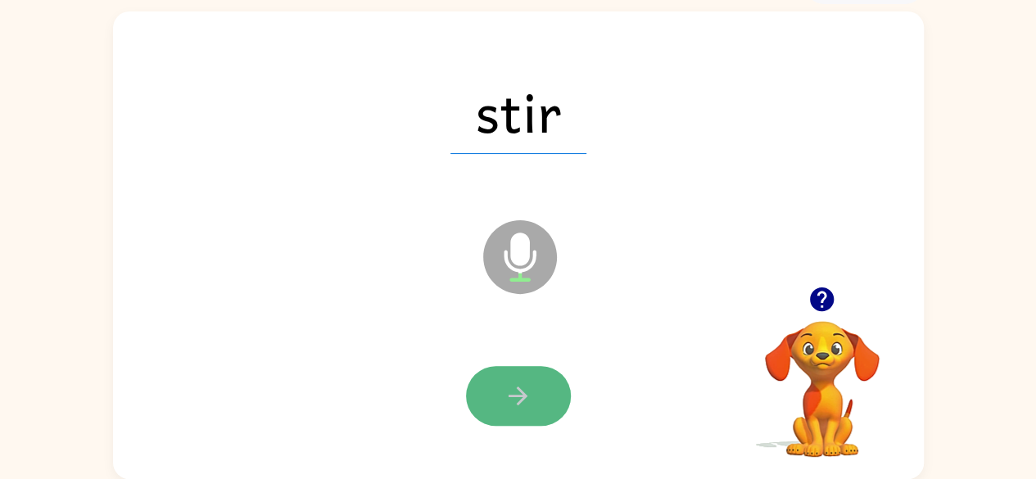
click at [550, 407] on button "button" at bounding box center [518, 396] width 105 height 60
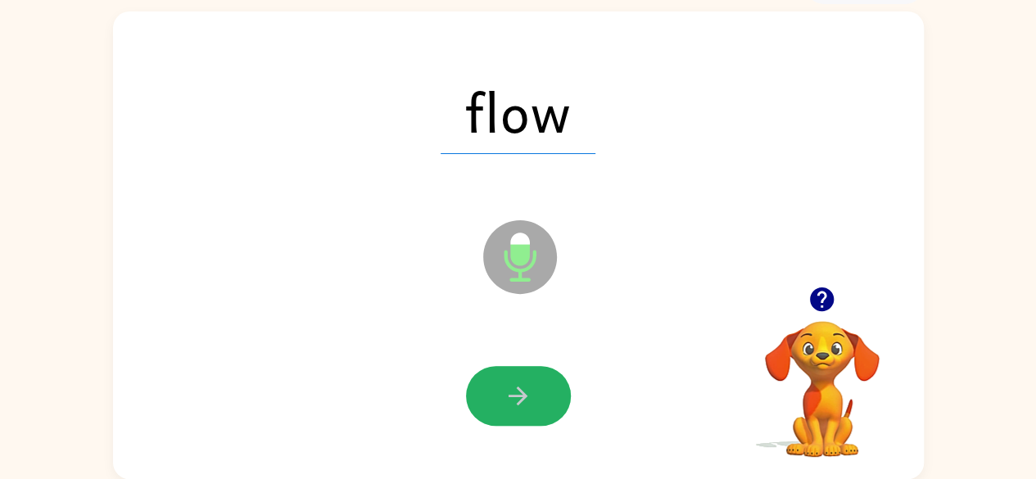
click at [544, 405] on button "button" at bounding box center [518, 396] width 105 height 60
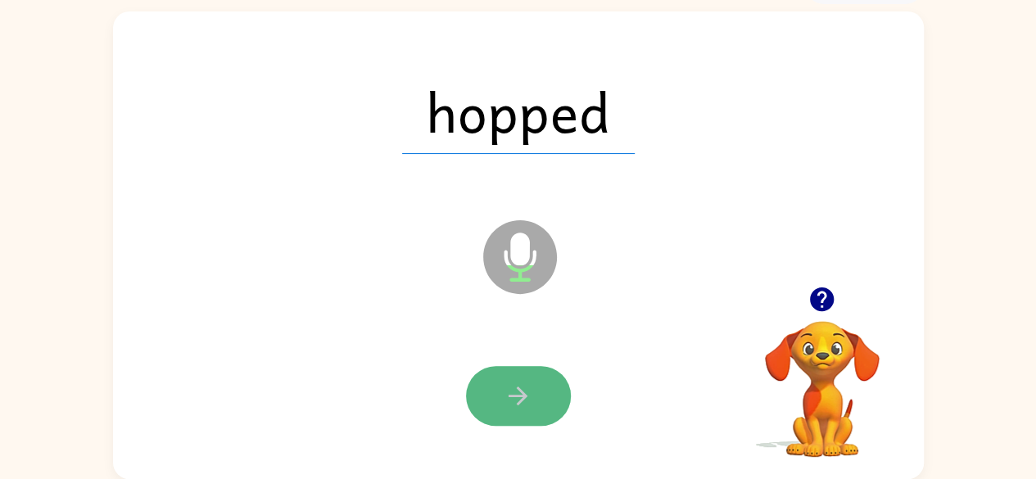
click at [509, 384] on icon "button" at bounding box center [518, 396] width 29 height 29
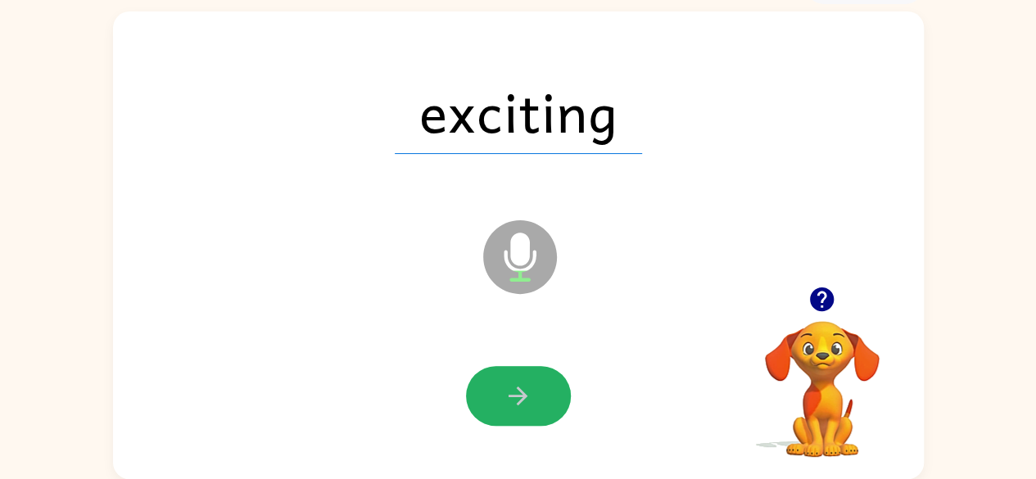
click at [509, 384] on icon "button" at bounding box center [518, 396] width 29 height 29
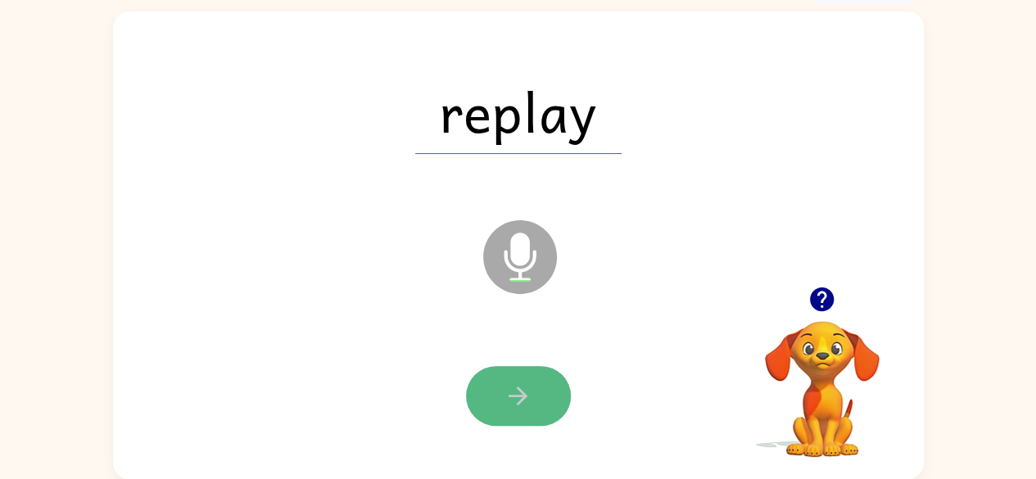
click at [519, 383] on icon "button" at bounding box center [518, 396] width 29 height 29
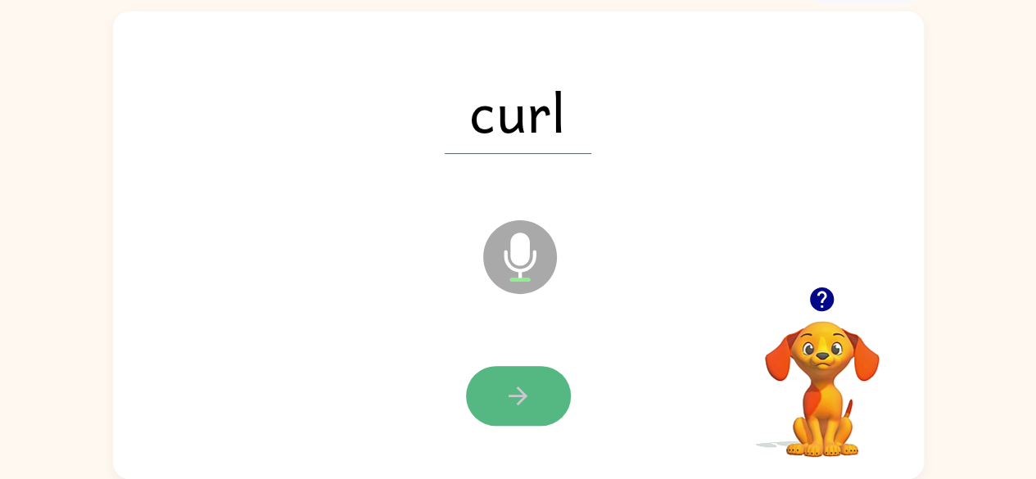
click at [542, 392] on button "button" at bounding box center [518, 396] width 105 height 60
click at [508, 400] on icon "button" at bounding box center [518, 396] width 29 height 29
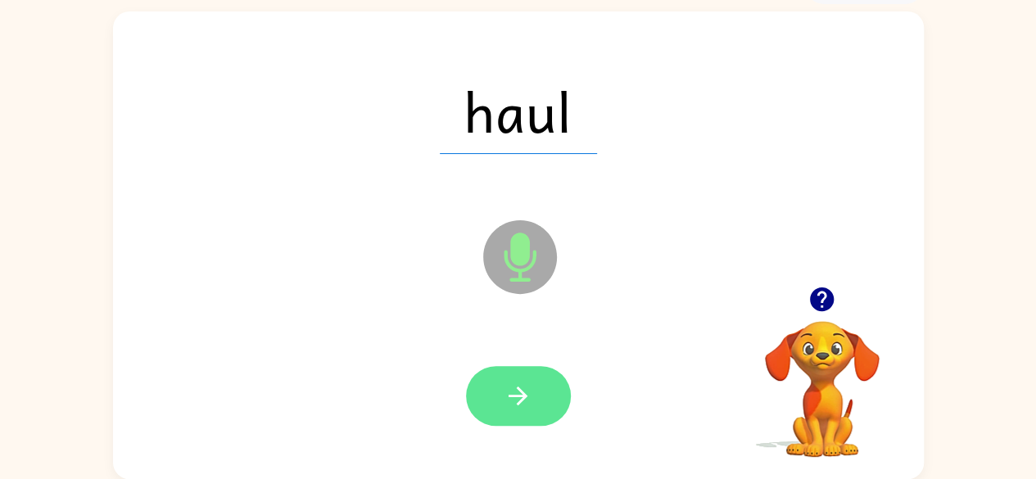
click at [536, 398] on button "button" at bounding box center [518, 396] width 105 height 60
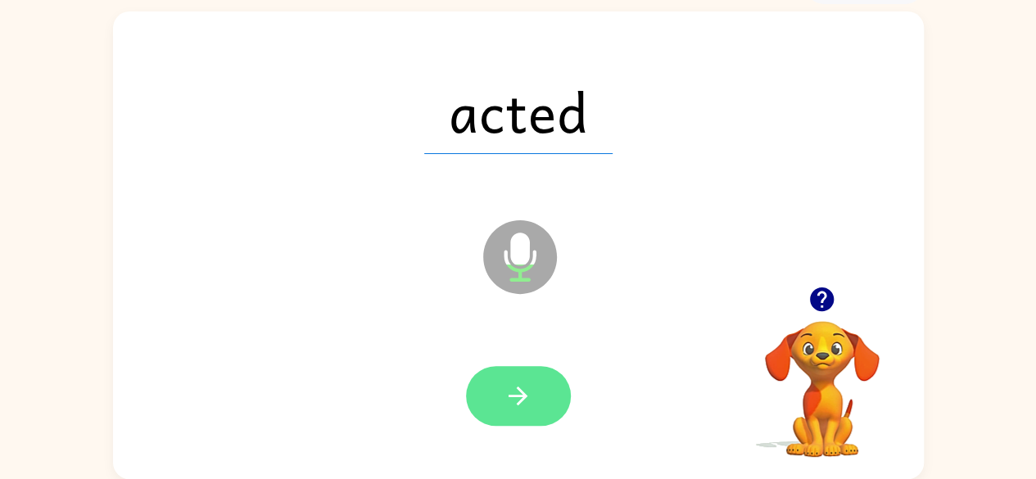
click at [531, 409] on icon "button" at bounding box center [518, 396] width 29 height 29
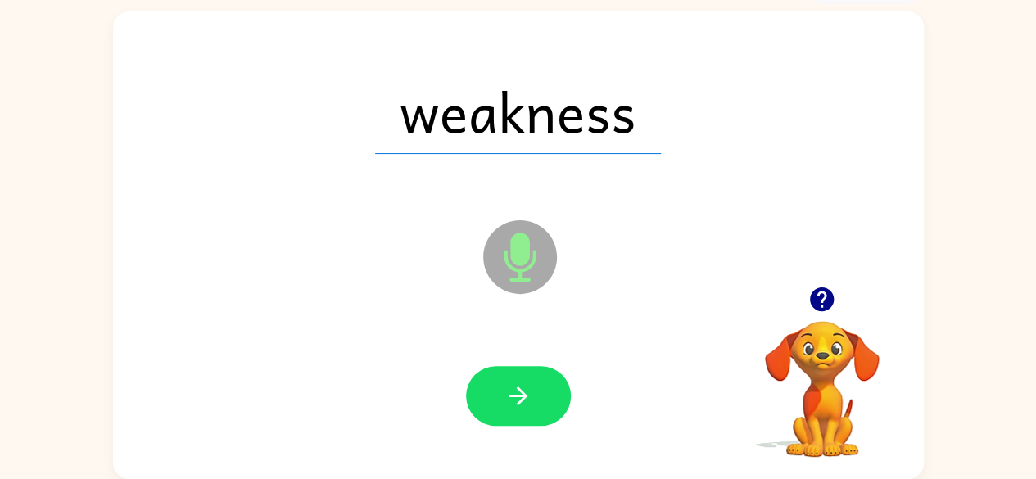
click at [522, 392] on icon "button" at bounding box center [518, 396] width 29 height 29
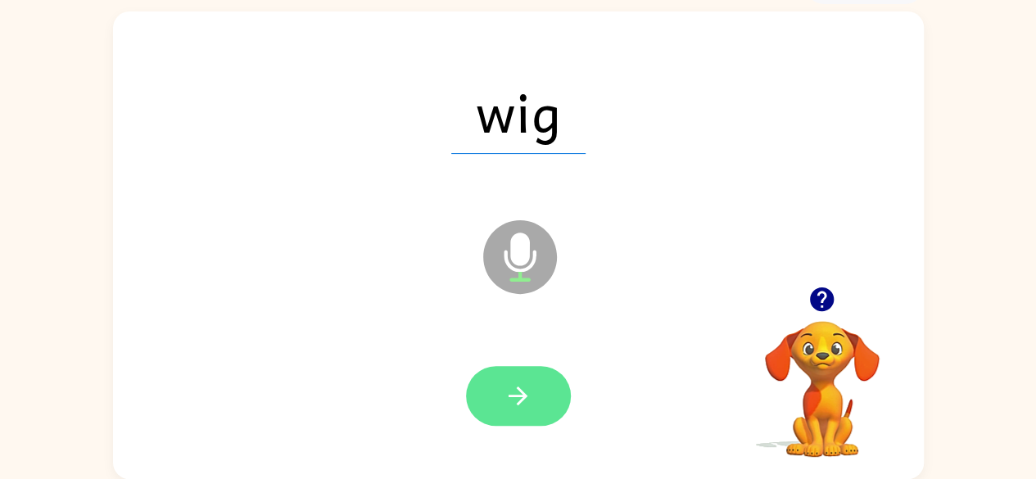
click at [541, 396] on button "button" at bounding box center [518, 396] width 105 height 60
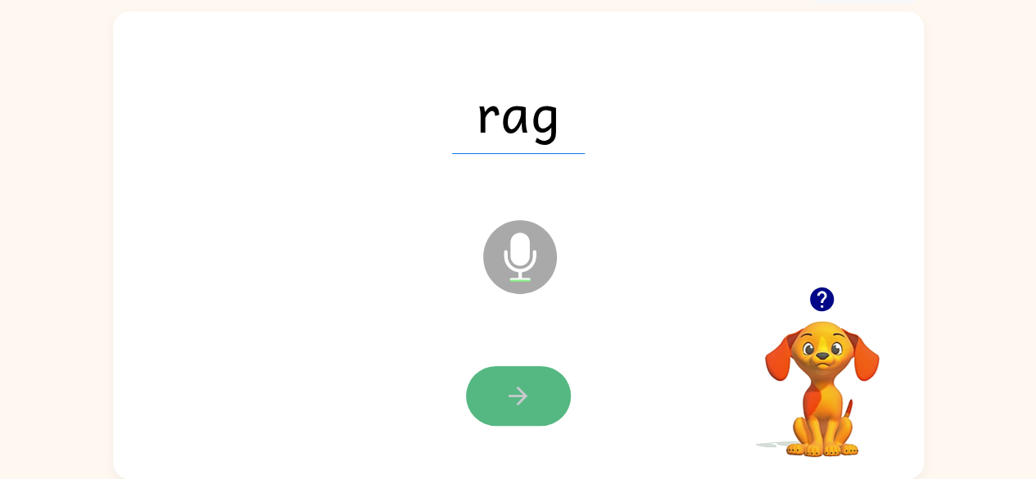
click at [516, 405] on icon "button" at bounding box center [518, 396] width 29 height 29
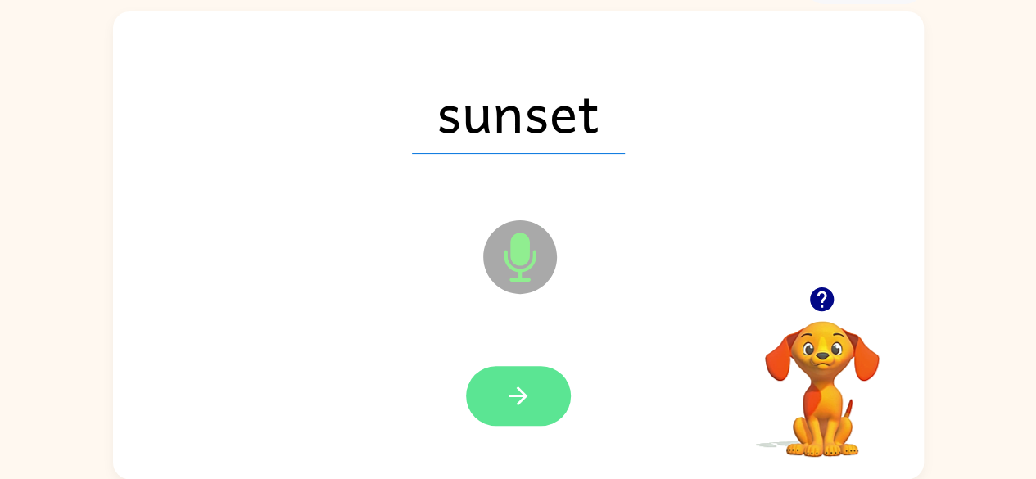
click at [524, 411] on button "button" at bounding box center [518, 396] width 105 height 60
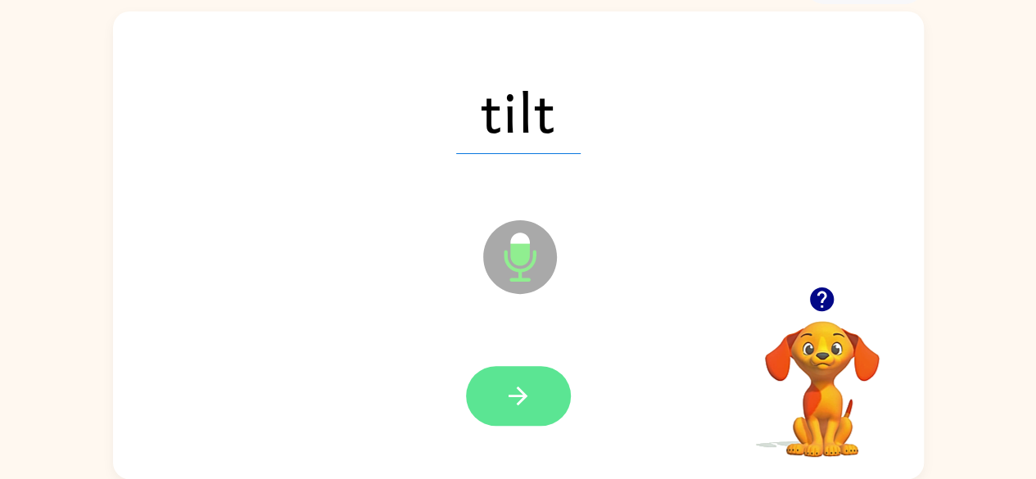
click at [501, 389] on button "button" at bounding box center [518, 396] width 105 height 60
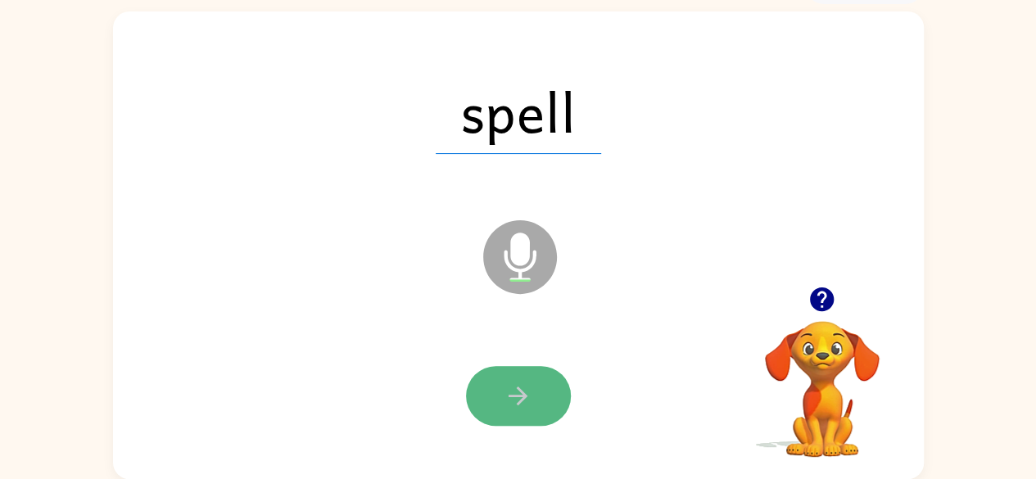
click at [514, 403] on icon "button" at bounding box center [518, 396] width 29 height 29
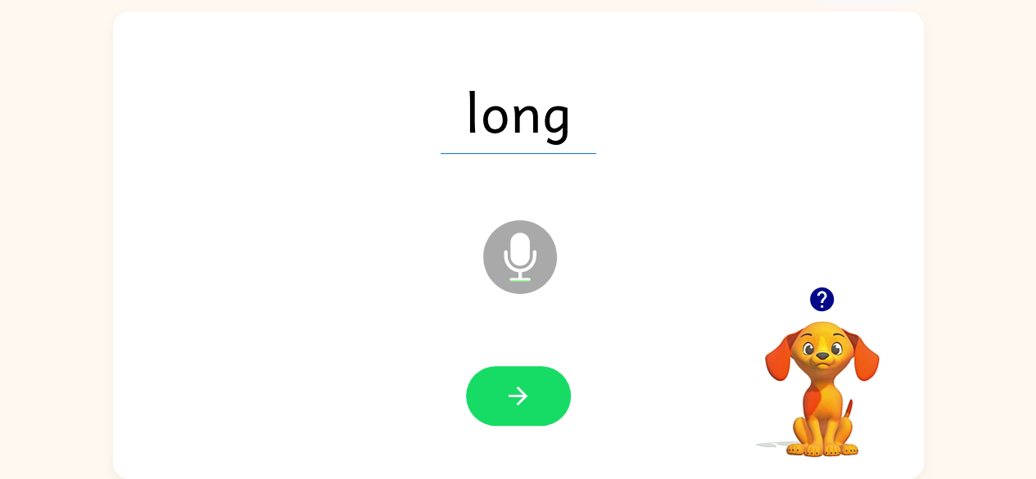
click at [509, 398] on icon "button" at bounding box center [518, 396] width 29 height 29
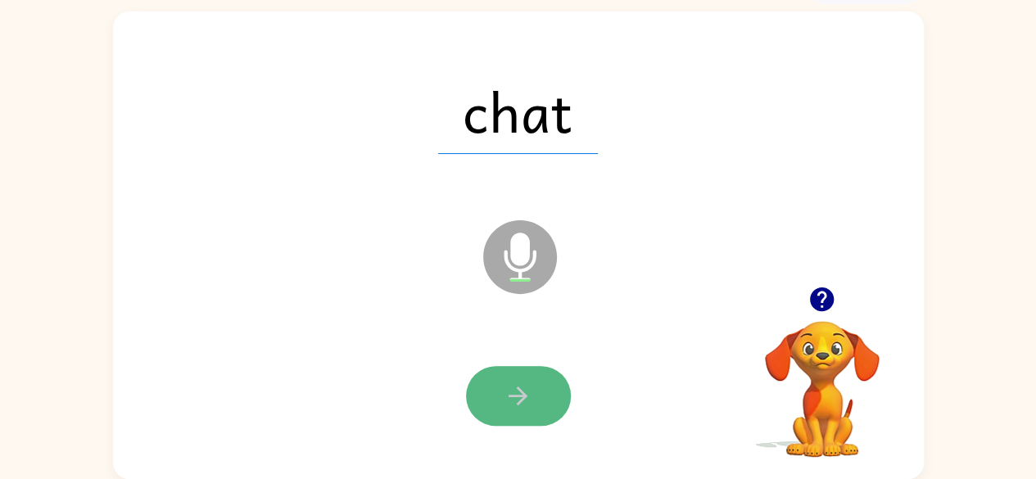
click at [524, 388] on icon "button" at bounding box center [518, 396] width 29 height 29
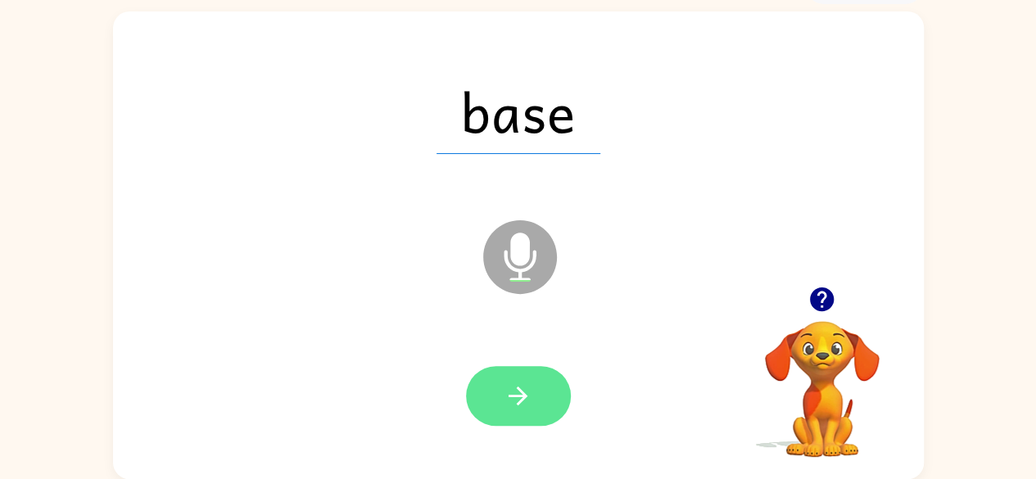
click at [526, 382] on icon "button" at bounding box center [518, 396] width 29 height 29
click at [523, 401] on icon "button" at bounding box center [518, 396] width 29 height 29
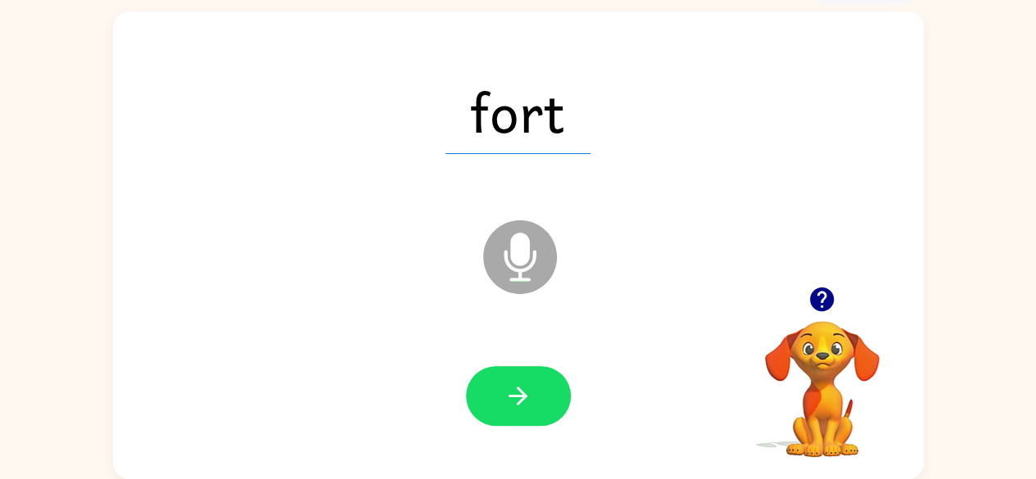
click at [509, 397] on icon "button" at bounding box center [518, 396] width 29 height 29
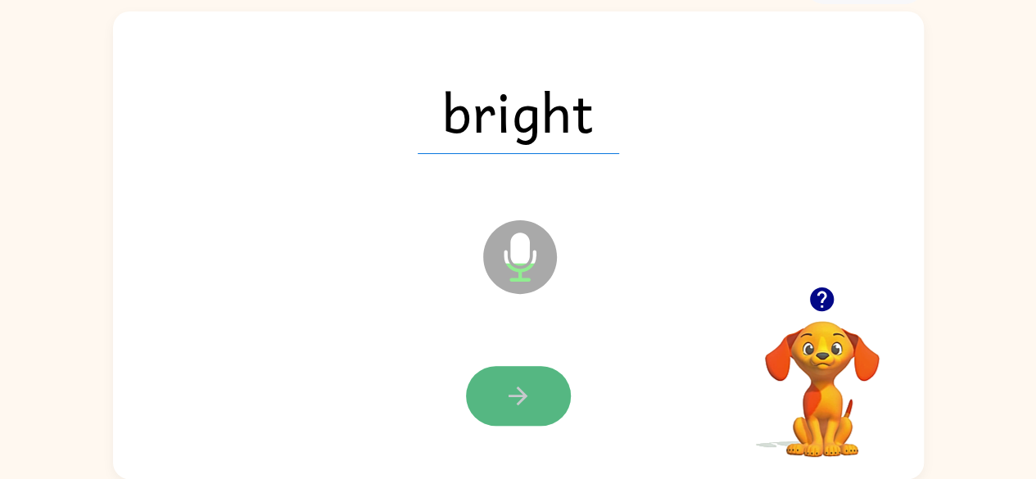
click at [544, 386] on button "button" at bounding box center [518, 396] width 105 height 60
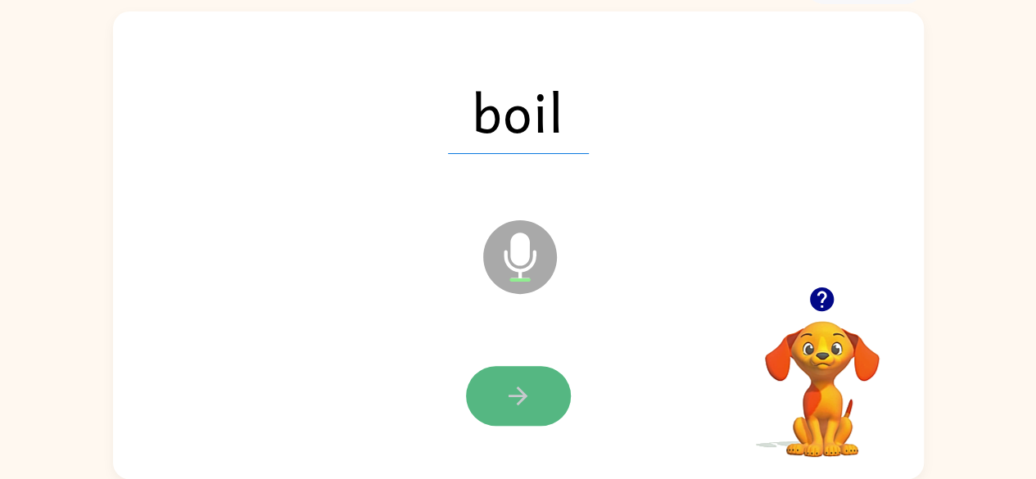
click at [514, 409] on icon "button" at bounding box center [518, 396] width 29 height 29
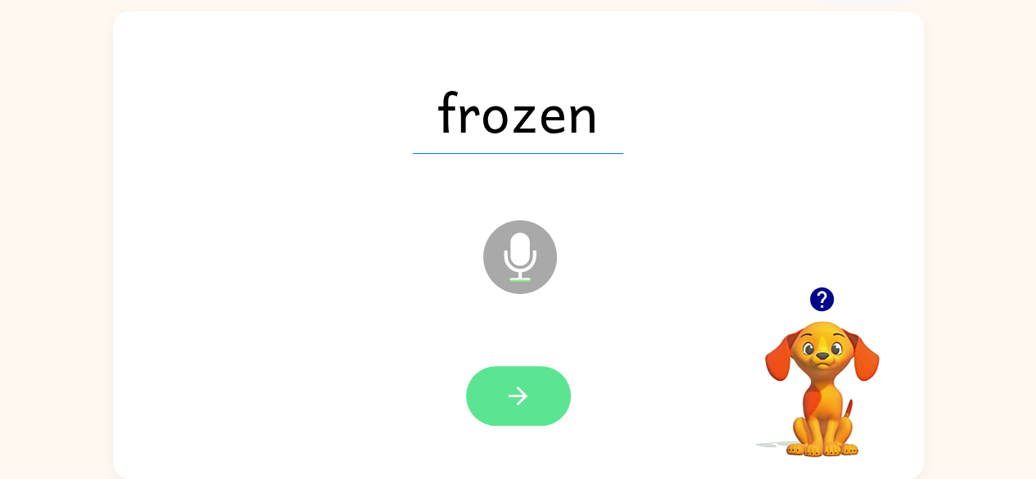
click at [513, 402] on icon "button" at bounding box center [518, 396] width 29 height 29
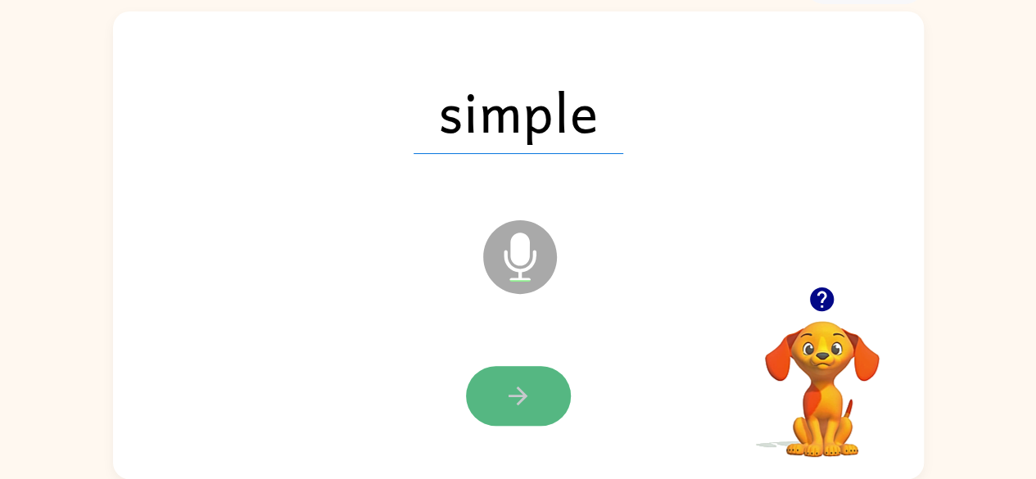
click at [493, 402] on button "button" at bounding box center [518, 396] width 105 height 60
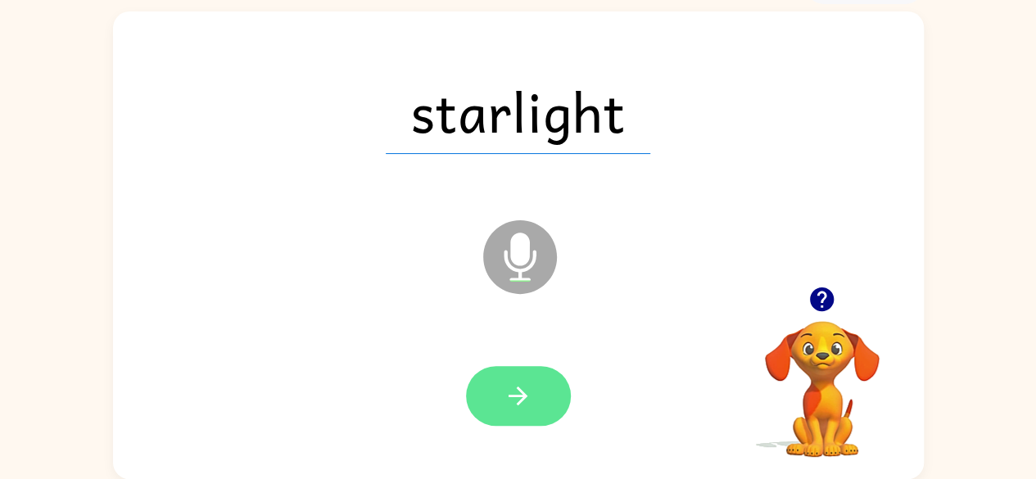
click at [537, 395] on button "button" at bounding box center [518, 396] width 105 height 60
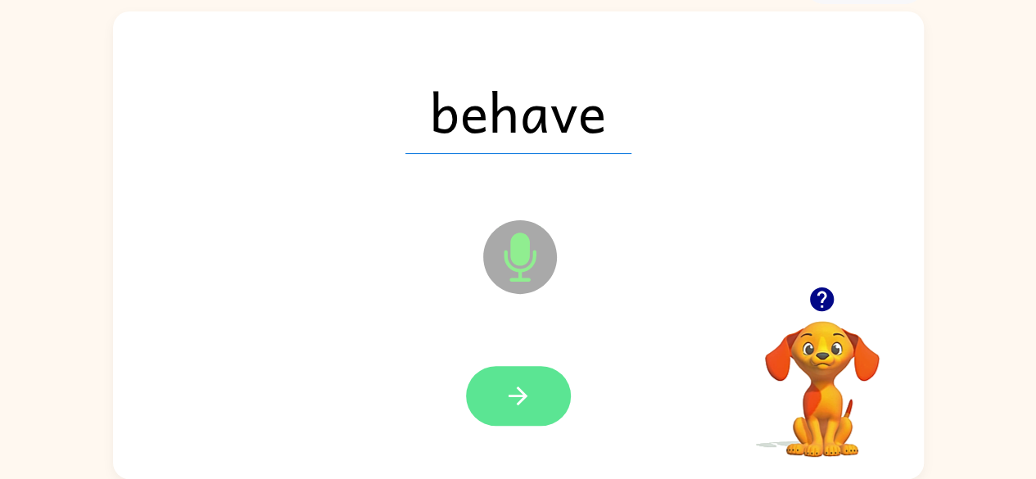
click at [513, 387] on icon "button" at bounding box center [518, 396] width 29 height 29
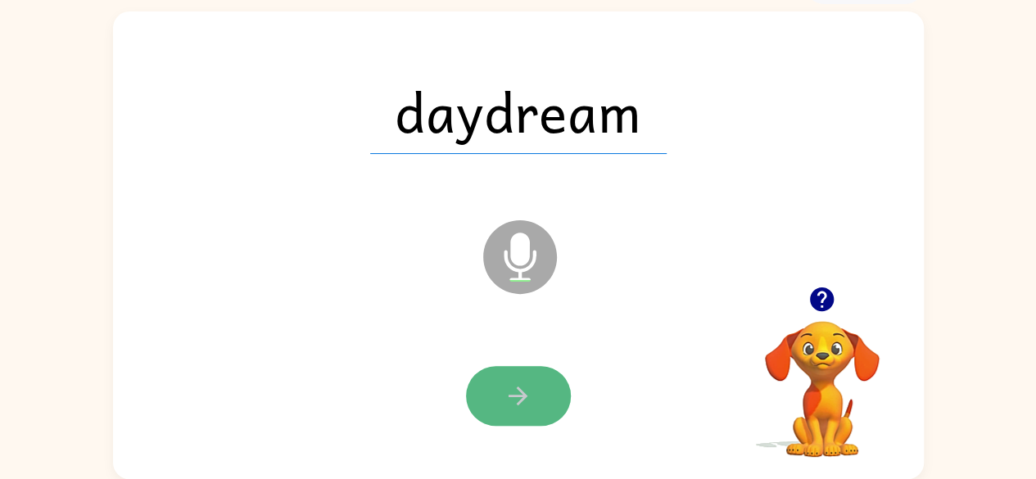
click at [532, 387] on icon "button" at bounding box center [518, 396] width 29 height 29
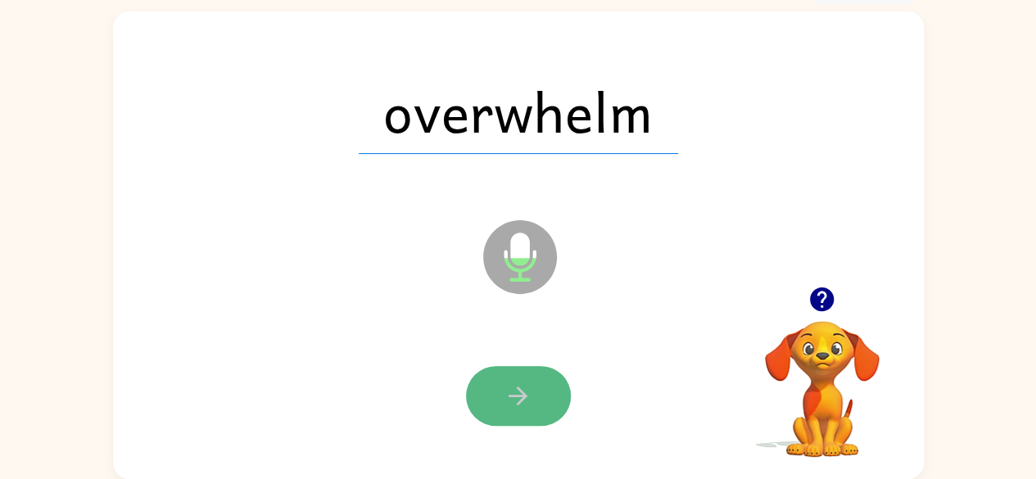
click at [523, 396] on icon "button" at bounding box center [518, 396] width 19 height 19
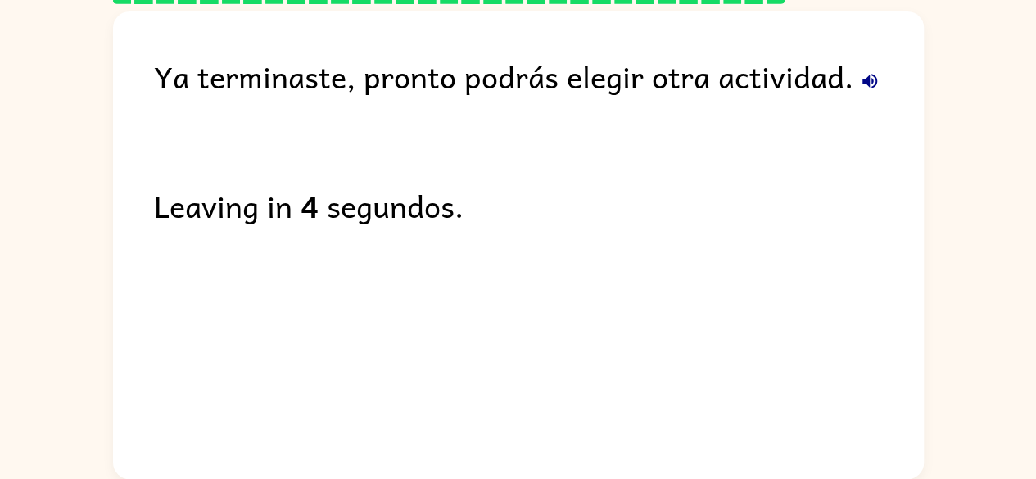
scroll to position [0, 0]
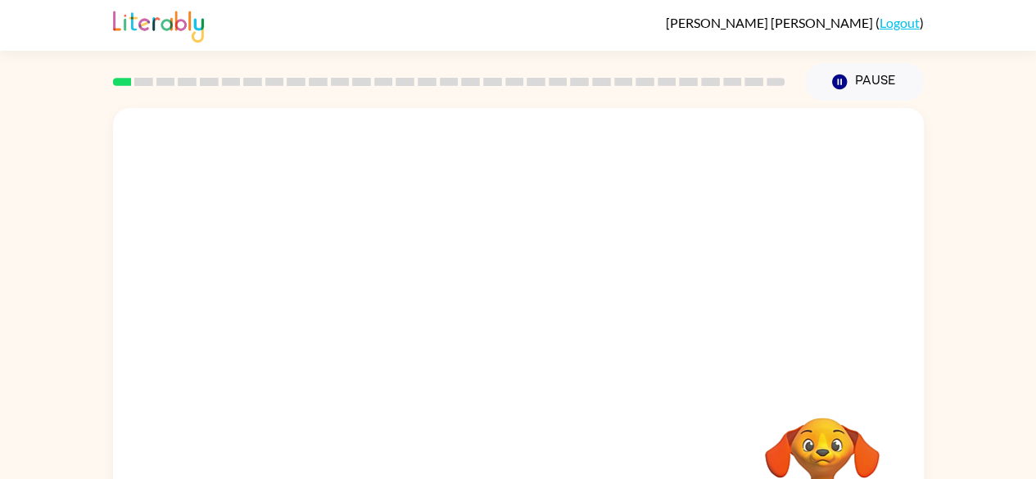
scroll to position [97, 0]
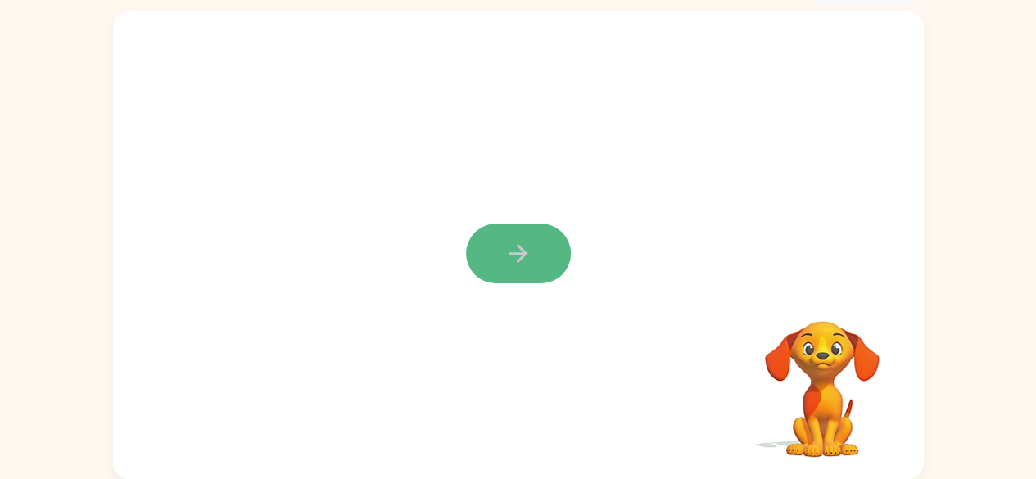
click at [530, 251] on icon "button" at bounding box center [518, 253] width 29 height 29
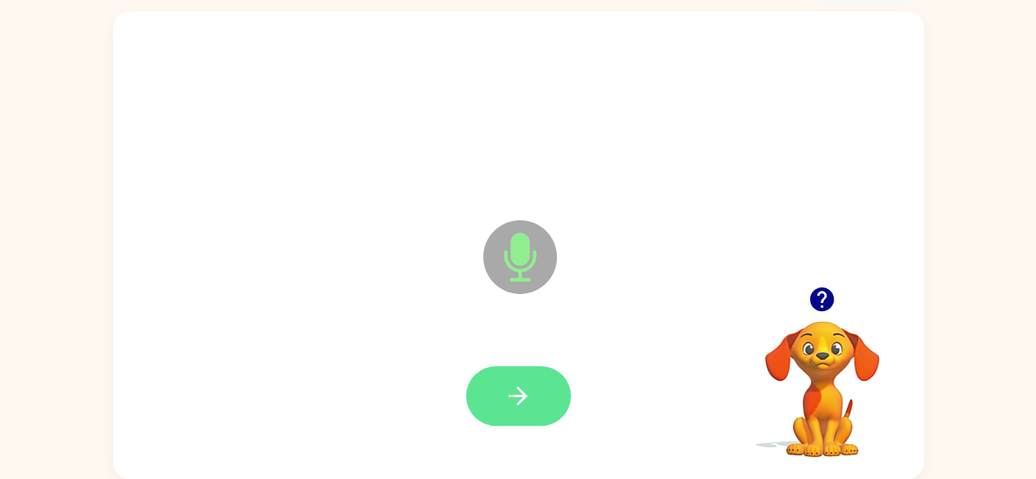
click at [505, 389] on icon "button" at bounding box center [518, 396] width 29 height 29
click at [518, 404] on icon "button" at bounding box center [518, 396] width 19 height 19
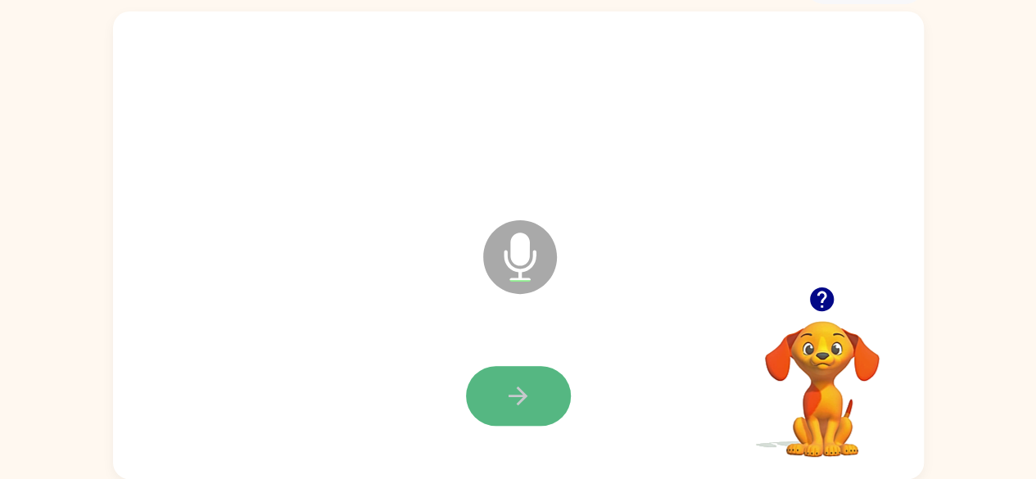
click at [507, 393] on icon "button" at bounding box center [518, 396] width 29 height 29
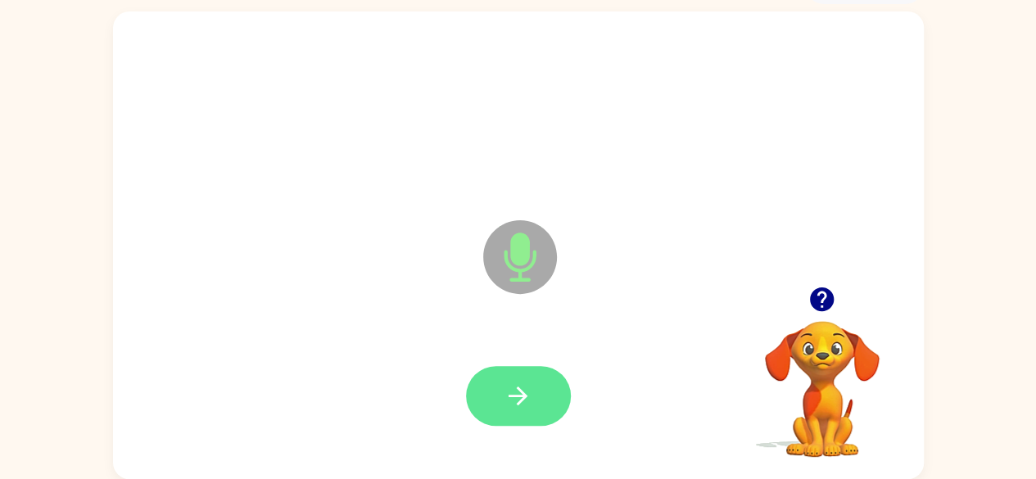
click at [505, 399] on icon "button" at bounding box center [518, 396] width 29 height 29
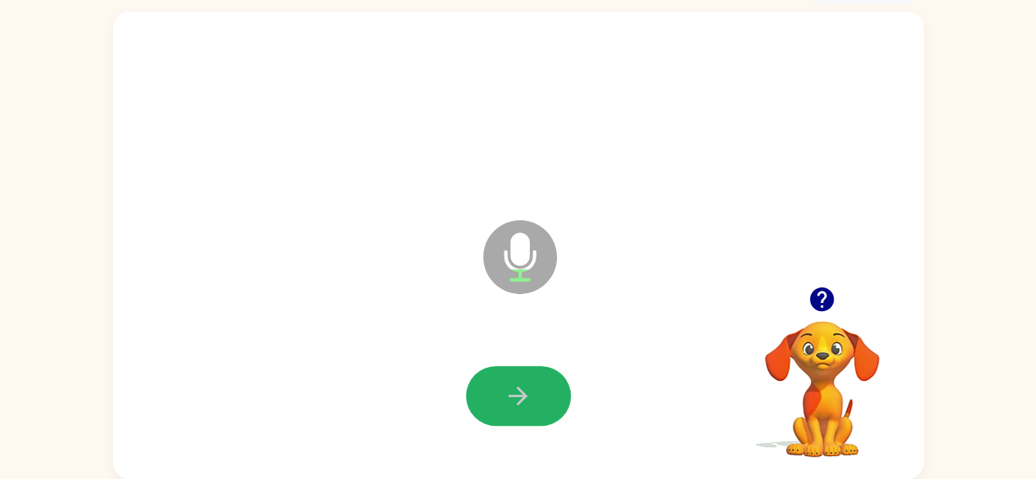
click at [508, 397] on icon "button" at bounding box center [518, 396] width 29 height 29
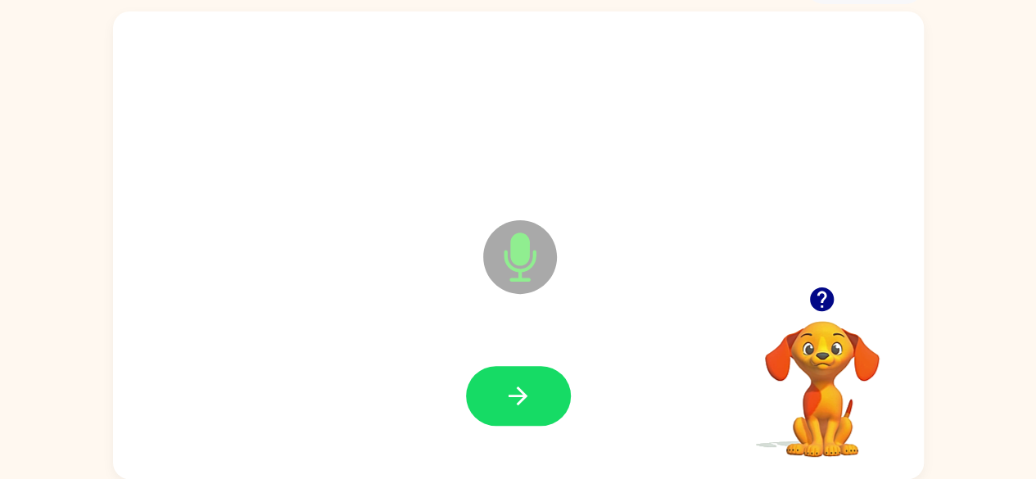
click at [508, 397] on icon "button" at bounding box center [518, 396] width 29 height 29
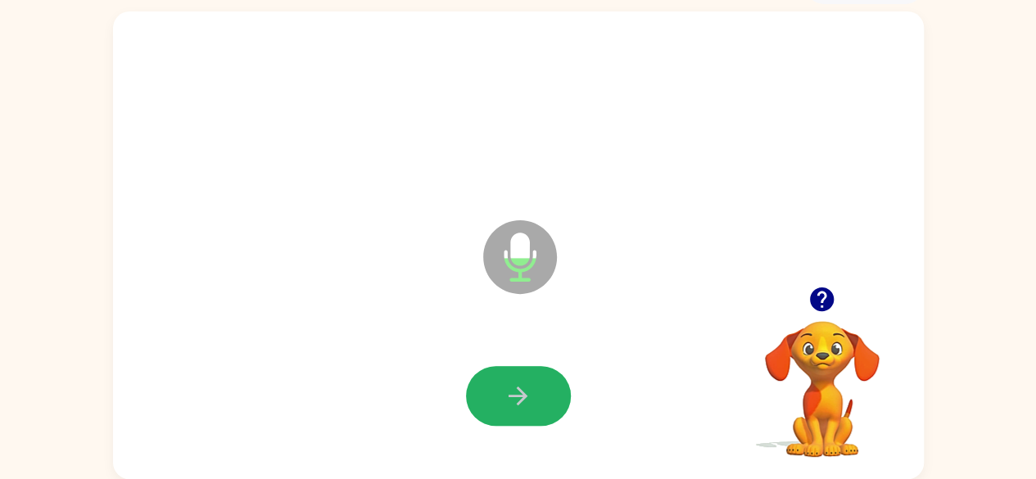
click at [508, 397] on icon "button" at bounding box center [518, 396] width 29 height 29
click at [509, 395] on icon "button" at bounding box center [518, 396] width 19 height 19
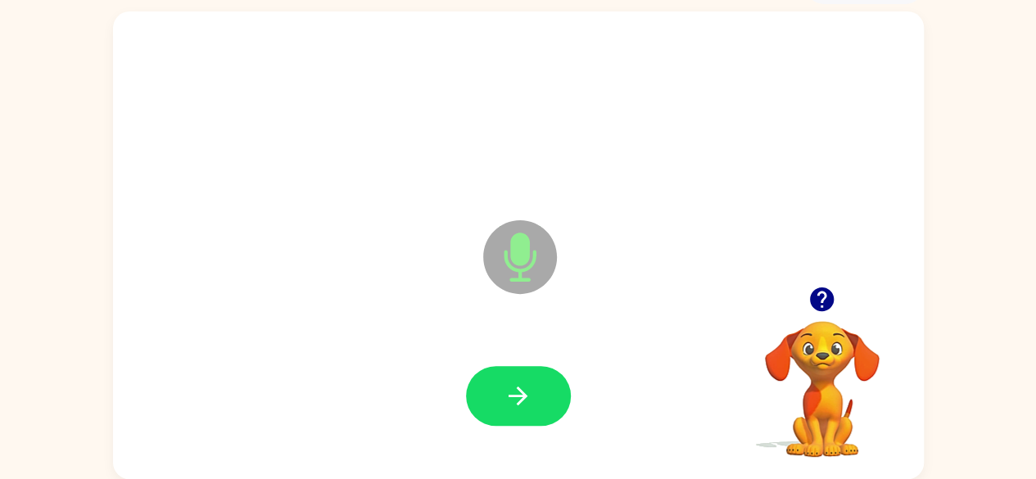
click at [512, 391] on icon "button" at bounding box center [518, 396] width 29 height 29
click at [507, 382] on icon "button" at bounding box center [518, 396] width 29 height 29
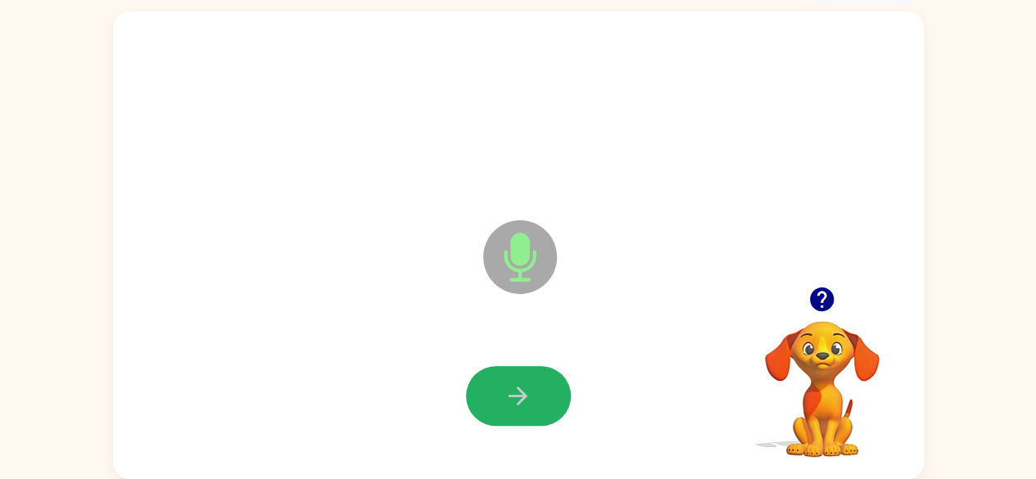
click at [507, 382] on icon "button" at bounding box center [518, 396] width 29 height 29
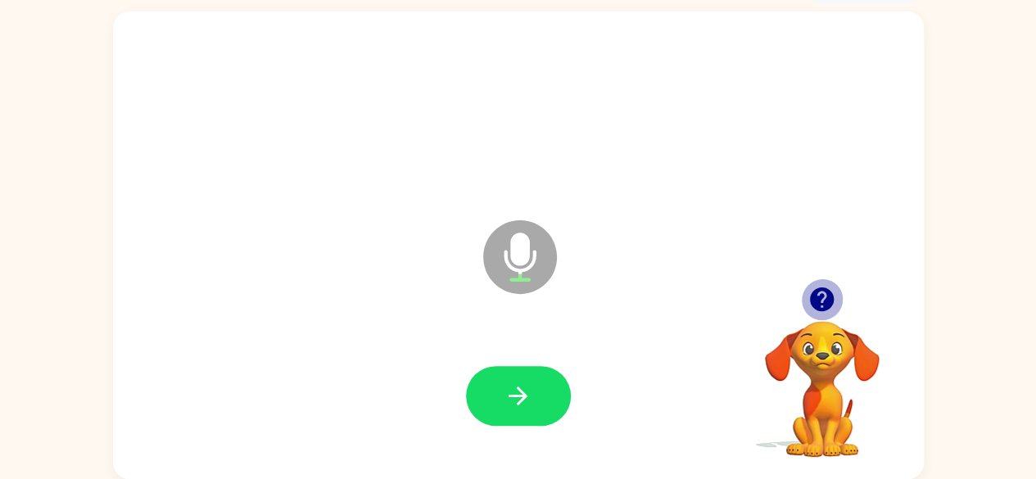
click at [826, 301] on icon "button" at bounding box center [822, 299] width 24 height 24
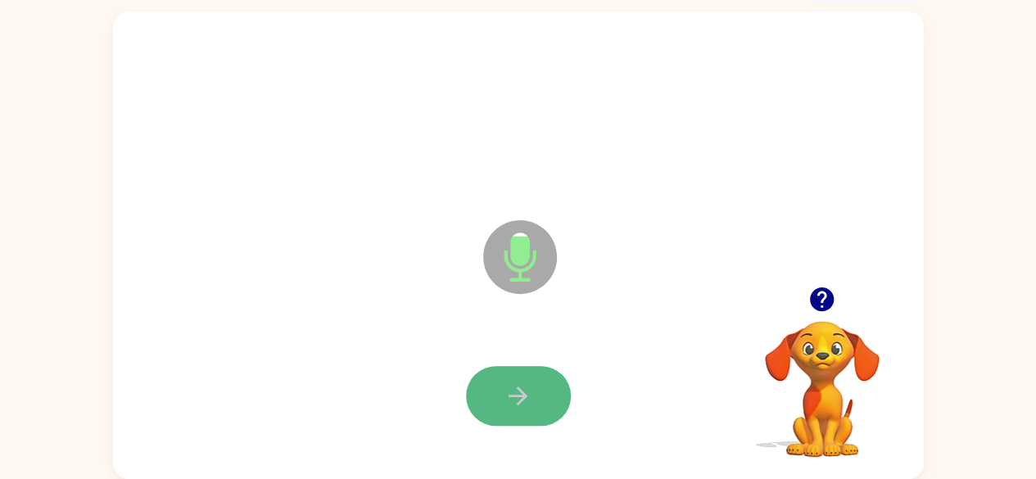
click at [521, 382] on icon "button" at bounding box center [518, 396] width 29 height 29
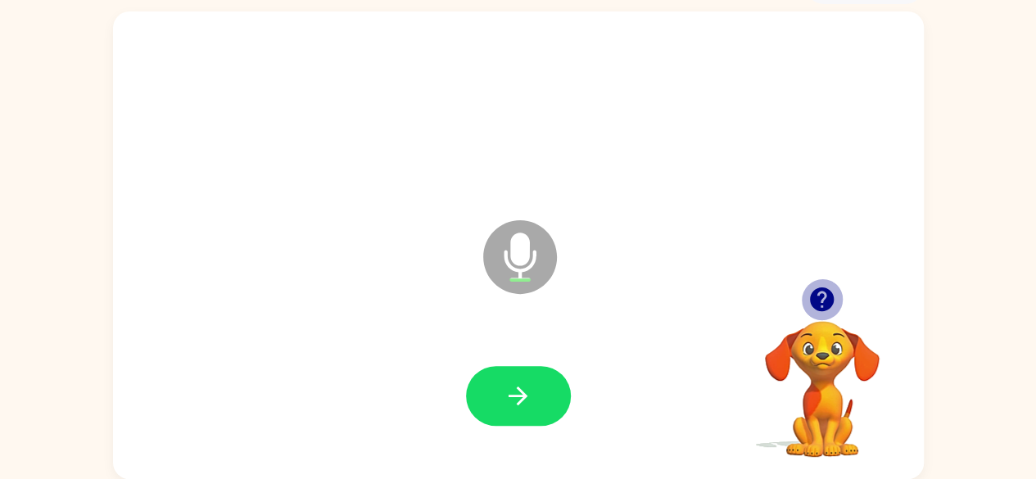
click at [826, 301] on icon "button" at bounding box center [822, 299] width 24 height 24
click at [827, 299] on icon "button" at bounding box center [822, 299] width 24 height 24
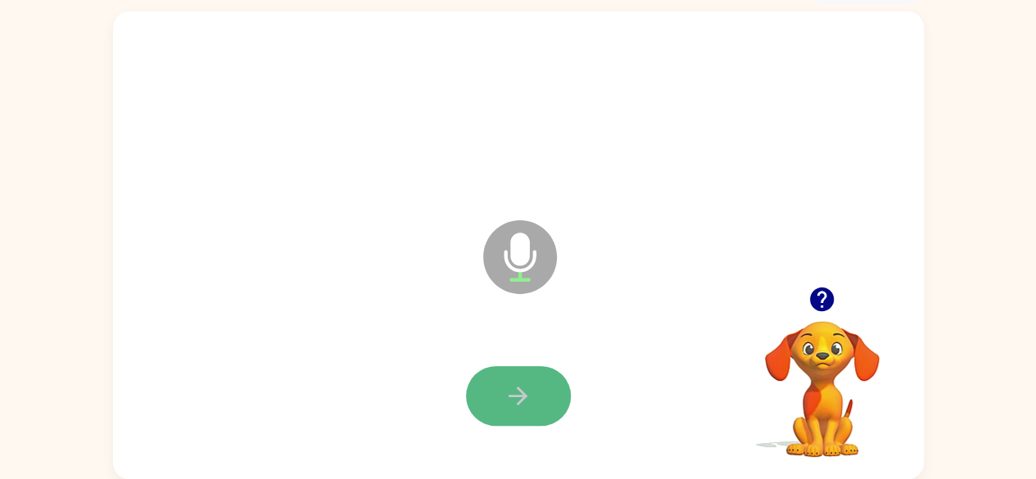
click at [493, 390] on button "button" at bounding box center [518, 396] width 105 height 60
click at [525, 327] on icon "Microphone The Microphone is here when it is your turn to talk" at bounding box center [602, 277] width 246 height 123
click at [505, 378] on button "button" at bounding box center [518, 396] width 105 height 60
click at [505, 393] on icon "button" at bounding box center [518, 396] width 29 height 29
click at [505, 391] on icon "button" at bounding box center [518, 396] width 29 height 29
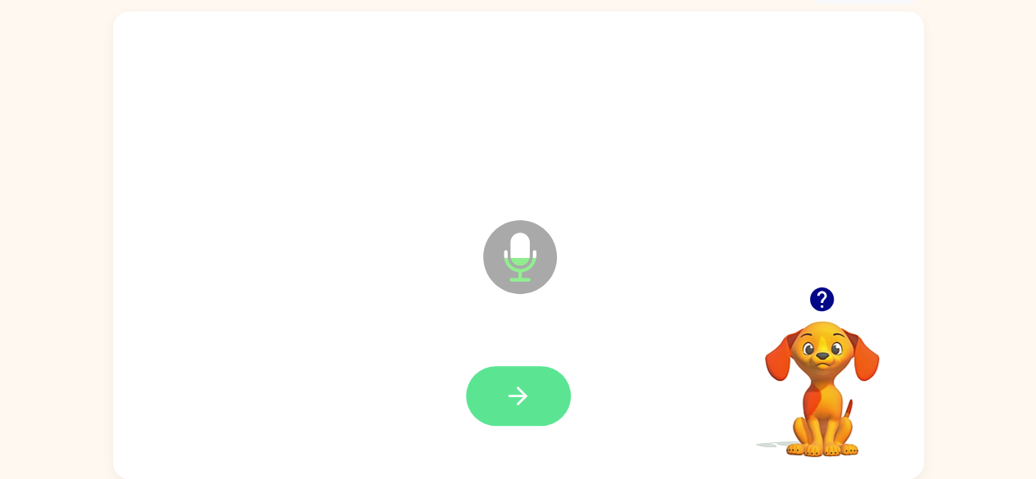
click at [534, 388] on button "button" at bounding box center [518, 396] width 105 height 60
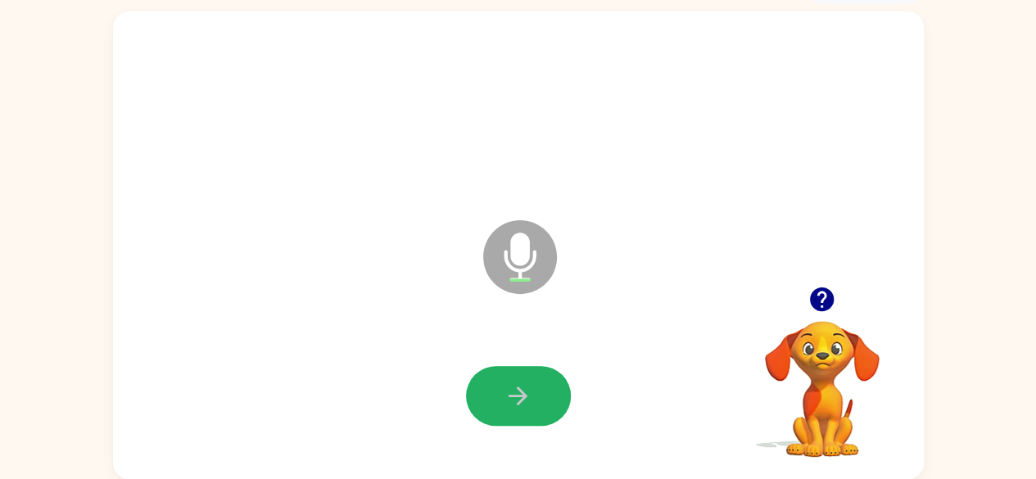
click at [534, 388] on button "button" at bounding box center [518, 396] width 105 height 60
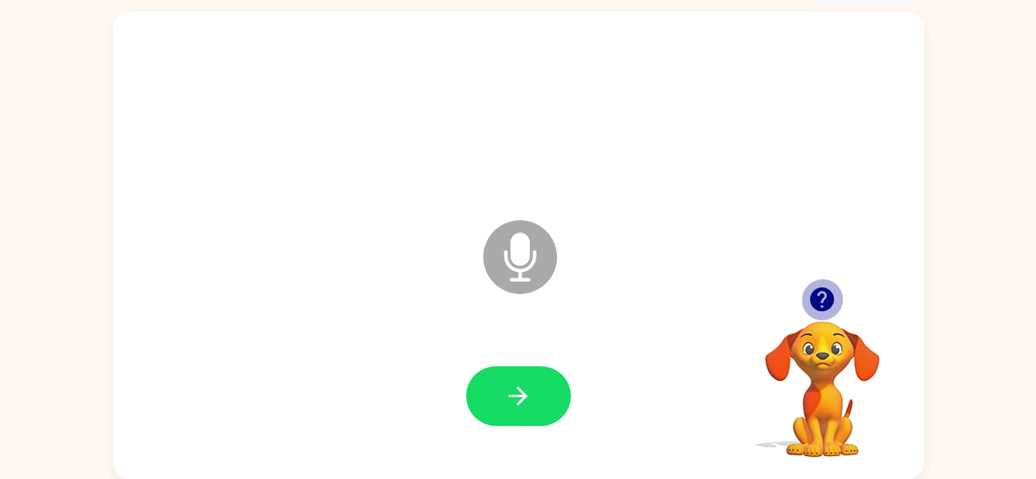
click at [817, 293] on icon "button" at bounding box center [822, 299] width 24 height 24
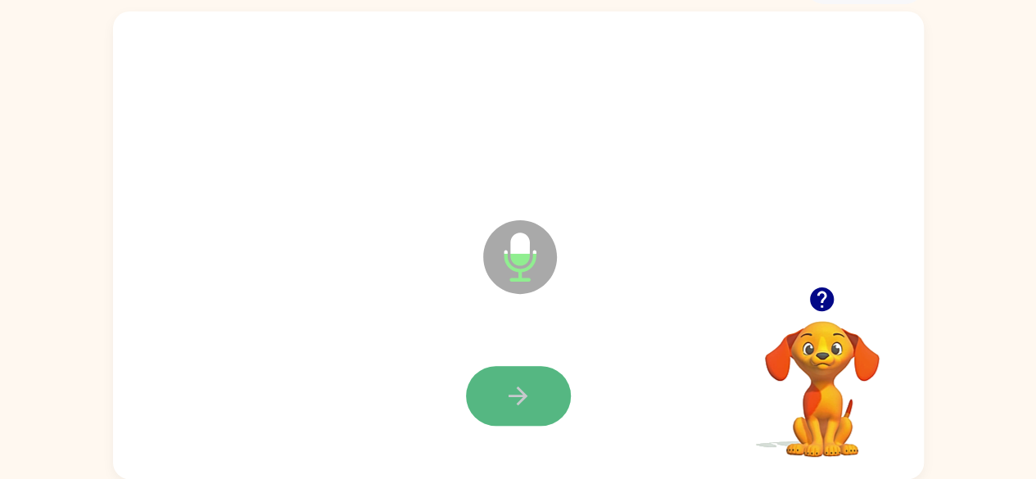
click at [518, 399] on icon "button" at bounding box center [518, 396] width 29 height 29
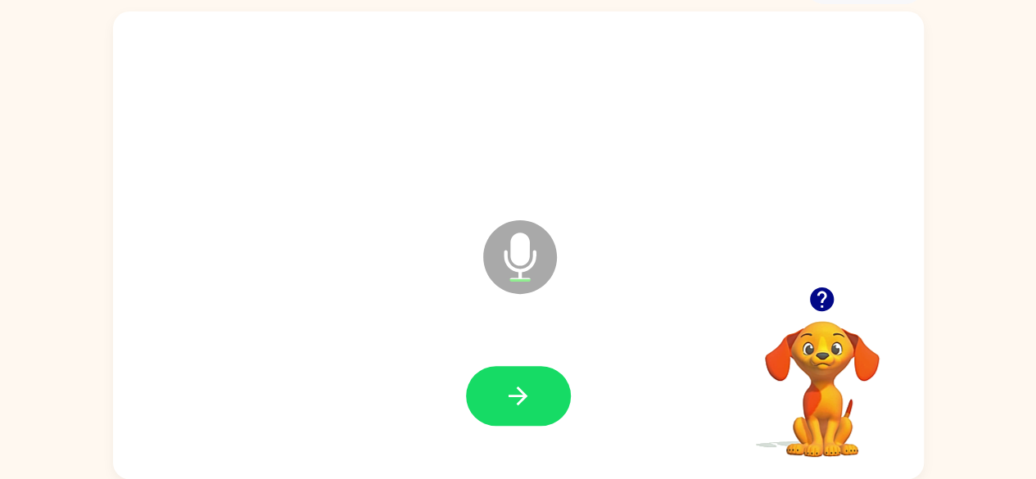
click at [518, 399] on icon "button" at bounding box center [518, 396] width 29 height 29
click at [529, 401] on icon "button" at bounding box center [518, 396] width 29 height 29
click at [521, 394] on icon "button" at bounding box center [518, 396] width 29 height 29
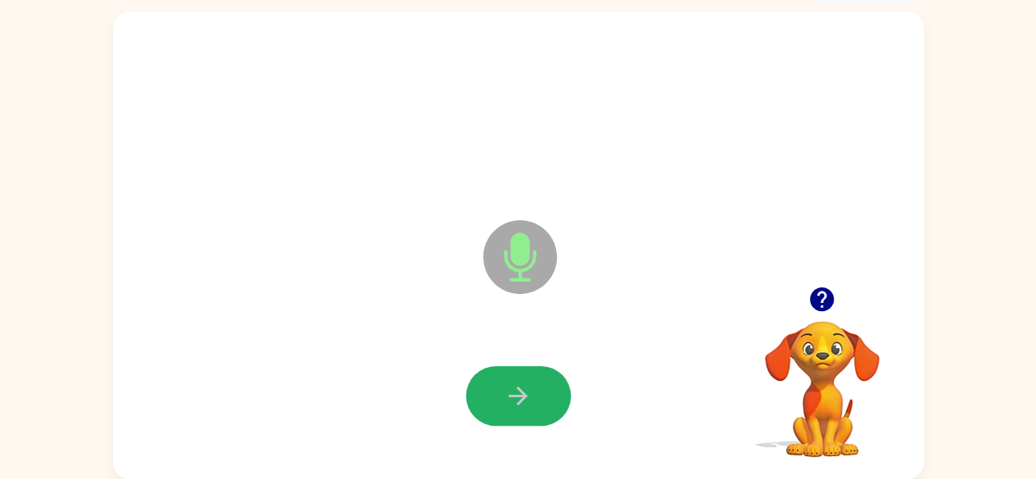
click at [521, 394] on icon "button" at bounding box center [518, 396] width 29 height 29
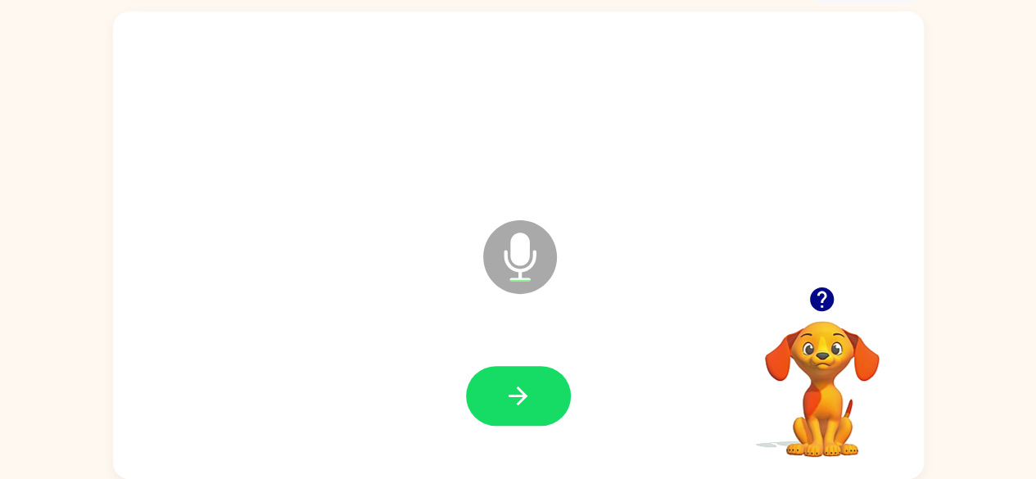
click at [521, 394] on icon "button" at bounding box center [518, 396] width 29 height 29
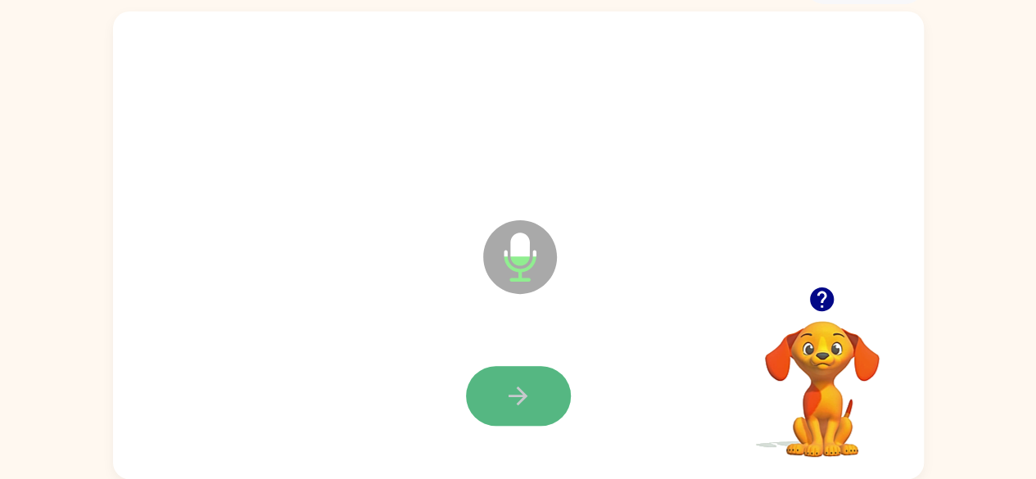
click at [533, 396] on button "button" at bounding box center [518, 396] width 105 height 60
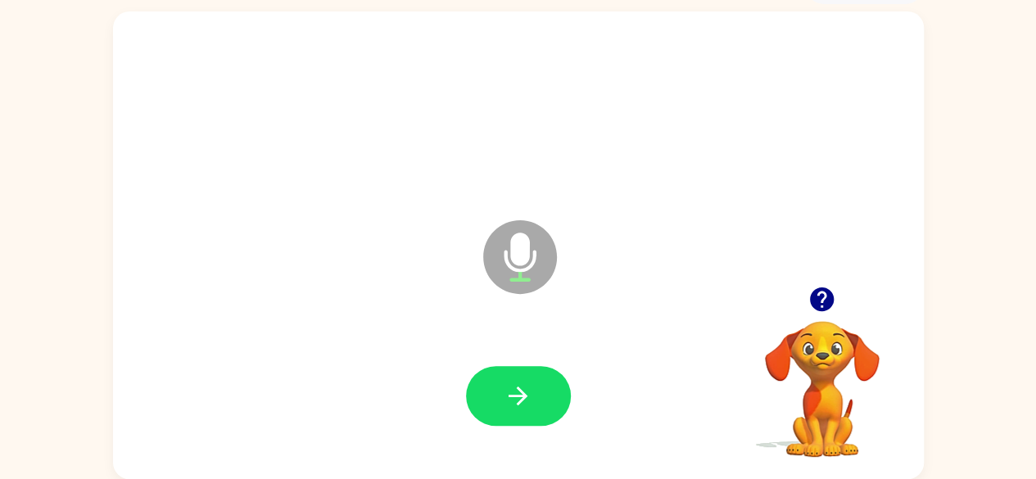
click at [533, 396] on button "button" at bounding box center [518, 396] width 105 height 60
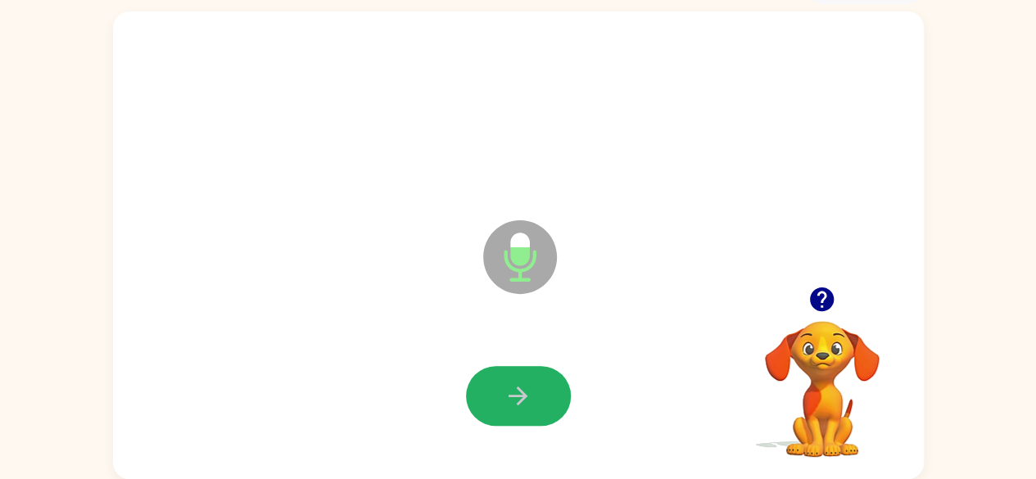
click at [533, 396] on button "button" at bounding box center [518, 396] width 105 height 60
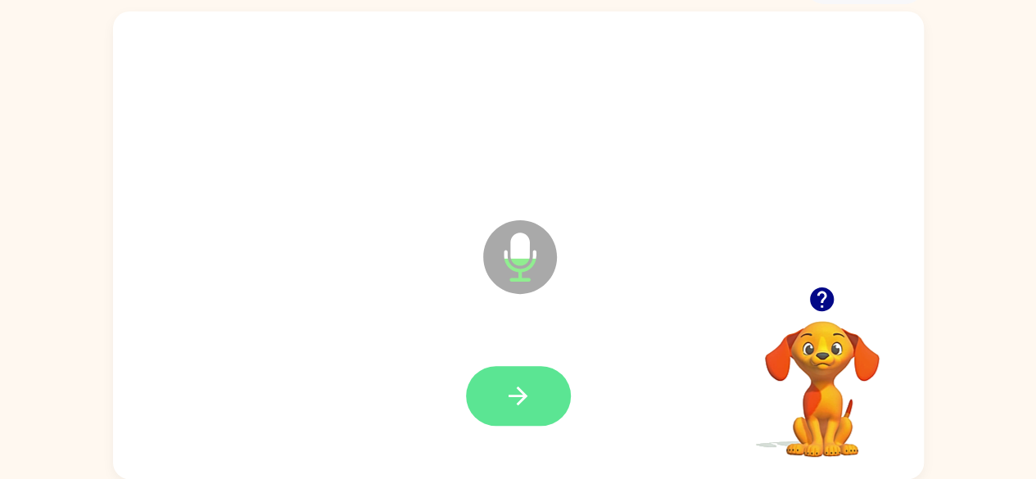
click at [533, 394] on button "button" at bounding box center [518, 396] width 105 height 60
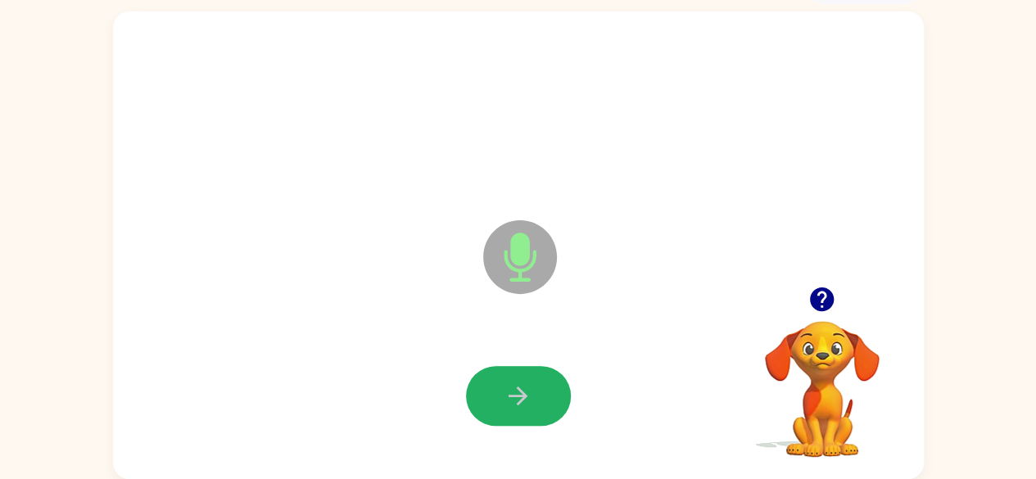
click at [533, 393] on button "button" at bounding box center [518, 396] width 105 height 60
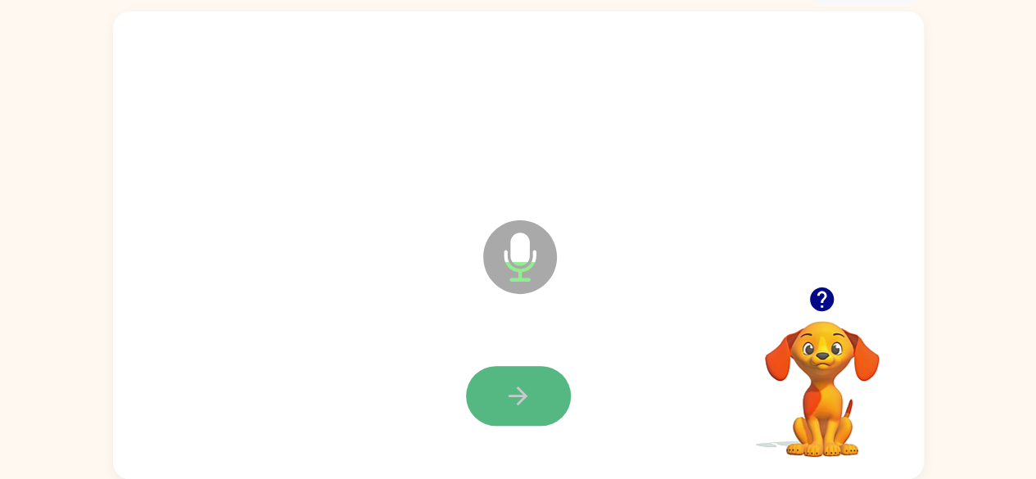
click at [533, 392] on button "button" at bounding box center [518, 396] width 105 height 60
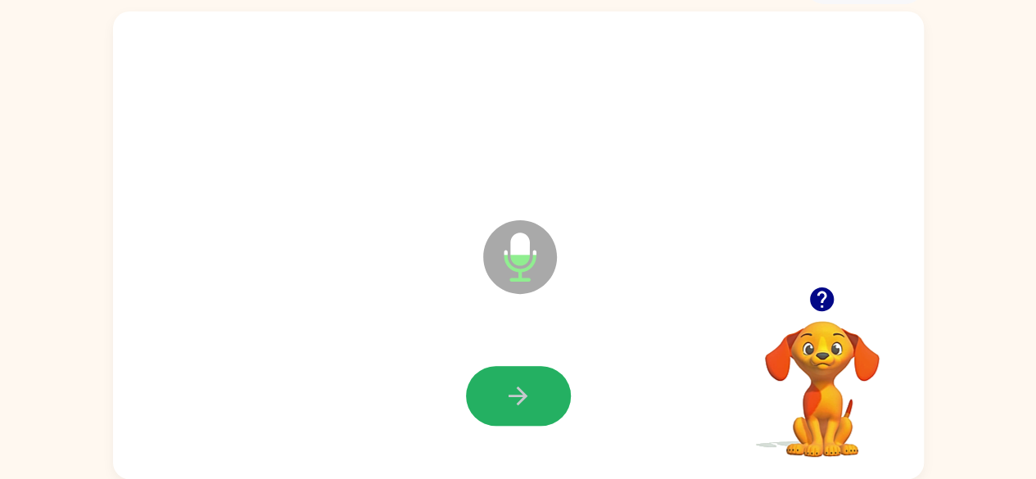
click at [533, 392] on button "button" at bounding box center [518, 396] width 105 height 60
click at [534, 392] on button "button" at bounding box center [518, 396] width 105 height 60
click at [532, 391] on button "button" at bounding box center [518, 396] width 105 height 60
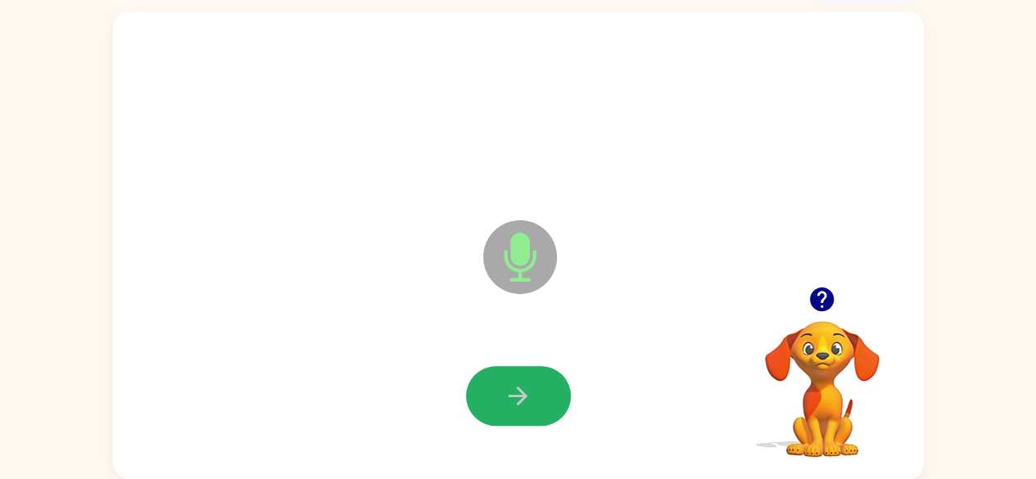
click at [532, 391] on button "button" at bounding box center [518, 396] width 105 height 60
click at [513, 411] on button "button" at bounding box center [518, 396] width 105 height 60
click at [520, 394] on icon "button" at bounding box center [518, 396] width 29 height 29
click at [525, 392] on icon "button" at bounding box center [518, 396] width 29 height 29
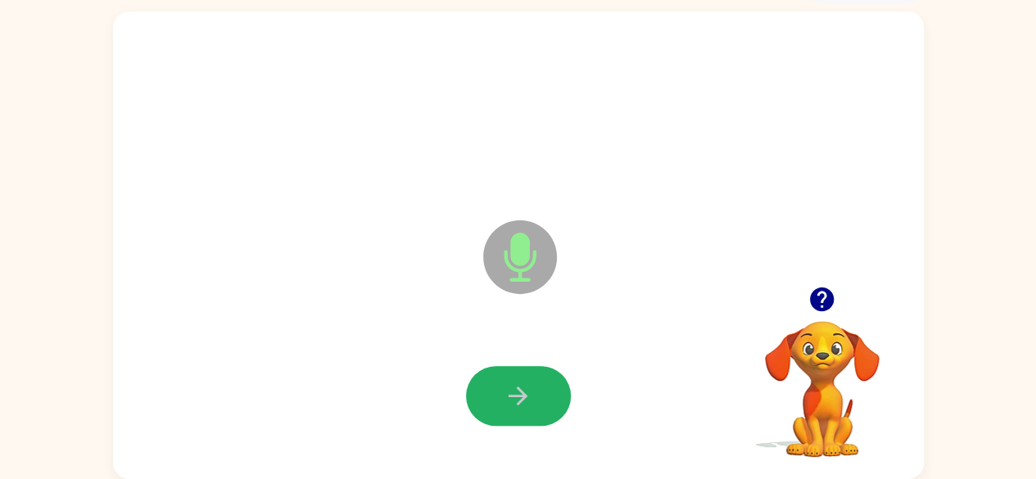
click at [525, 392] on icon "button" at bounding box center [518, 396] width 29 height 29
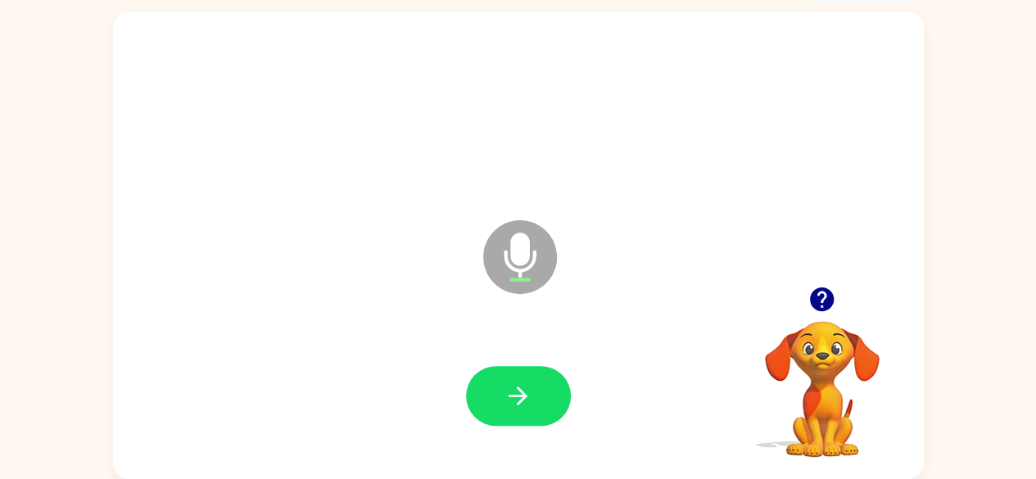
click at [525, 392] on icon "button" at bounding box center [518, 396] width 29 height 29
click at [526, 399] on icon "button" at bounding box center [518, 396] width 29 height 29
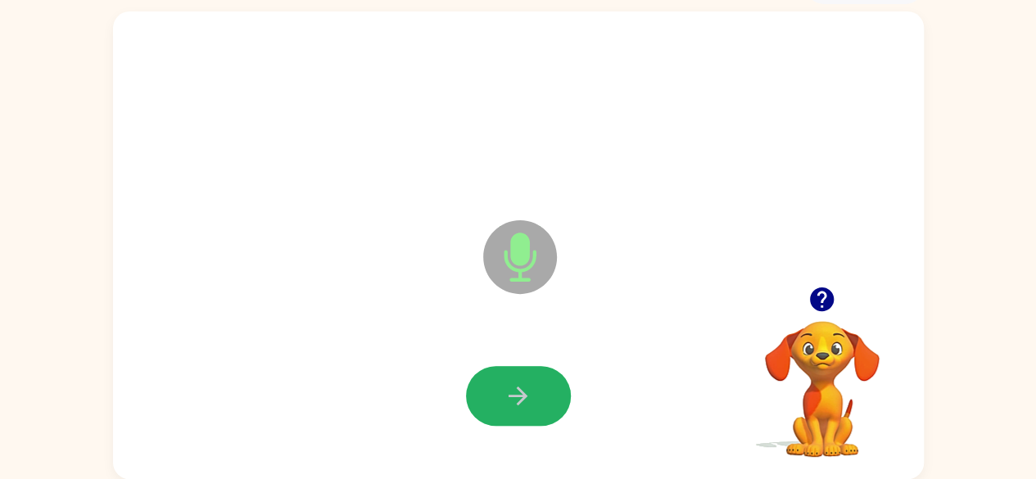
click at [526, 399] on icon "button" at bounding box center [518, 396] width 29 height 29
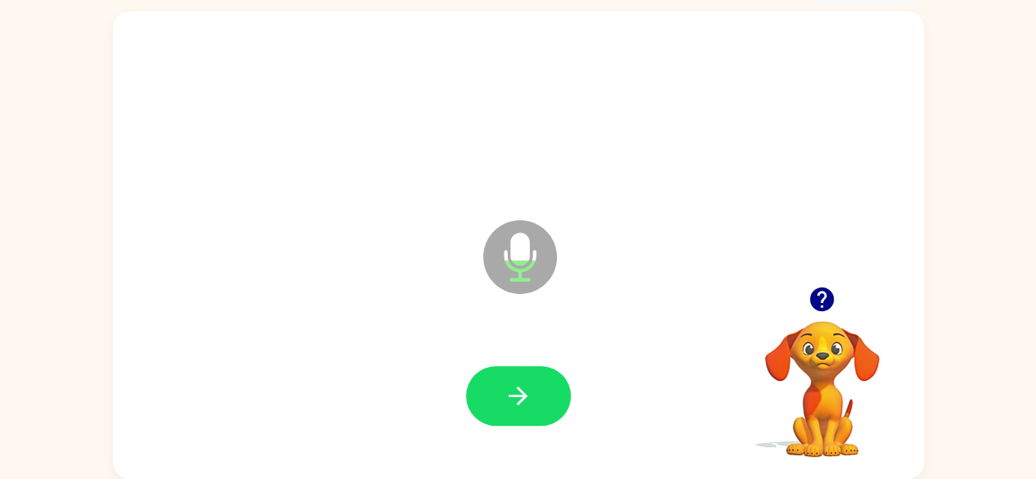
click at [526, 399] on icon "button" at bounding box center [518, 396] width 29 height 29
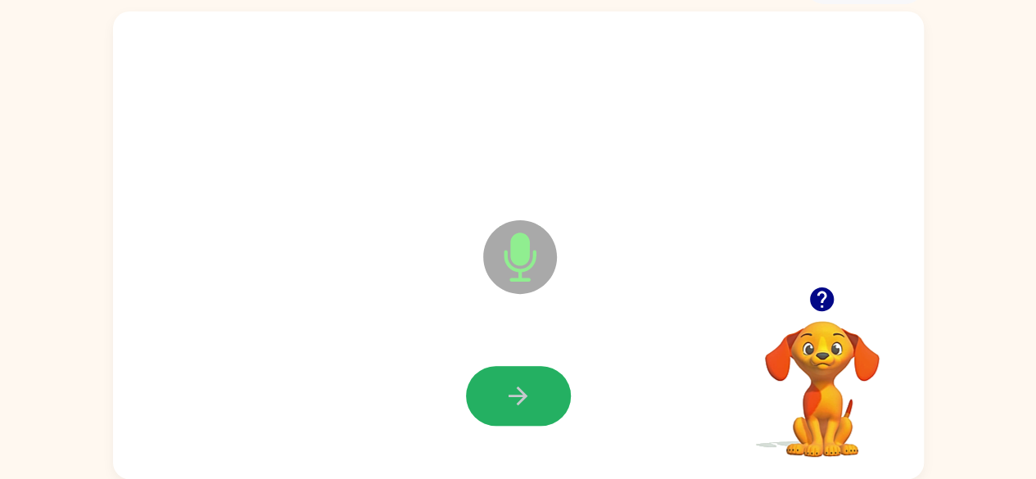
click at [526, 399] on icon "button" at bounding box center [518, 396] width 29 height 29
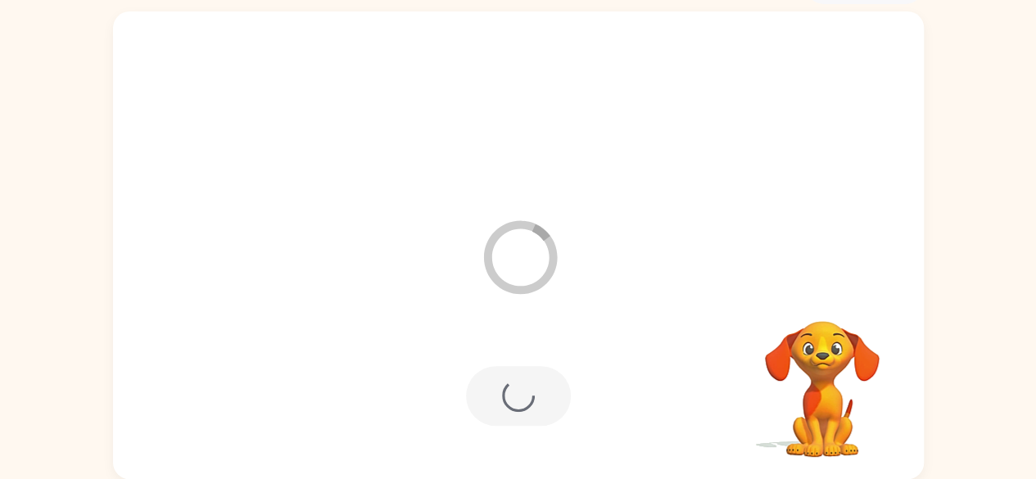
scroll to position [67, 0]
